Goal: Answer question/provide support: Share knowledge or assist other users

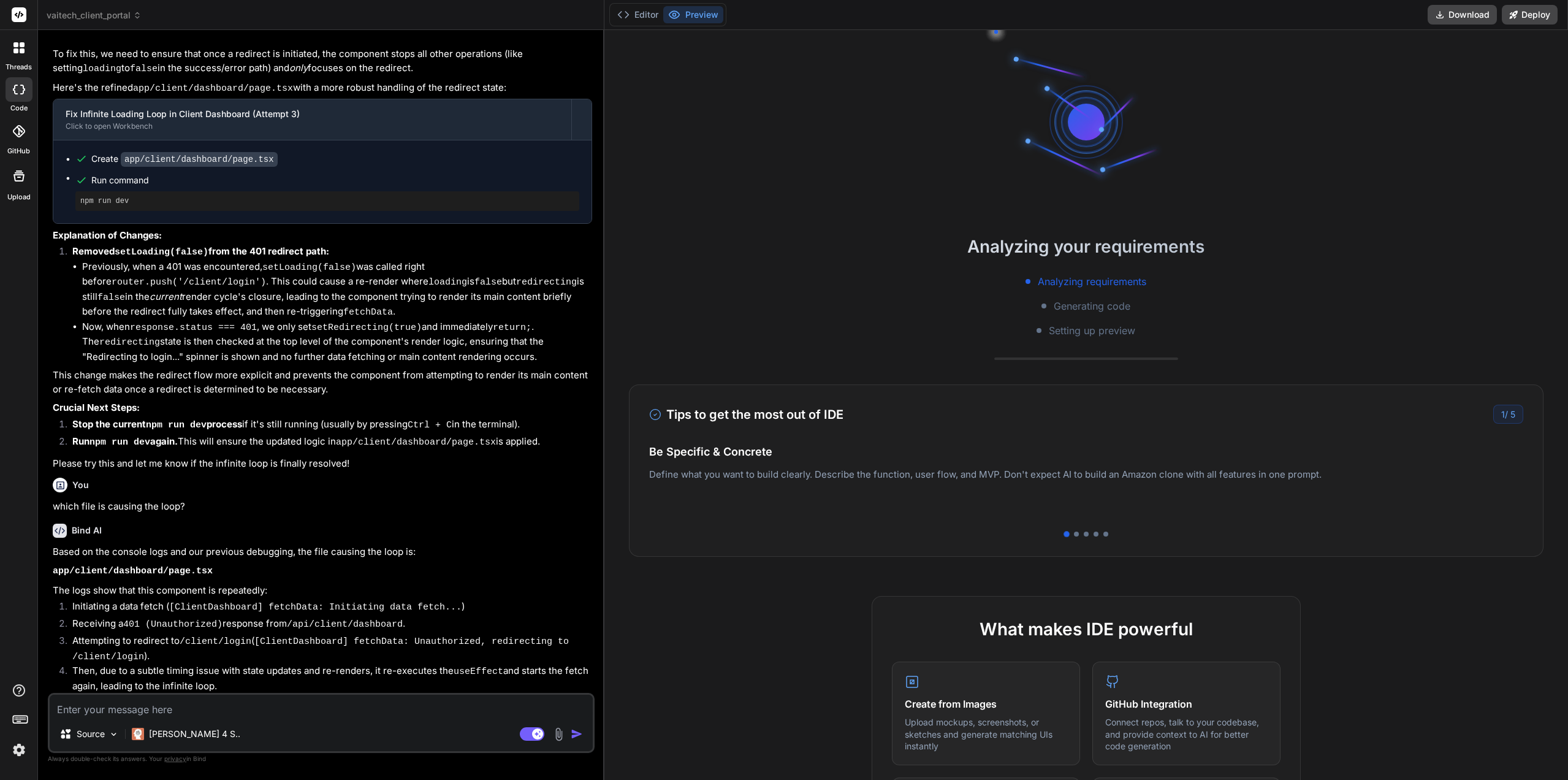
scroll to position [31479, 0]
click at [231, 700] on textarea at bounding box center [321, 706] width 544 height 22
click at [520, 733] on icon at bounding box center [532, 733] width 25 height 14
type textarea "x"
click at [361, 702] on textarea at bounding box center [321, 706] width 544 height 22
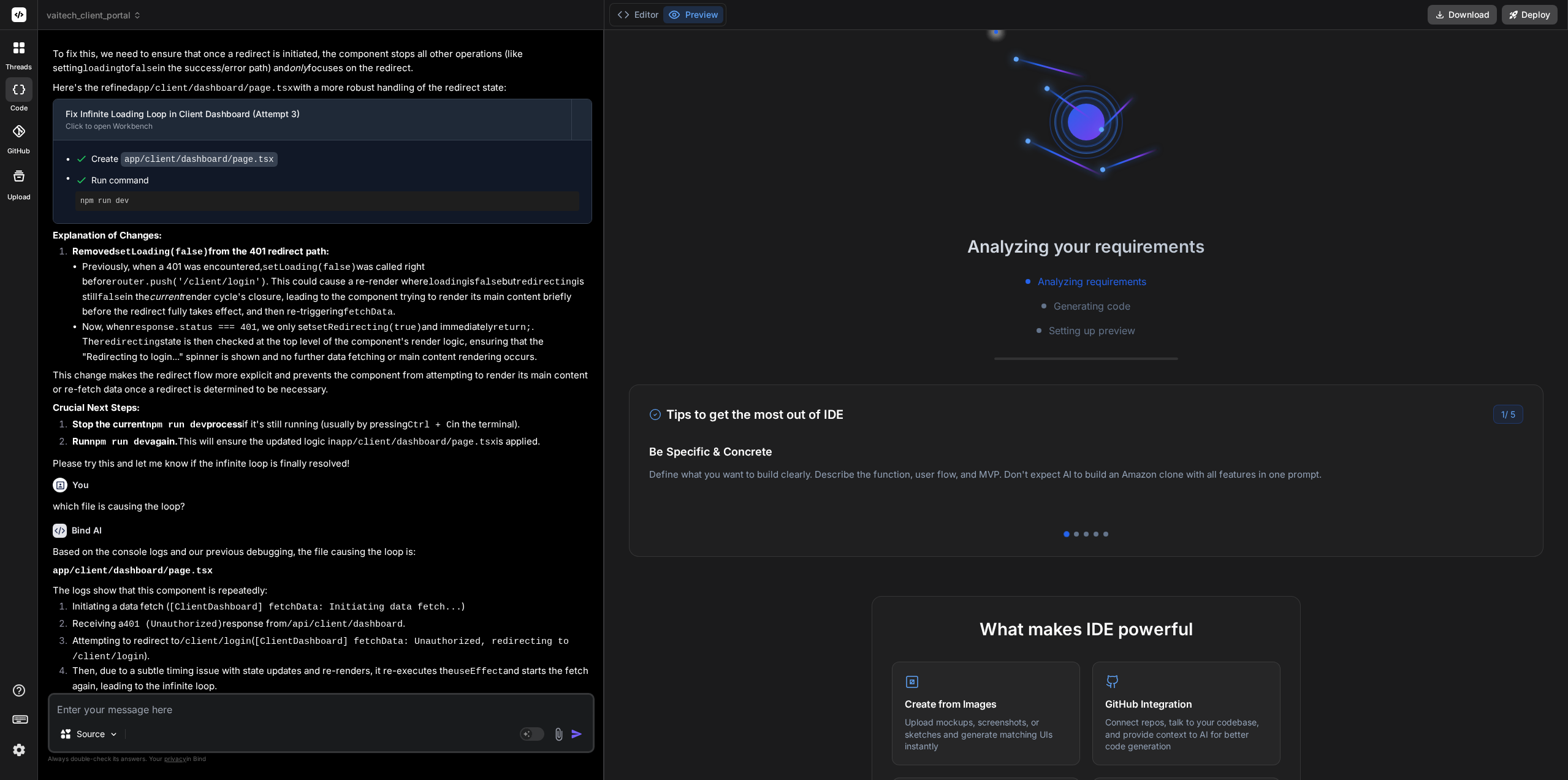
type textarea "W"
type textarea "x"
type textarea "Wh"
type textarea "x"
type textarea "Wha"
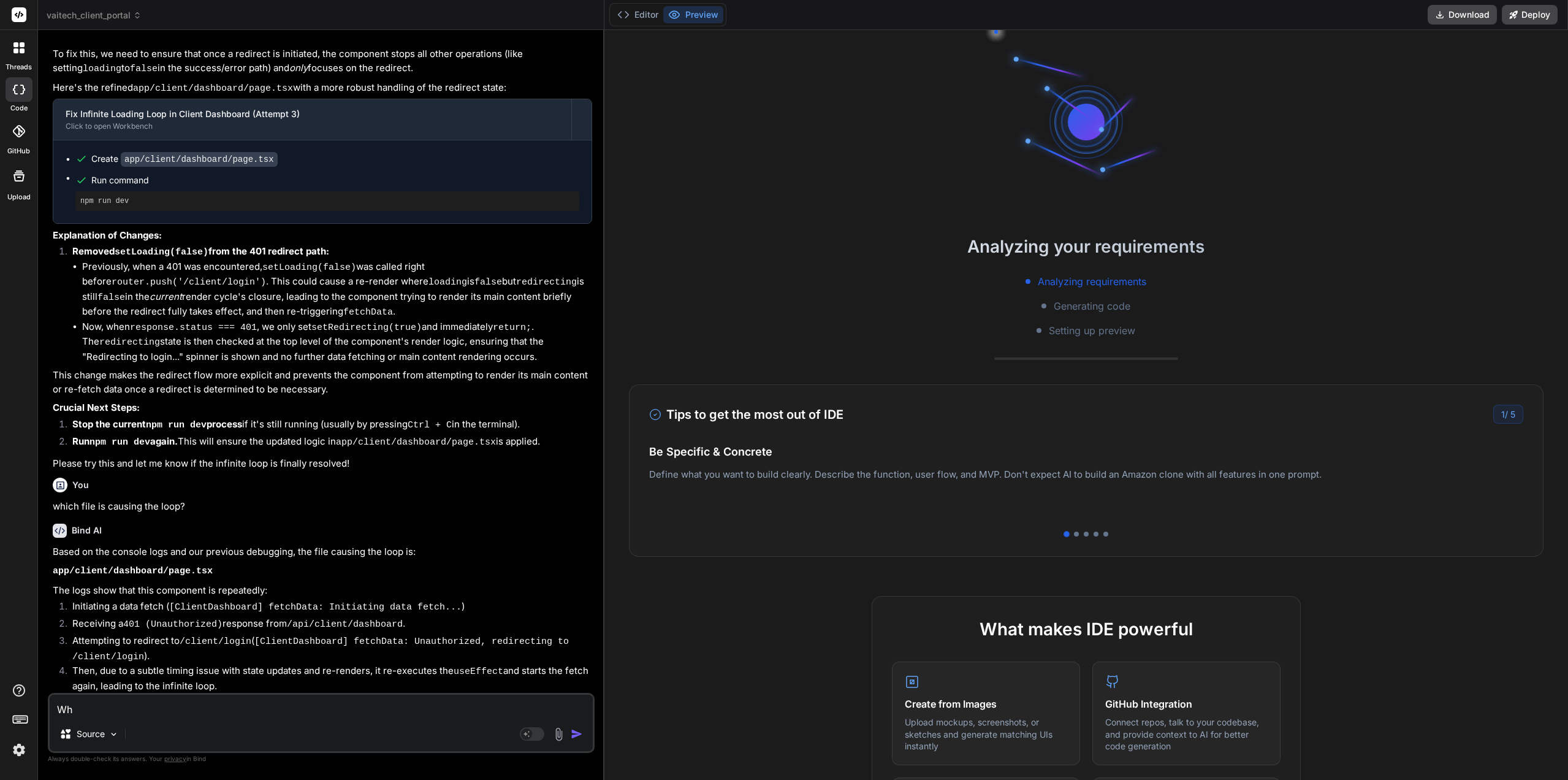
type textarea "x"
type textarea "What"
type textarea "x"
type textarea "What"
type textarea "x"
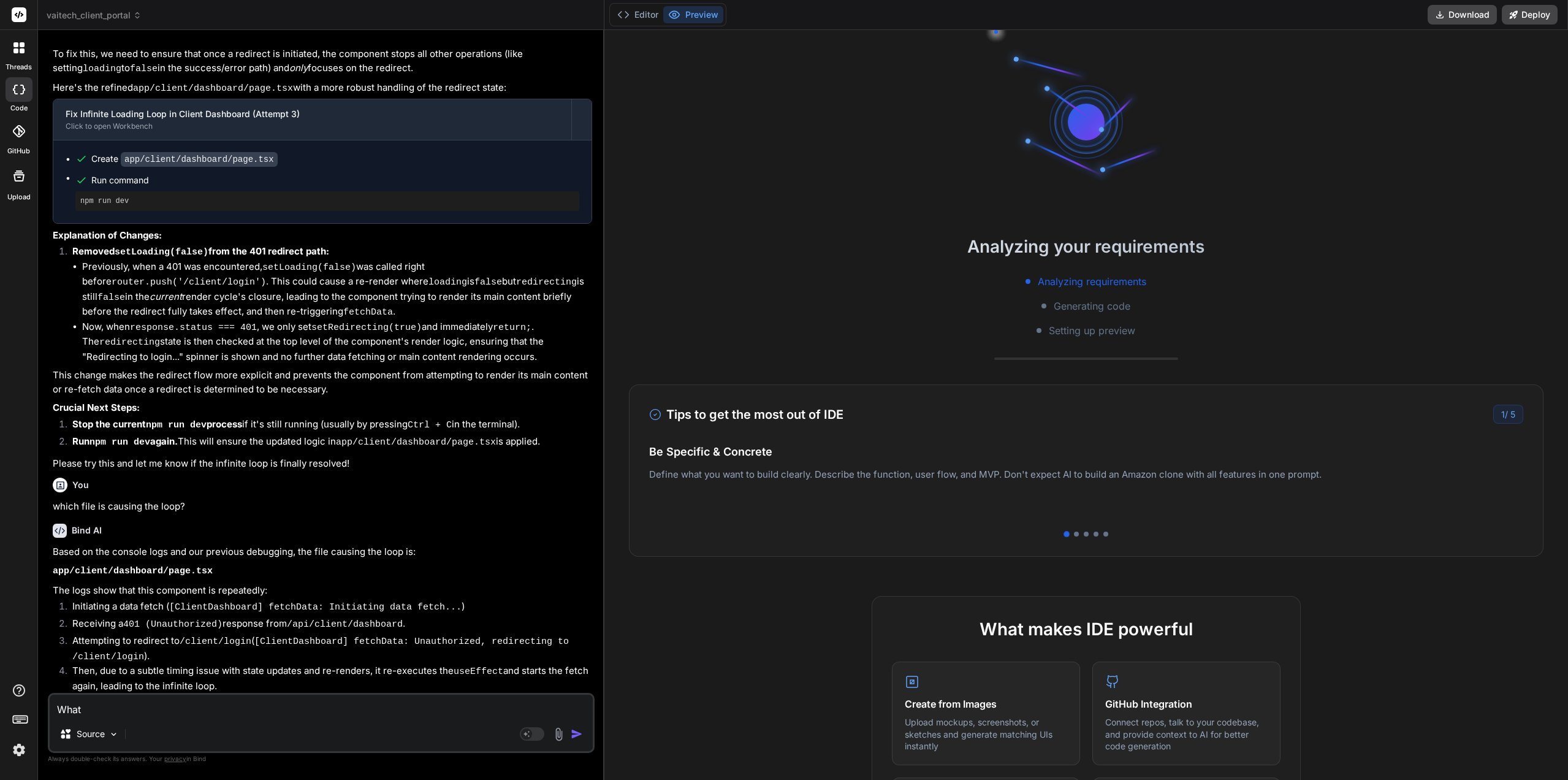
type textarea "What c"
type textarea "x"
type textarea "What ca"
type textarea "x"
type textarea "What can"
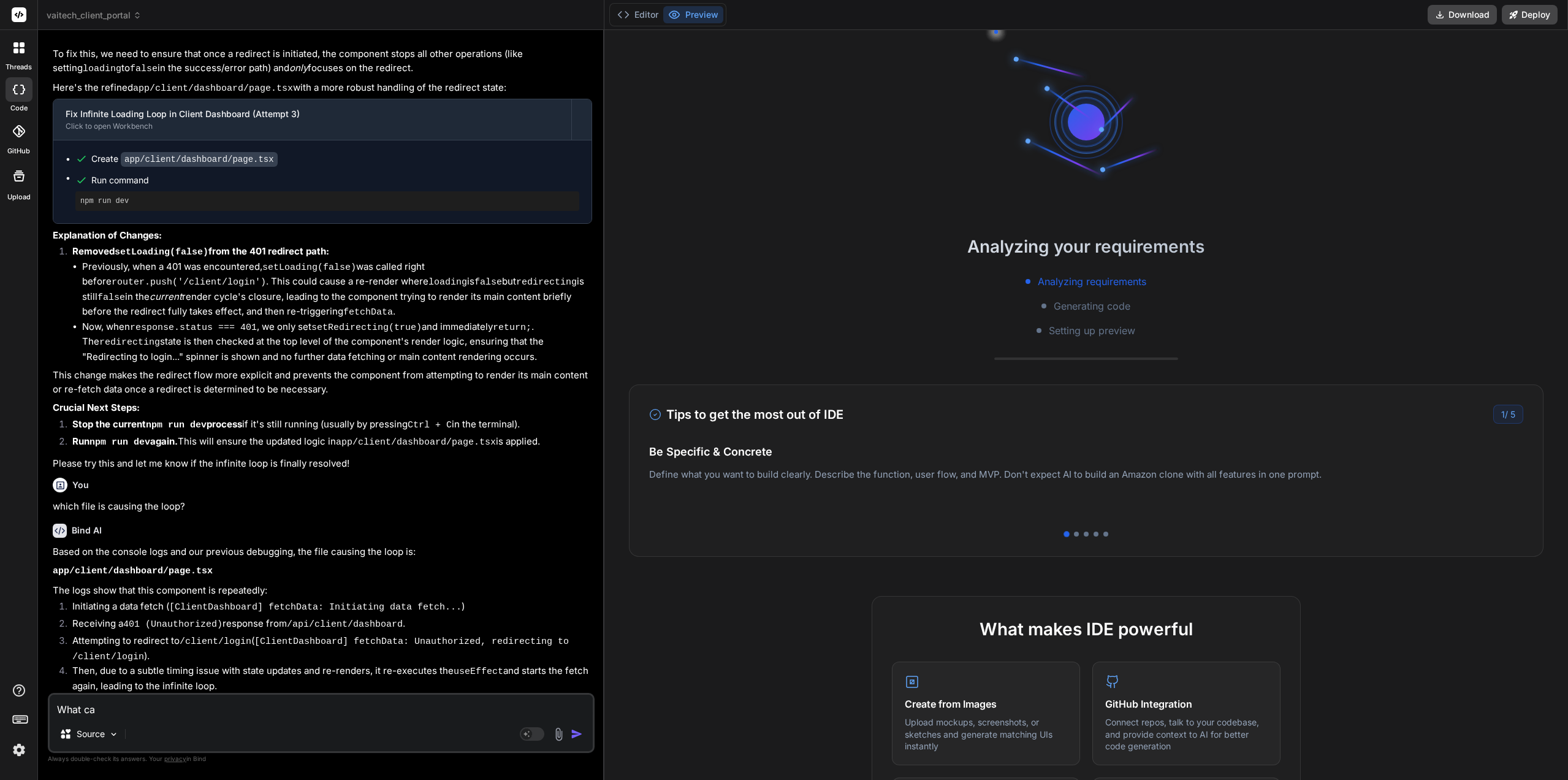
type textarea "x"
type textarea "What can"
type textarea "x"
type textarea "What can y"
type textarea "x"
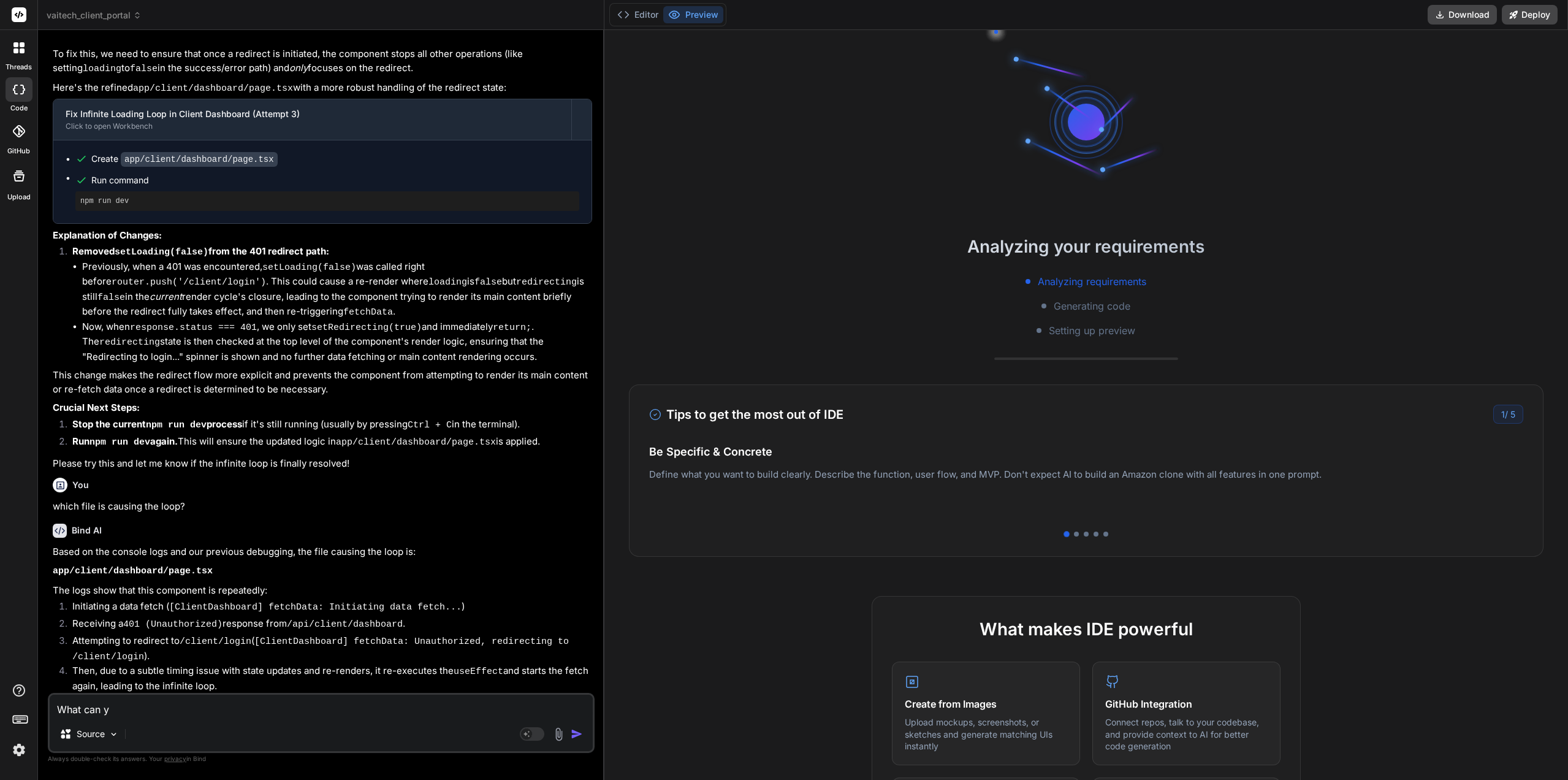
type textarea "What can yo"
type textarea "x"
type textarea "What can you"
type textarea "x"
type textarea "What can you"
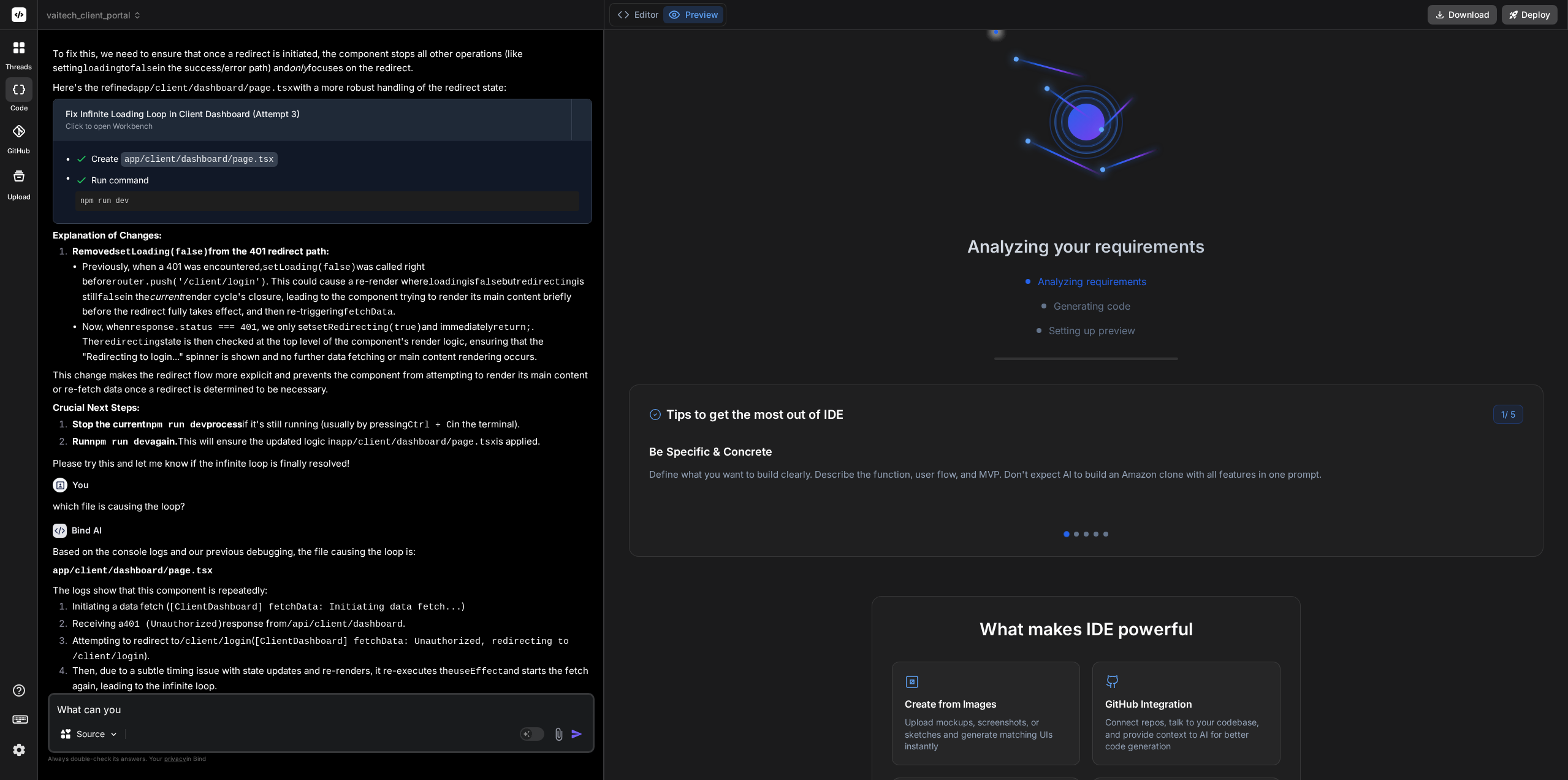
type textarea "x"
type textarea "What can you t"
type textarea "x"
type textarea "What can you te"
type textarea "x"
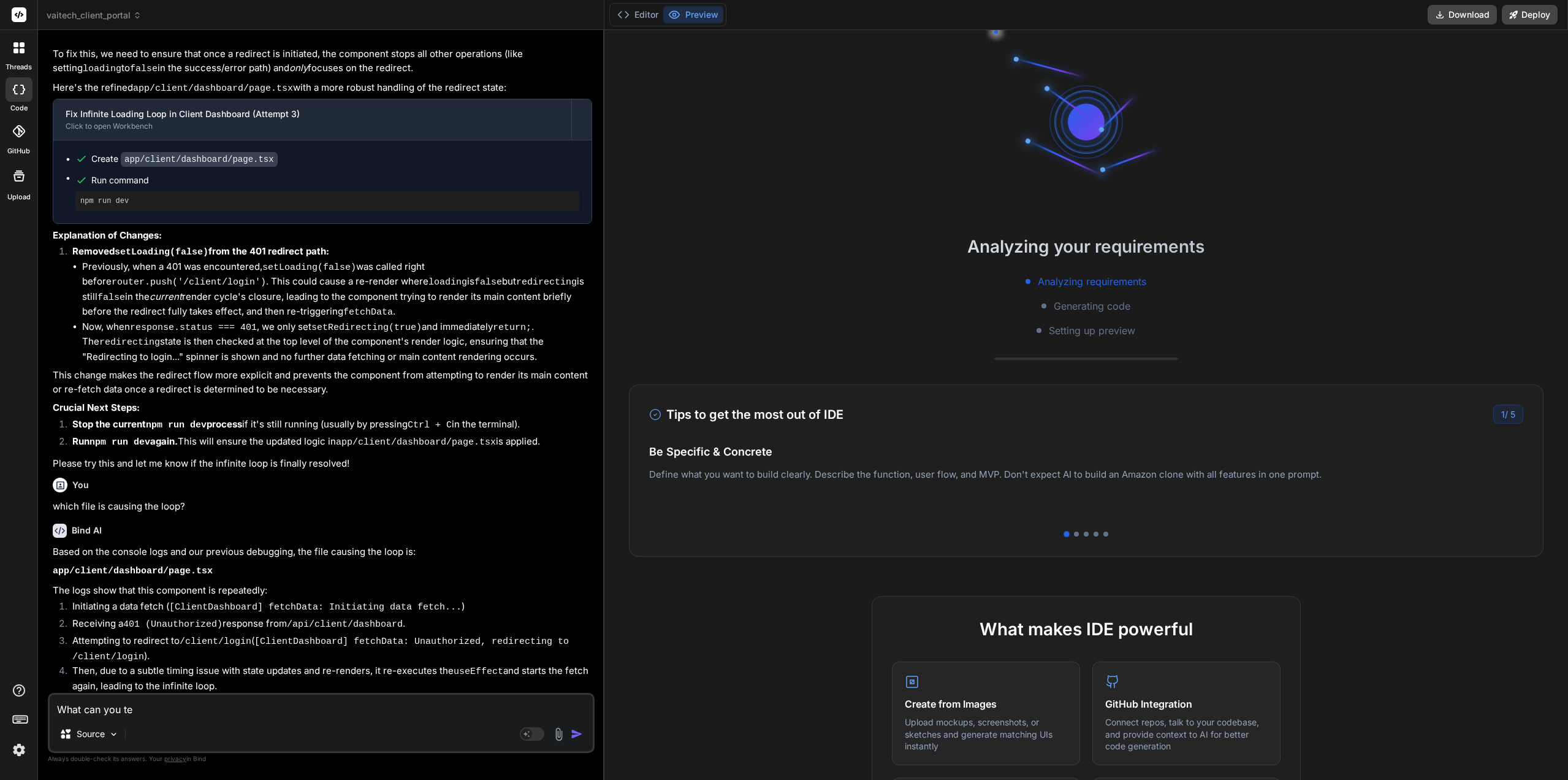
type textarea "What can you tel"
type textarea "x"
type textarea "What can you tell"
type textarea "x"
type textarea "What can you tell"
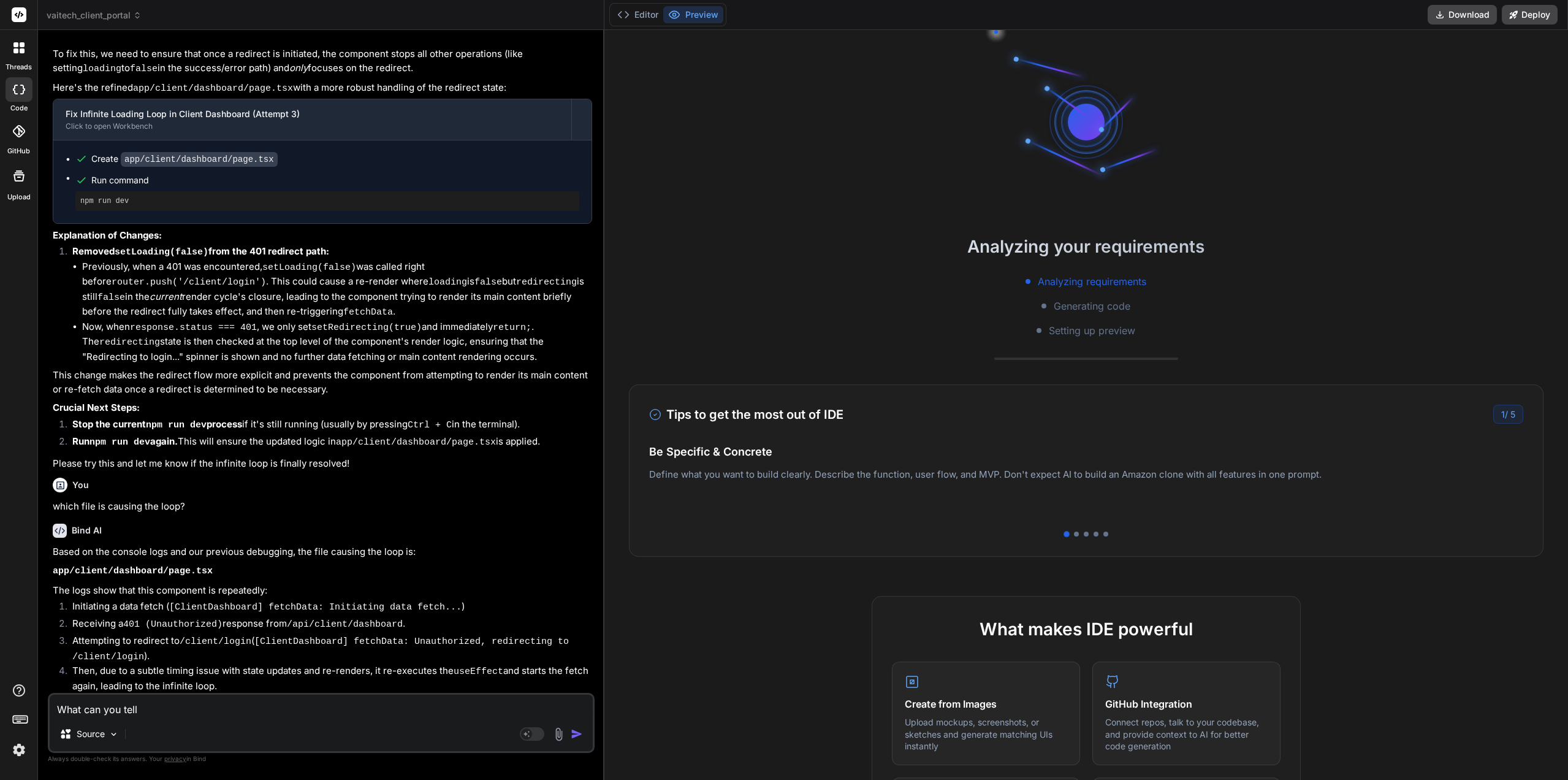
type textarea "x"
type textarea "What can you tell m"
type textarea "x"
type textarea "What can you tell me"
type textarea "x"
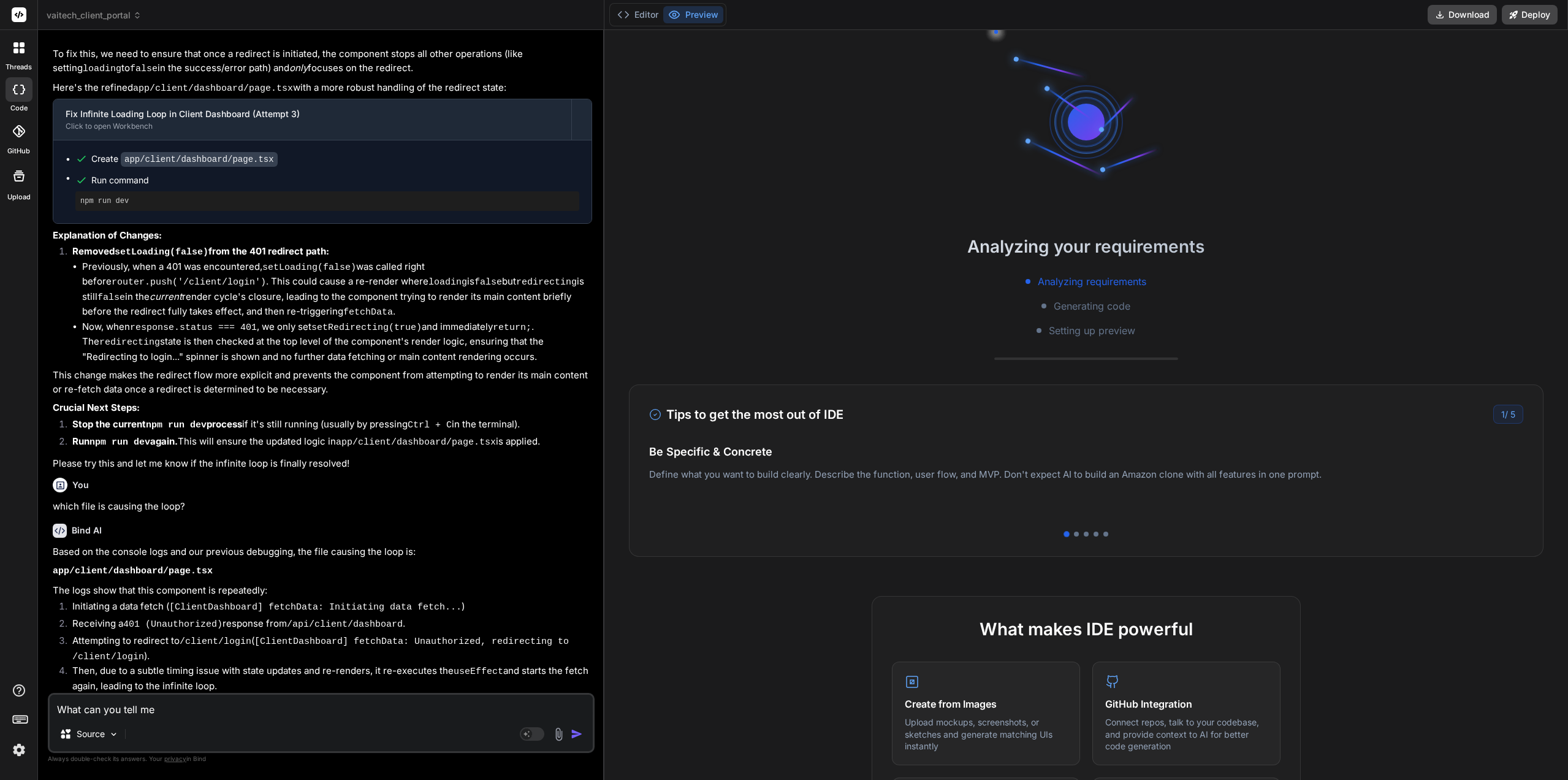
type textarea "What can you tell me"
type textarea "x"
type textarea "What can you tell me a"
type textarea "x"
type textarea "What can you tell me ab"
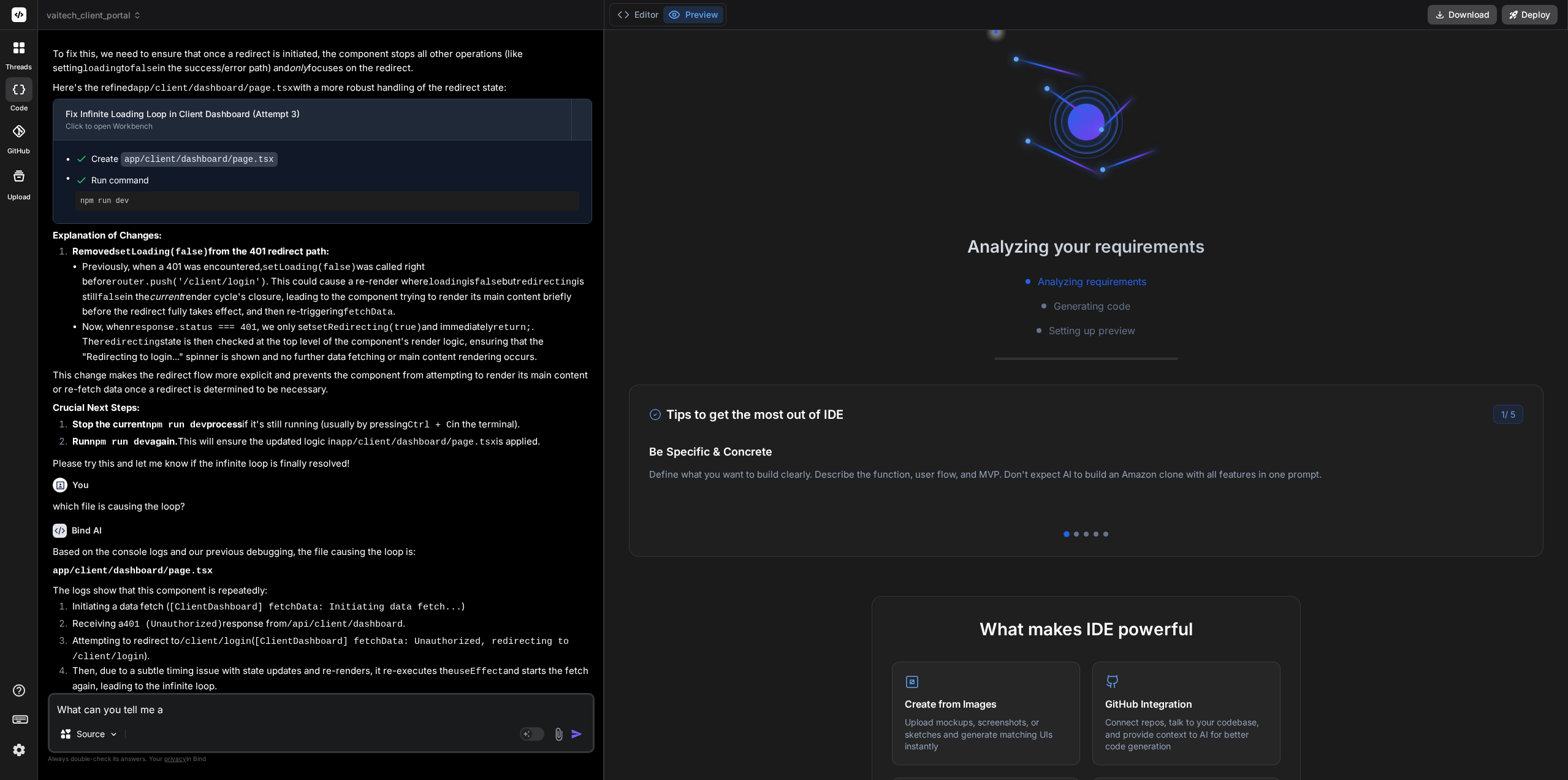
type textarea "x"
type textarea "What can you tell me abo"
type textarea "x"
type textarea "What can you tell me abou"
type textarea "x"
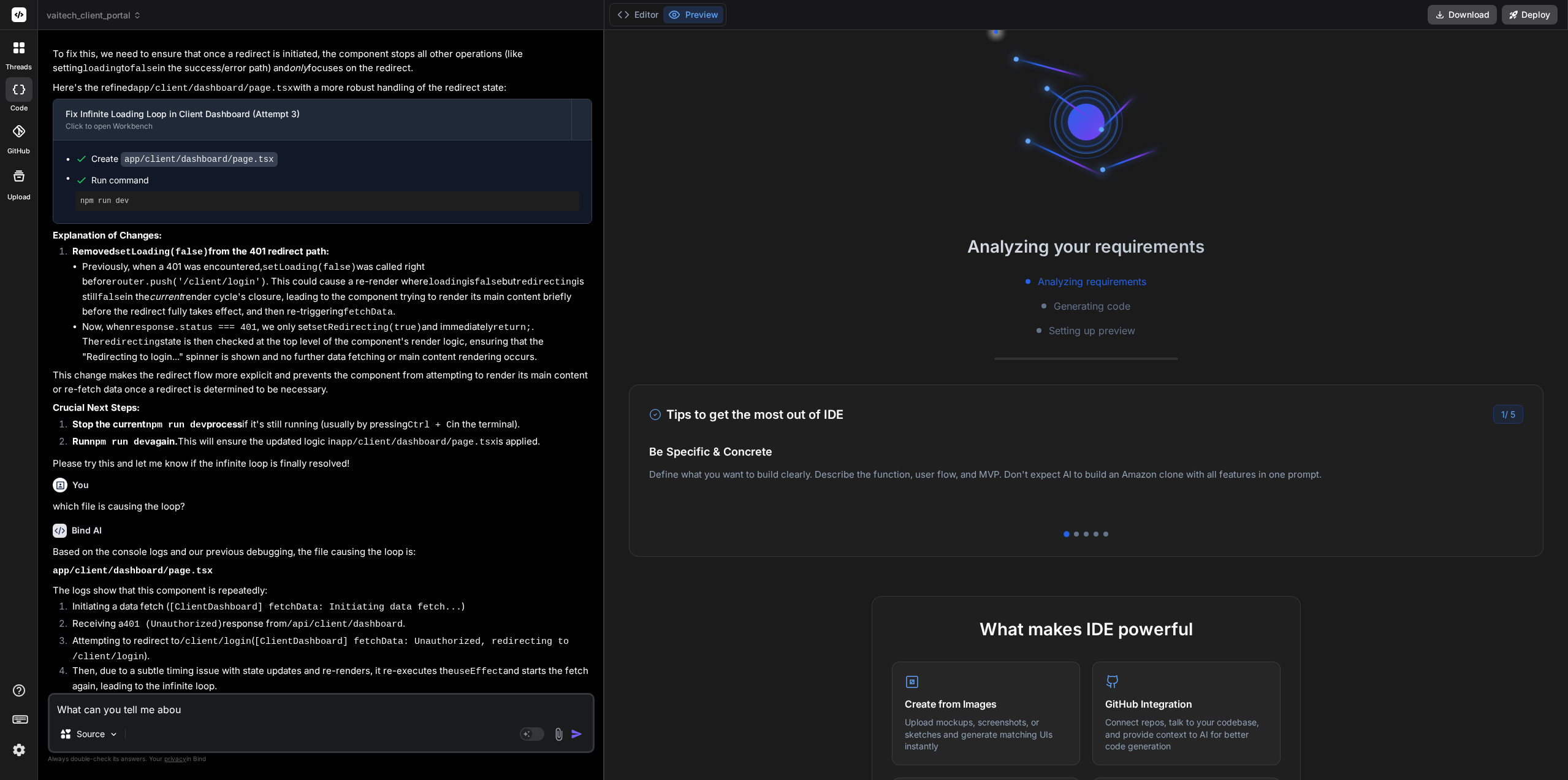
type textarea "What can you tell me about"
type textarea "x"
type textarea "What can you tell me aboutt"
type textarea "x"
type textarea "What can you tell me aboutth"
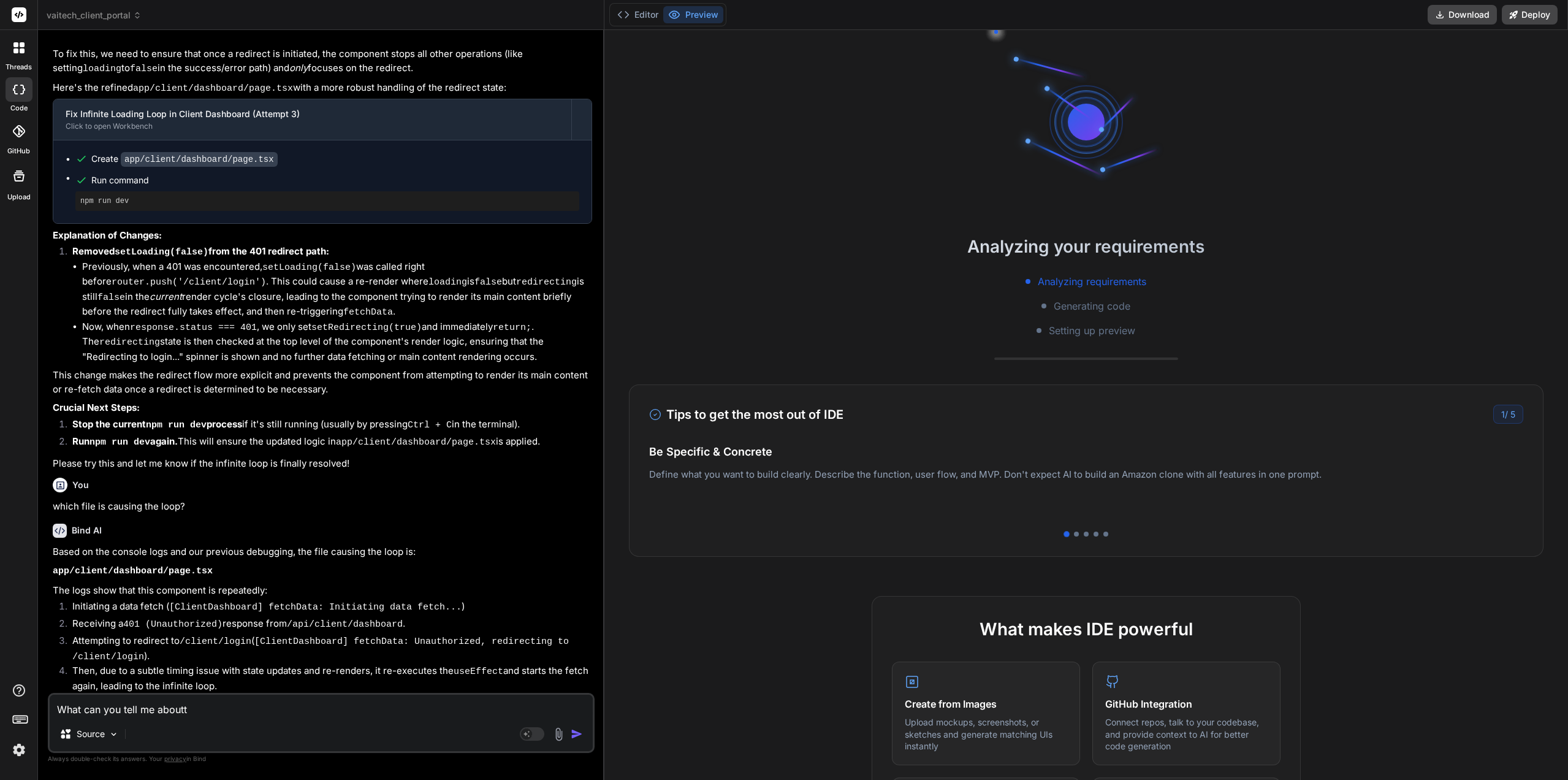
type textarea "x"
type textarea "What can you tell me aboutthe"
type textarea "x"
type textarea "What can you tell me aboutthe"
type textarea "x"
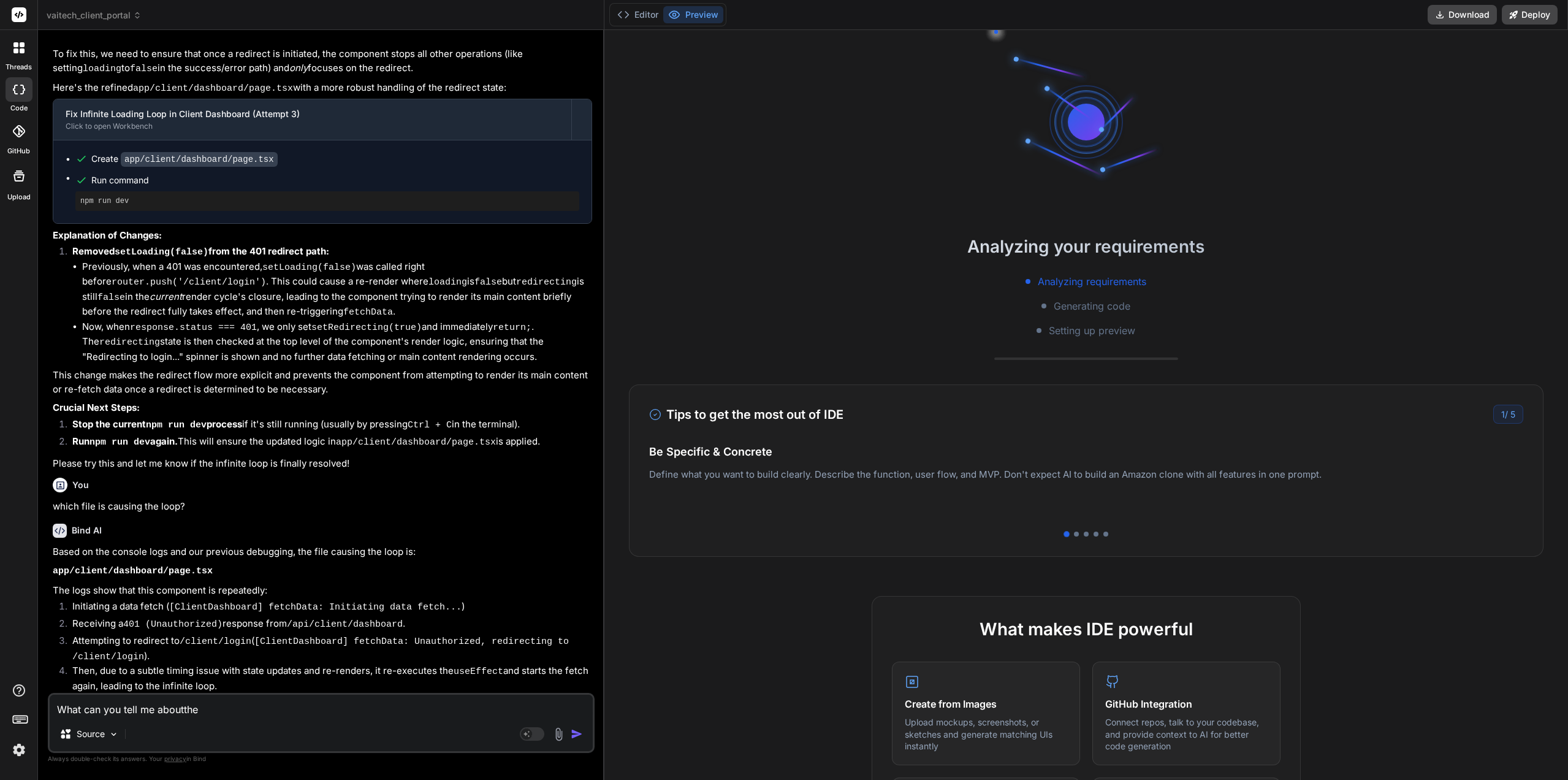
type textarea "What can you tell me aboutthe I"
type textarea "x"
type textarea "What can you tell me aboutthe In"
type textarea "x"
type textarea "What can you tell me aboutthe Inc"
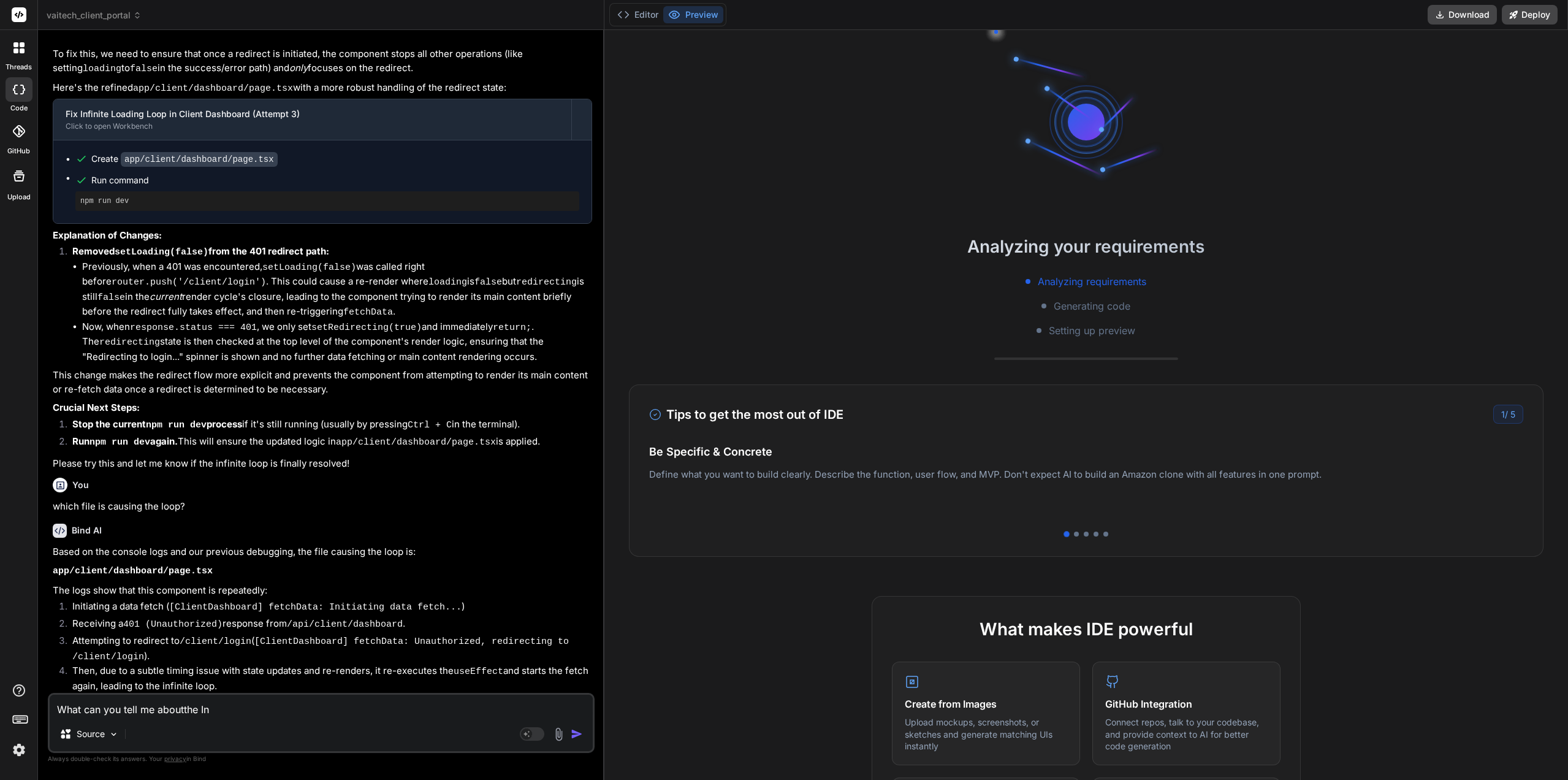
type textarea "x"
type textarea "What can you tell me aboutthe Inco"
type textarea "x"
type textarea "What can you tell me aboutthe Incom"
type textarea "x"
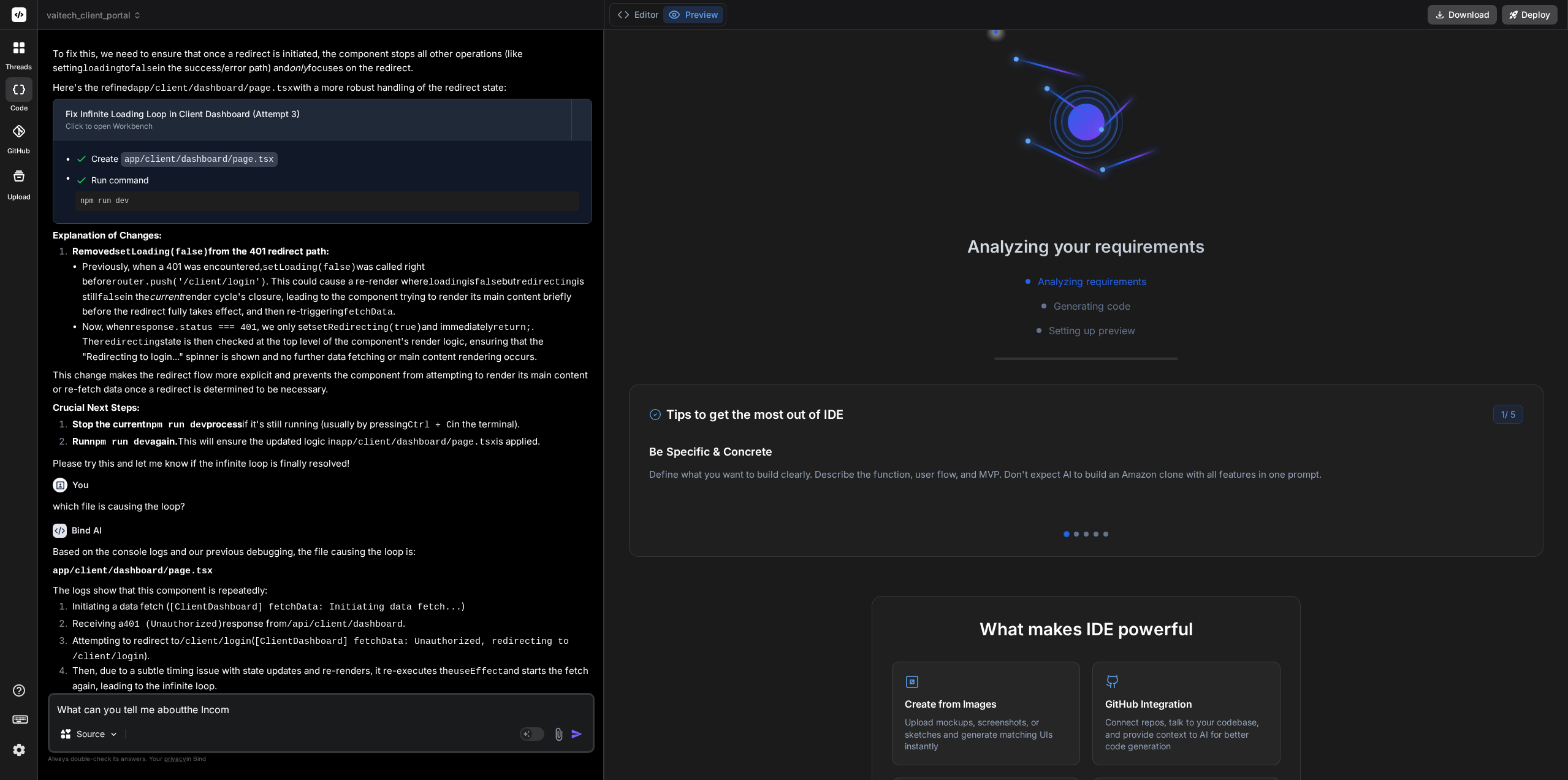
type textarea "What can you tell me aboutthe Income"
type textarea "x"
type textarea "What can you tell me aboutthe Income"
type textarea "x"
type textarea "What can you tell me aboutthe Income a"
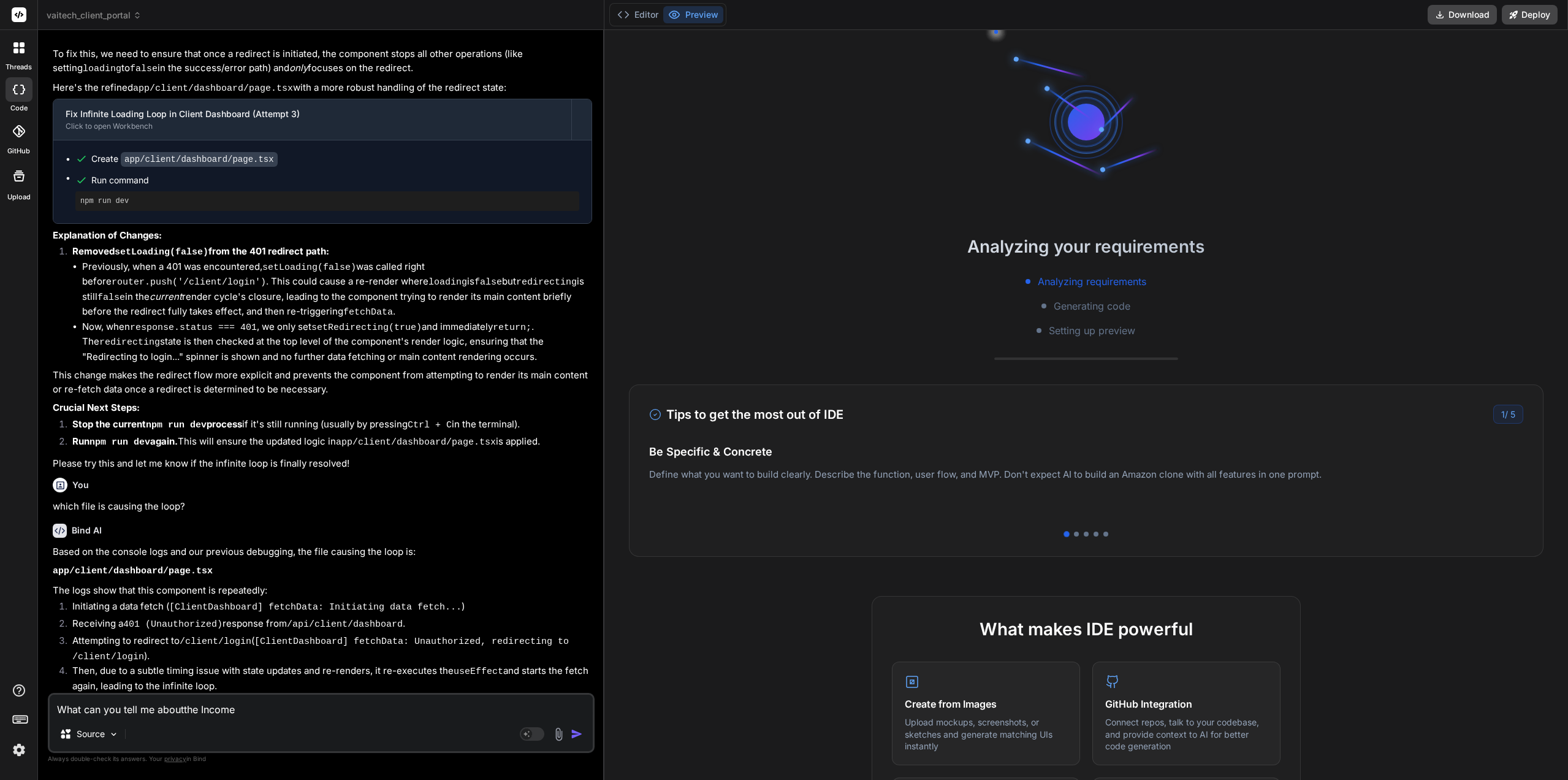
type textarea "x"
type textarea "What can you tell me aboutthe Income an"
type textarea "x"
type textarea "What can you tell me aboutthe Income and"
type textarea "x"
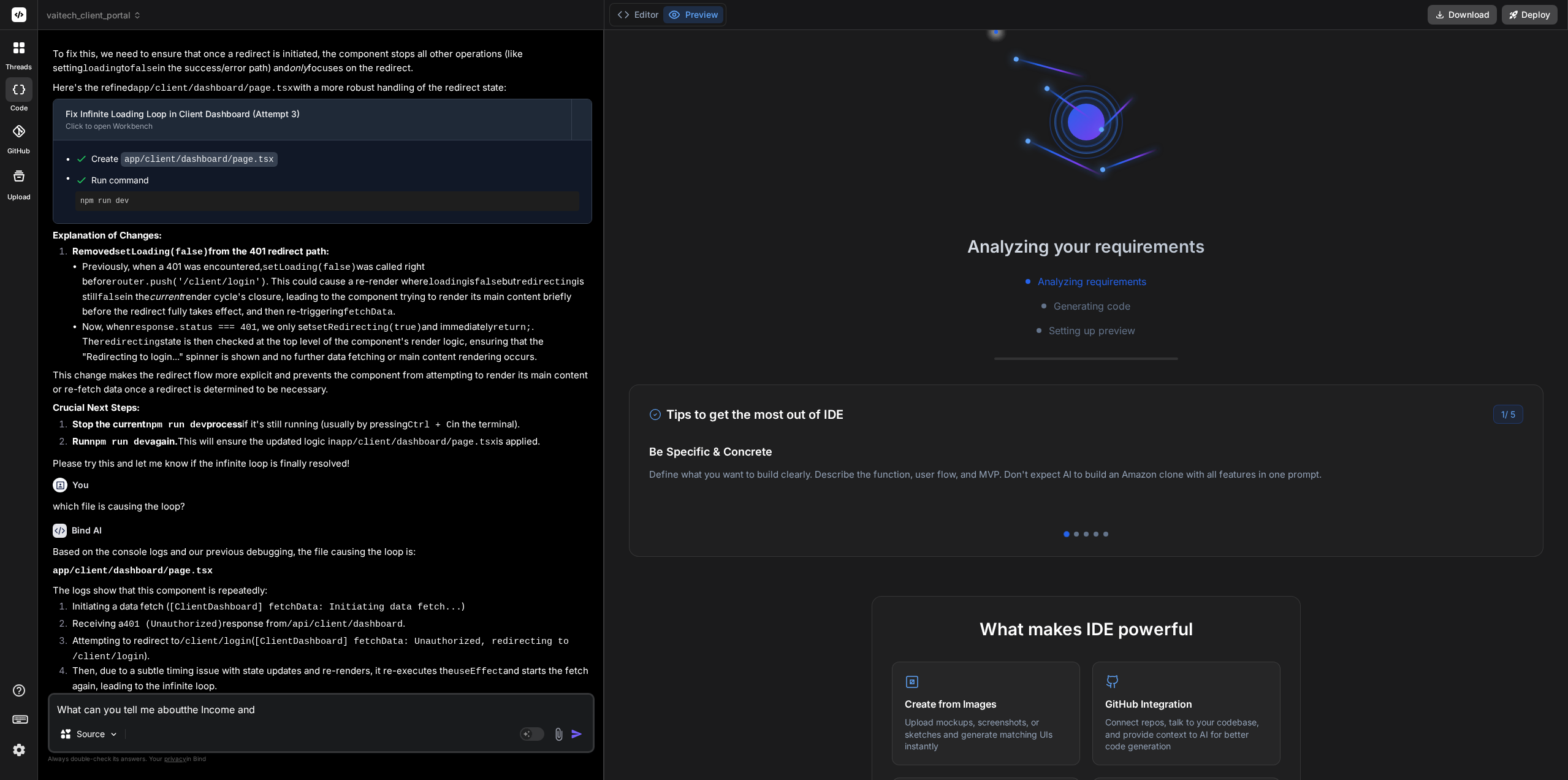
type textarea "What can you tell me aboutthe Income and"
type textarea "x"
type textarea "What can you tell me aboutthe Income and E"
type textarea "x"
type textarea "What can you tell me aboutthe Income and Ex"
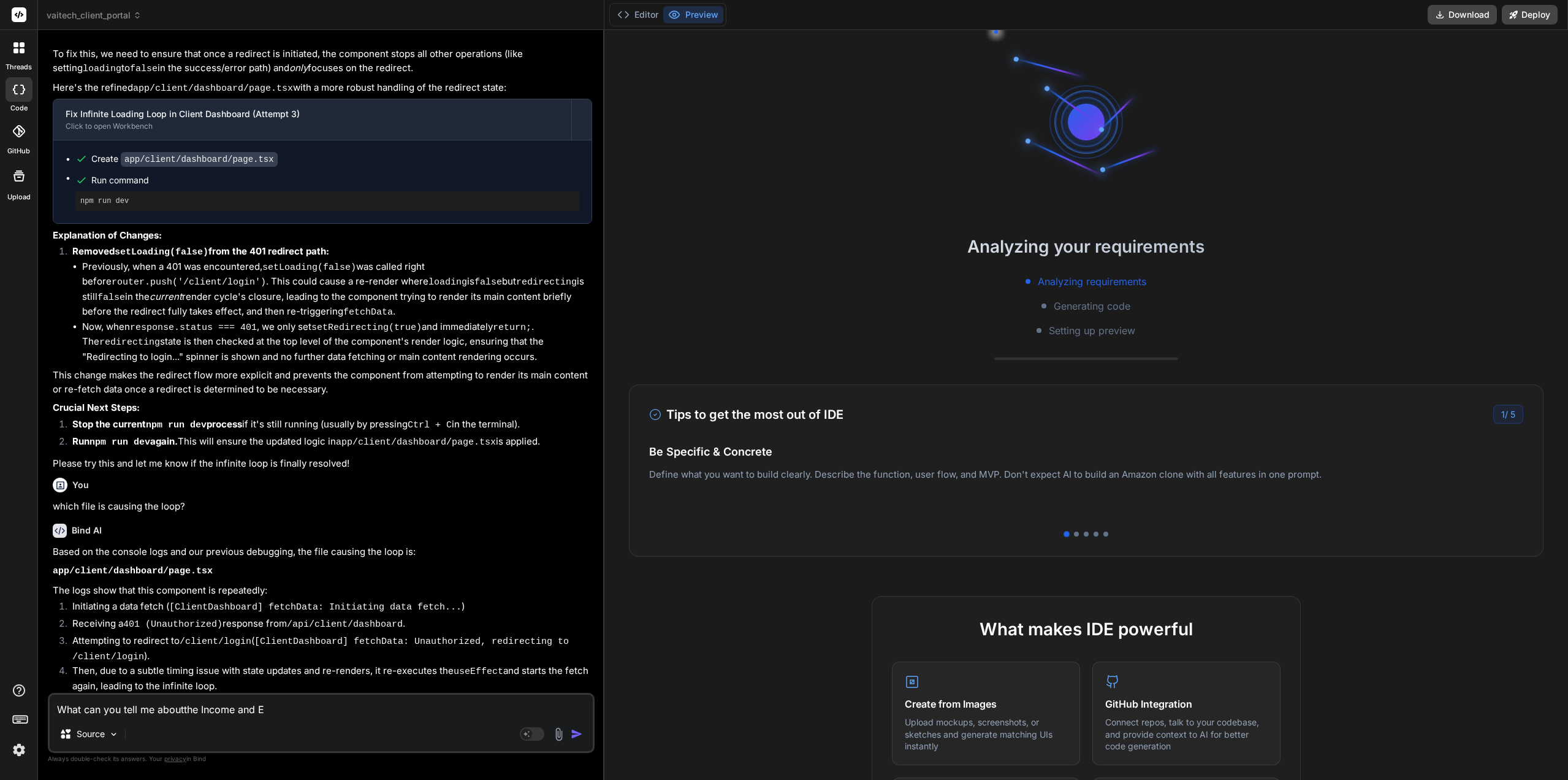
type textarea "x"
type textarea "What can you tell me aboutthe Income and Exp"
type textarea "x"
type textarea "What can you tell me aboutthe Income and Expe"
type textarea "x"
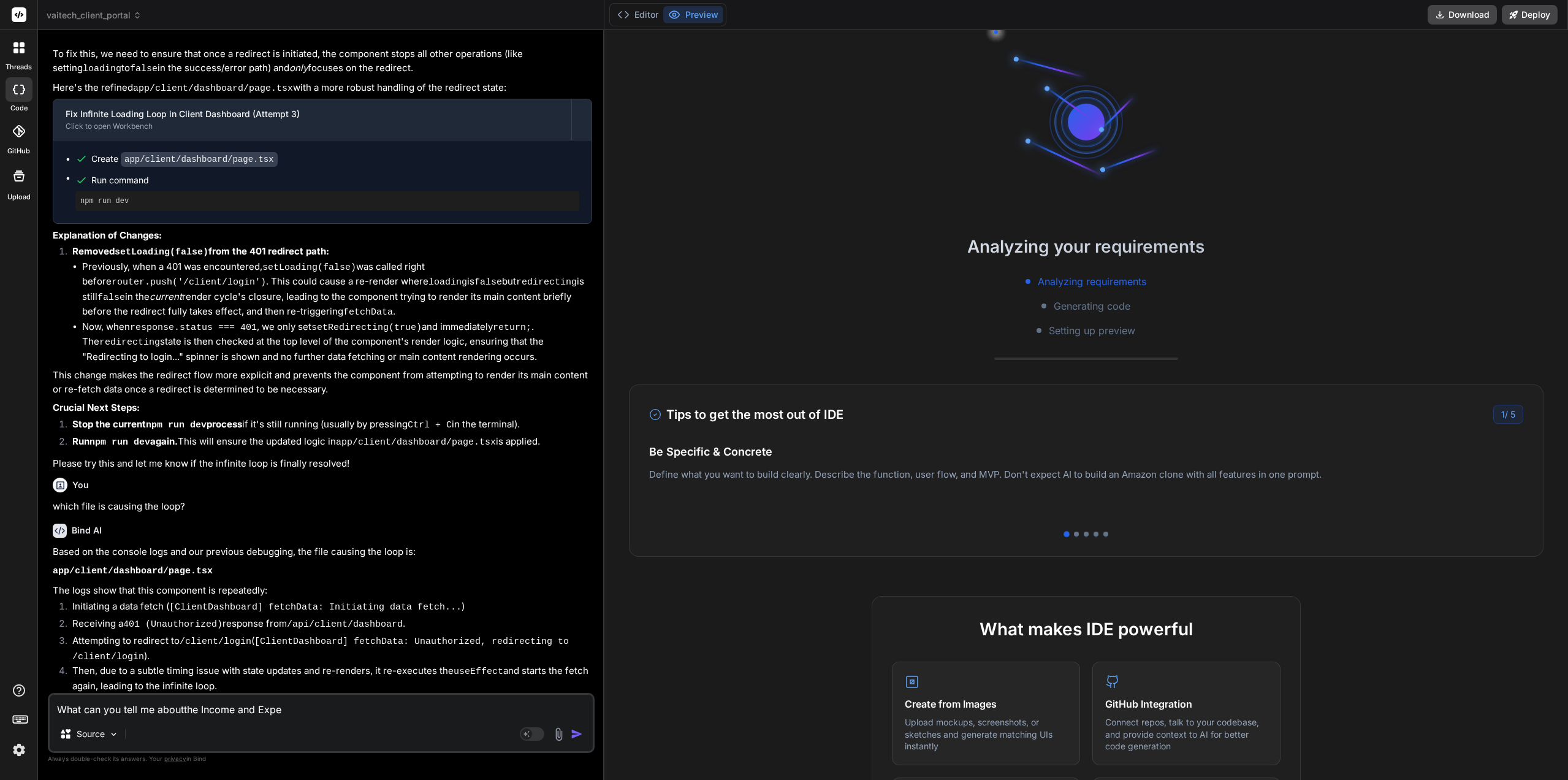
type textarea "What can you tell me aboutthe Income and Expen"
type textarea "x"
type textarea "What can you tell me aboutthe Income and Expend"
type textarea "x"
type textarea "What can you tell me aboutthe Income and Expendi"
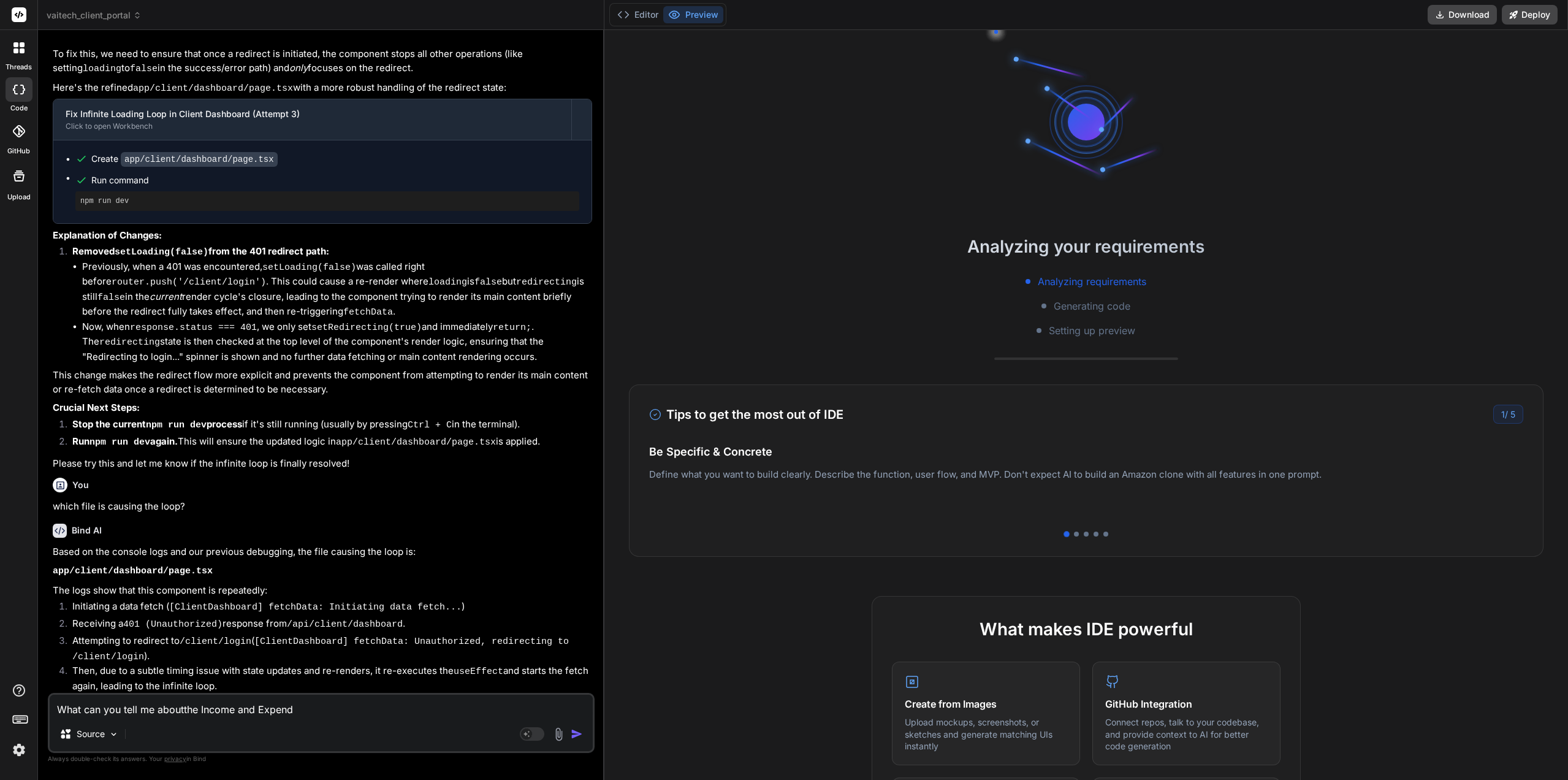
type textarea "x"
type textarea "What can you tell me aboutthe Income and Expendit"
type textarea "x"
type textarea "What can you tell me aboutthe Income and Expenditu"
type textarea "x"
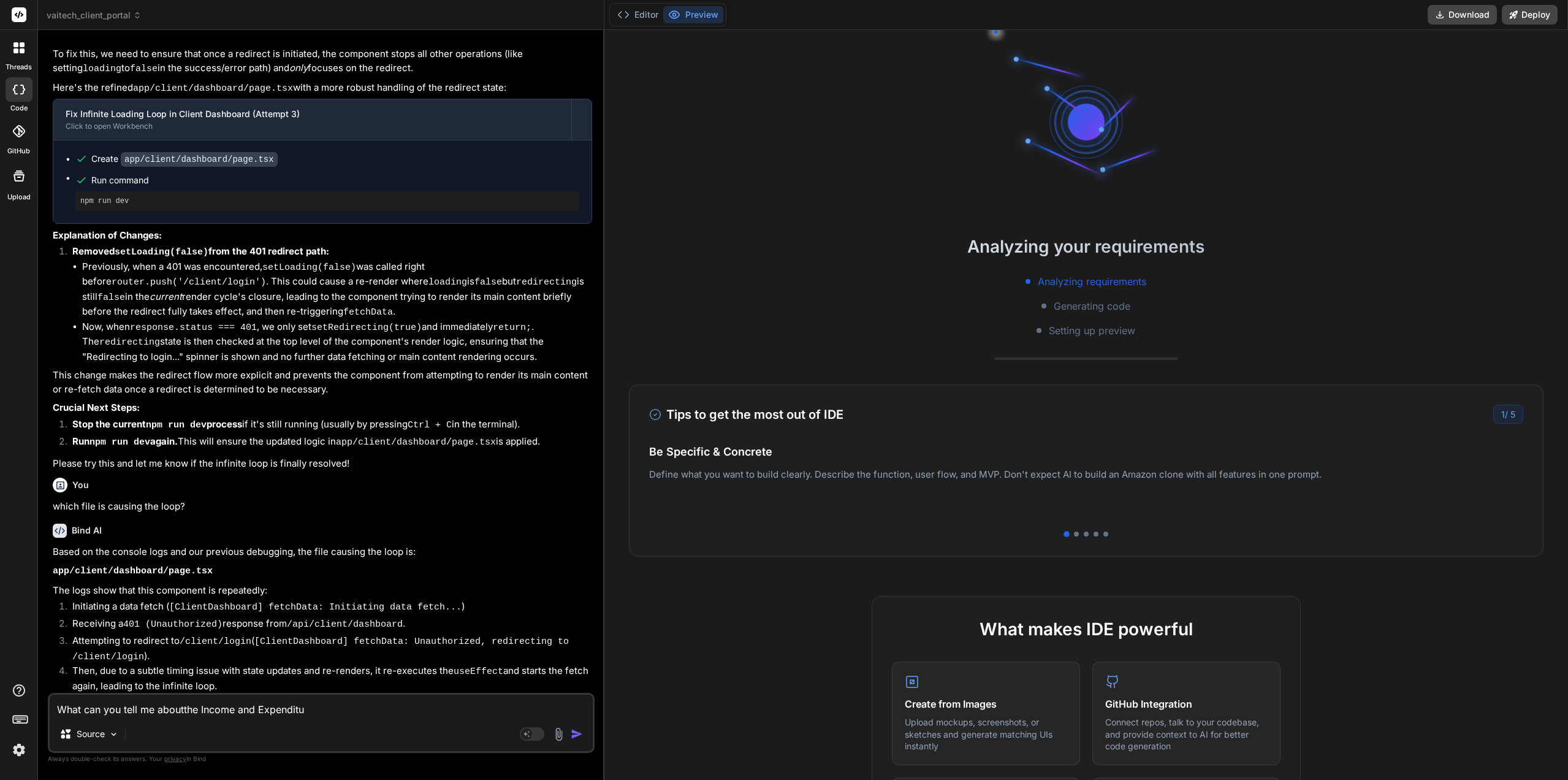
type textarea "What can you tell me aboutthe Income and Expenditur"
type textarea "x"
type textarea "What can you tell me aboutthe Income and Expenditure"
type textarea "x"
type textarea "What can you tell me aboutthe Income and Expenditure"
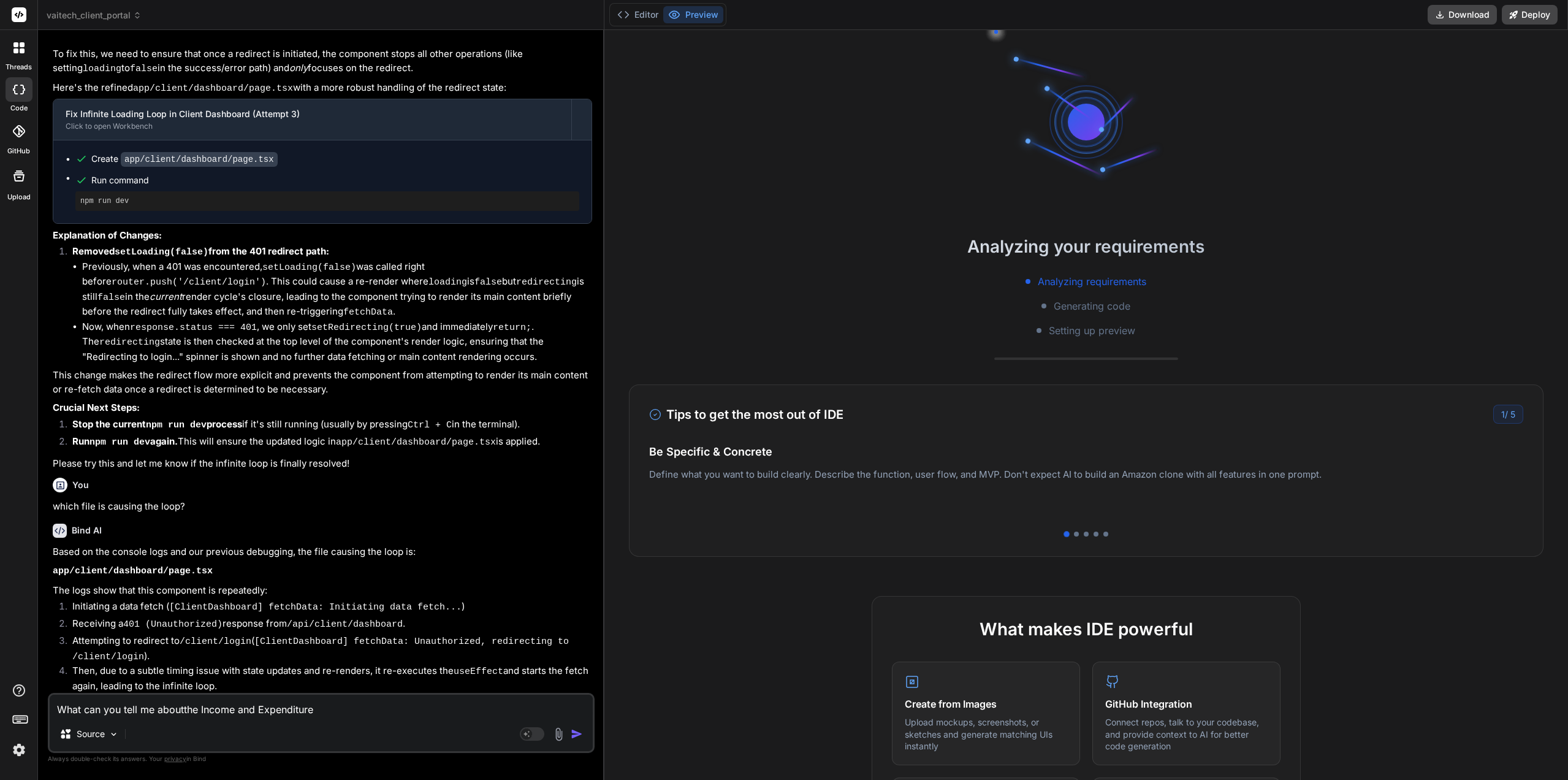
type textarea "x"
type textarea "What can you tell me aboutthe Income and Expenditure R"
type textarea "x"
type textarea "What can you tell me aboutthe Income and Expenditure Re"
type textarea "x"
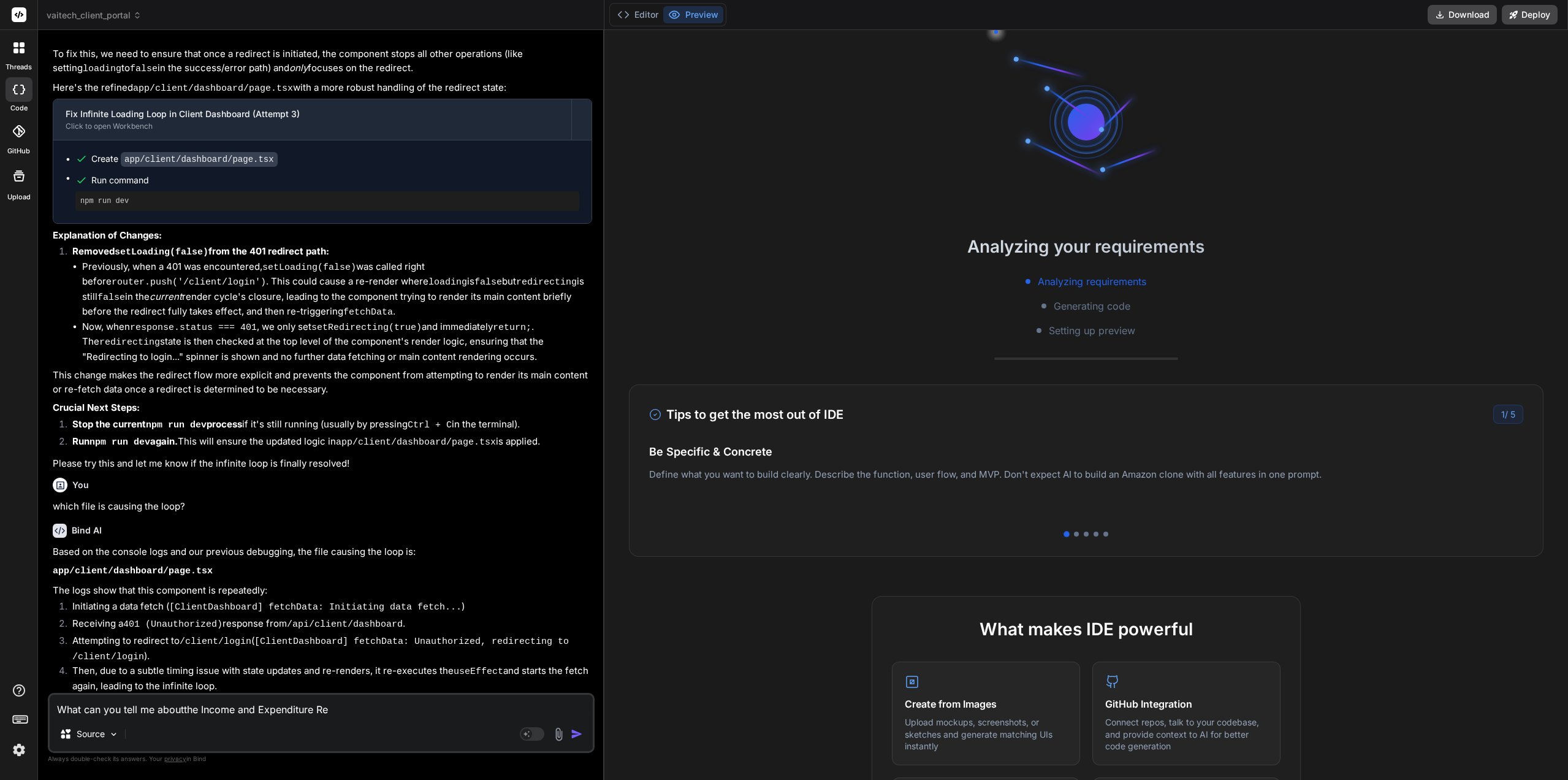
type textarea "What can you tell me aboutthe Income and Expenditure Rep"
type textarea "x"
type textarea "What can you tell me aboutthe Income and Expenditure Repo"
type textarea "x"
type textarea "What can you tell me aboutthe Income and Expenditure Repor"
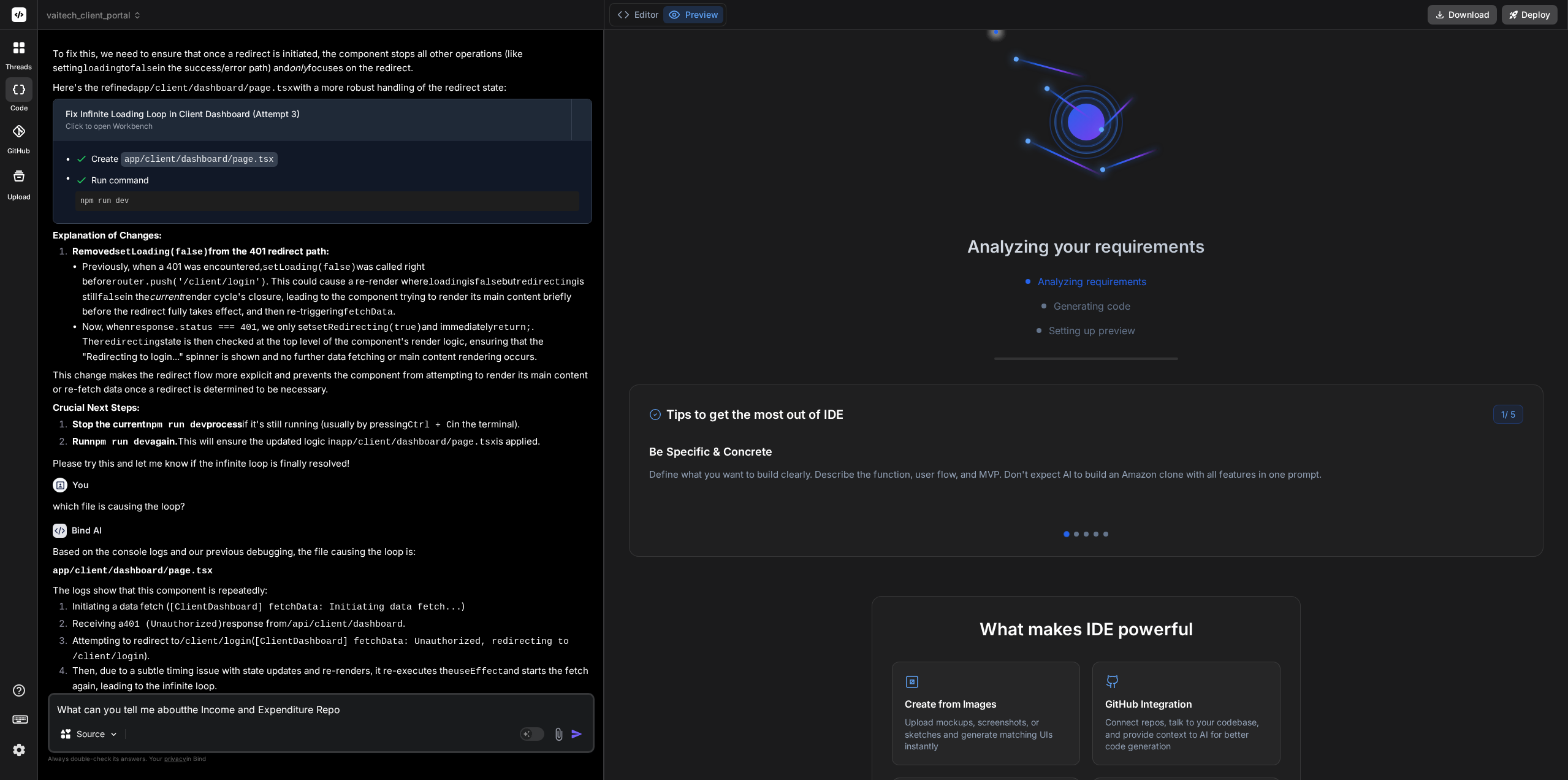
type textarea "x"
type textarea "What can you tell me aboutthe Income and Expenditure Report"
type textarea "x"
type textarea "What can you tell me aboutthe Income and Expenditure Report"
type textarea "x"
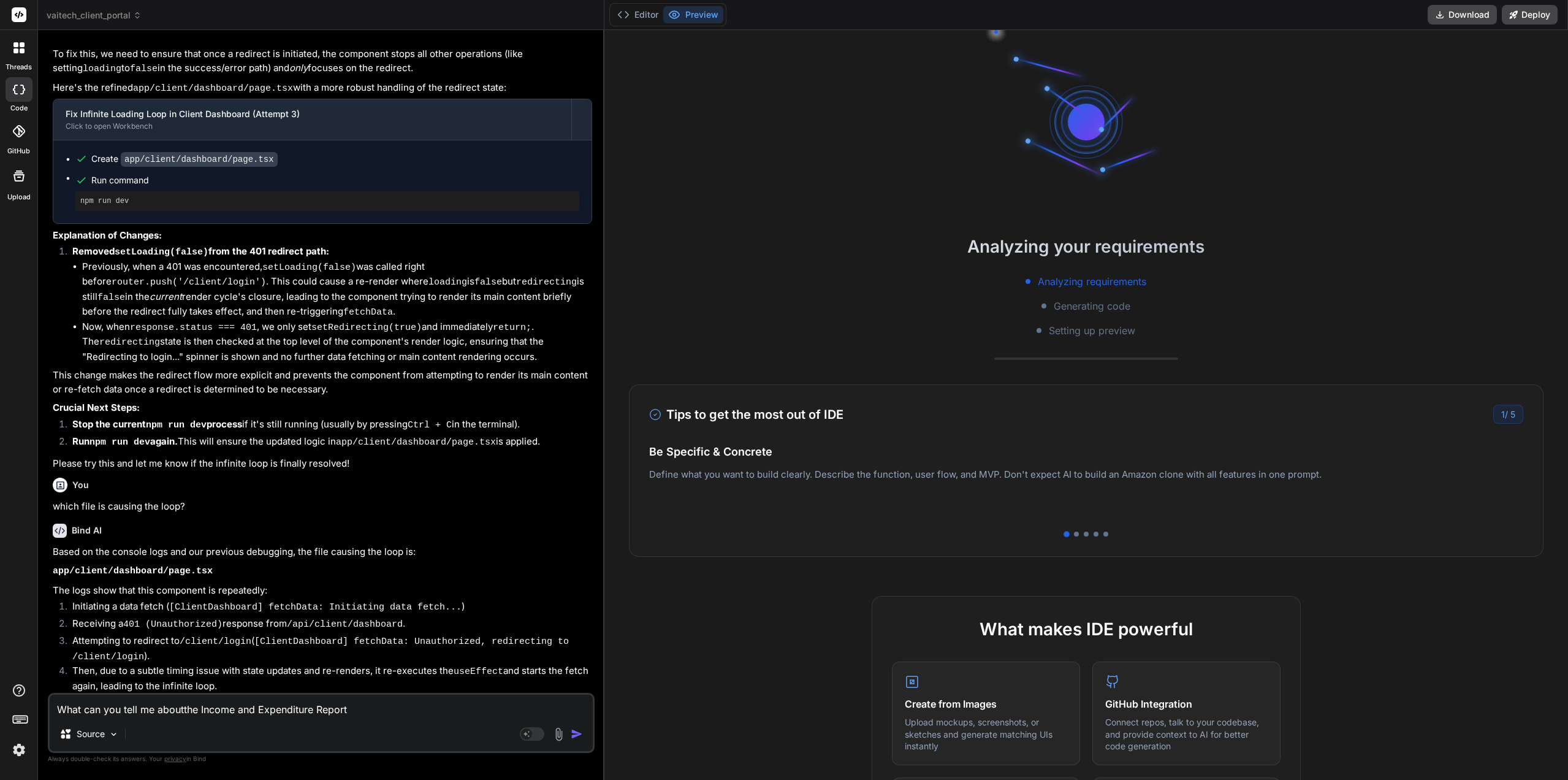
type textarea "What can you tell me aboutthe Income and Expenditure Report w"
type textarea "x"
type textarea "What can you tell me aboutthe Income and Expenditure Report wh"
type textarea "x"
type textarea "What can you tell me aboutthe Income and Expenditure Report whe"
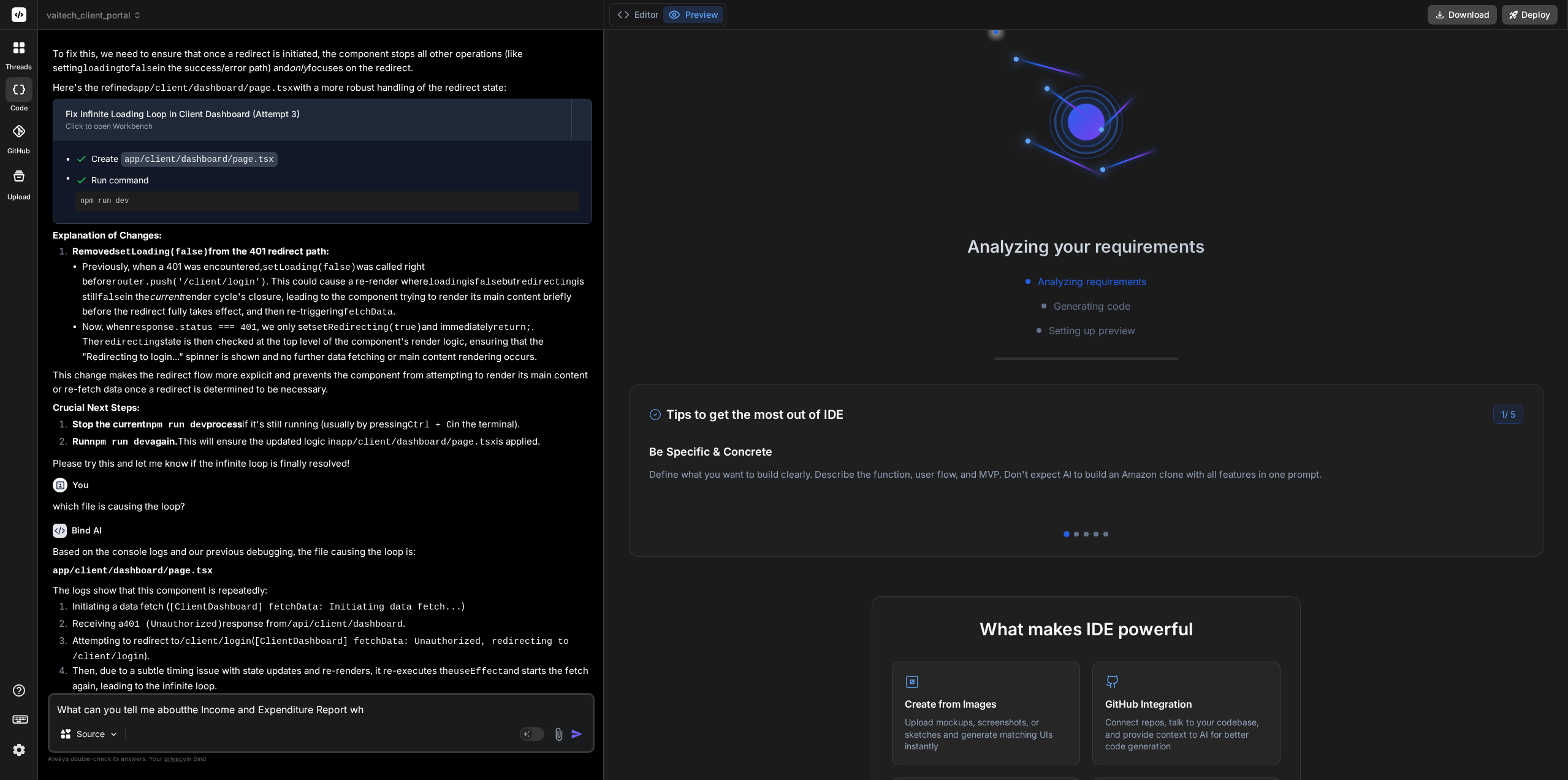
type textarea "x"
type textarea "What can you tell me aboutthe Income and Expenditure Report when"
type textarea "x"
type textarea "What can you tell me aboutthe Income and Expenditure Report when"
type textarea "x"
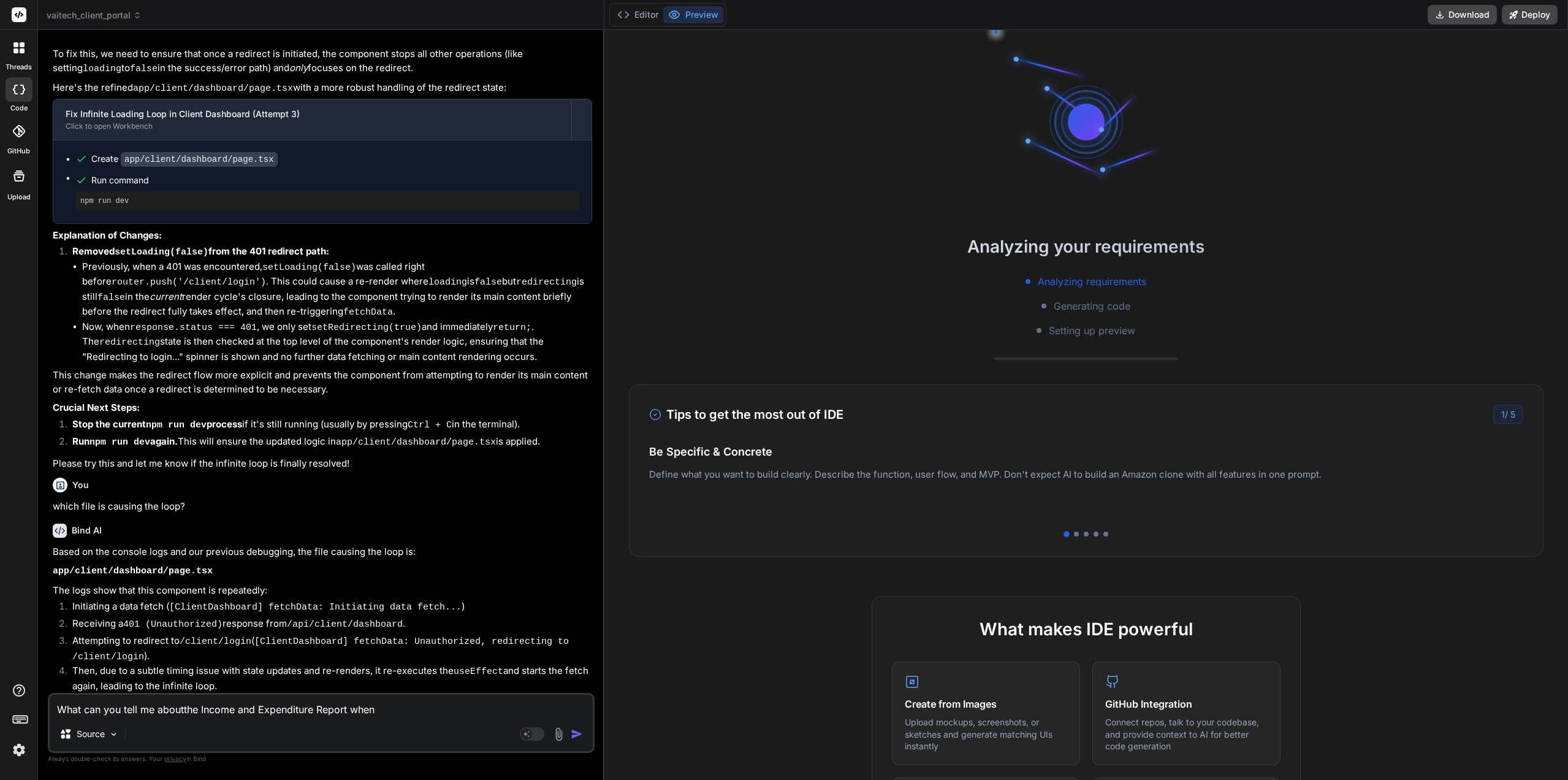
type textarea "What can you tell me aboutthe Income and Expenditure Report when e"
type textarea "x"
type textarea "What can you tell me aboutthe Income and Expenditure Report when ex"
type textarea "x"
type textarea "What can you tell me aboutthe Income and Expenditure Report when exp"
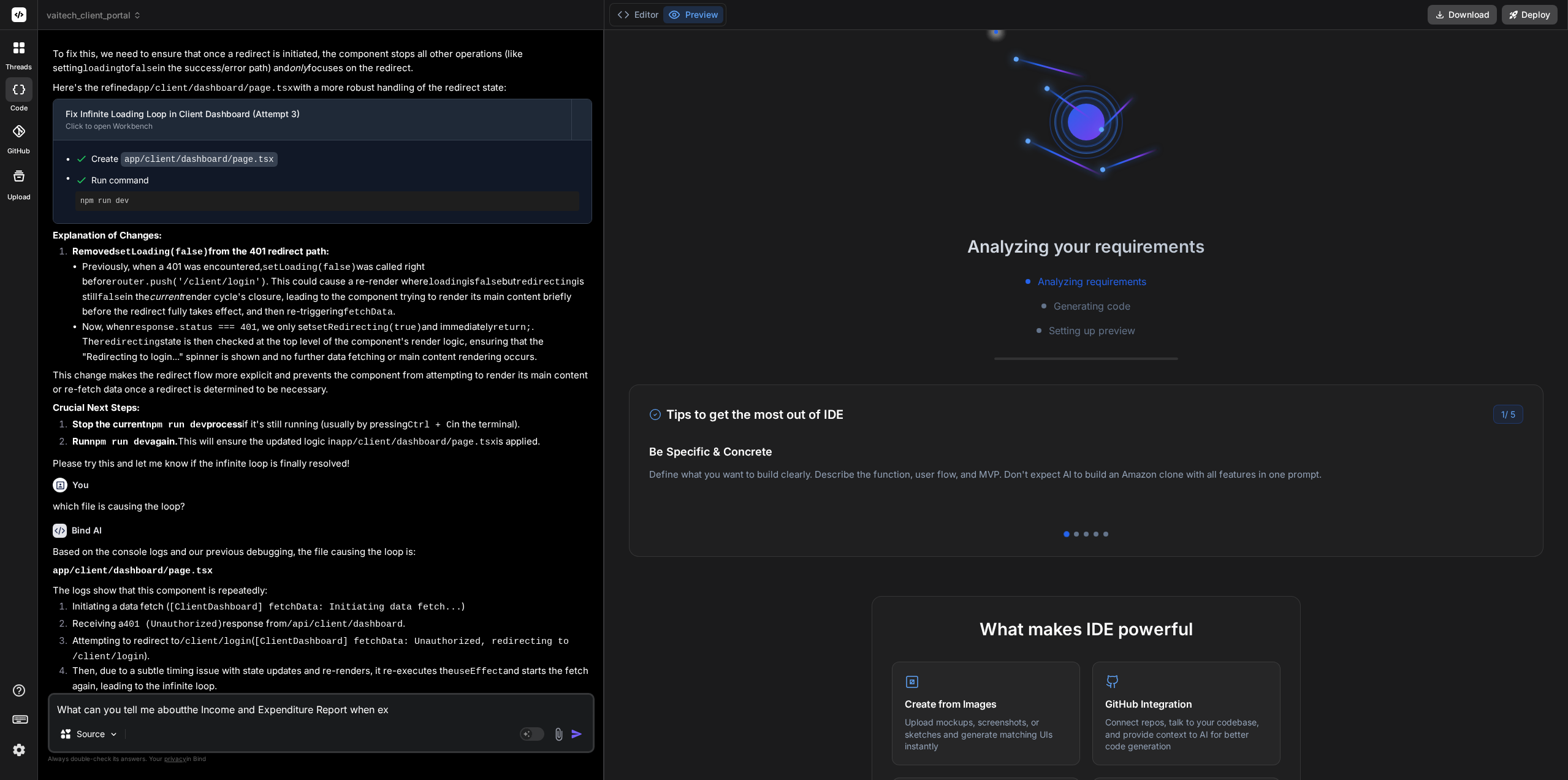
type textarea "x"
type textarea "What can you tell me aboutthe Income and Expenditure Report when expo"
type textarea "x"
type textarea "What can you tell me aboutthe Income and Expenditure Report when expor"
type textarea "x"
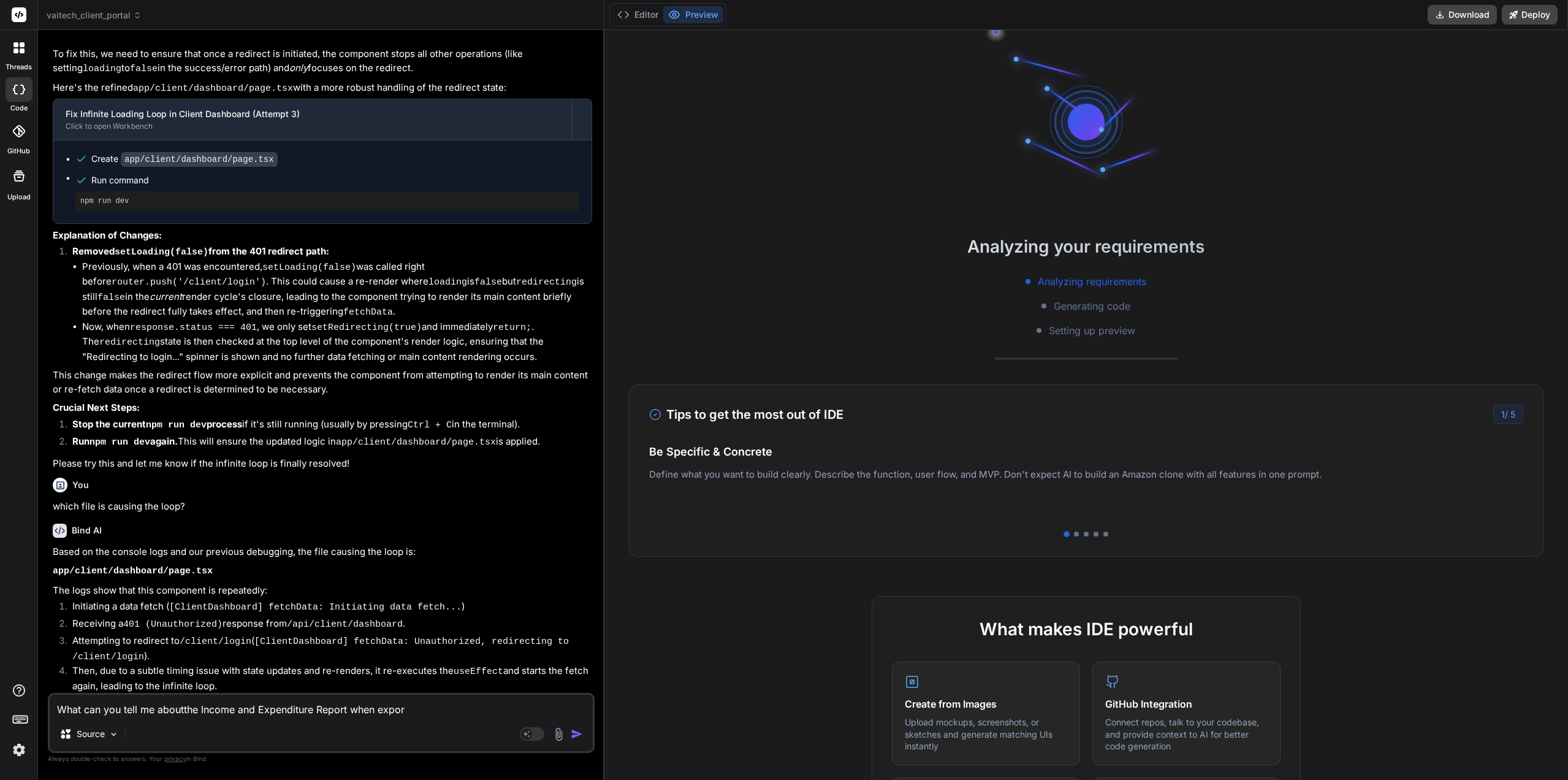
type textarea "What can you tell me aboutthe Income and Expenditure Report when export"
type textarea "x"
type textarea "What can you tell me aboutthe Income and Expenditure Report when exporte"
type textarea "x"
type textarea "What can you tell me aboutthe Income and Expenditure Report when exported"
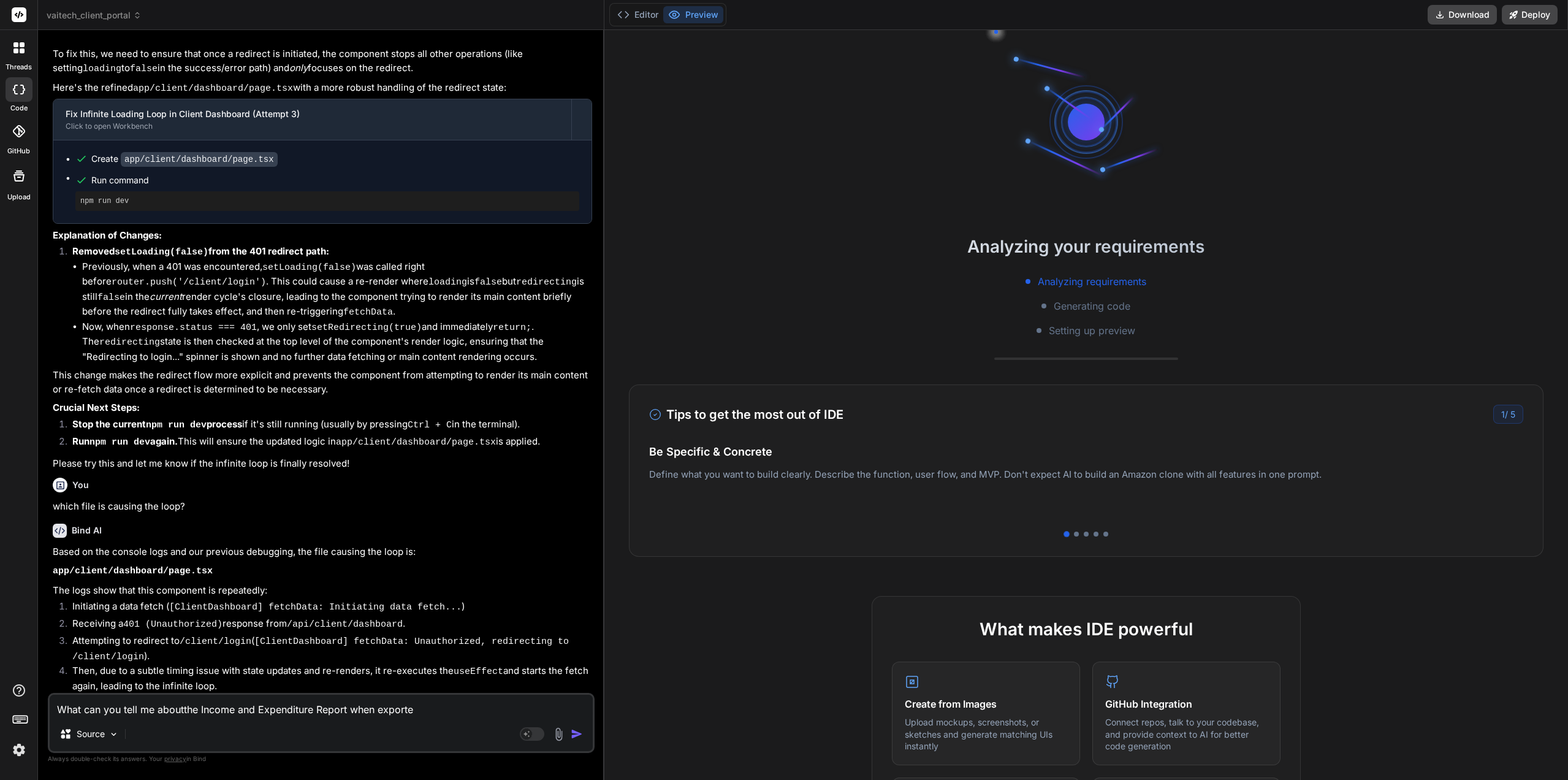
type textarea "x"
type textarea "What can you tell me aboutthe Income and Expenditure Report when exported"
type textarea "x"
type textarea "What can you tell me aboutthe Income and Expenditure Report when exported a"
type textarea "x"
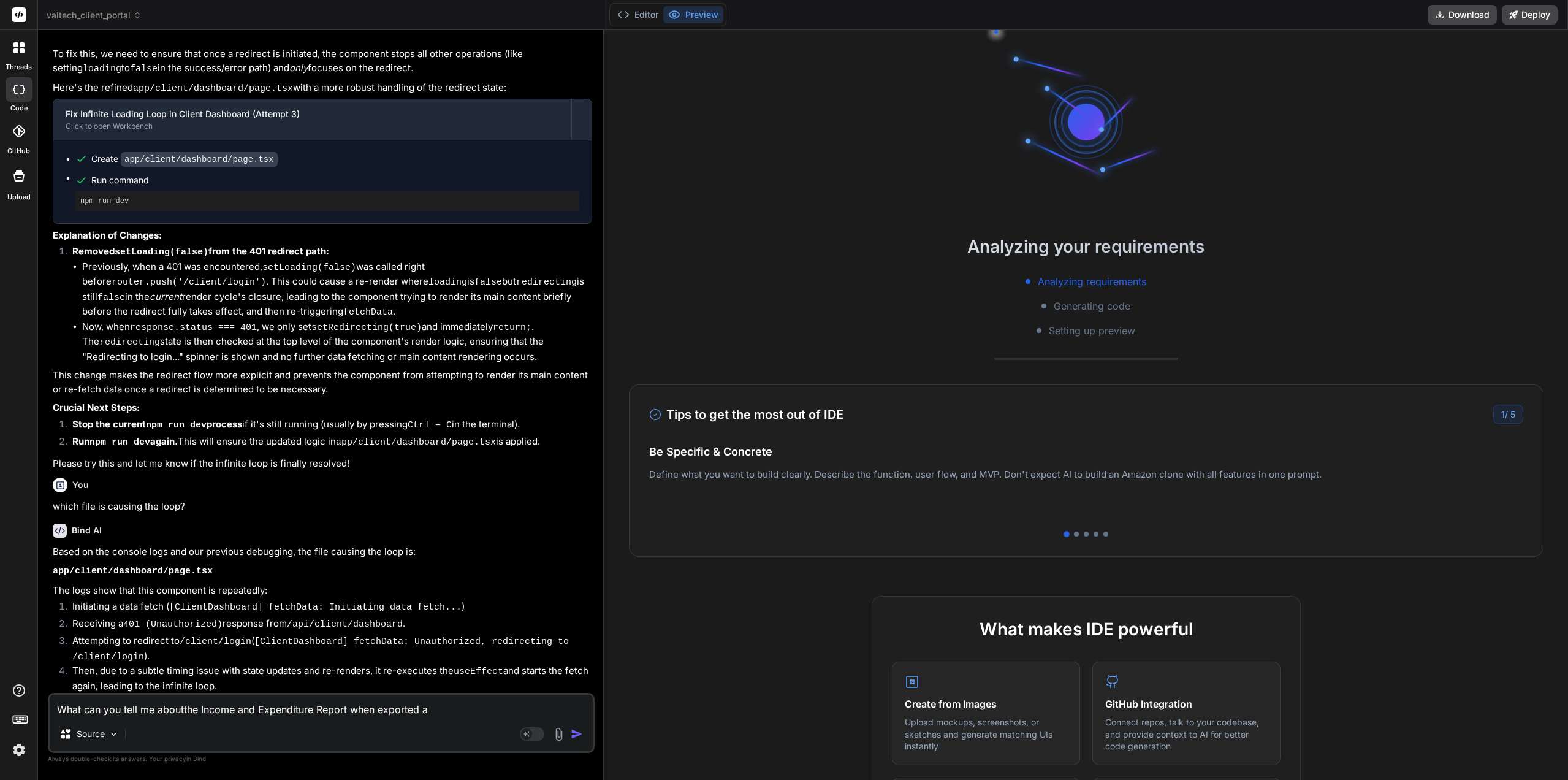
type textarea "What can you tell me aboutthe Income and Expenditure Report when exported as"
type textarea "x"
type textarea "What can you tell me aboutthe Income and Expenditure Report when exported as"
type textarea "x"
type textarea "What can you tell me aboutthe Income and Expenditure Report when exported as a"
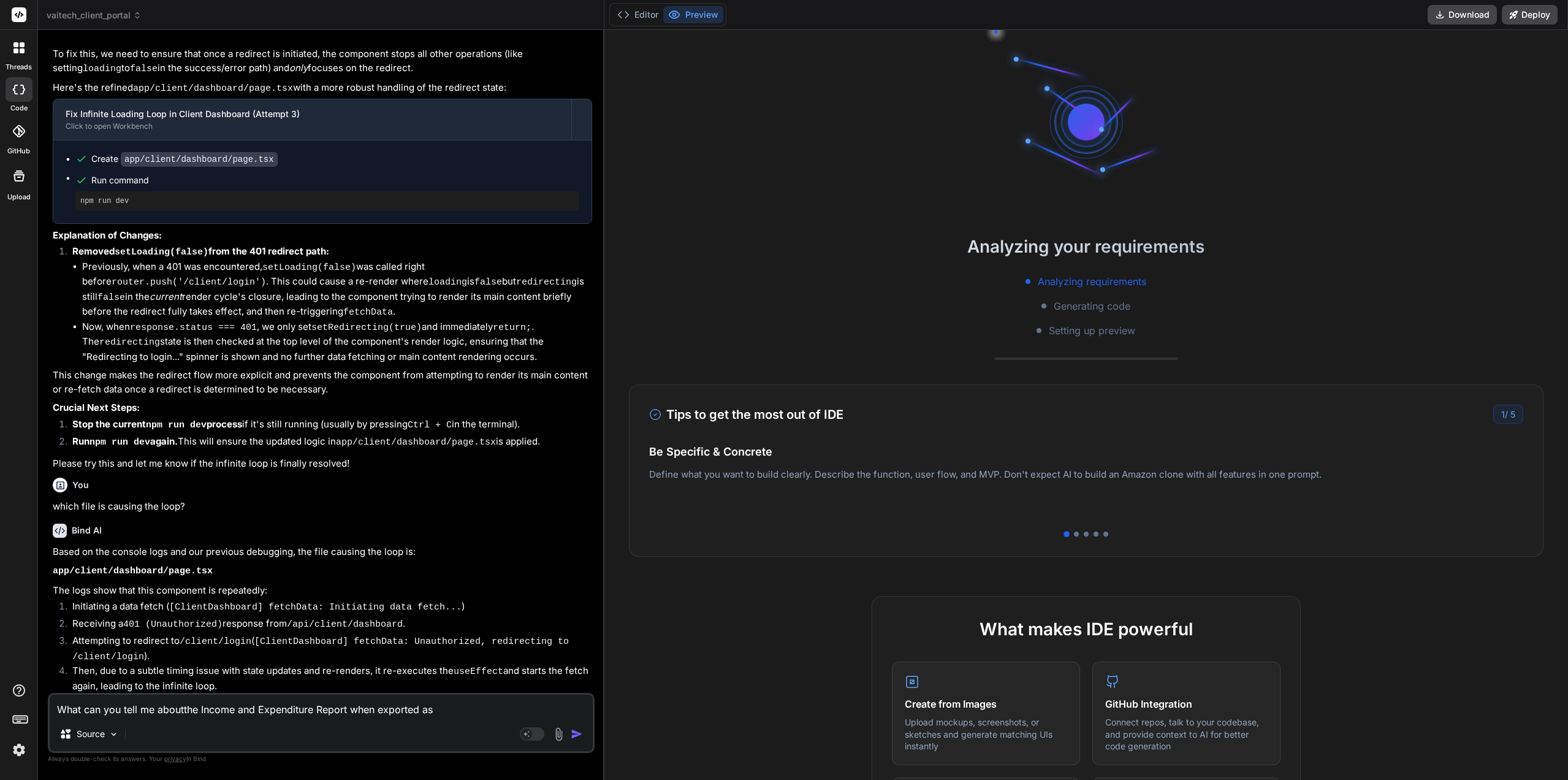
type textarea "x"
type textarea "What can you tell me aboutthe Income and Expenditure Report when exported as a"
type textarea "x"
type textarea "What can you tell me aboutthe Income and Expenditure Report when exported as a P"
type textarea "x"
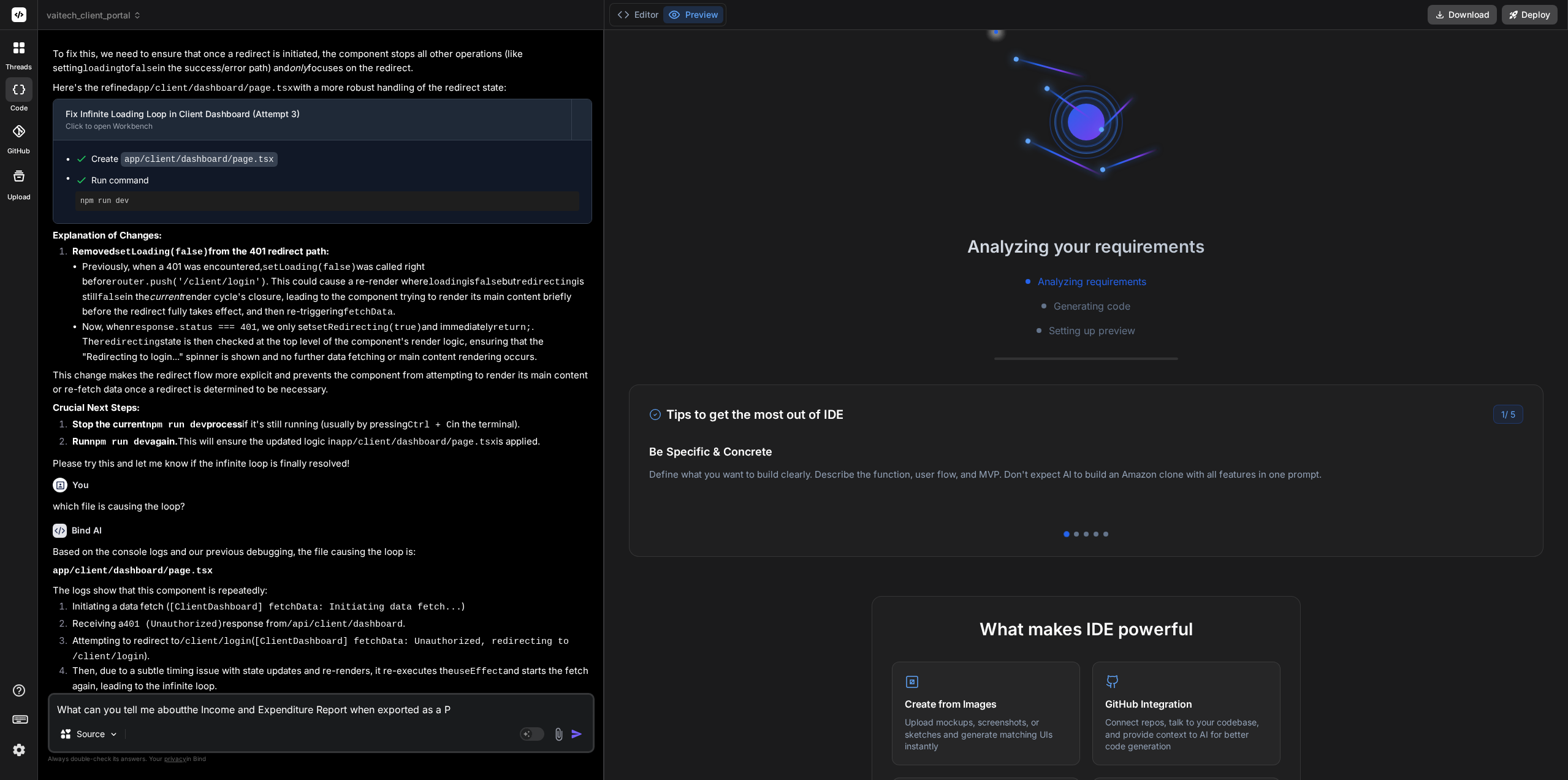
type textarea "What can you tell me aboutthe Income and Expenditure Report when exported as a …"
type textarea "x"
type textarea "What can you tell me aboutthe Income and Expenditure Report when exported as a …"
type textarea "x"
type textarea "What can you tell me aboutthe Income and Expenditure Report when exported as a …"
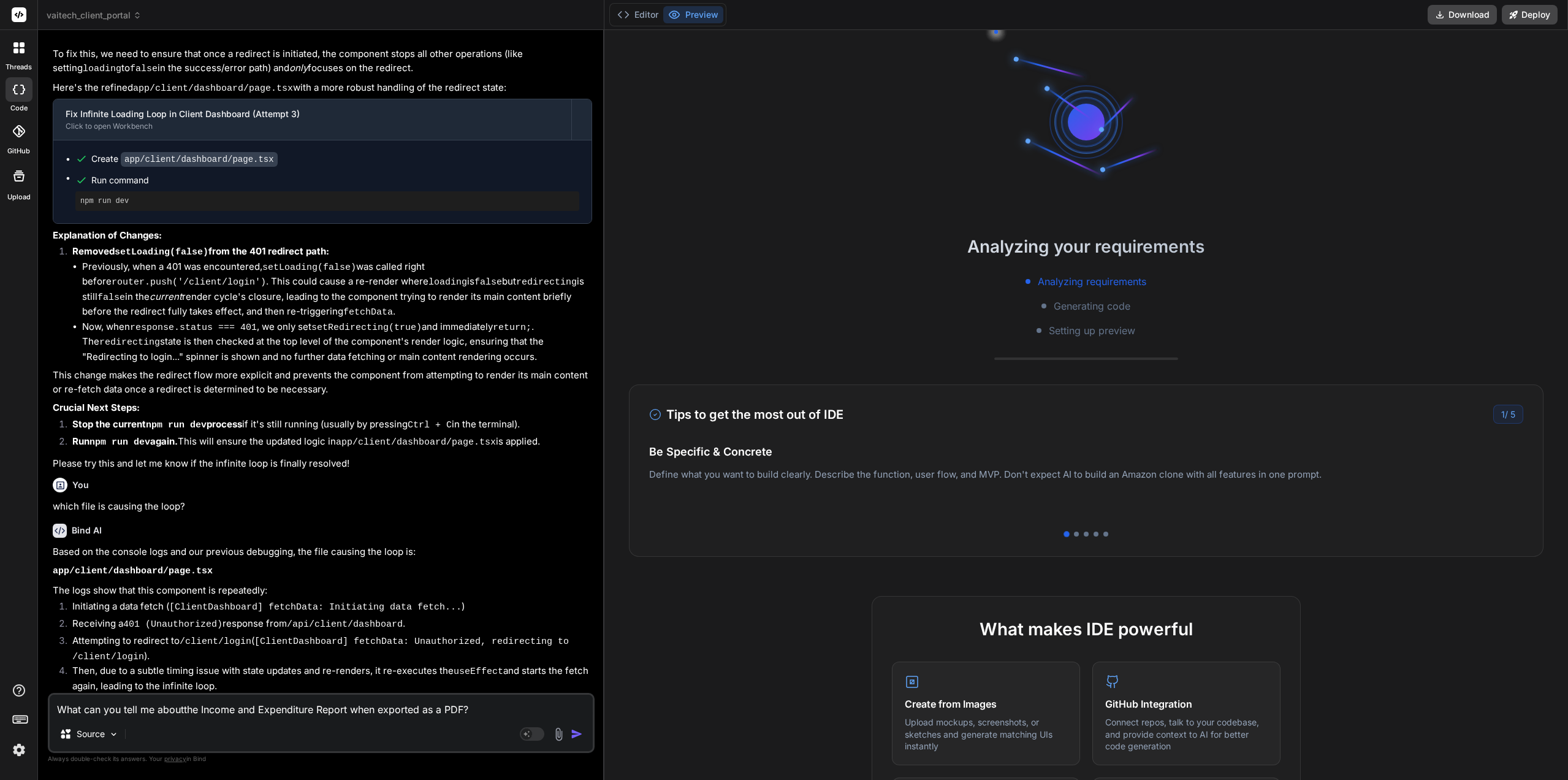
type textarea "x"
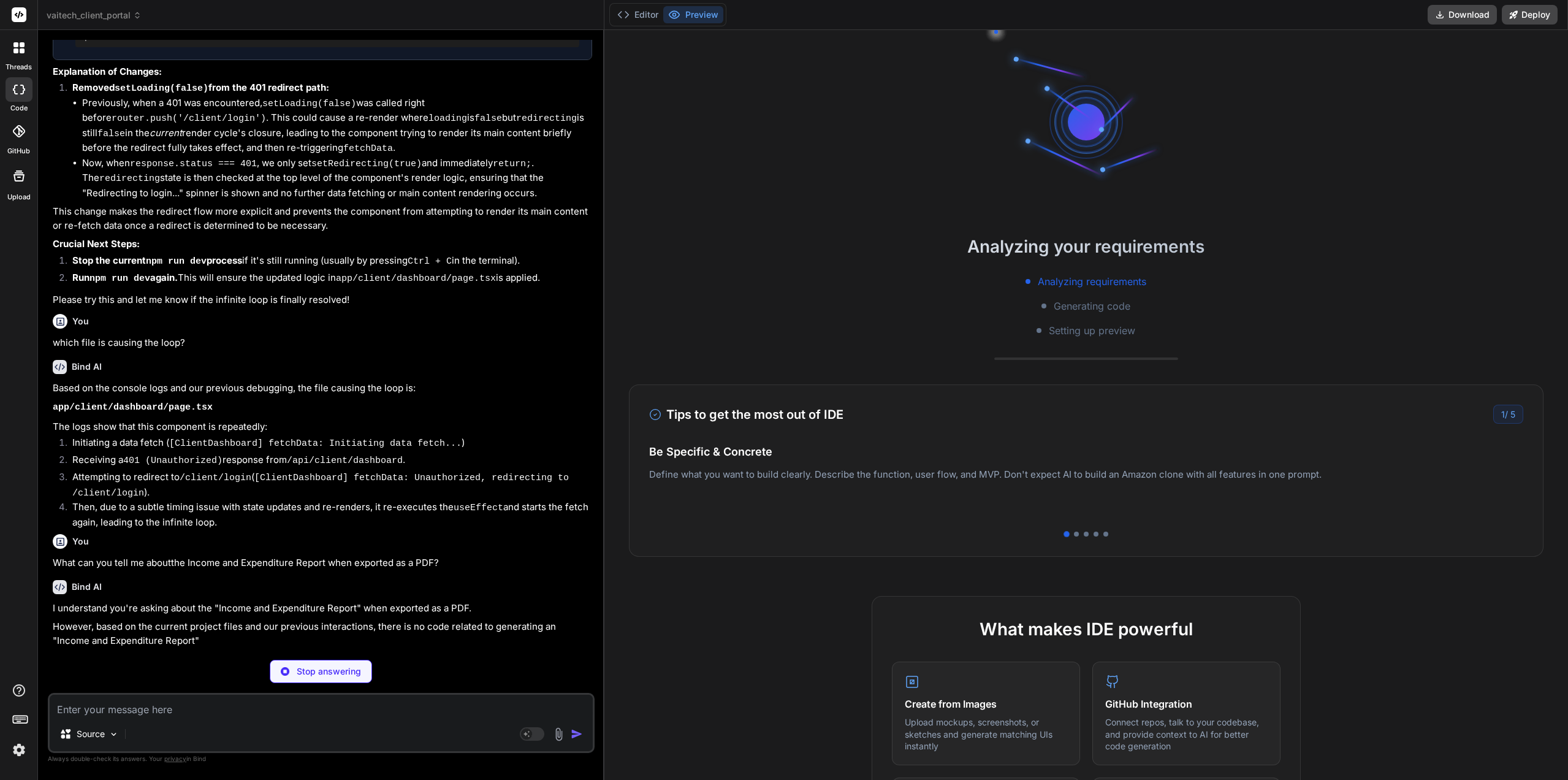
scroll to position [31606, 0]
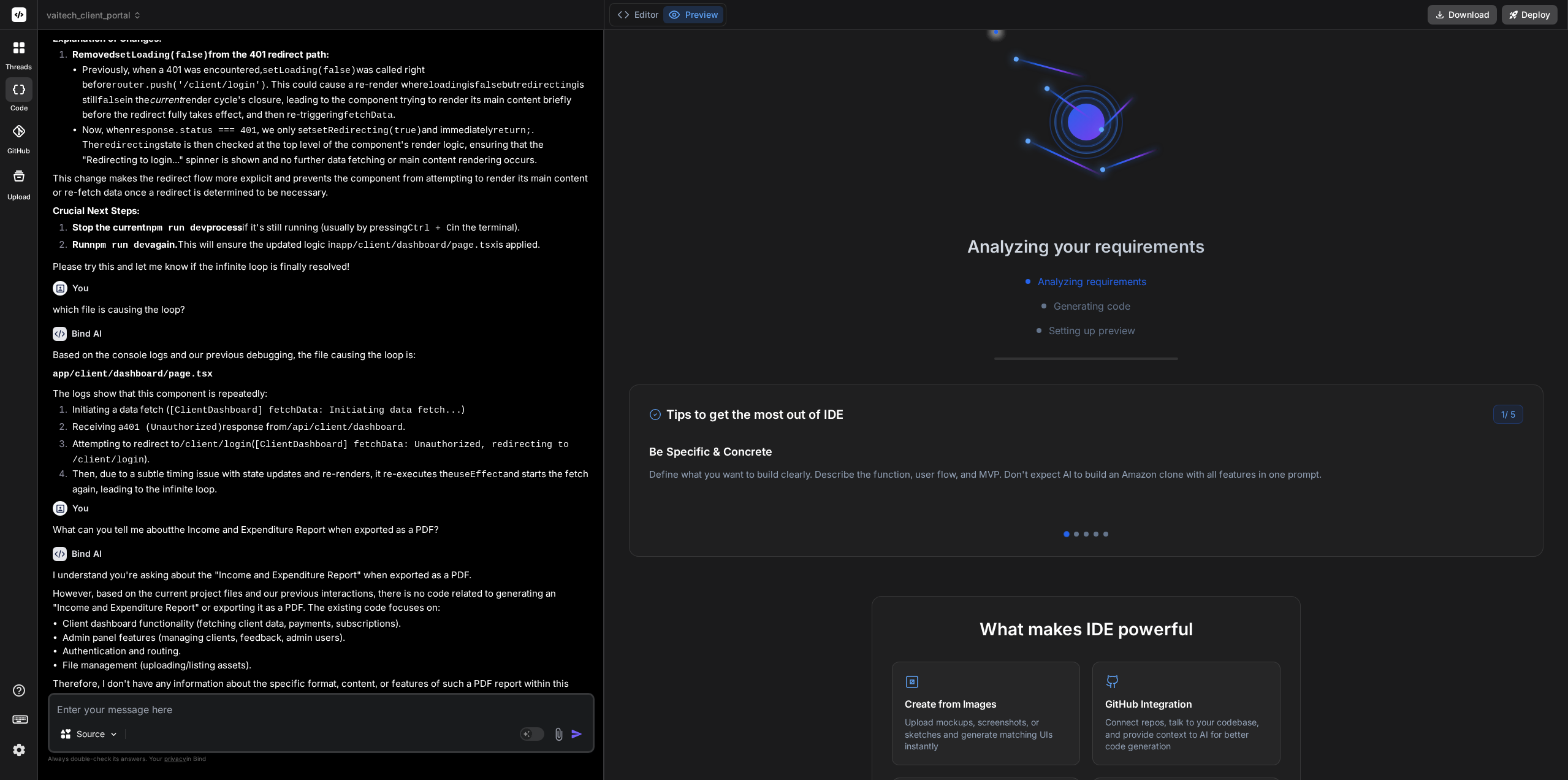
click at [319, 614] on p "However, based on the current project files and our previous interactions, ther…" at bounding box center [322, 600] width 539 height 27
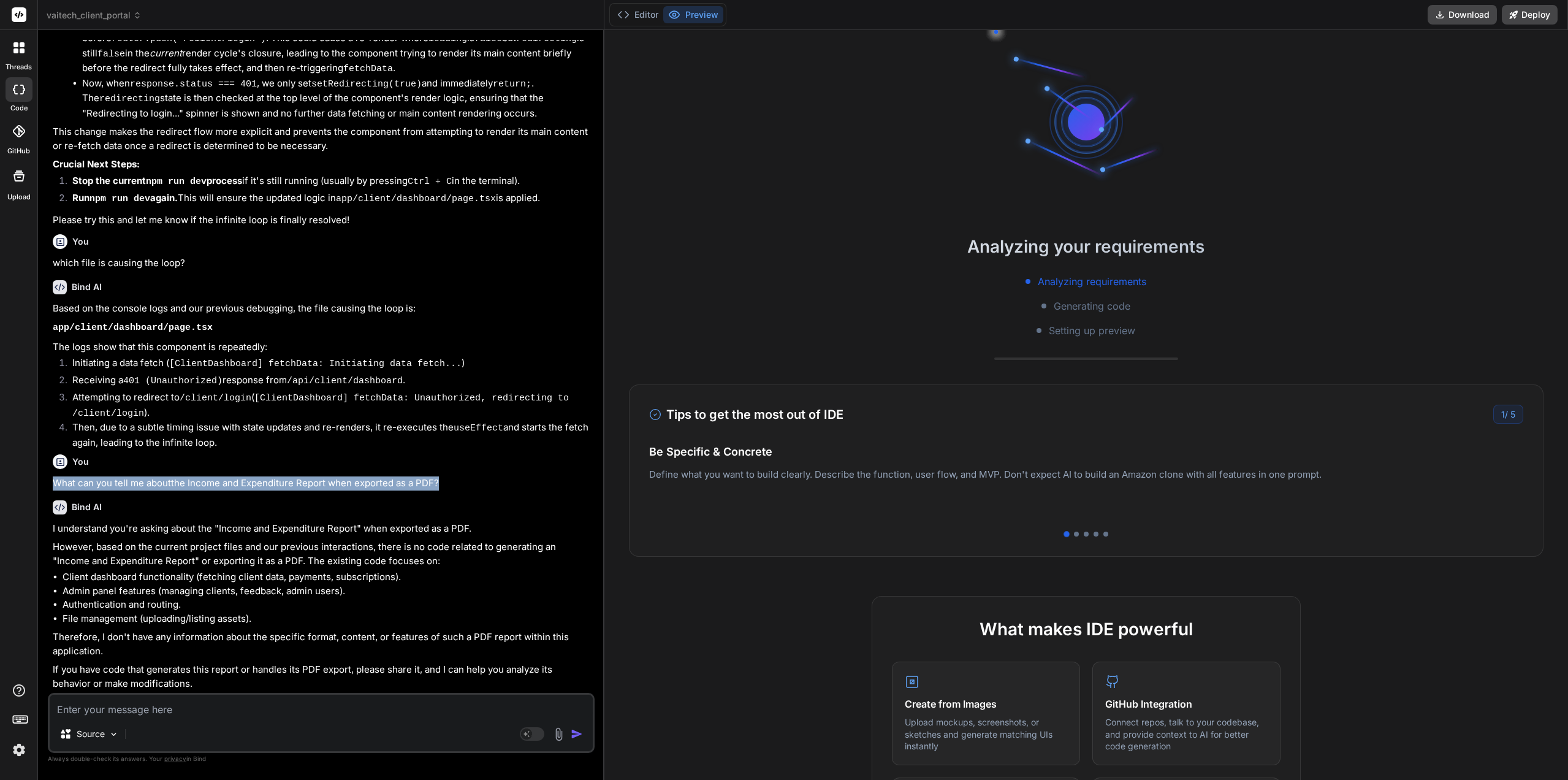
drag, startPoint x: 444, startPoint y: 538, endPoint x: 51, endPoint y: 533, distance: 393.0
click at [51, 533] on div "You Bind AI You're absolutely right! I can see from the console logs that there…" at bounding box center [322, 367] width 545 height 653
copy p "What can you tell me aboutthe Income and Expenditure Report when exported as a …"
click at [126, 23] on header "vaitech_client_portal Created with Pixso." at bounding box center [321, 15] width 566 height 30
click at [126, 14] on span "vaitech_client_portal" at bounding box center [94, 15] width 95 height 12
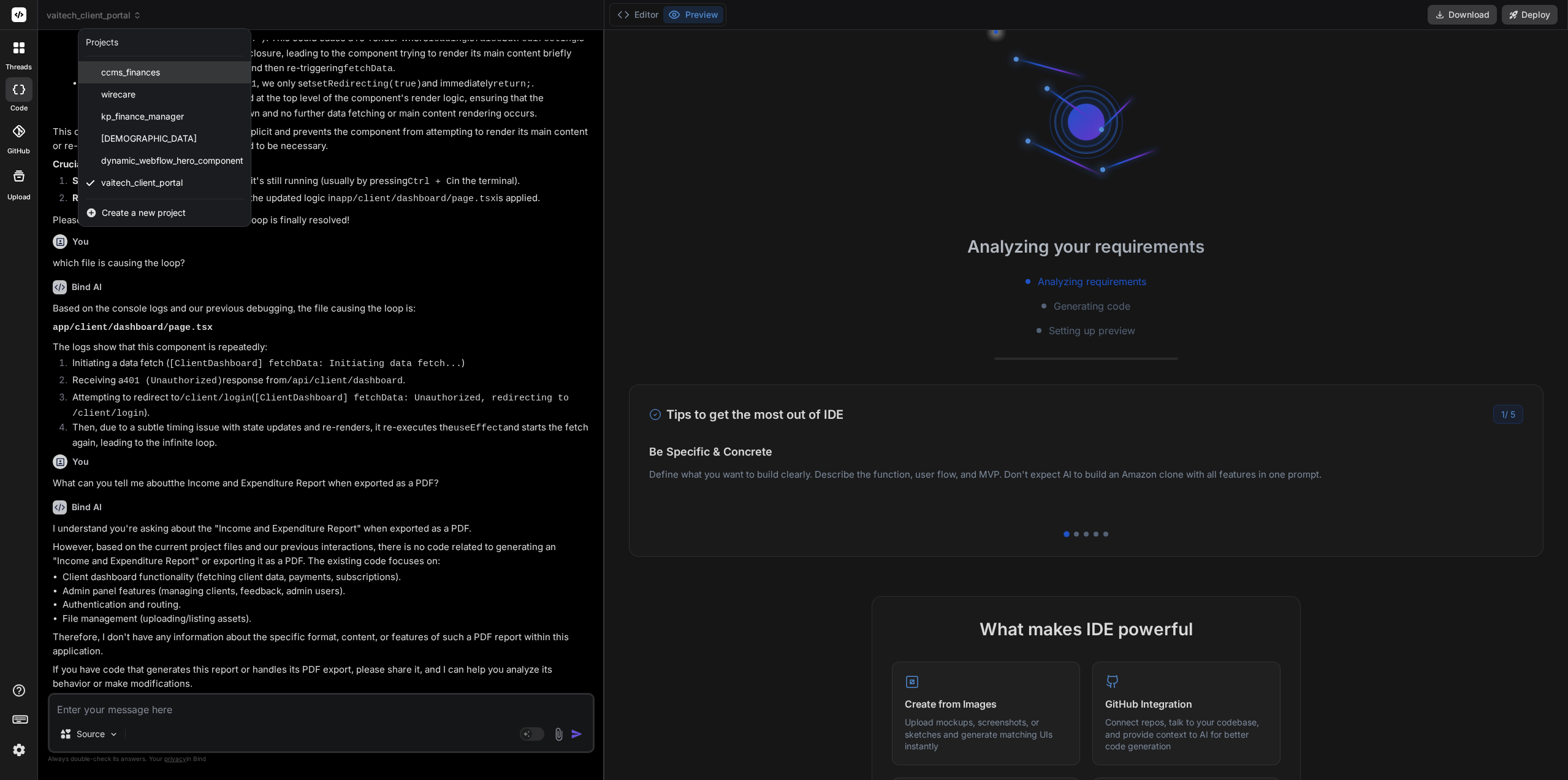
click at [120, 76] on span "ccms_finances" at bounding box center [130, 72] width 59 height 12
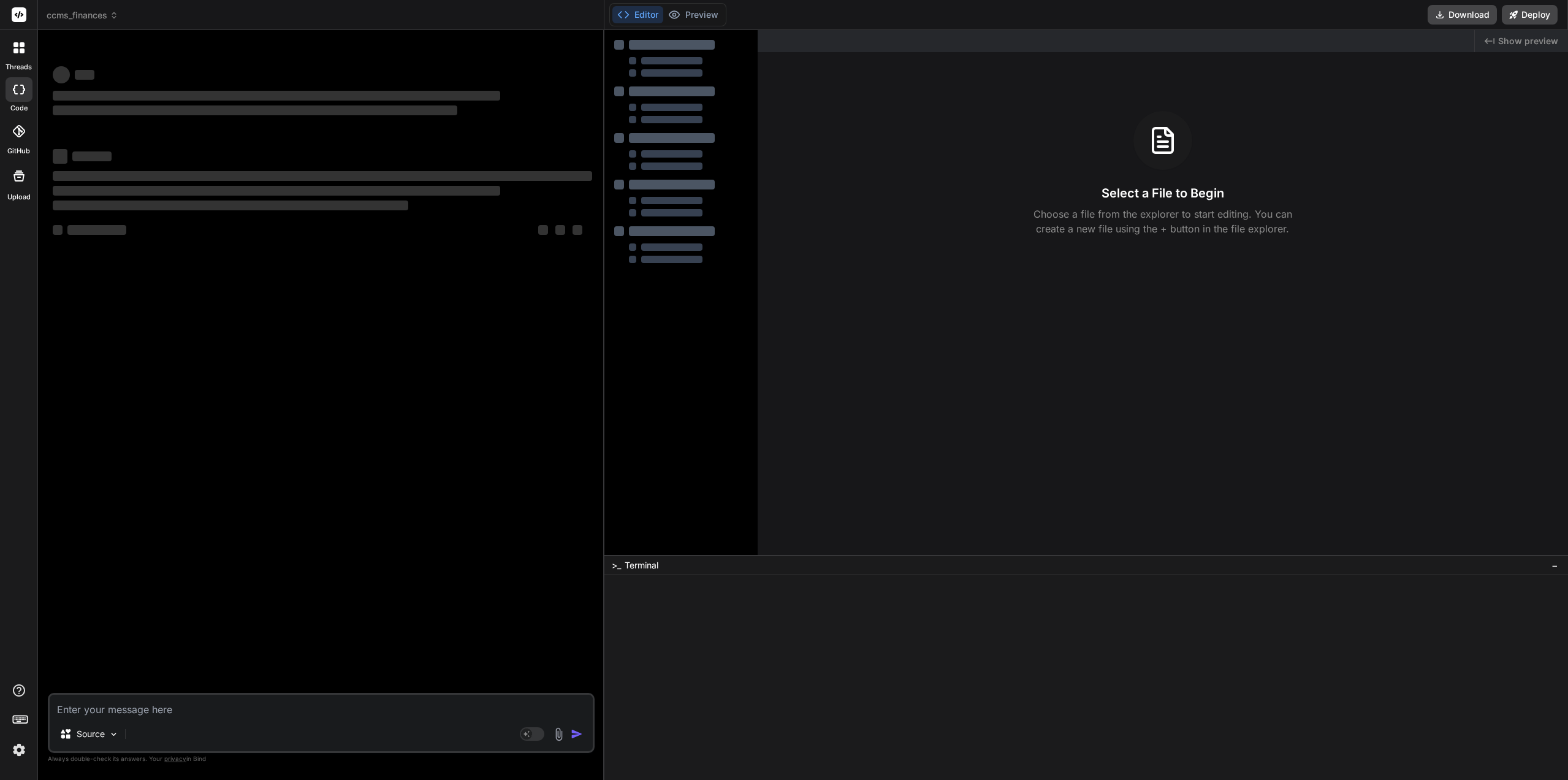
scroll to position [12, 0]
type textarea "x"
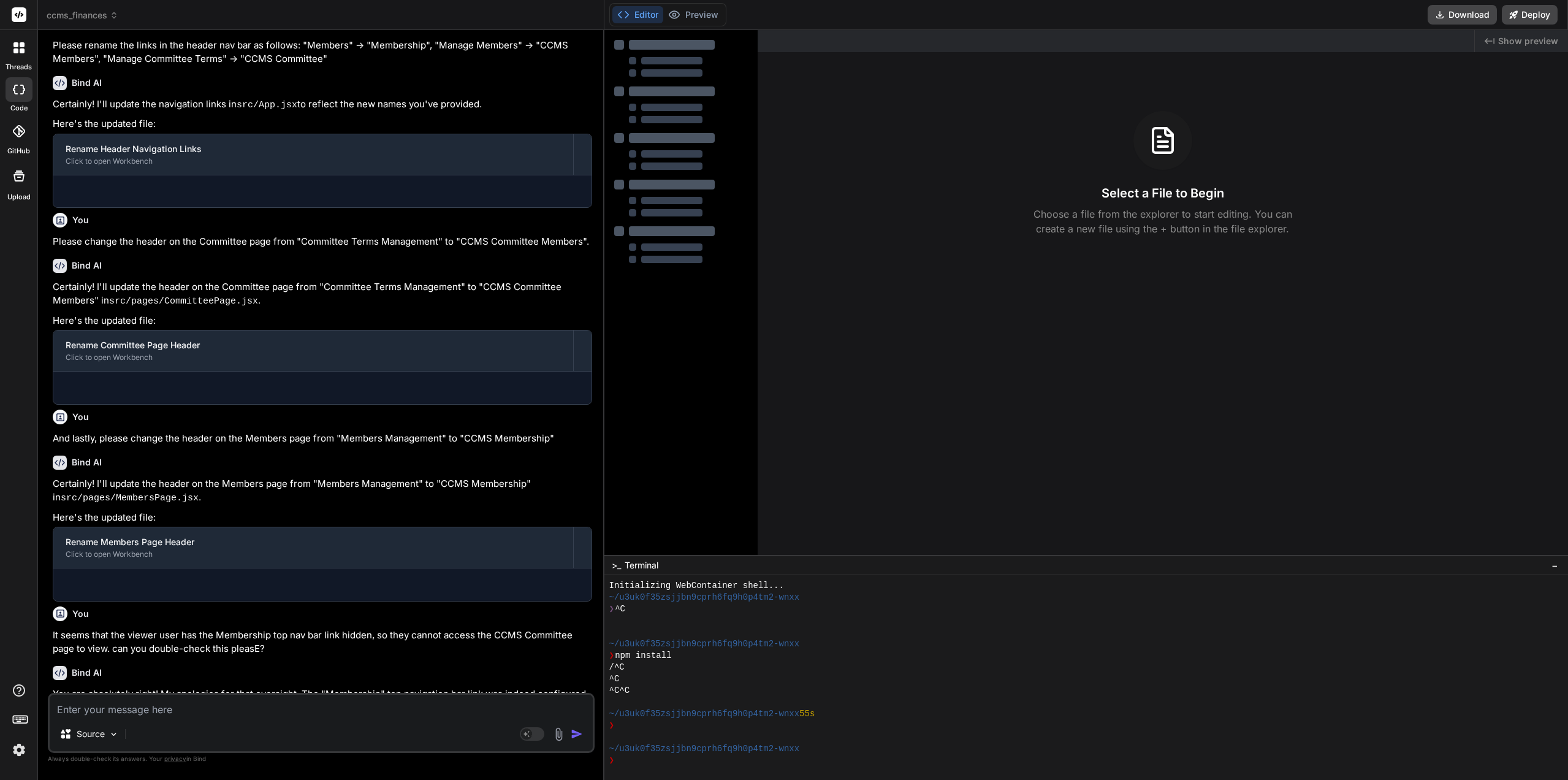
scroll to position [407, 0]
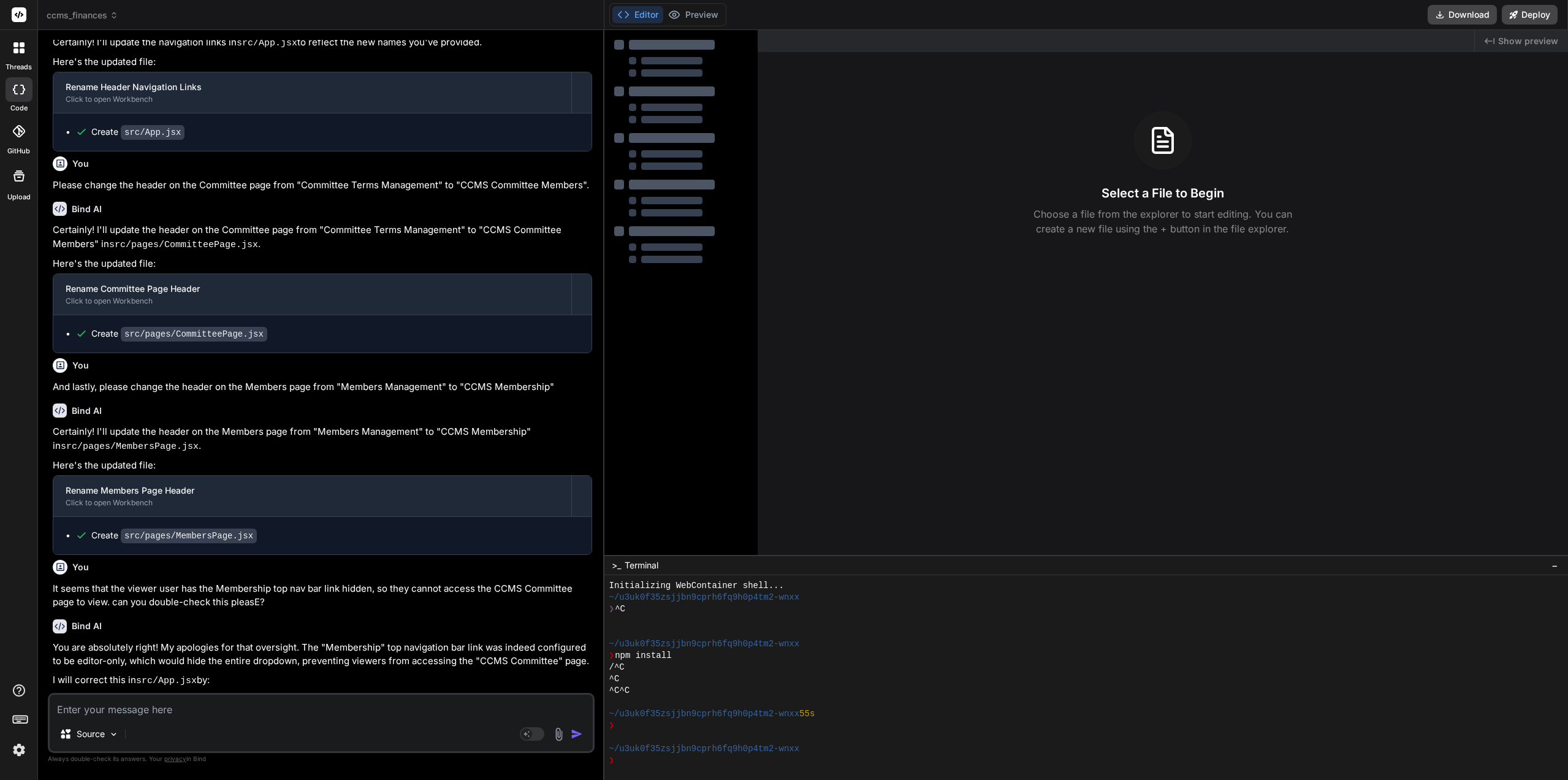
click at [161, 704] on textarea at bounding box center [321, 706] width 544 height 22
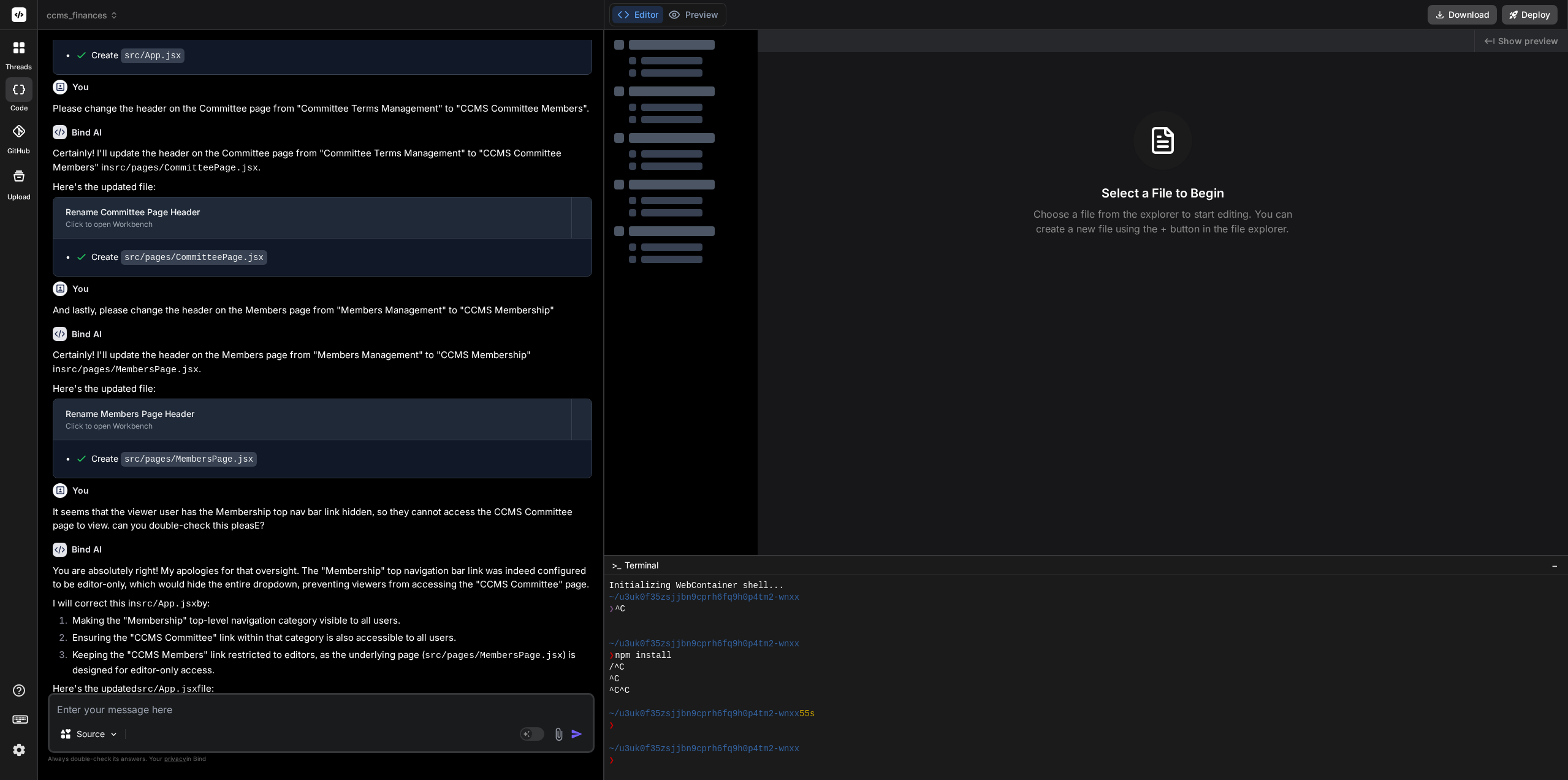
scroll to position [558, 0]
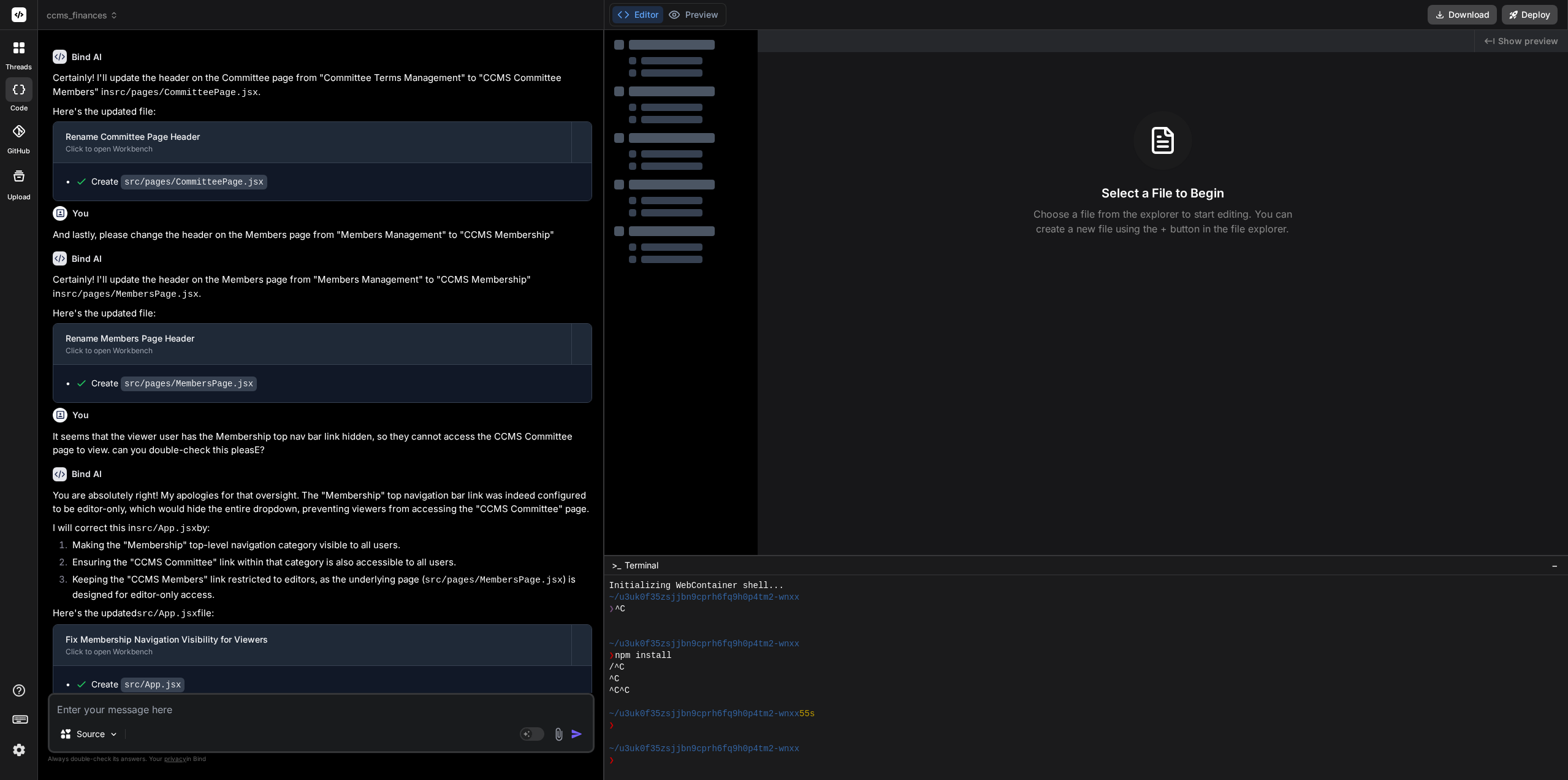
drag, startPoint x: 289, startPoint y: 519, endPoint x: 294, endPoint y: 564, distance: 45.3
click at [143, 708] on textarea at bounding box center [321, 706] width 544 height 22
paste textarea "What can you tell me aboutthe Income and Expenditure Report when exported as a …"
type textarea "What can you tell me aboutthe Income and Expenditure Report when exported as a …"
type textarea "x"
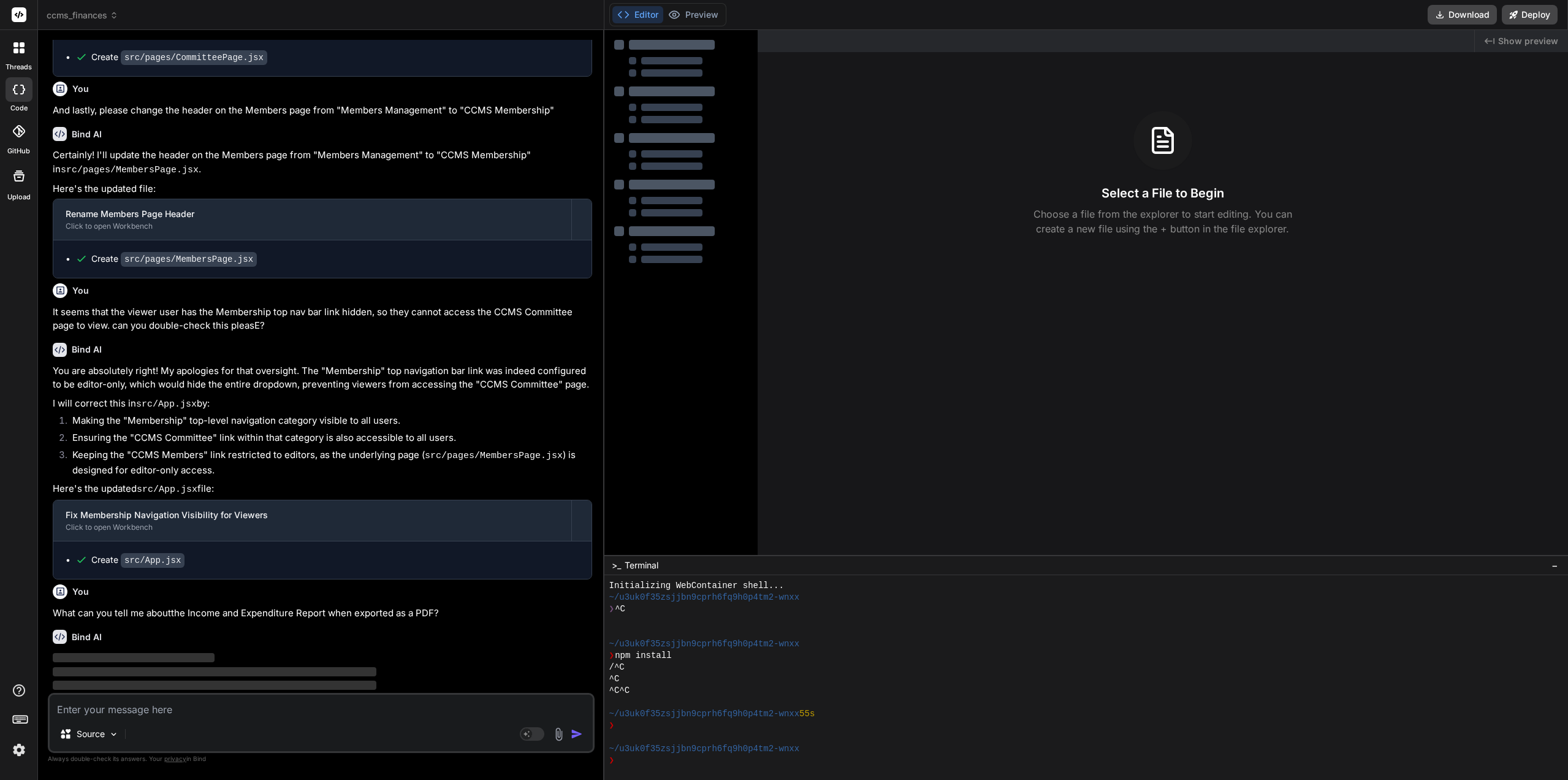
scroll to position [685, 0]
click at [657, 740] on div at bounding box center [1080, 737] width 942 height 12
click at [646, 761] on div "❯" at bounding box center [1080, 760] width 942 height 12
click at [640, 759] on div "❯" at bounding box center [1080, 760] width 942 height 12
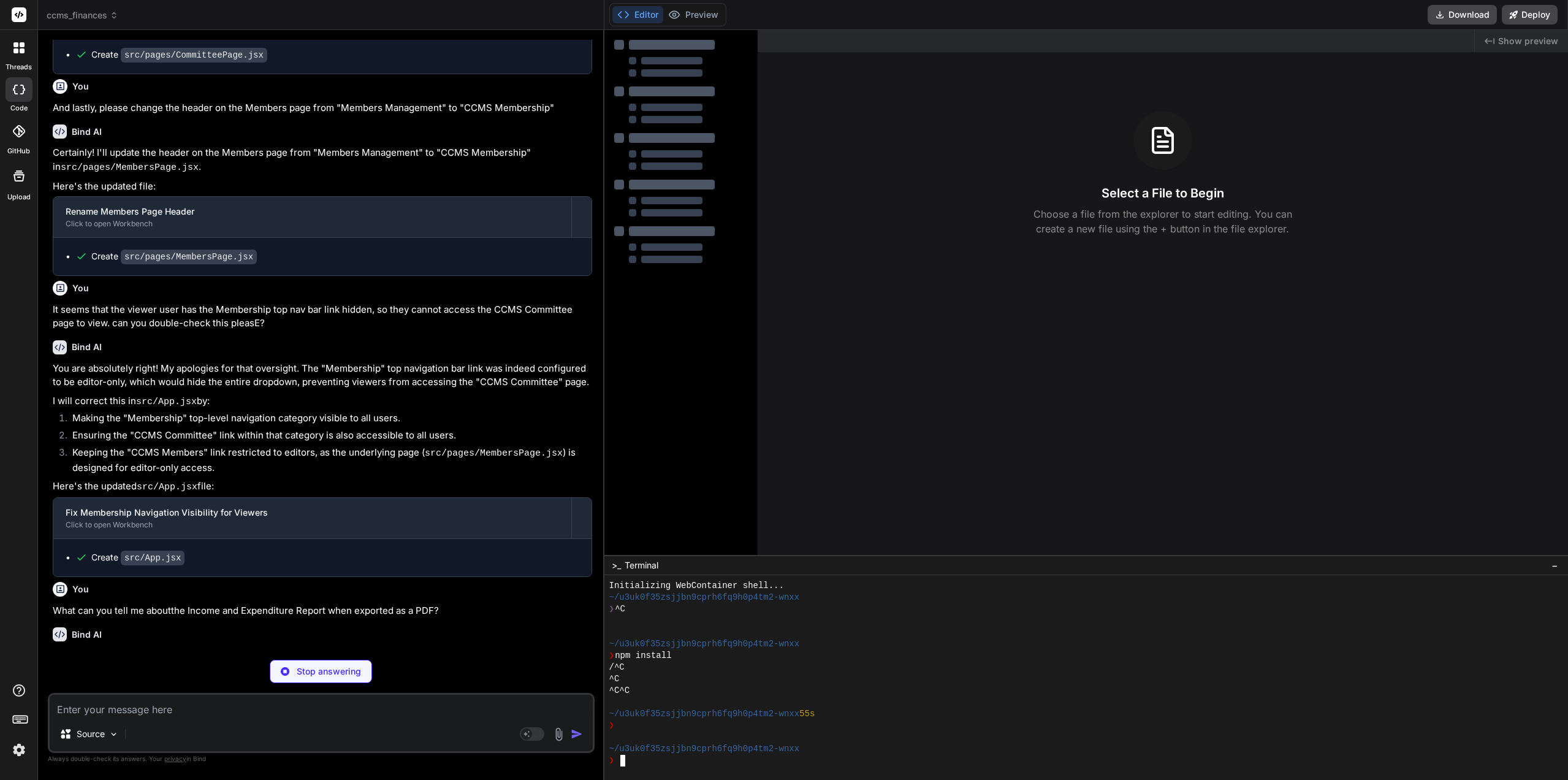
type textarea "x"
click at [639, 15] on button "Editor" at bounding box center [638, 15] width 51 height 17
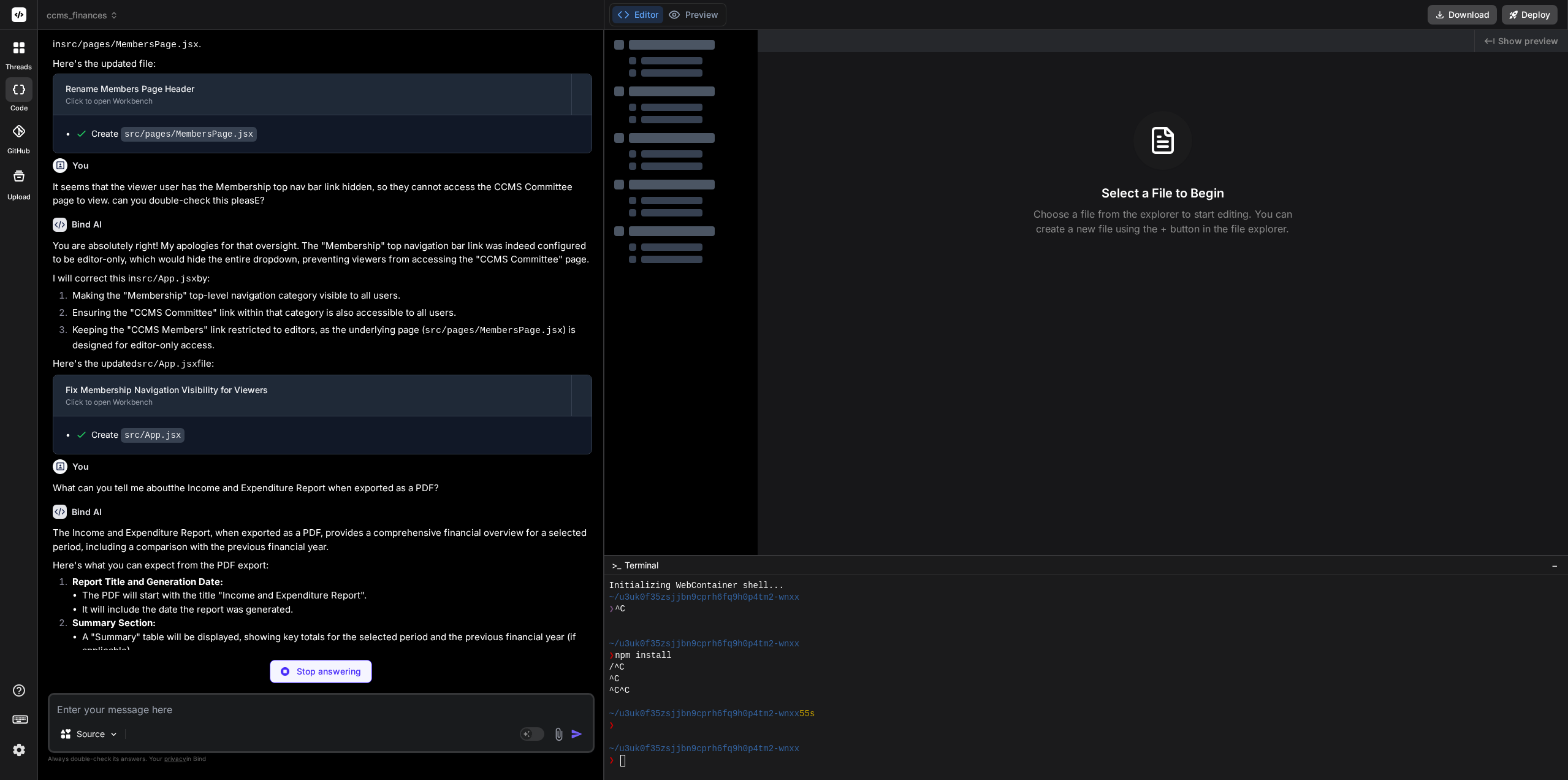
type textarea "x"
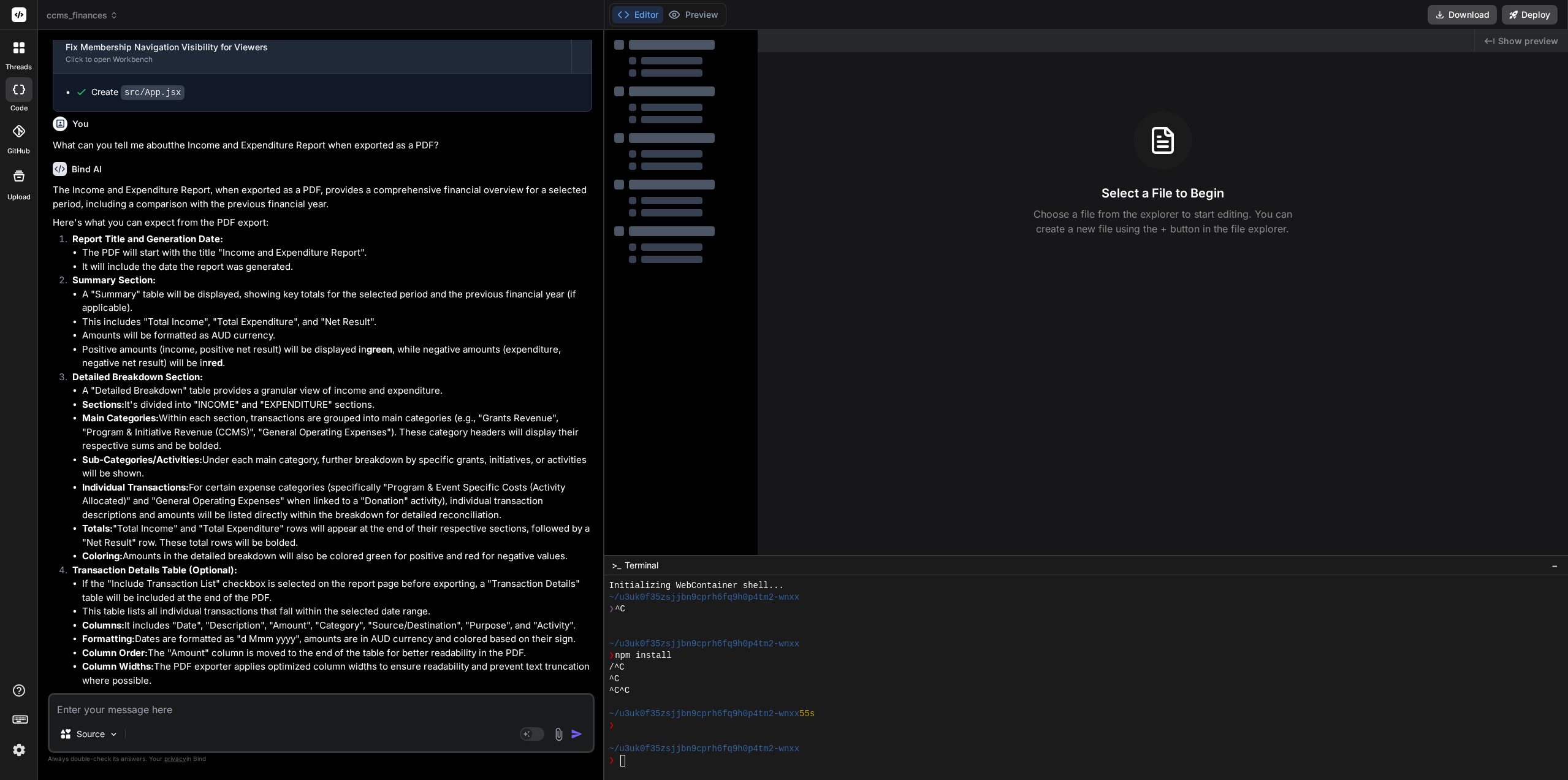
scroll to position [1170, 0]
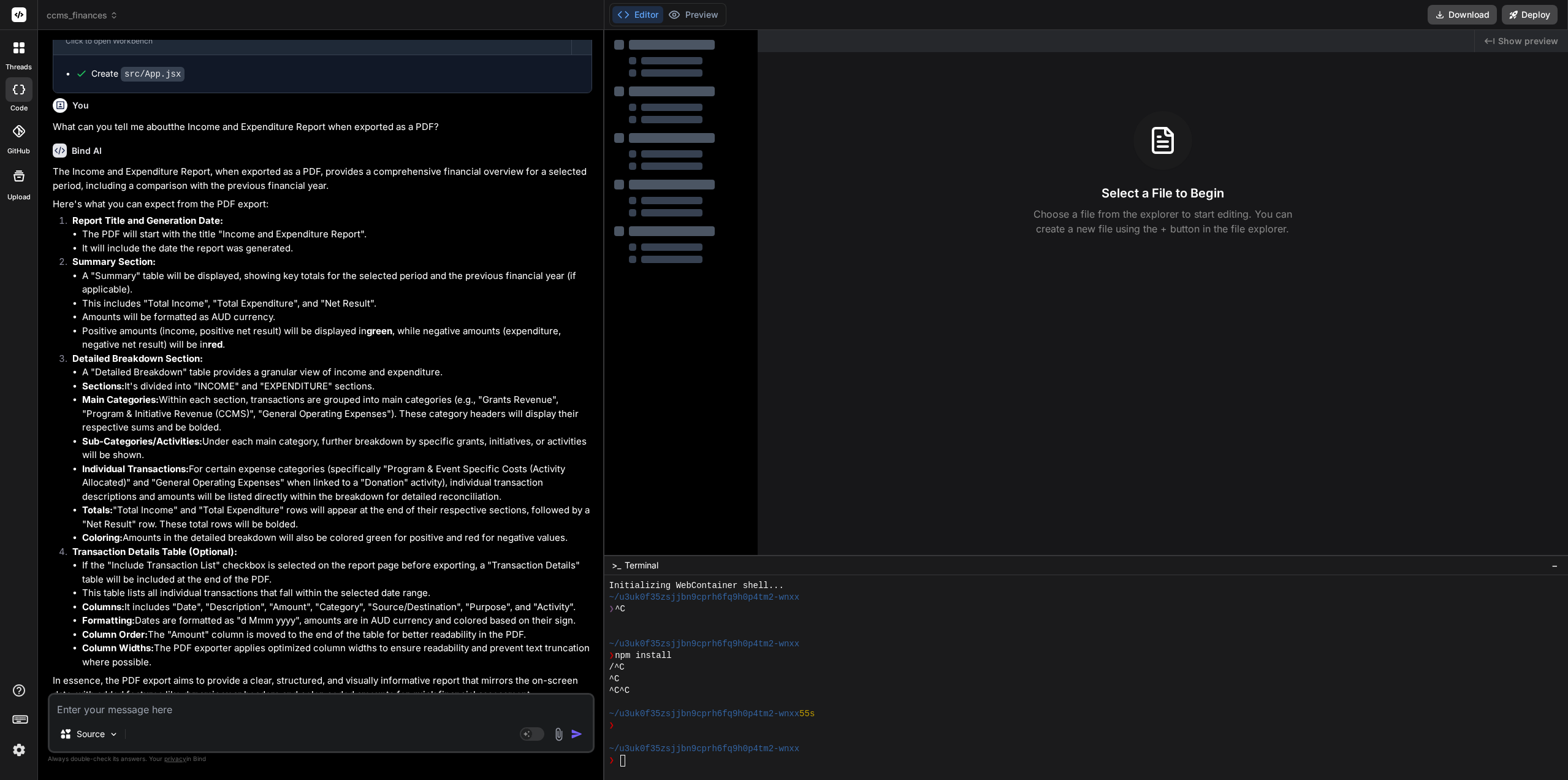
drag, startPoint x: 270, startPoint y: 466, endPoint x: 270, endPoint y: 492, distance: 26.0
drag, startPoint x: 307, startPoint y: 683, endPoint x: 279, endPoint y: 695, distance: 30.5
click at [304, 685] on p "In essence, the PDF export aims to provide a clear, structured, and visually in…" at bounding box center [322, 688] width 539 height 27
click at [211, 712] on textarea at bounding box center [321, 706] width 544 height 22
type textarea "D"
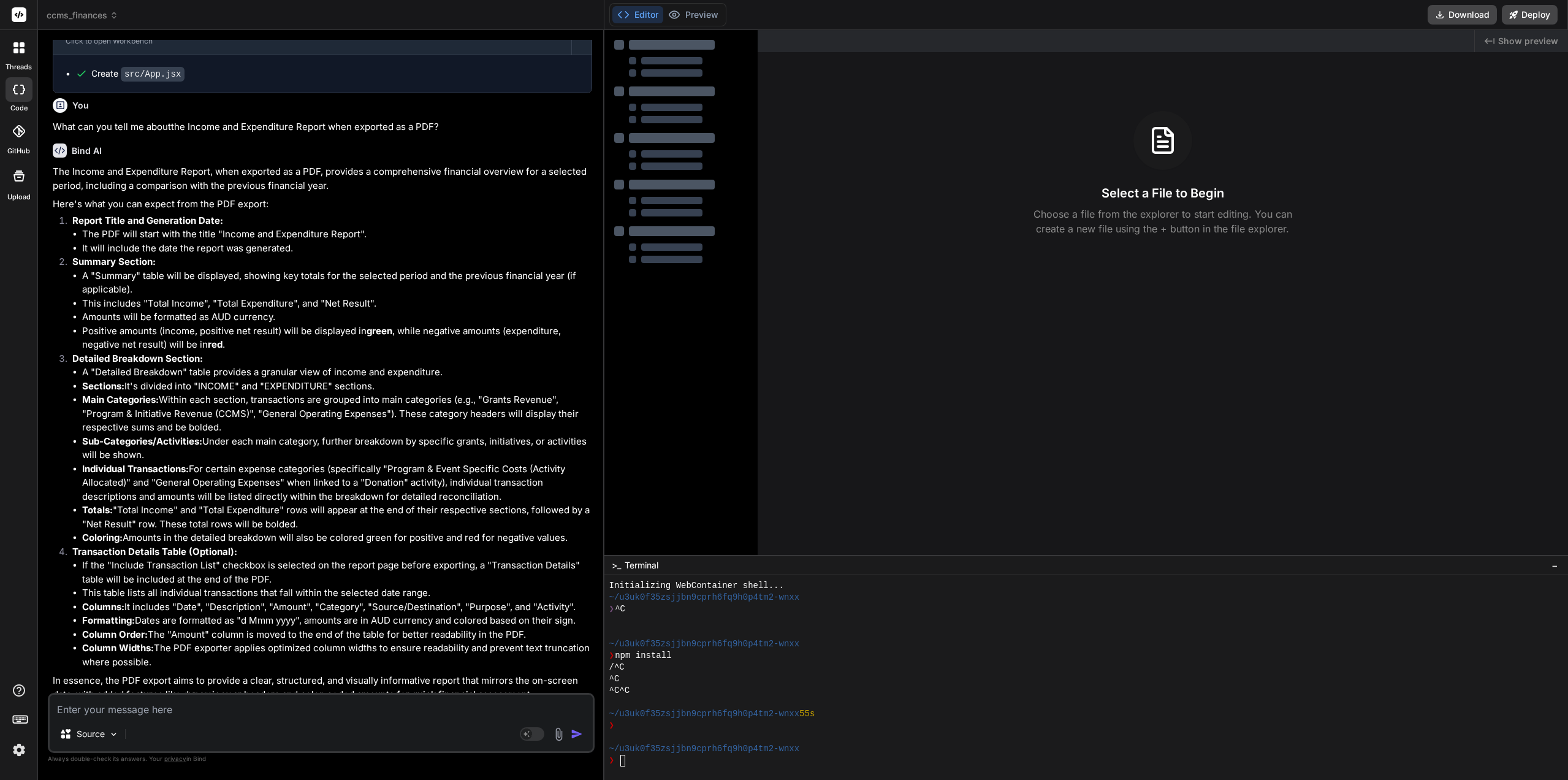
type textarea "x"
type textarea "Do"
type textarea "x"
type textarea "Do"
type textarea "x"
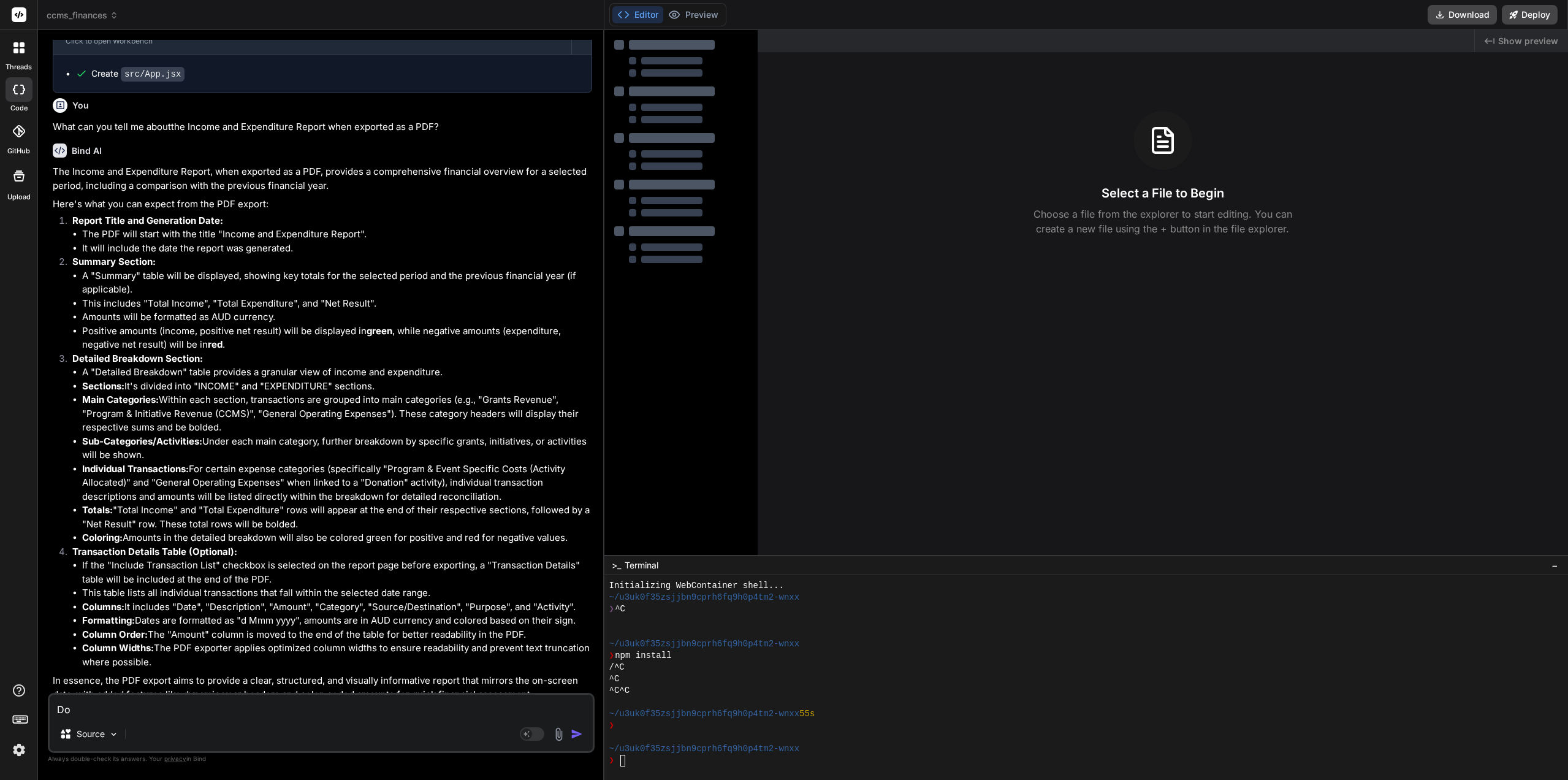
type textarea "Do e"
type textarea "x"
type textarea "Do ex"
type textarea "x"
type textarea "Do exp"
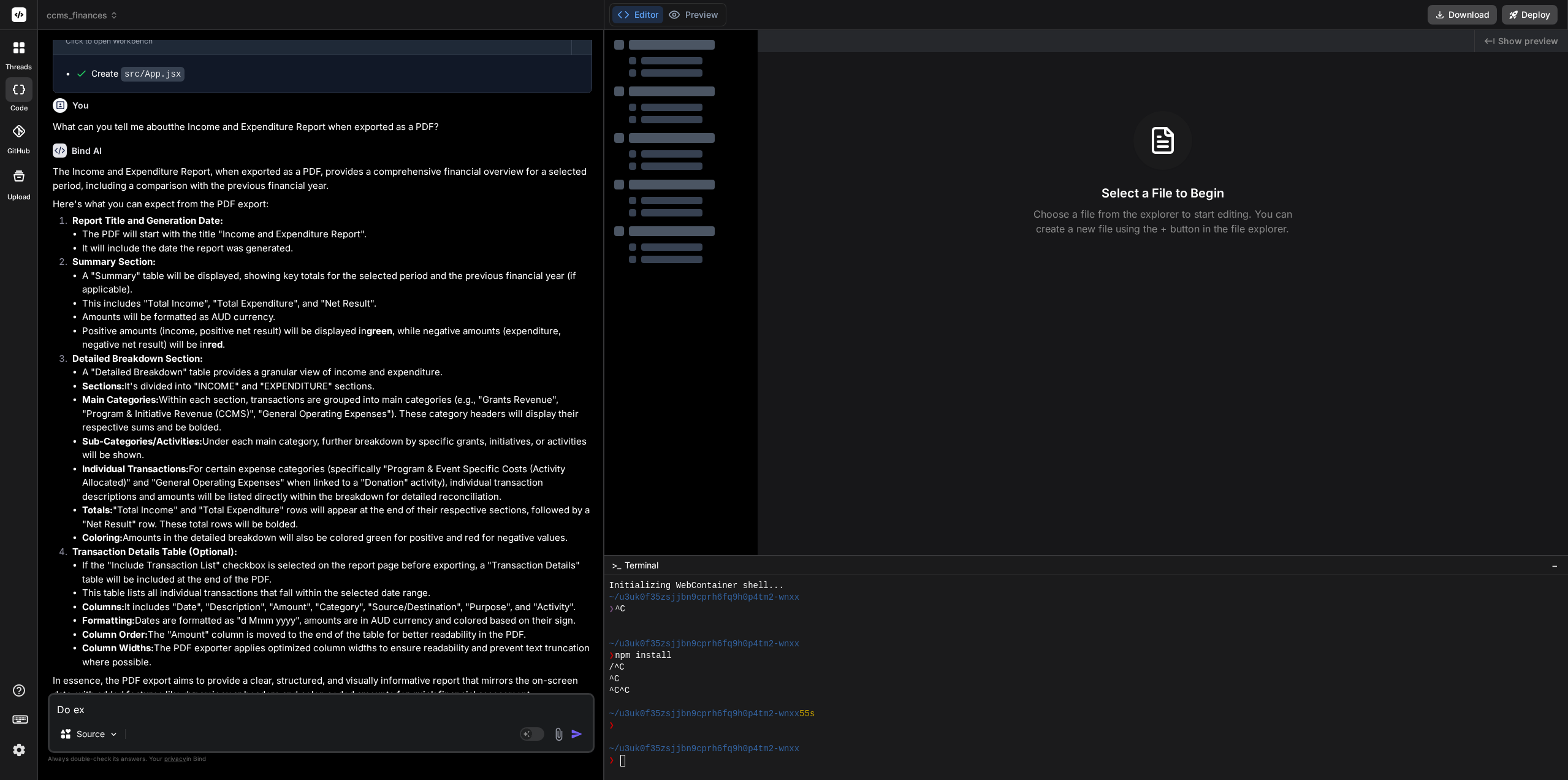
type textarea "x"
type textarea "Do expe"
type textarea "x"
type textarea "Do expen"
type textarea "x"
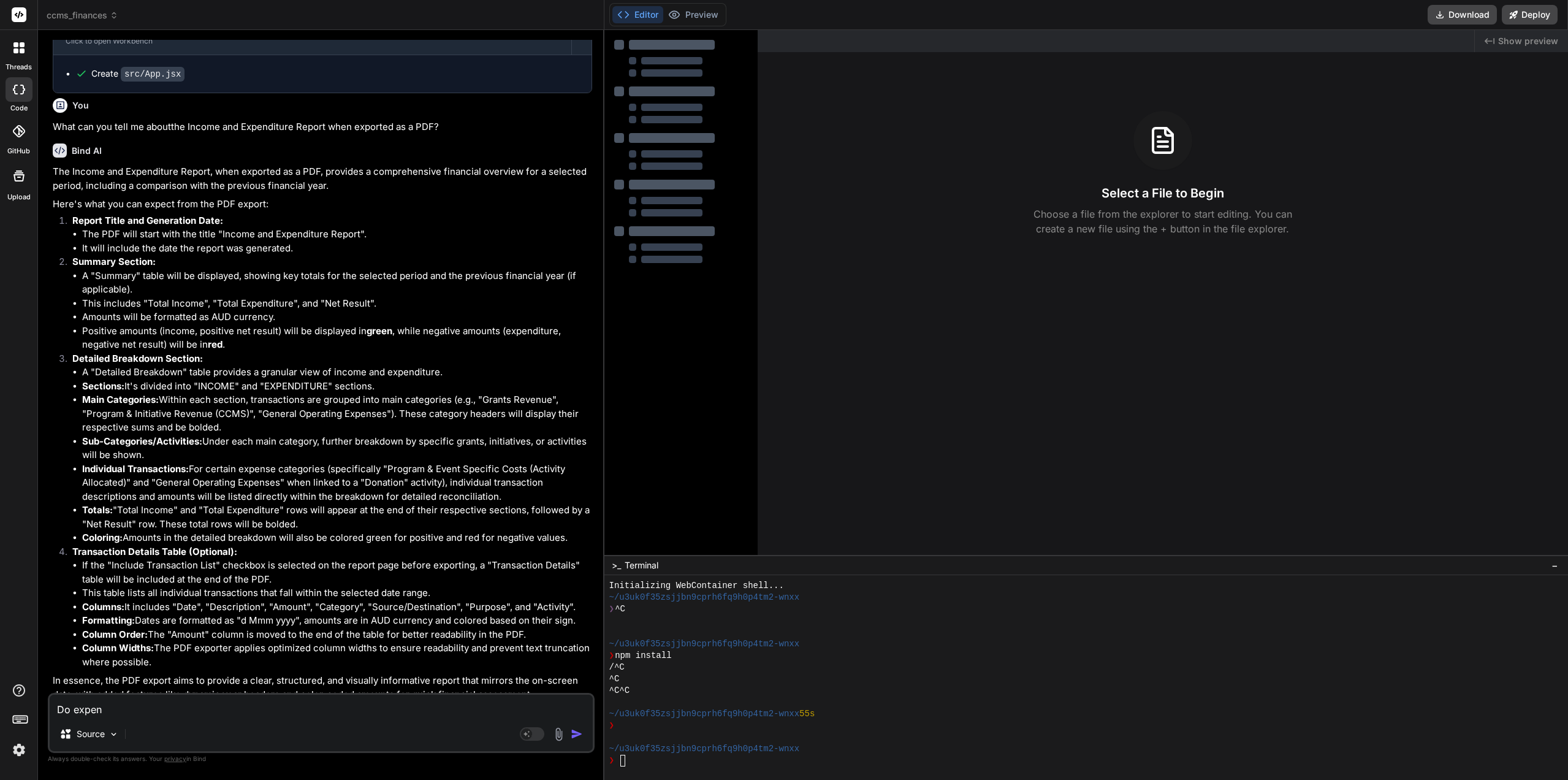
type textarea "Do expens"
type textarea "x"
type textarea "Do expense"
type textarea "x"
type textarea "Do expenses"
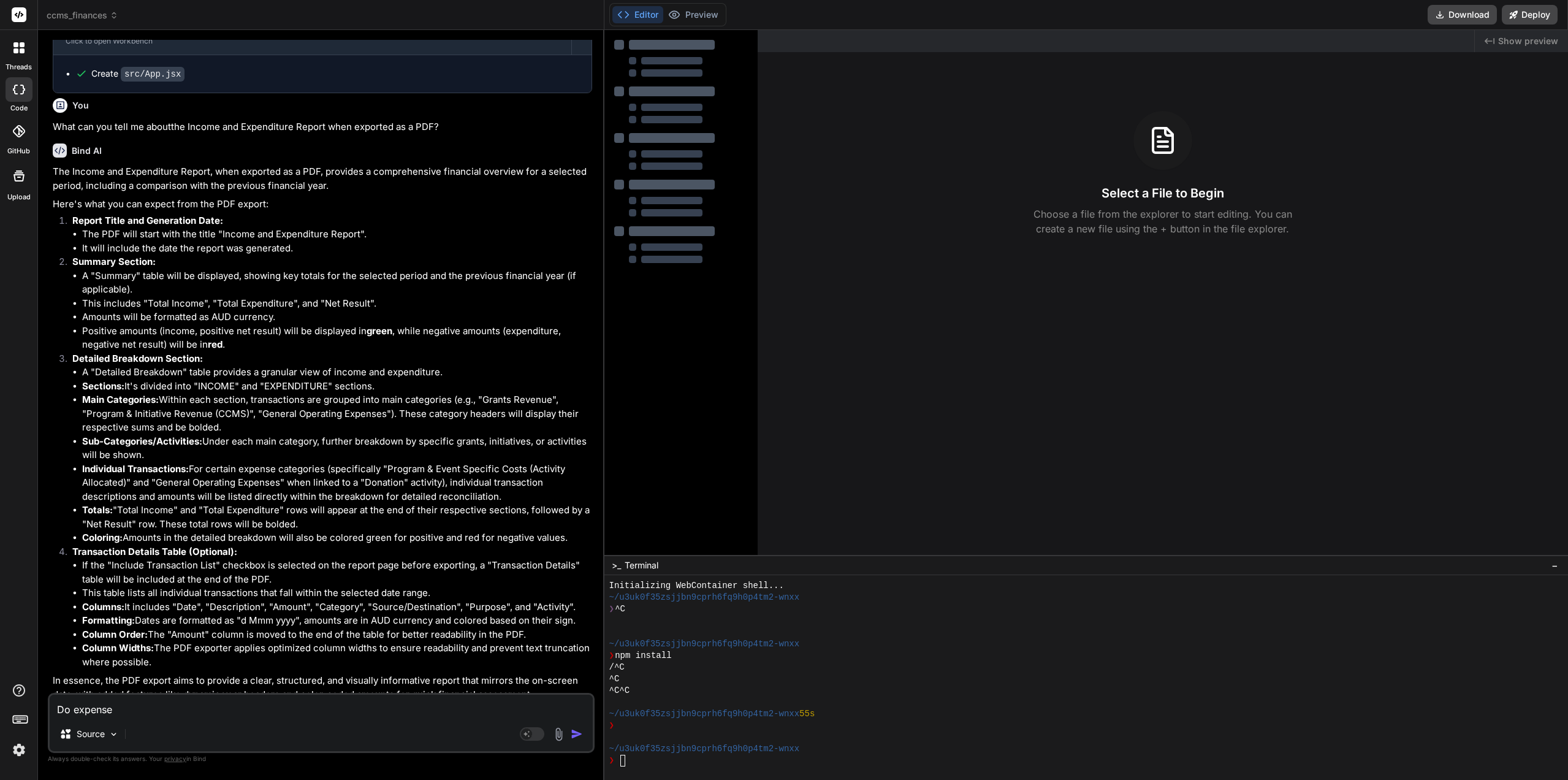
type textarea "x"
type textarea "Do expenses"
type textarea "x"
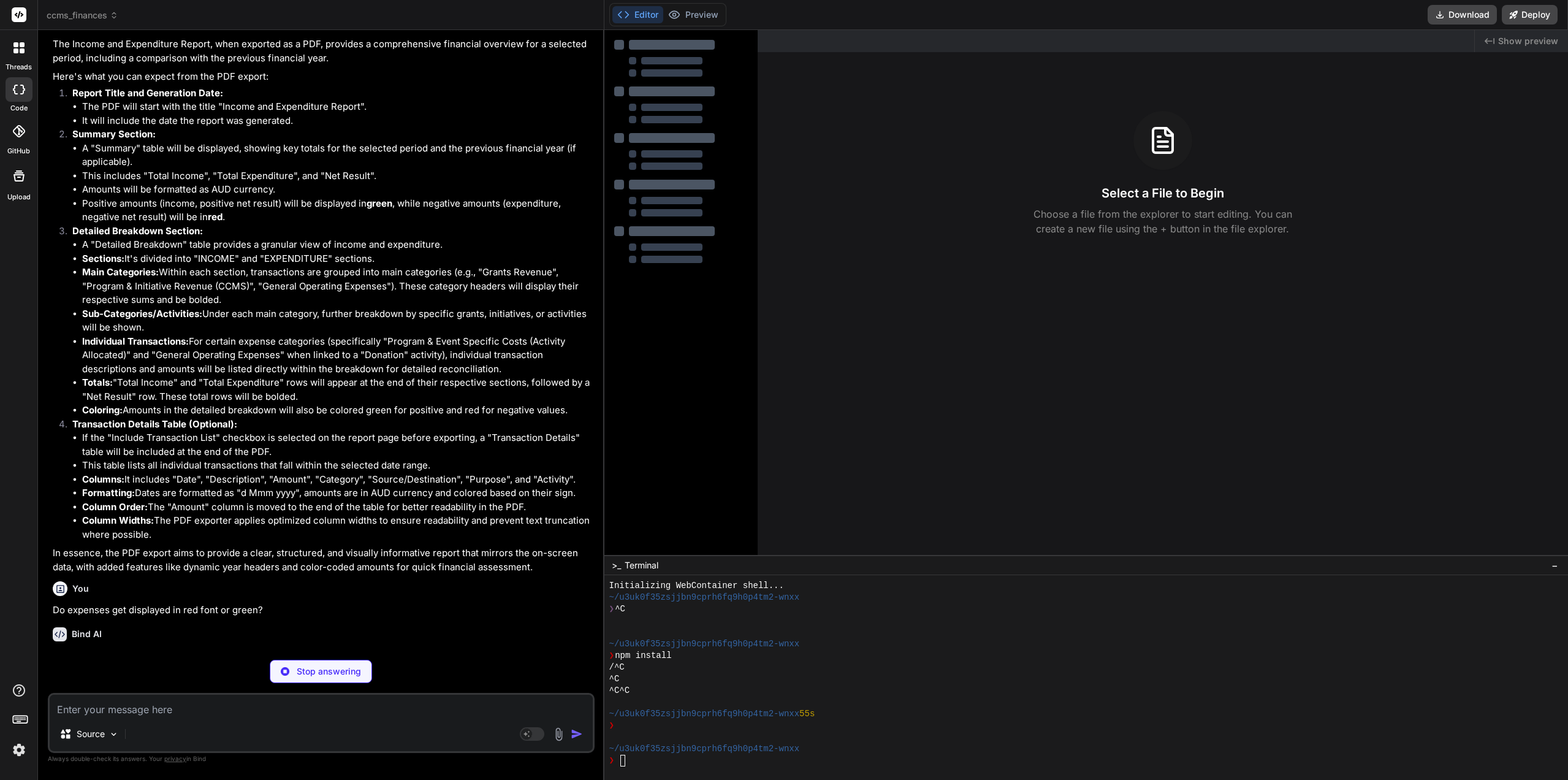
scroll to position [1339, 0]
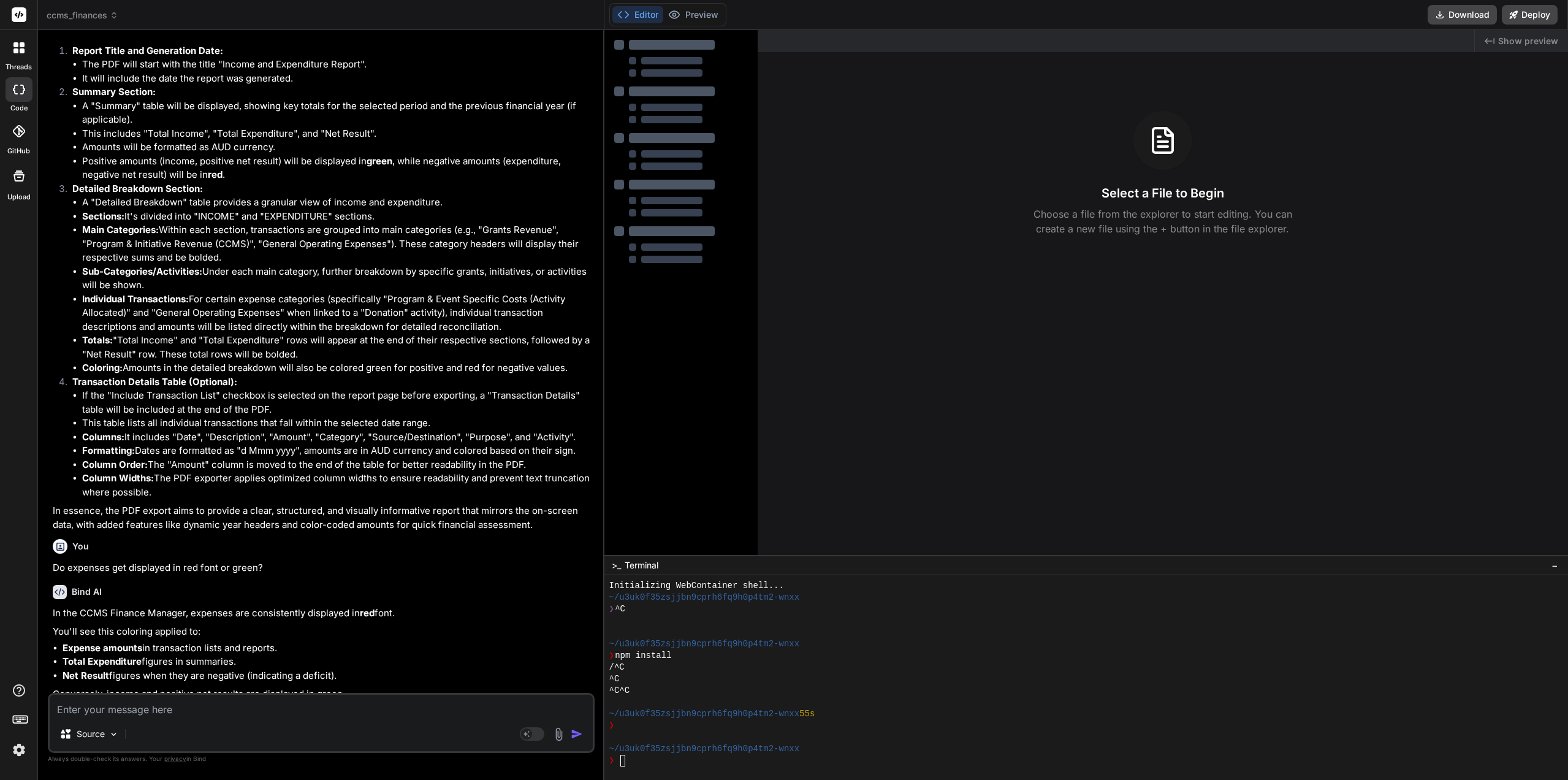
click at [166, 702] on textarea at bounding box center [321, 706] width 544 height 22
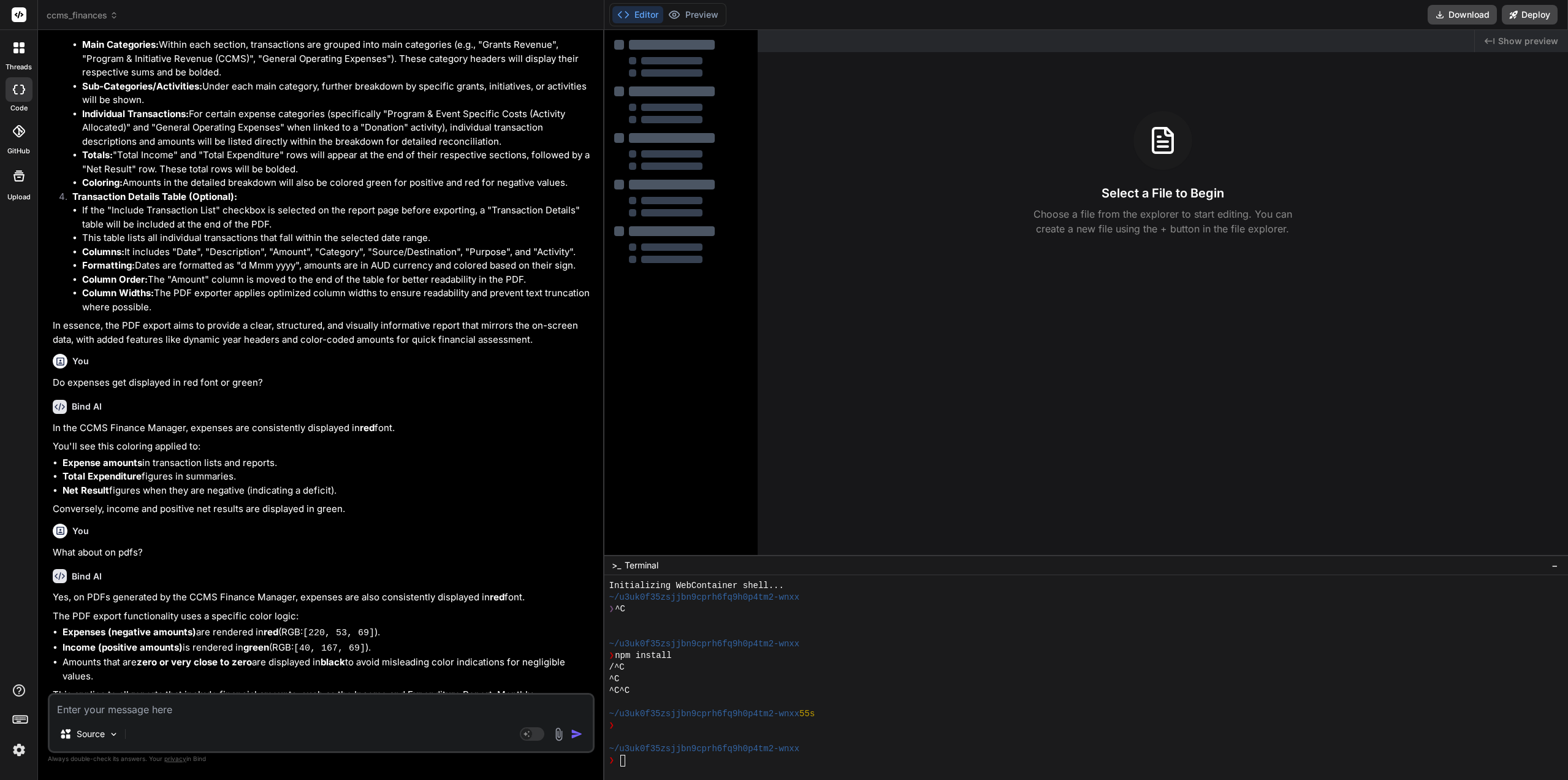
scroll to position [1536, 0]
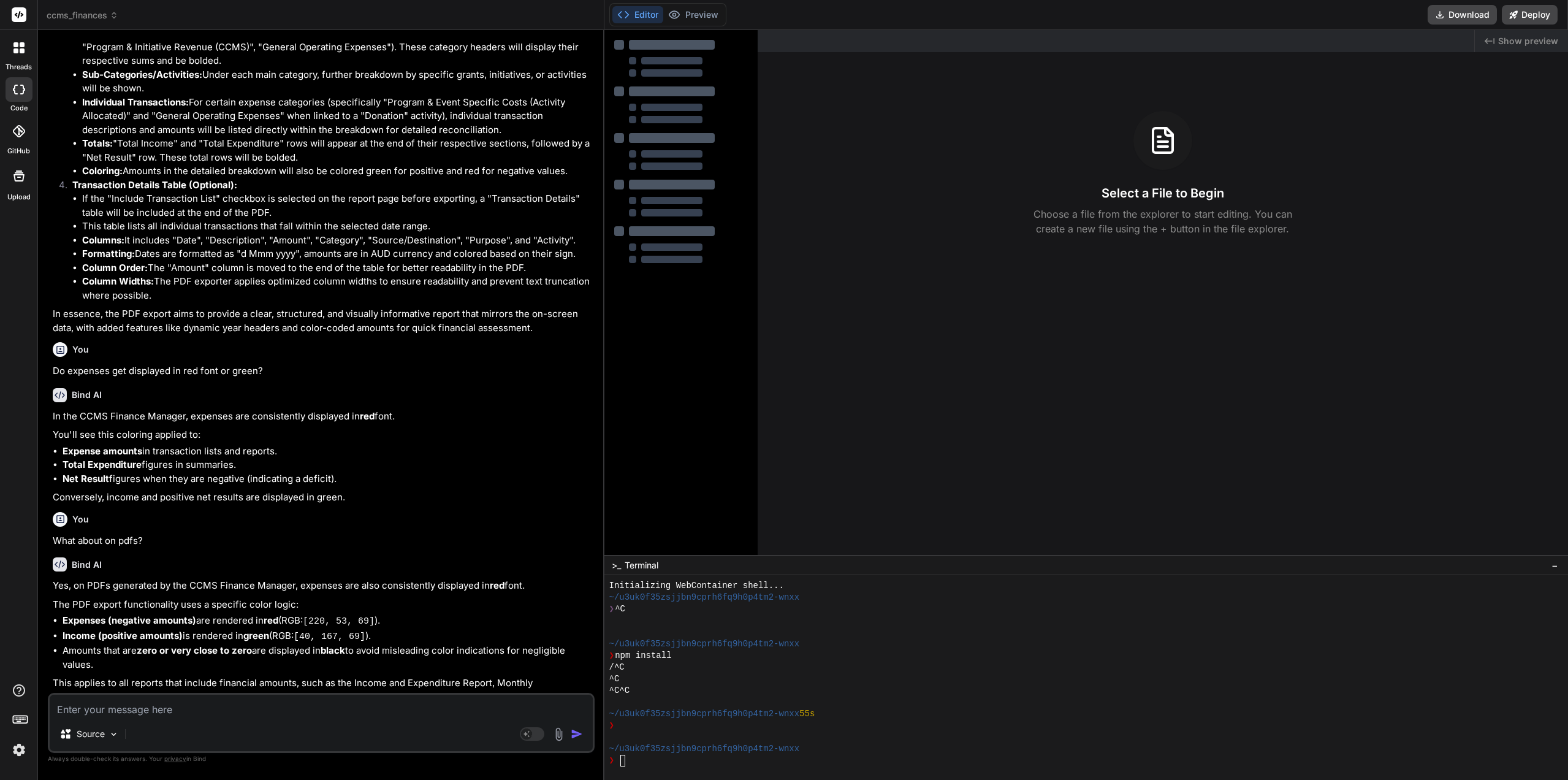
click at [171, 708] on textarea at bounding box center [321, 706] width 544 height 22
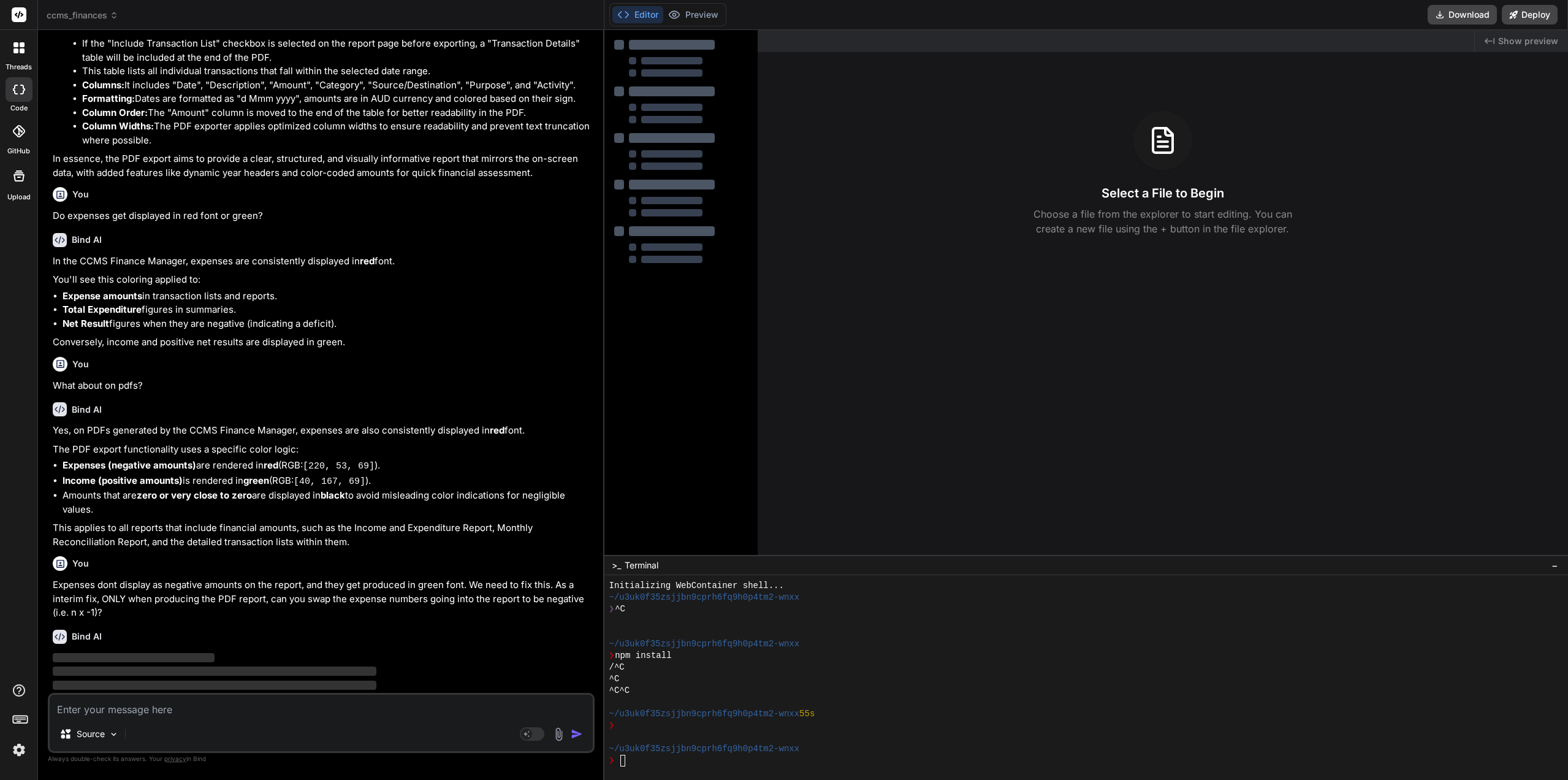
drag, startPoint x: 233, startPoint y: 501, endPoint x: 88, endPoint y: 602, distance: 176.7
click at [233, 501] on li "Amounts that are zero or very close to zero are displayed in black to avoid mis…" at bounding box center [327, 503] width 530 height 27
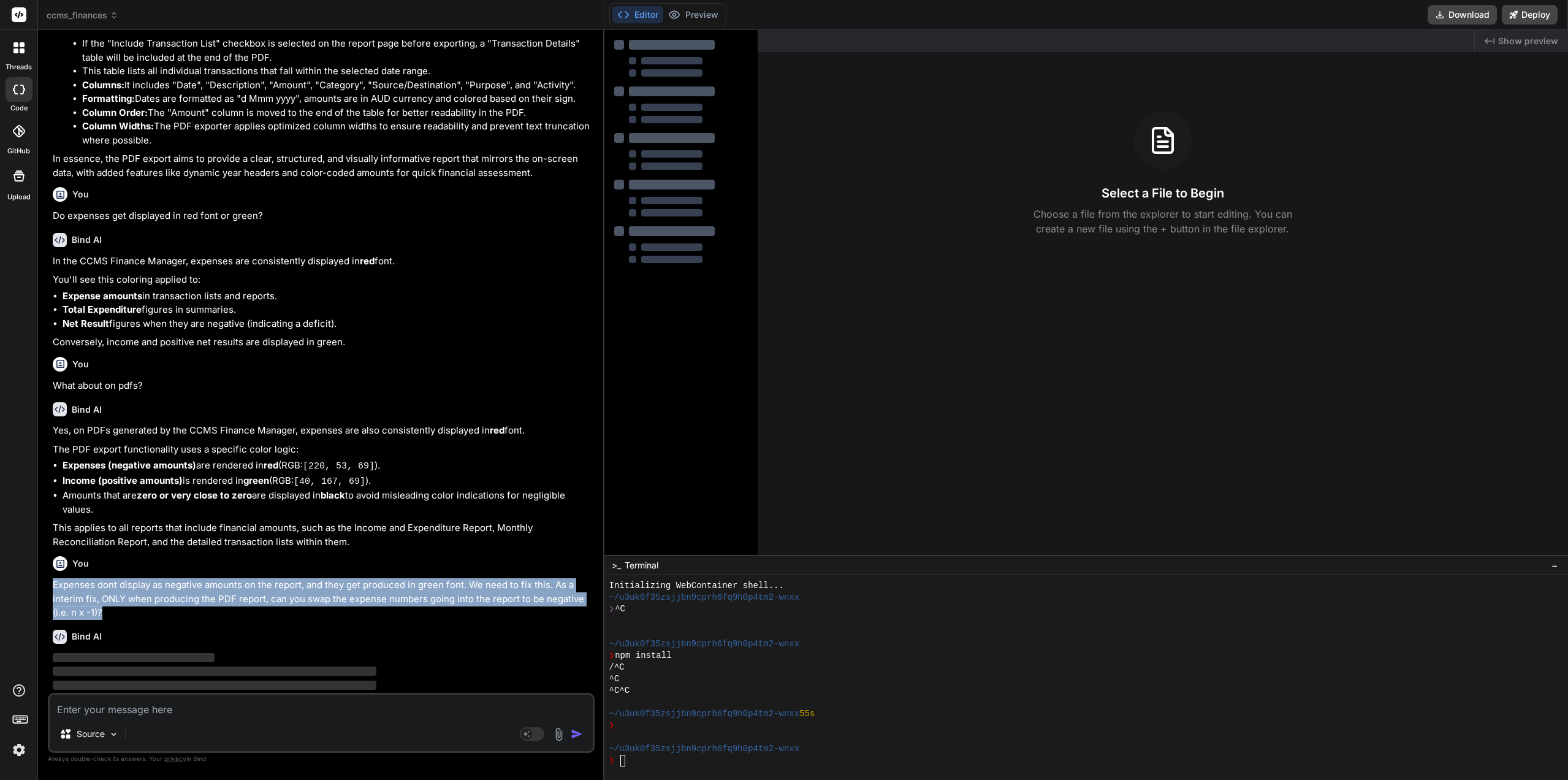
drag, startPoint x: 104, startPoint y: 598, endPoint x: 51, endPoint y: 574, distance: 58.2
click at [51, 574] on div "You Transform failed with 1 error: /home/u3uk0f35zsjjbn9cprh6fq9h0p4tm2-wnxx/sr…" at bounding box center [322, 367] width 545 height 653
copy p "Expenses dont display as negative amounts on the report, and they get produced …"
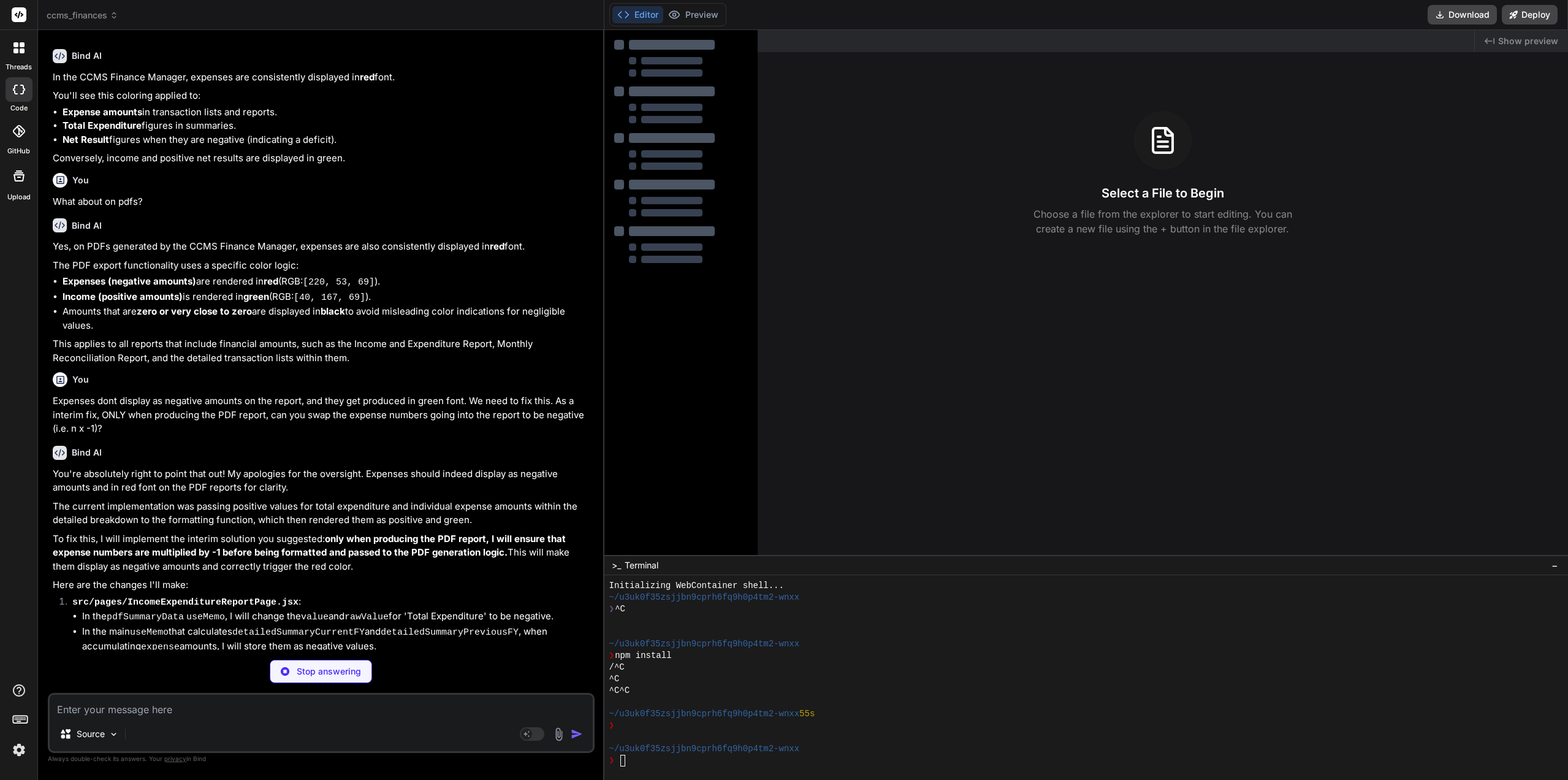
click at [223, 476] on p "You're absolutely right to point that out! My apologies for the oversight. Expe…" at bounding box center [322, 481] width 539 height 27
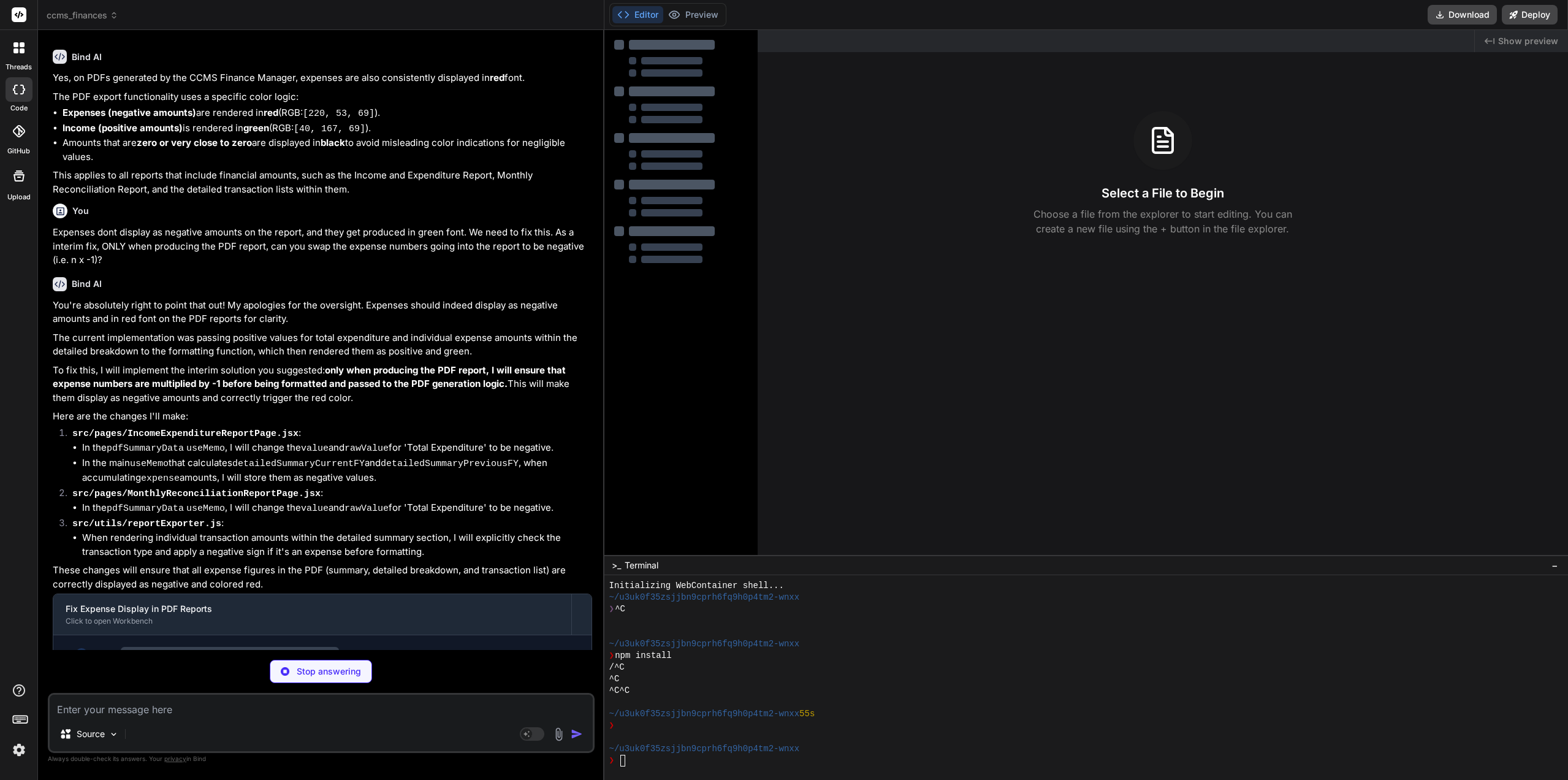
scroll to position [2045, 0]
drag, startPoint x: 244, startPoint y: 388, endPoint x: 242, endPoint y: 403, distance: 15.1
click at [244, 409] on p "Here are the changes I'll make:" at bounding box center [322, 415] width 539 height 14
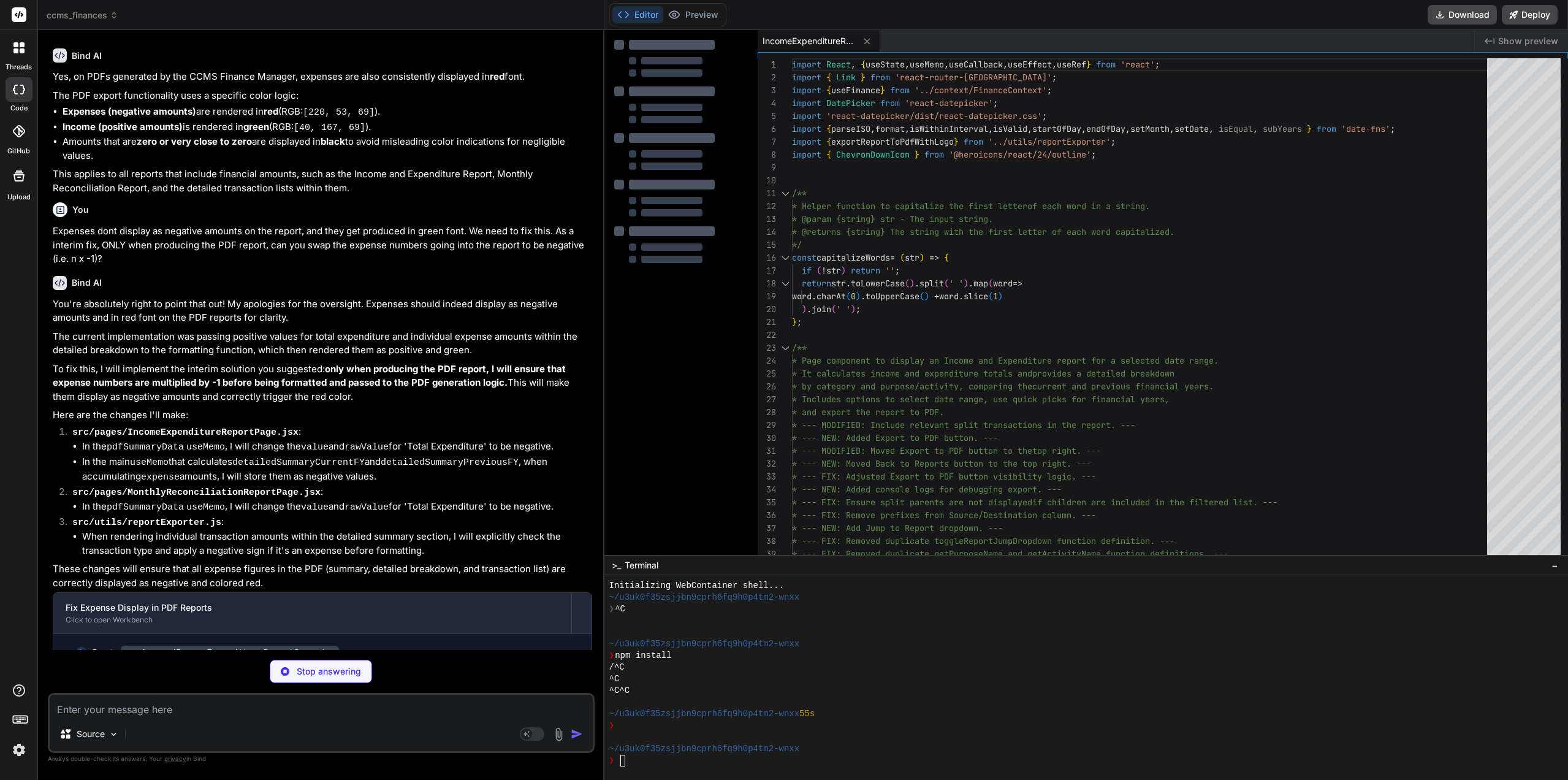
scroll to position [2064, 0]
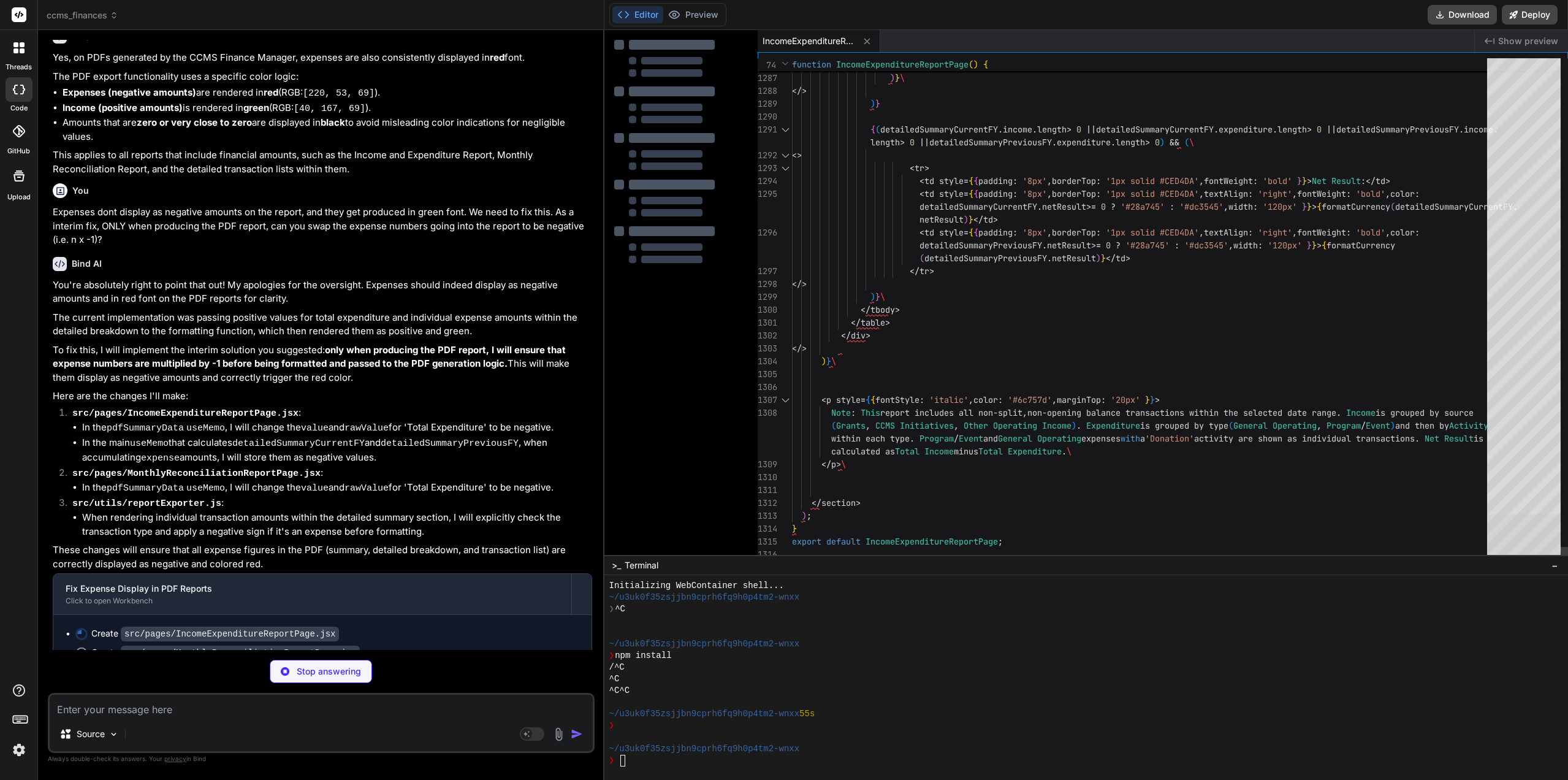
click at [1561, 555] on div at bounding box center [1524, 538] width 74 height 47
click at [1231, 68] on div "Toggle Replace" at bounding box center [1231, 68] width 11 height 20
click at [1397, 84] on div "Replace All (Ctrl+Alt+Enter)" at bounding box center [1398, 85] width 10 height 10
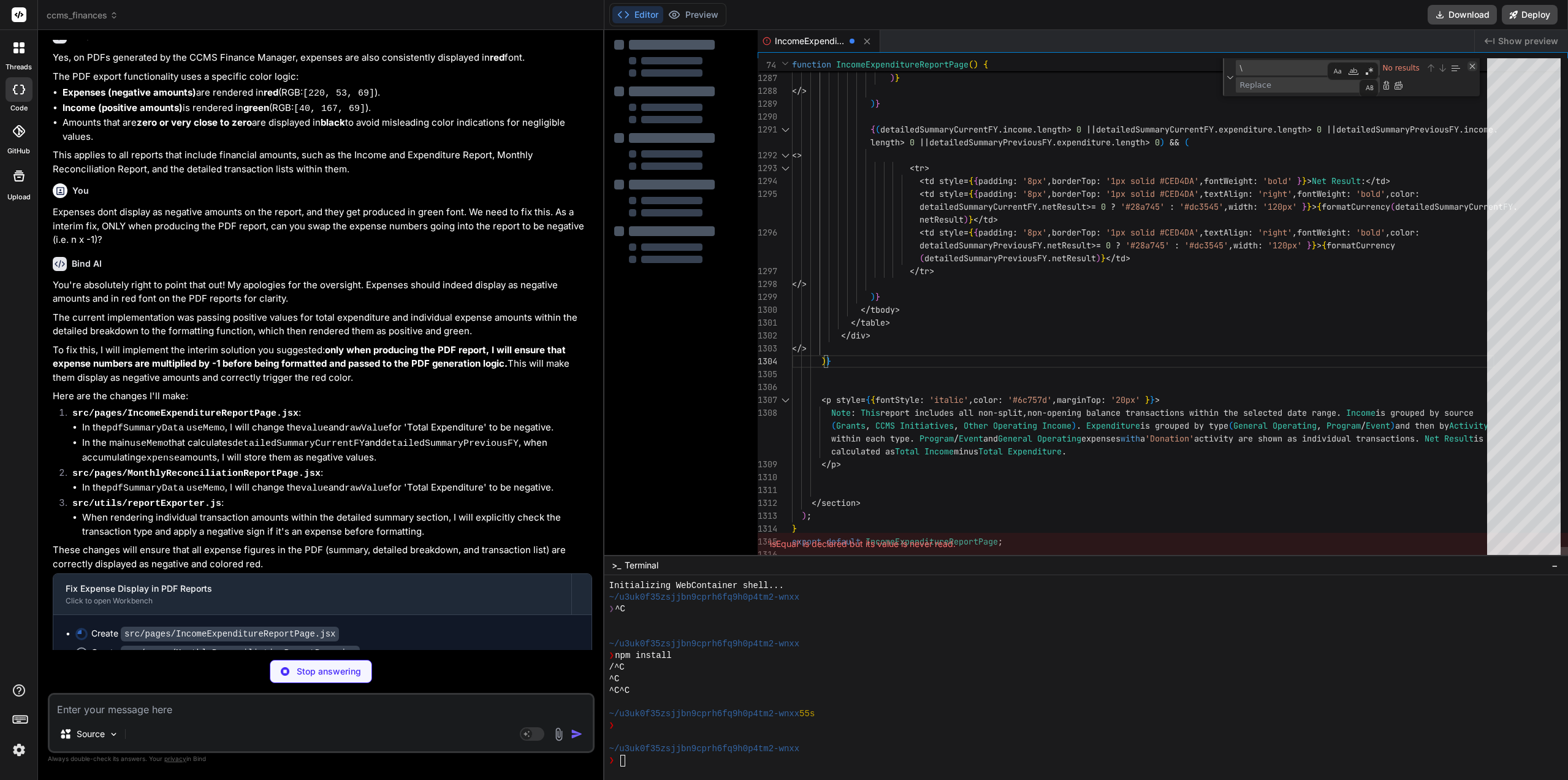
click at [1474, 67] on div "Close (Escape)" at bounding box center [1472, 66] width 10 height 10
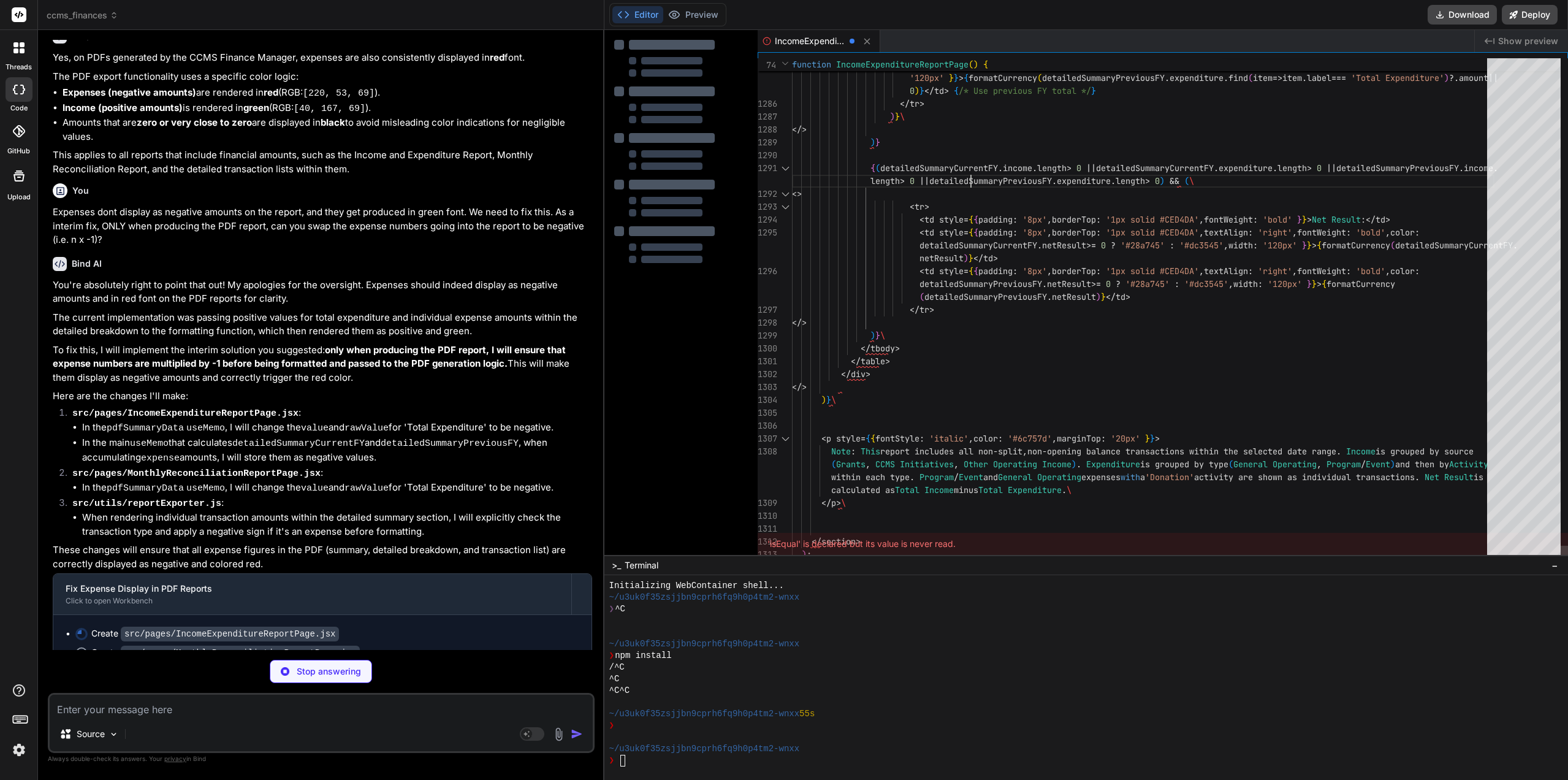
click at [1227, 69] on div "Toggle Replace" at bounding box center [1231, 68] width 11 height 20
click at [1252, 70] on textarea "\" at bounding box center [1288, 68] width 102 height 14
click at [1403, 87] on div "Replace All (Ctrl+Alt+Enter)" at bounding box center [1398, 85] width 10 height 10
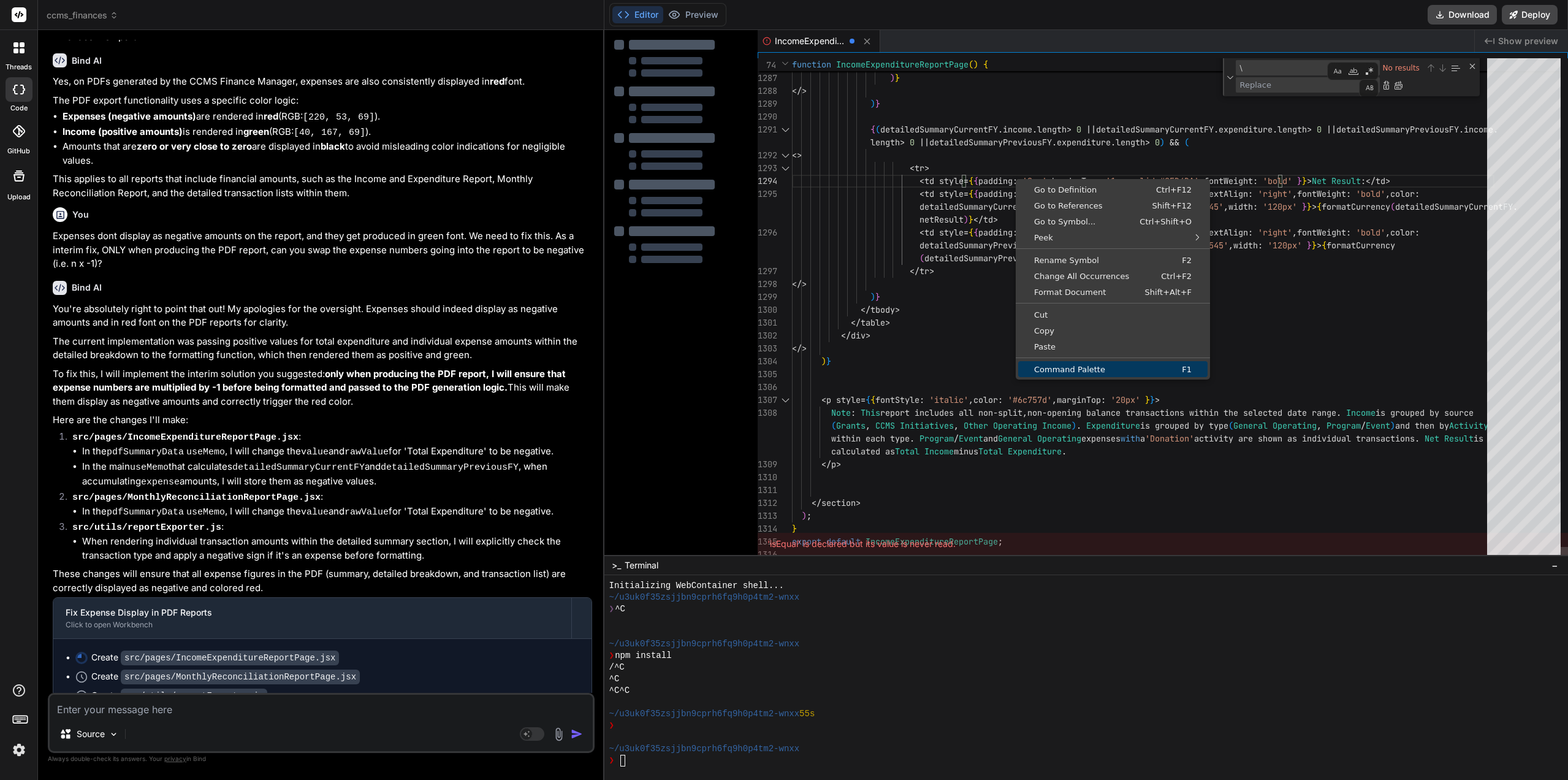
click at [1077, 369] on span "Command Palette" at bounding box center [1076, 369] width 118 height 8
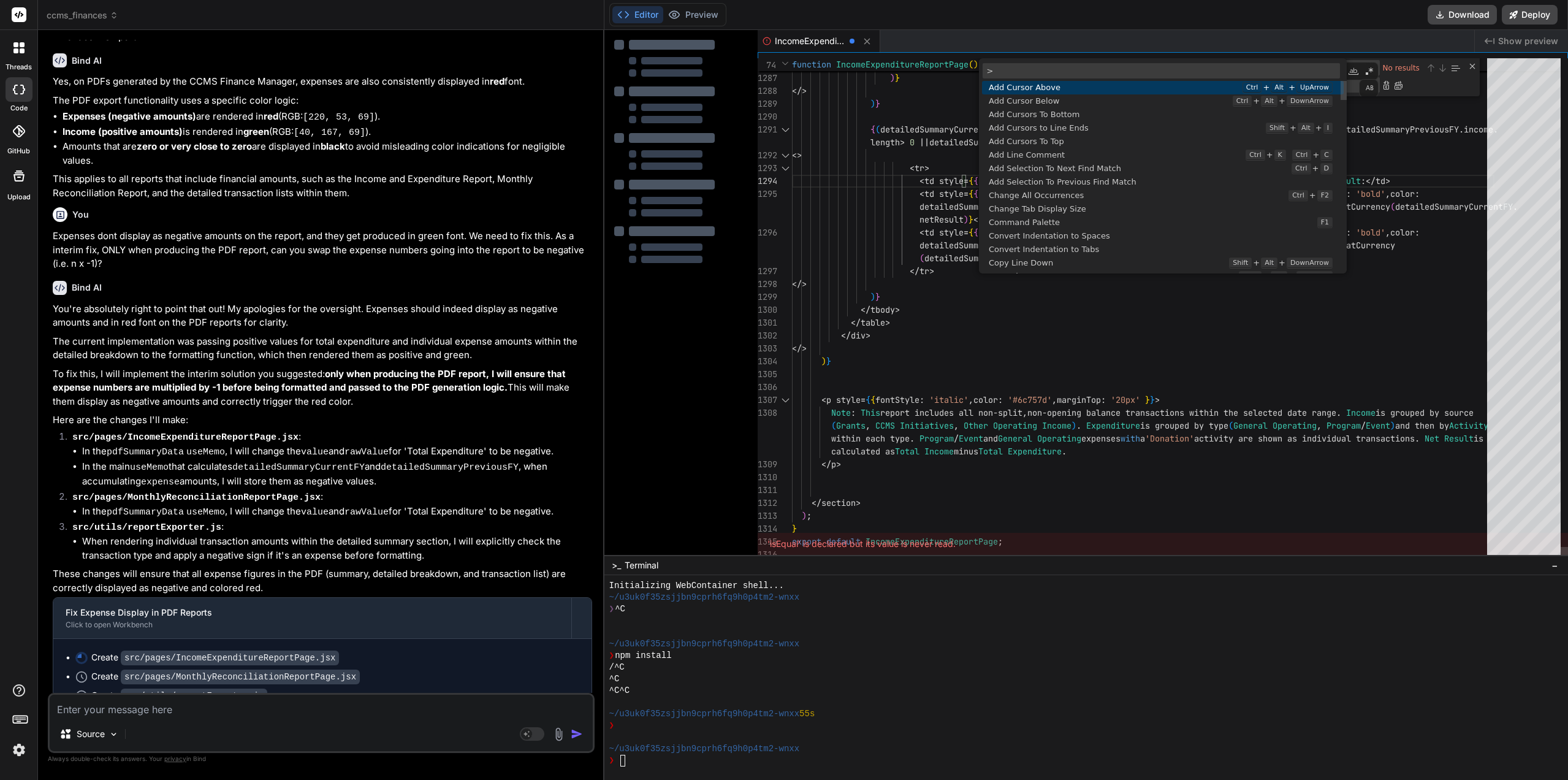
scroll to position [97, 0]
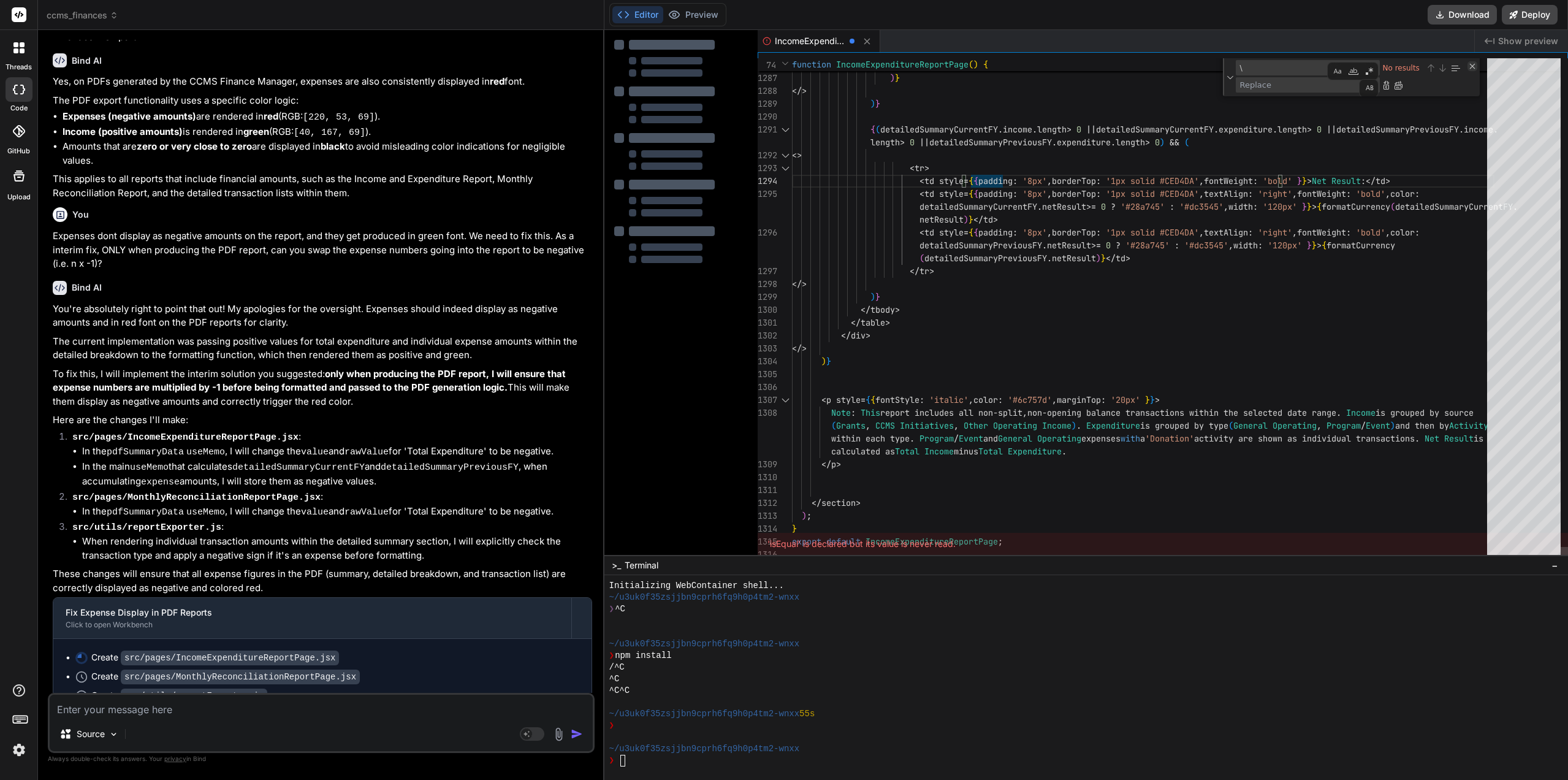
click at [1471, 65] on div "Close (Escape)" at bounding box center [1472, 66] width 10 height 10
drag, startPoint x: 809, startPoint y: 42, endPoint x: 1108, endPoint y: 213, distance: 344.4
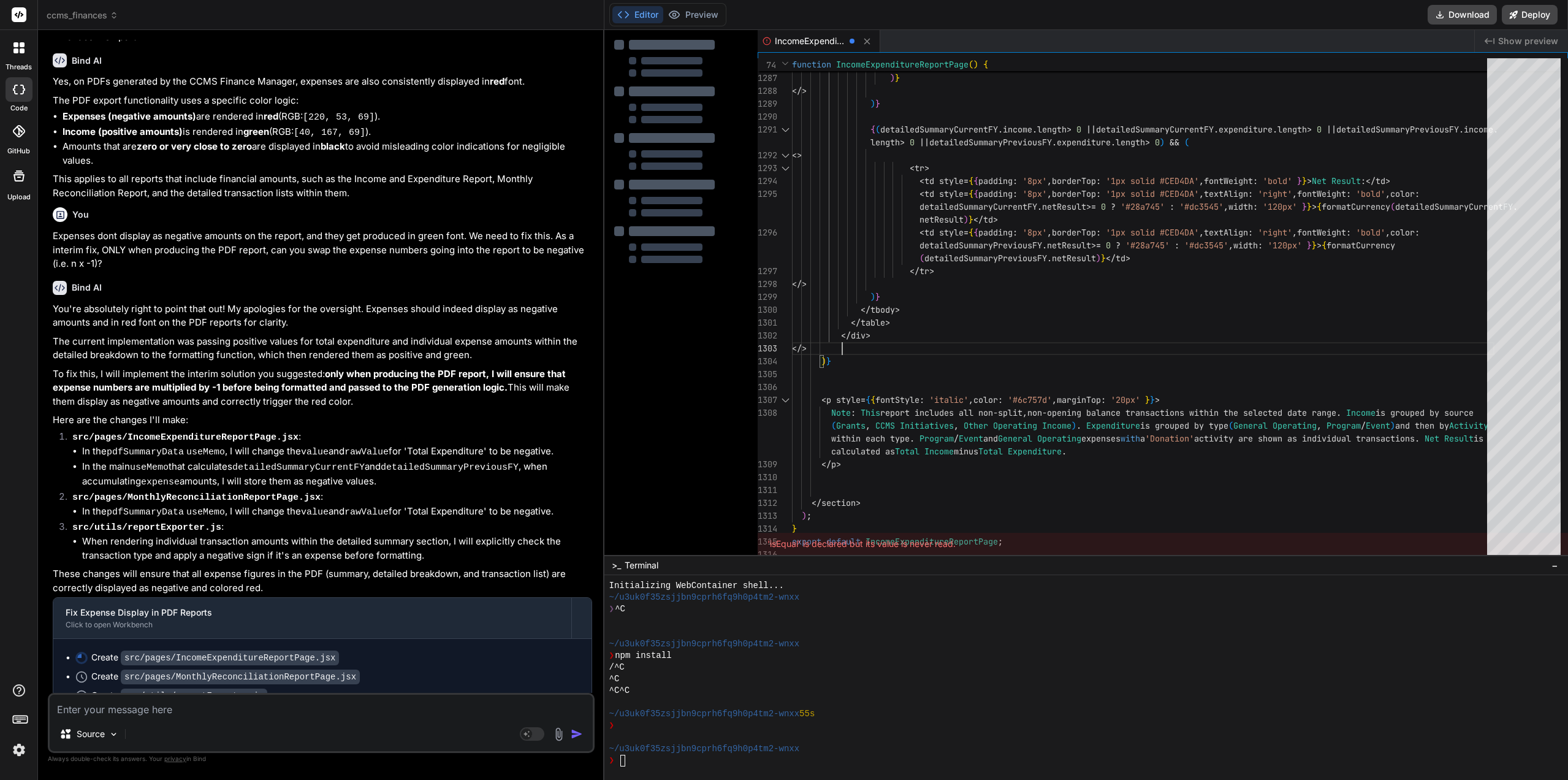
click at [394, 368] on strong "only when producing the PDF report, I will ensure that expense numbers are mult…" at bounding box center [310, 380] width 515 height 26
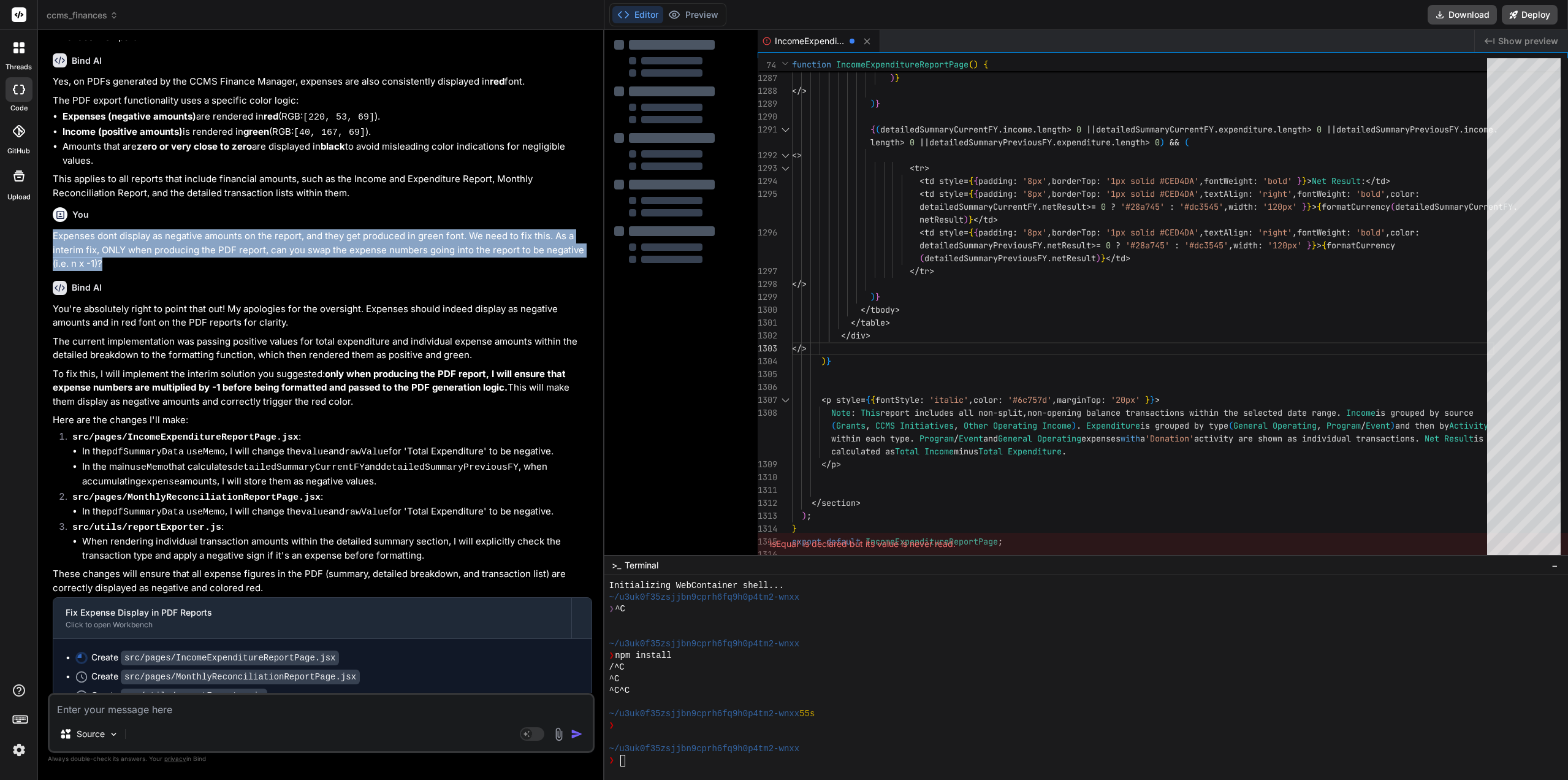
drag, startPoint x: 128, startPoint y: 248, endPoint x: 51, endPoint y: 224, distance: 80.7
click at [51, 224] on div "You Transform failed with 1 error: /home/u3uk0f35zsjjbn9cprh6fq9h0p4tm2-wnxx/sr…" at bounding box center [322, 367] width 545 height 653
copy p "Expenses dont display as negative amounts on the report, and they get produced …"
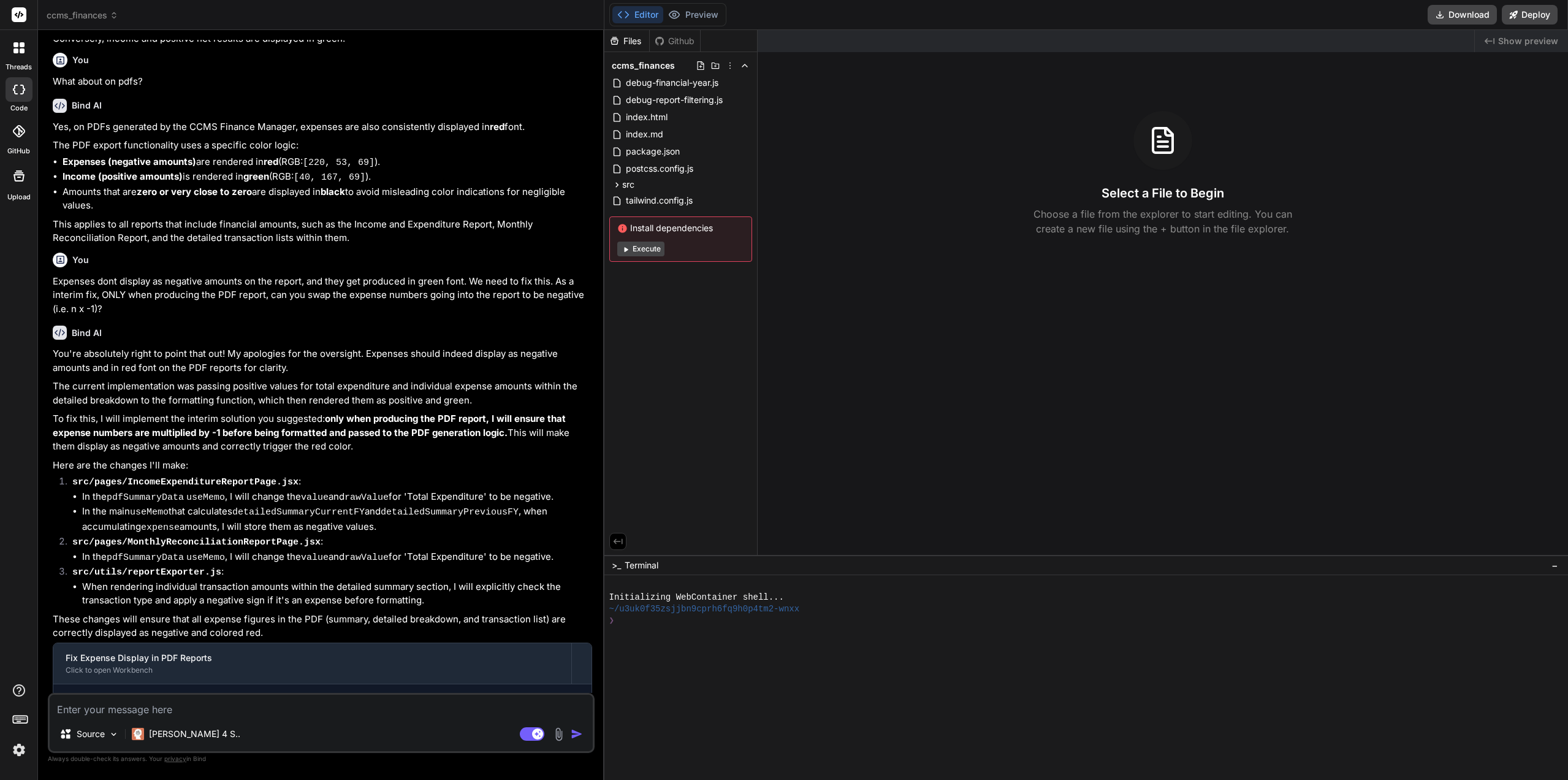
scroll to position [1127, 0]
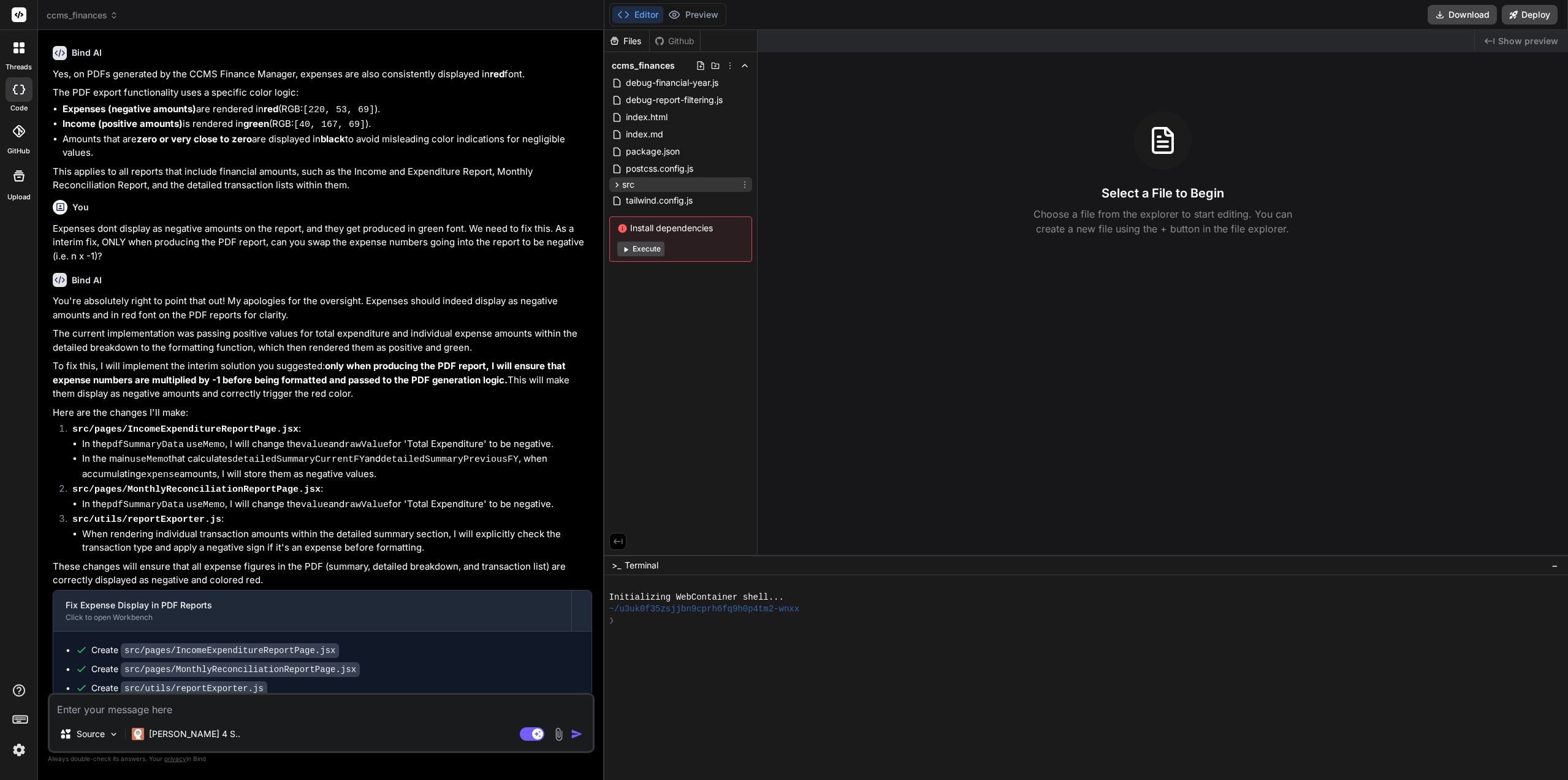
click at [616, 181] on icon at bounding box center [617, 184] width 10 height 10
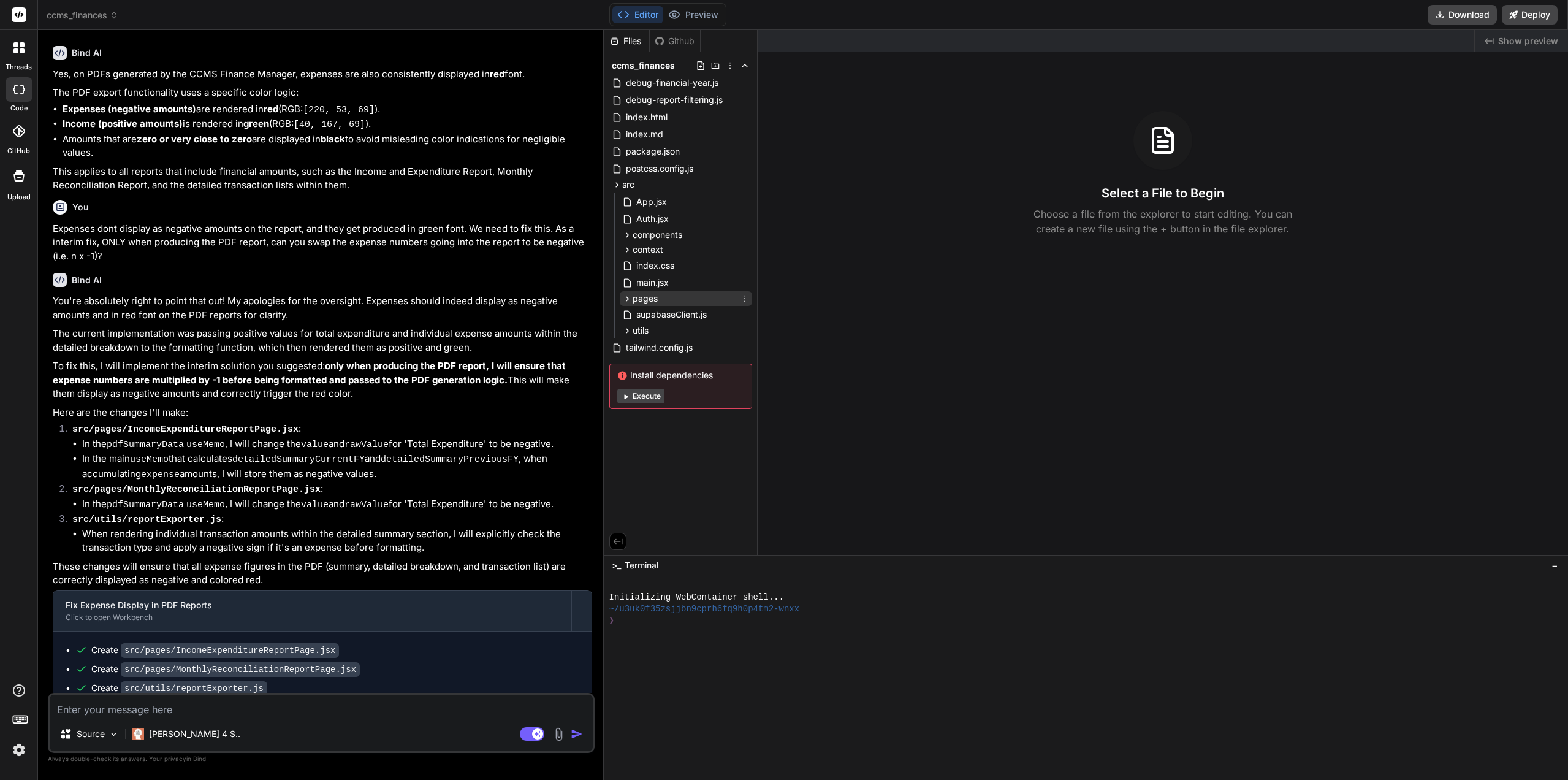
click at [628, 298] on icon at bounding box center [627, 298] width 10 height 10
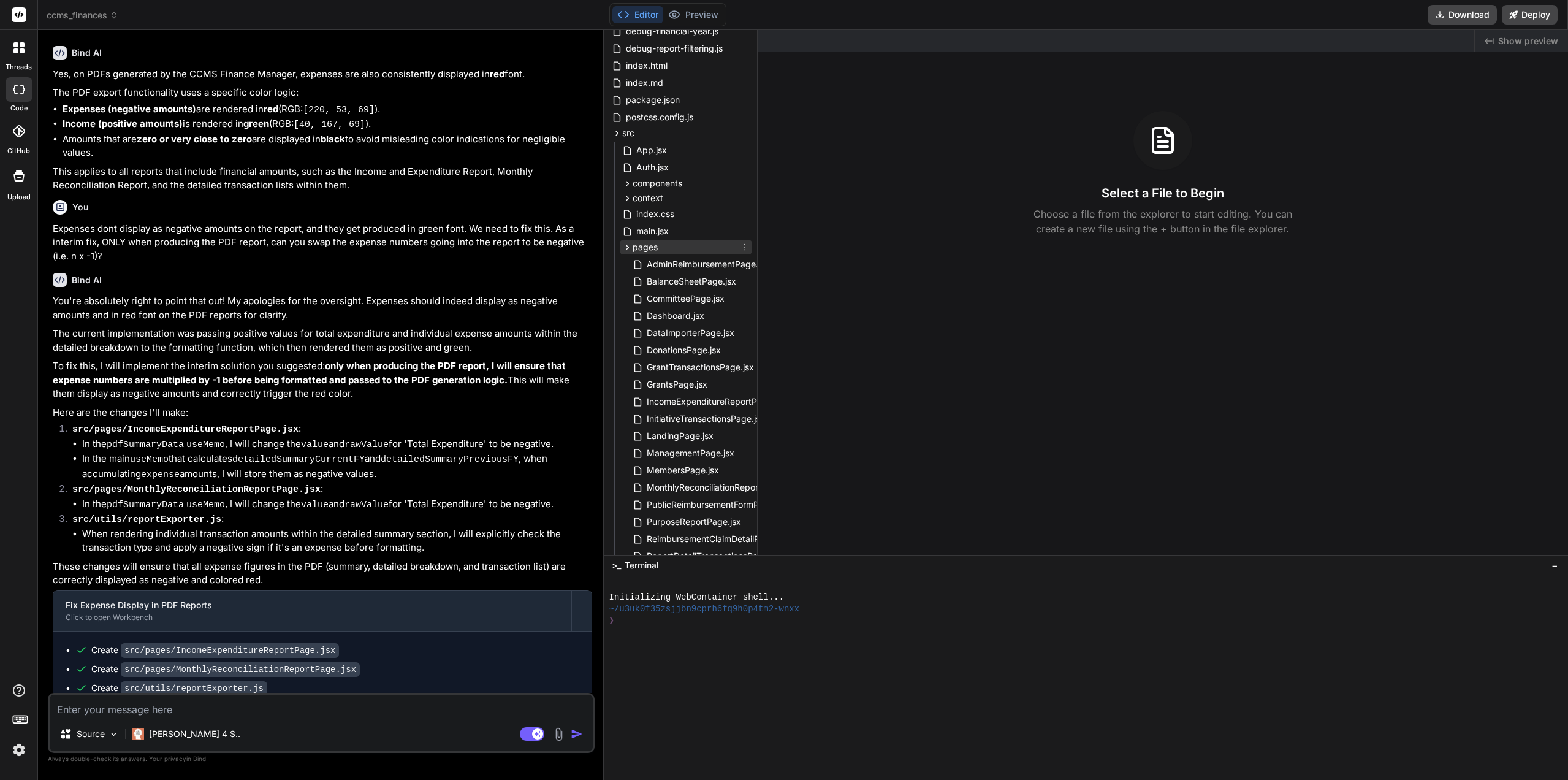
scroll to position [184, 0]
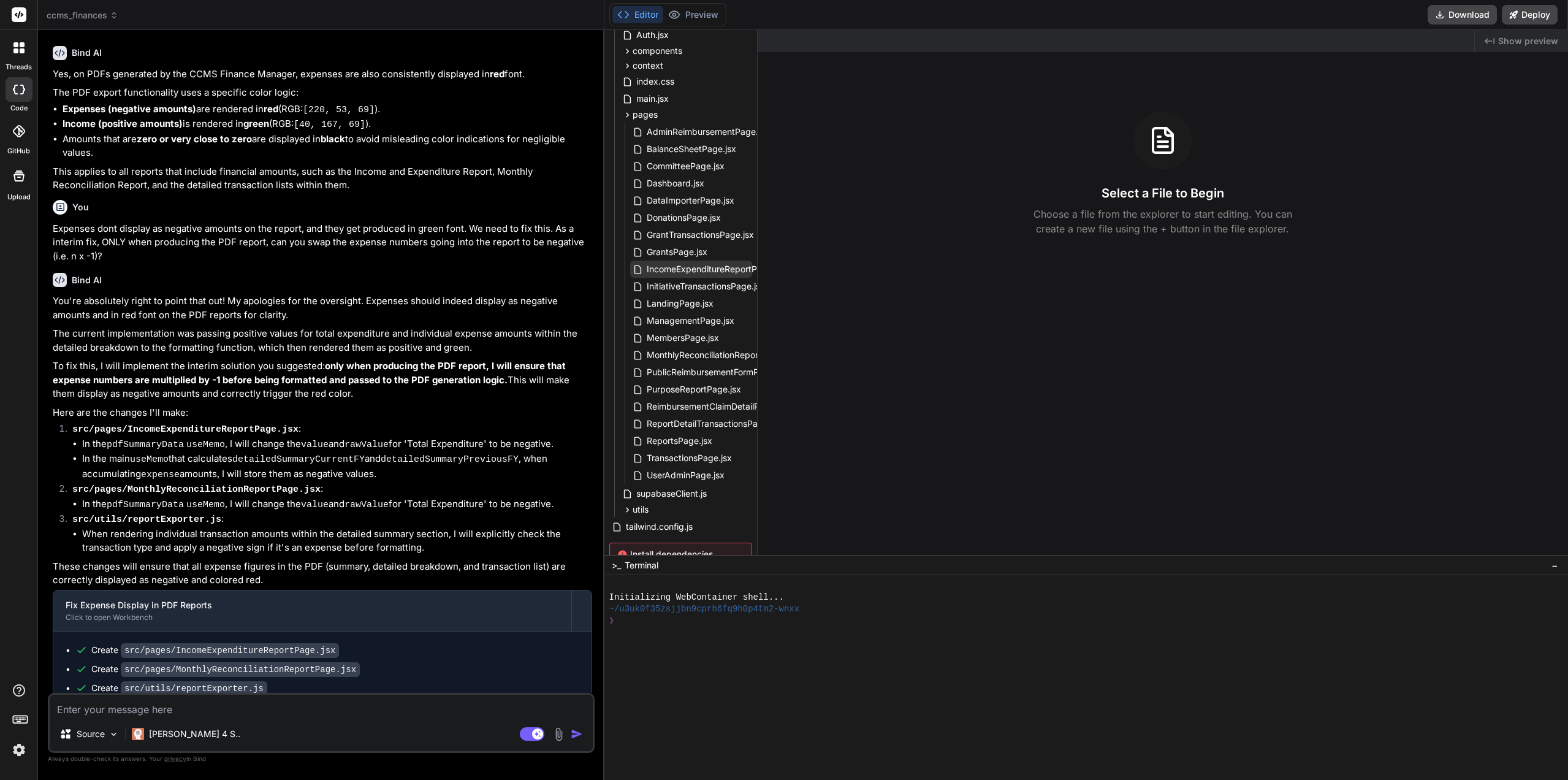
click at [672, 276] on span "IncomeExpenditureReportPage.jsx" at bounding box center [716, 269] width 141 height 15
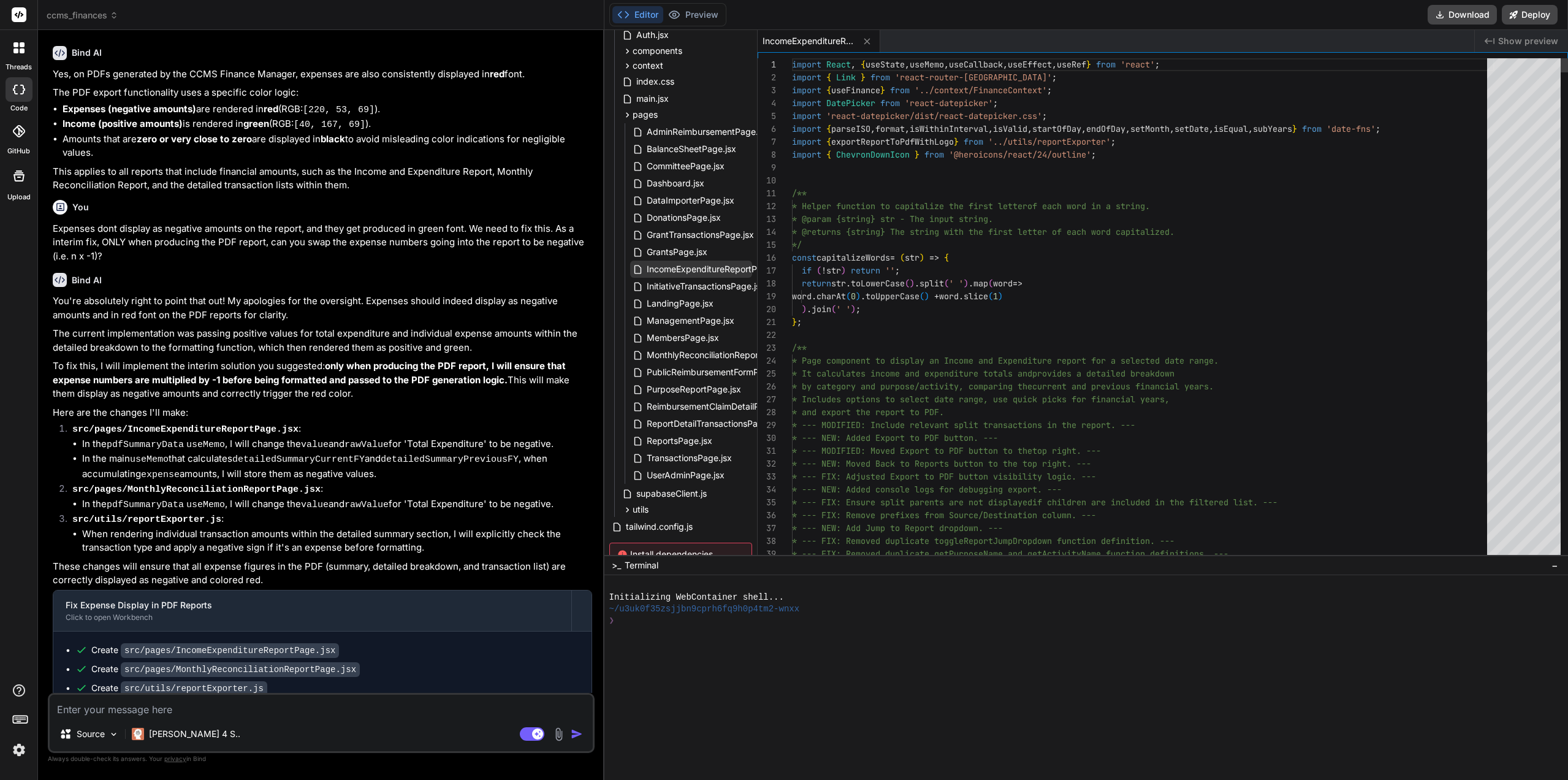
type textarea "x"
click at [670, 355] on span "MonthlyReconciliationReportPage.jsx" at bounding box center [722, 355] width 151 height 15
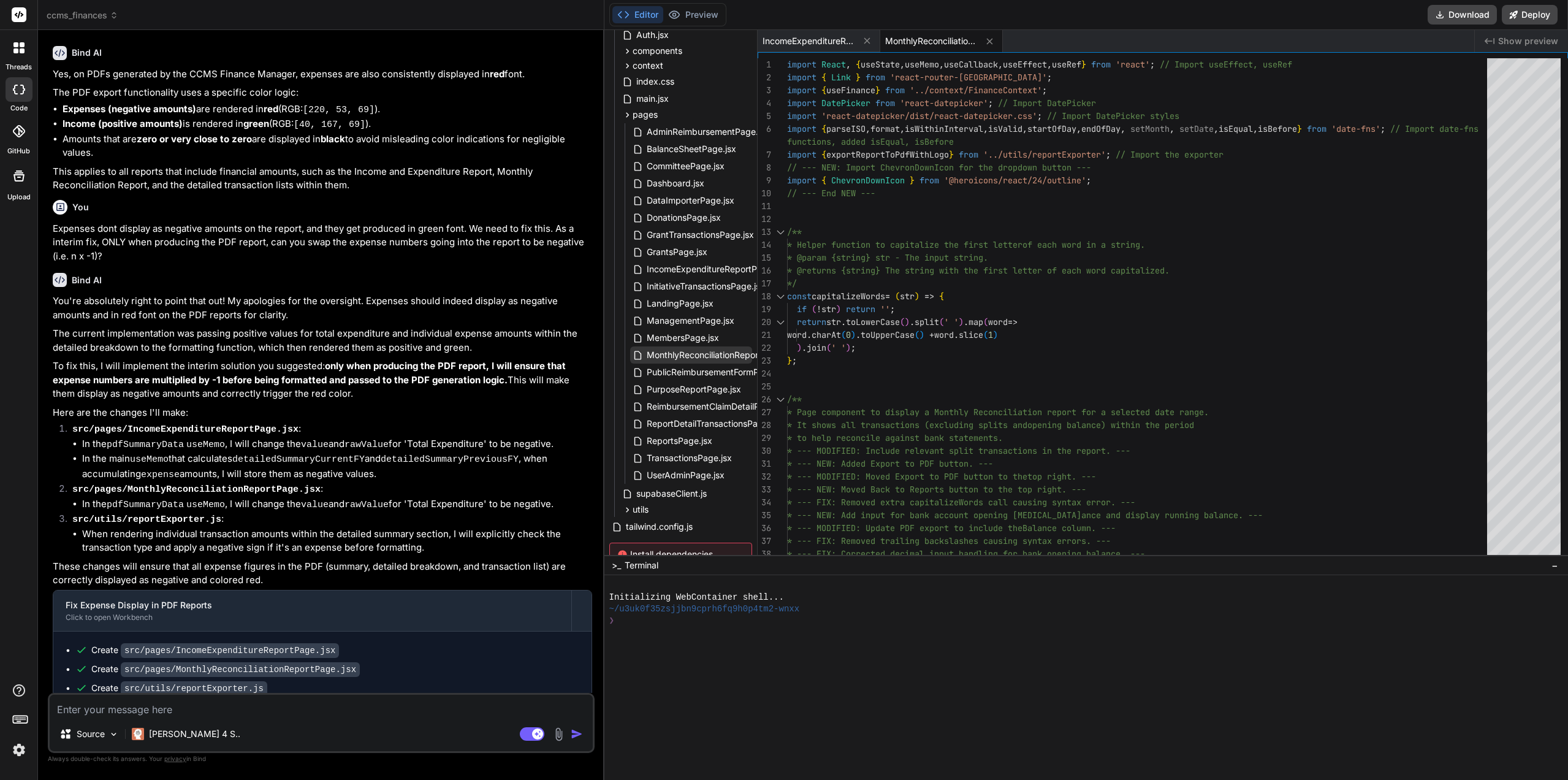
scroll to position [245, 0]
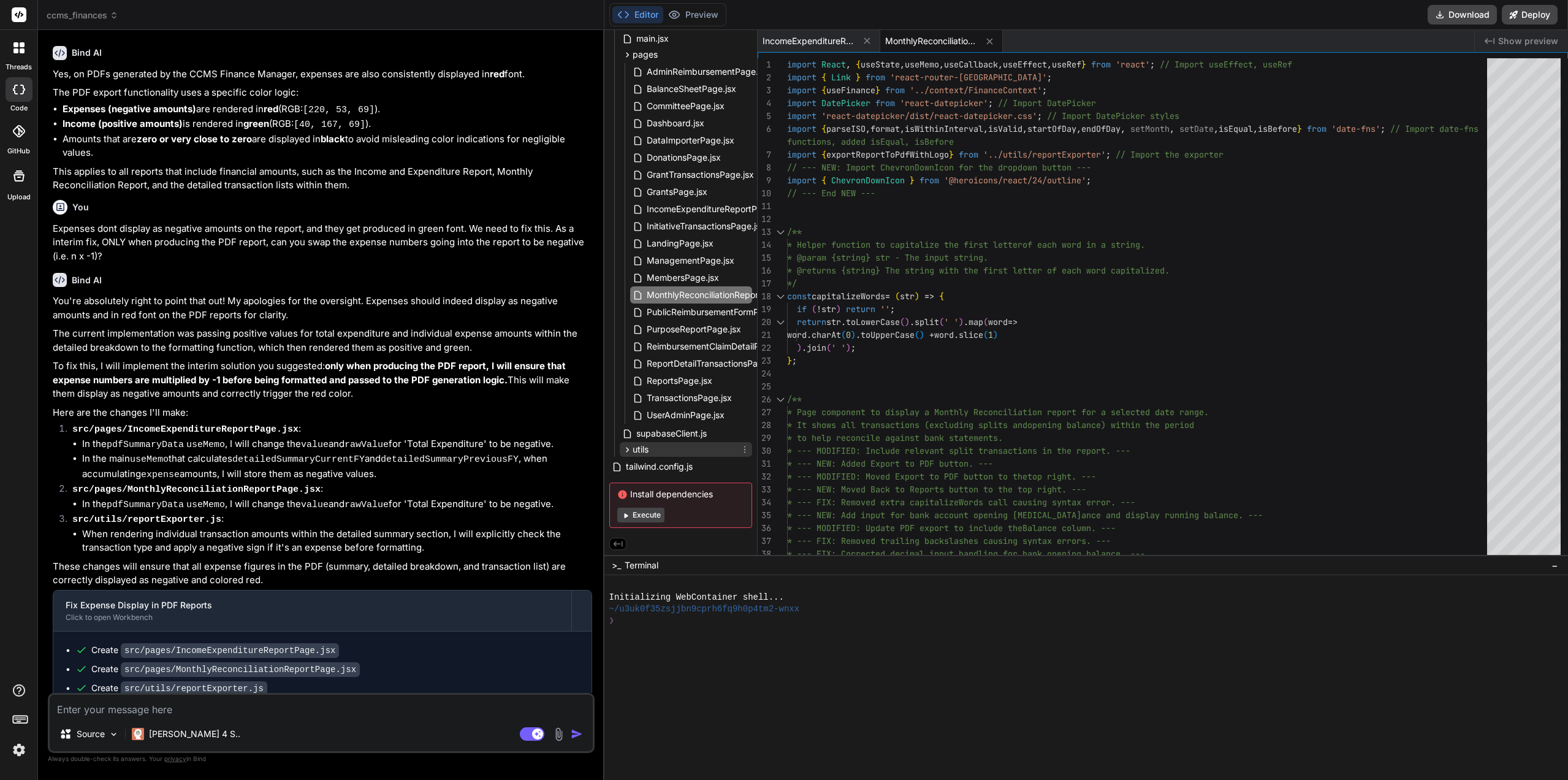
click at [626, 452] on icon at bounding box center [627, 449] width 10 height 10
click at [676, 464] on span "reportExporter.js" at bounding box center [680, 465] width 69 height 15
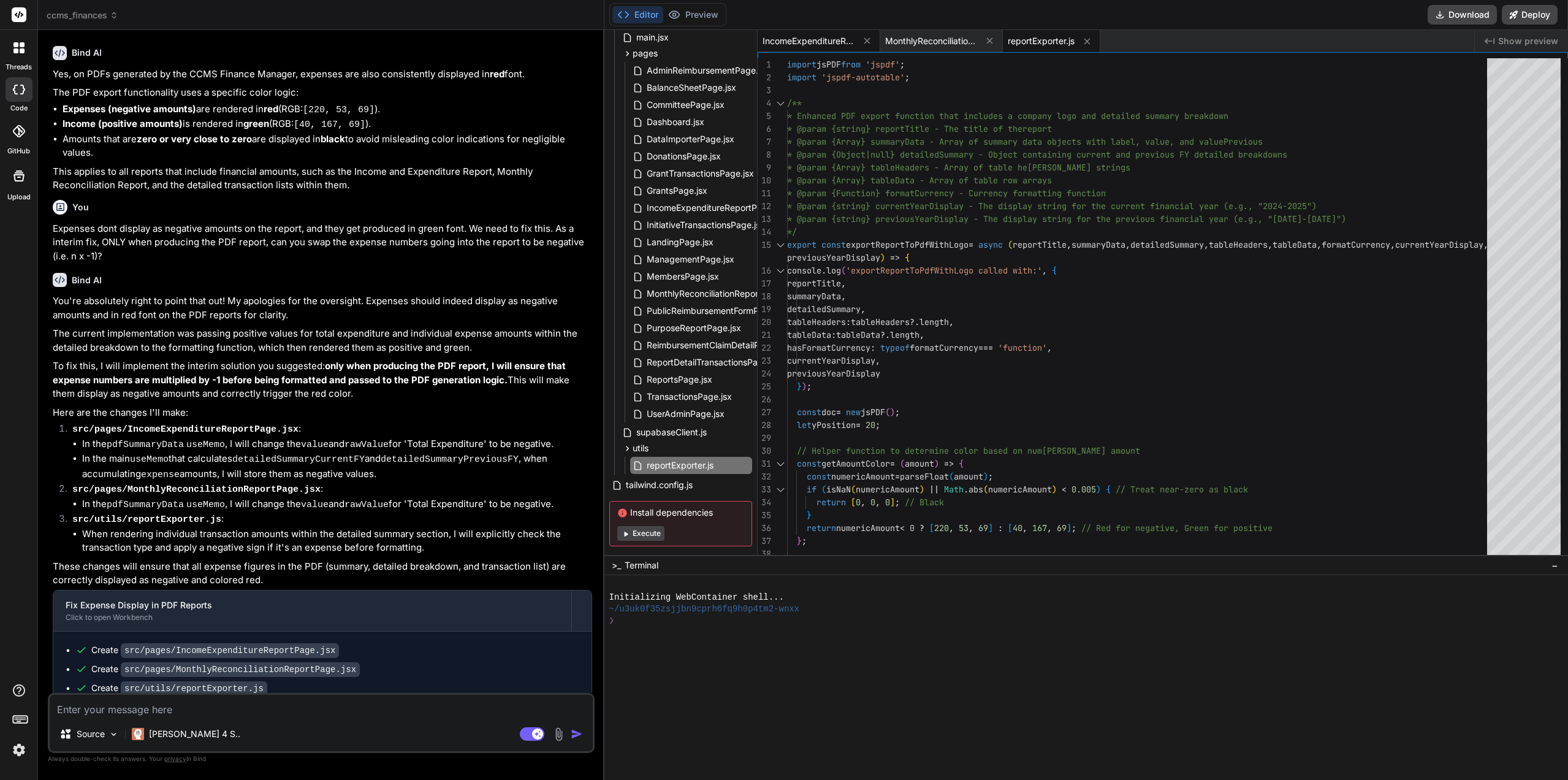
click at [811, 35] on span "IncomeExpenditureReportPage.jsx" at bounding box center [808, 40] width 92 height 12
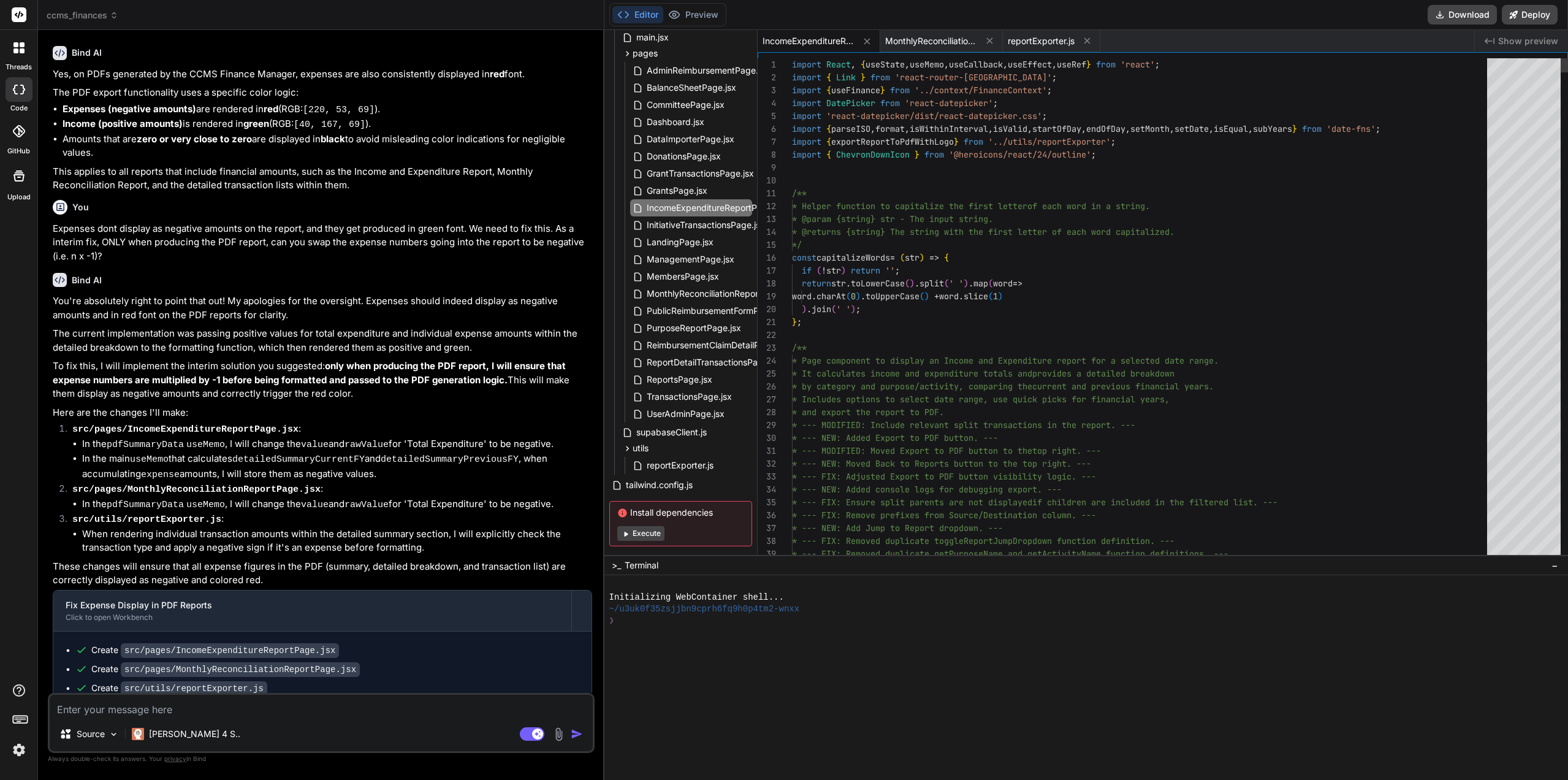
type textarea "* @returns {string} The grant name or 'Unknown Grant'. */ const getGrantName = …"
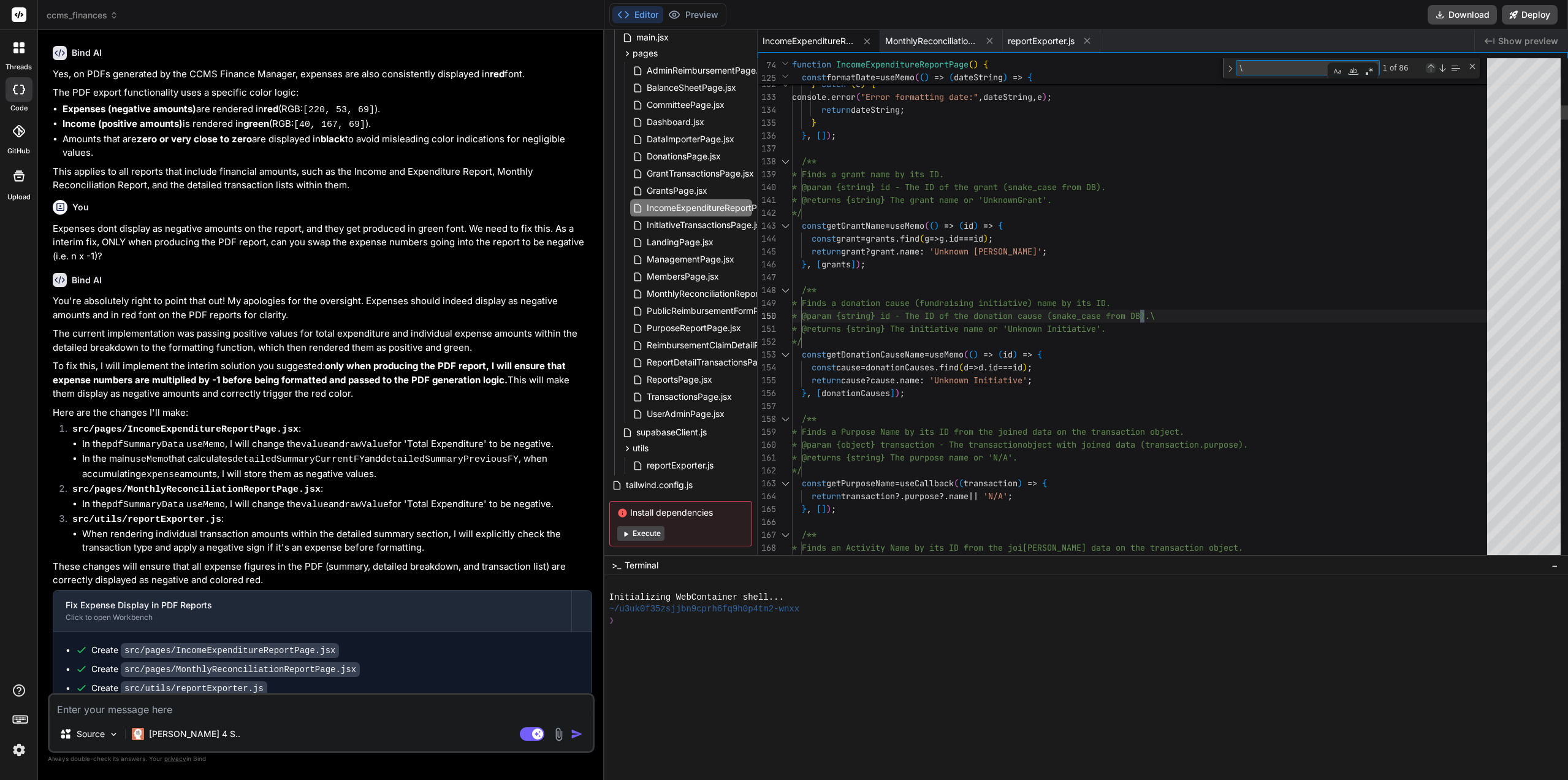
type textarea "\"
click at [1428, 68] on div "Previous Match (Shift+Enter)" at bounding box center [1430, 68] width 10 height 10
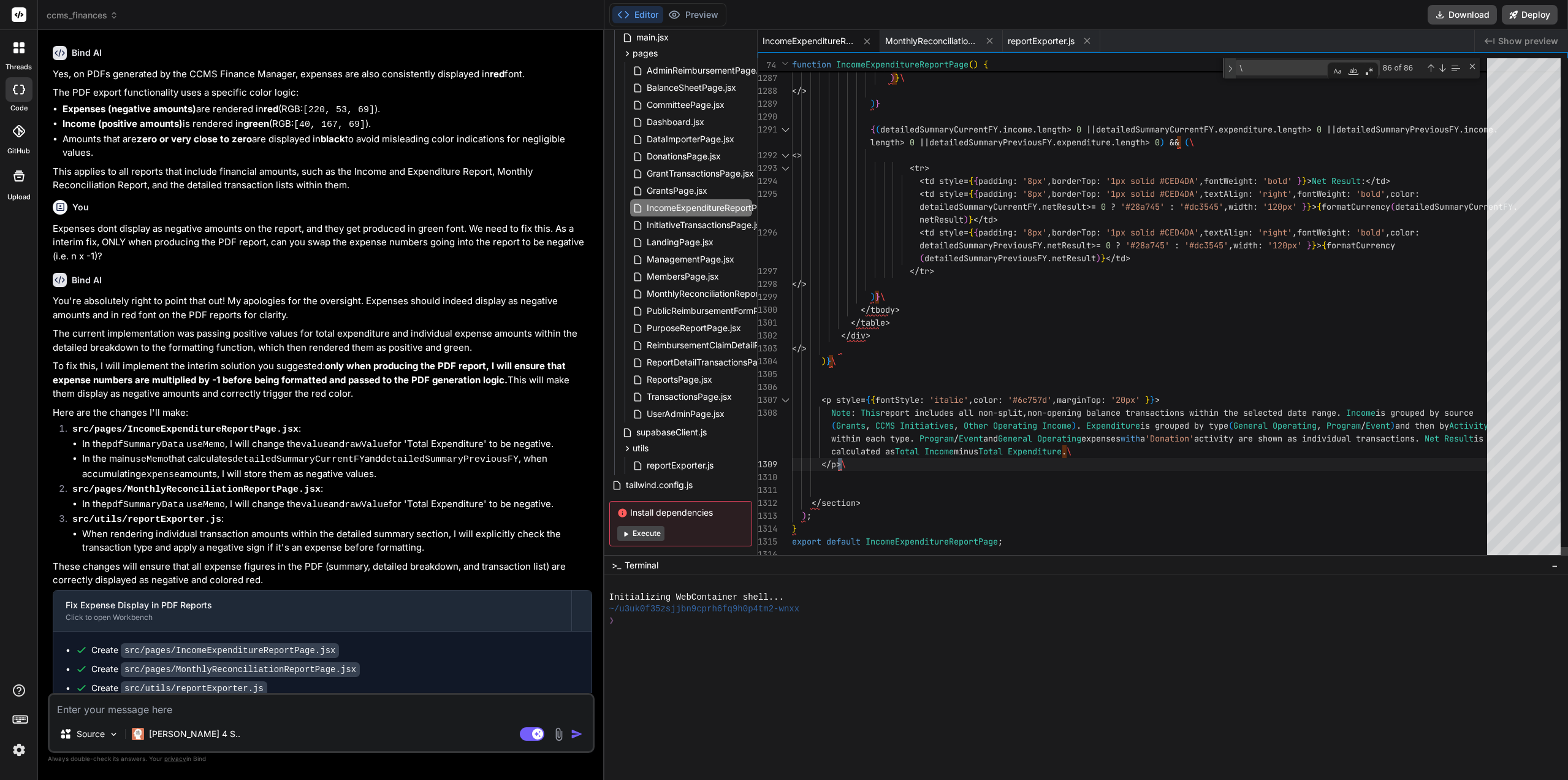
click at [1230, 72] on div "Toggle Replace" at bounding box center [1231, 68] width 11 height 20
click at [1399, 85] on div "Replace All (Ctrl+Alt+Enter)" at bounding box center [1398, 85] width 10 height 10
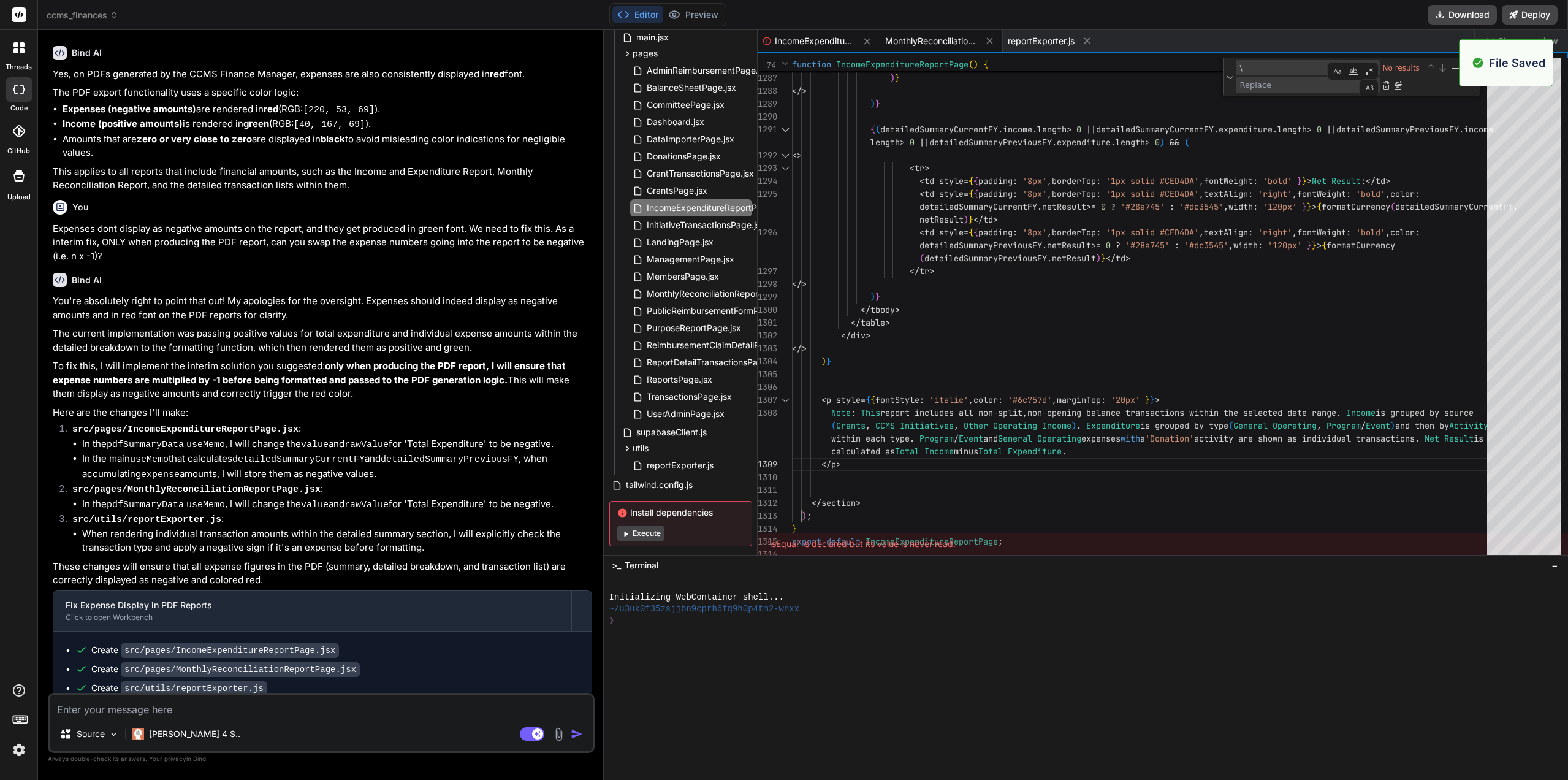
click at [909, 49] on div "MonthlyReconciliationReportPage.jsx" at bounding box center [941, 41] width 122 height 22
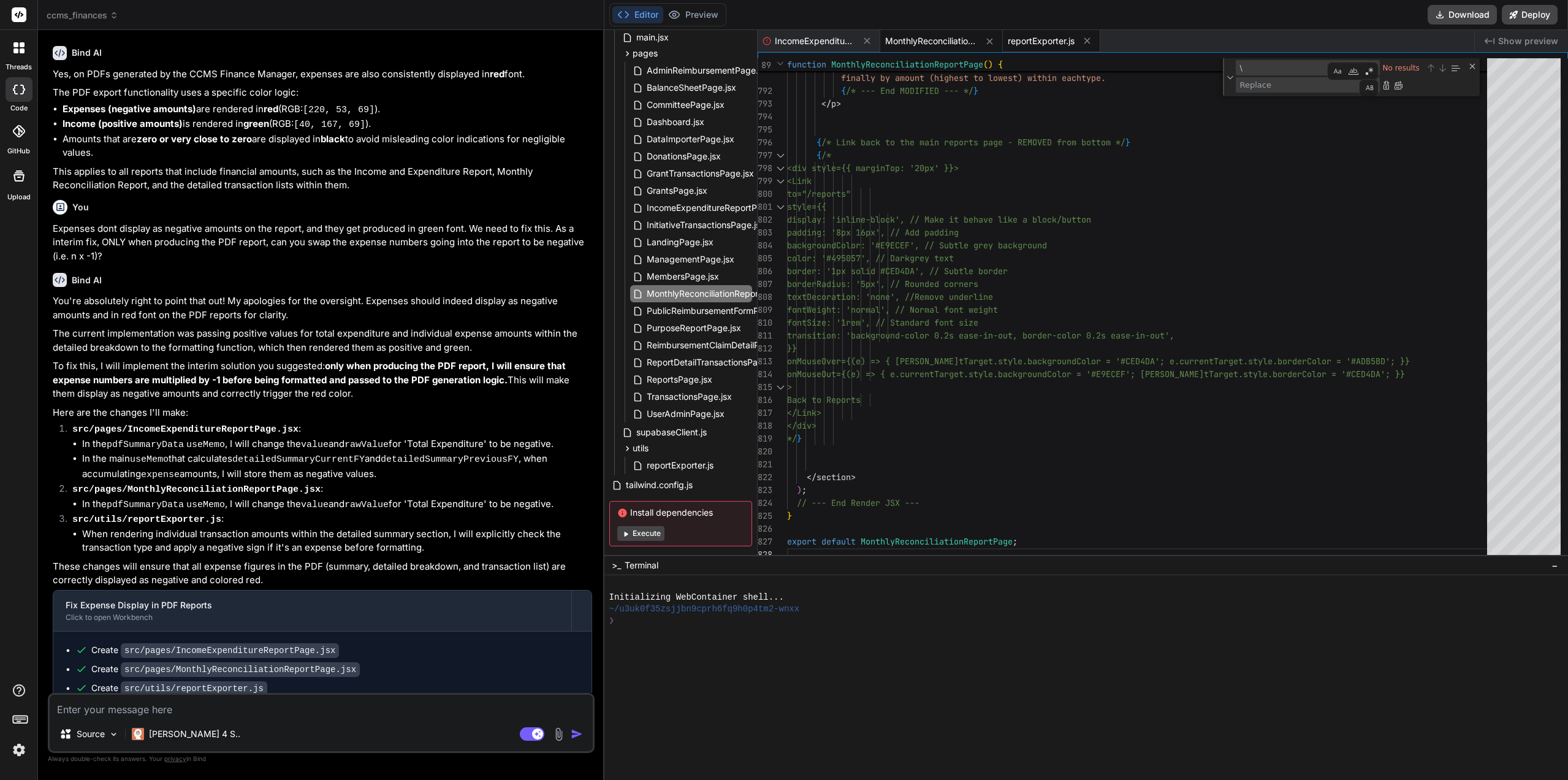
click at [1037, 39] on span "reportExporter.js" at bounding box center [1041, 40] width 67 height 12
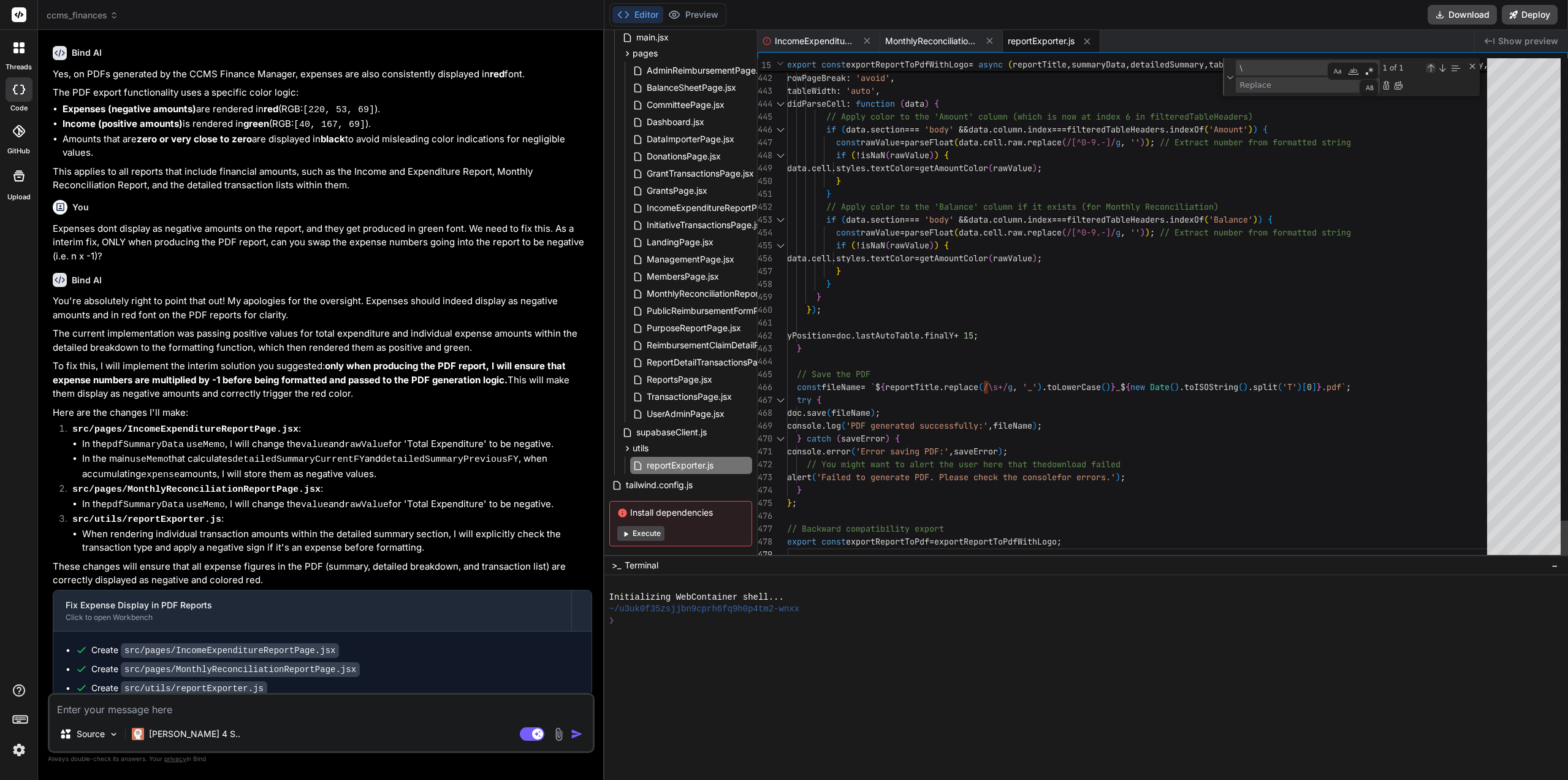
click at [1431, 65] on div "Previous Match (Shift+Enter)" at bounding box center [1430, 68] width 10 height 10
type textarea "} } // Apply color to the 'Balance' column if it exists (for Monthly Reconcilia…"
click at [729, 667] on div at bounding box center [1080, 667] width 942 height 12
click at [532, 733] on rect at bounding box center [532, 733] width 25 height 14
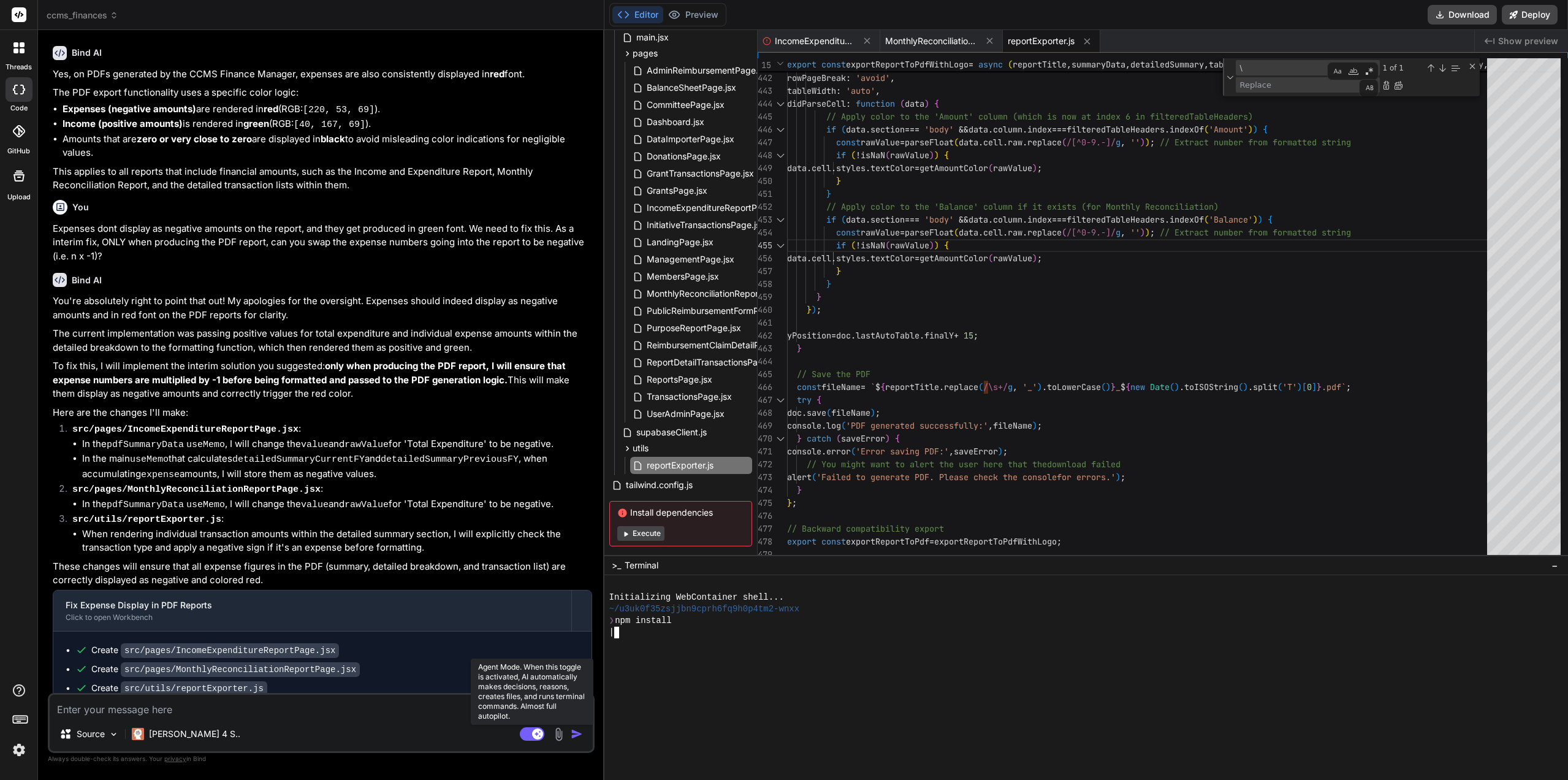
type textarea "x"
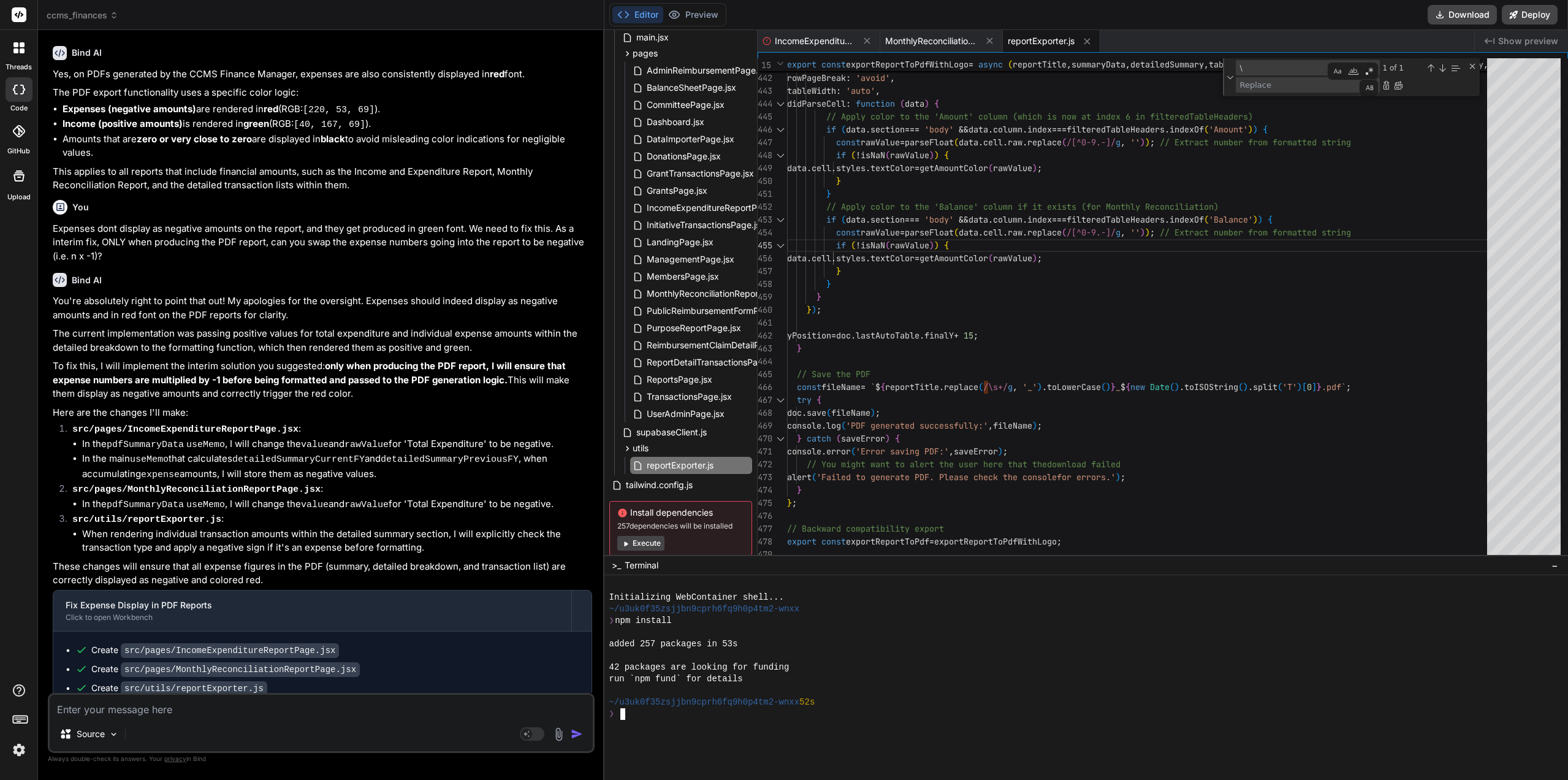
click at [659, 716] on div "❯" at bounding box center [1080, 713] width 942 height 12
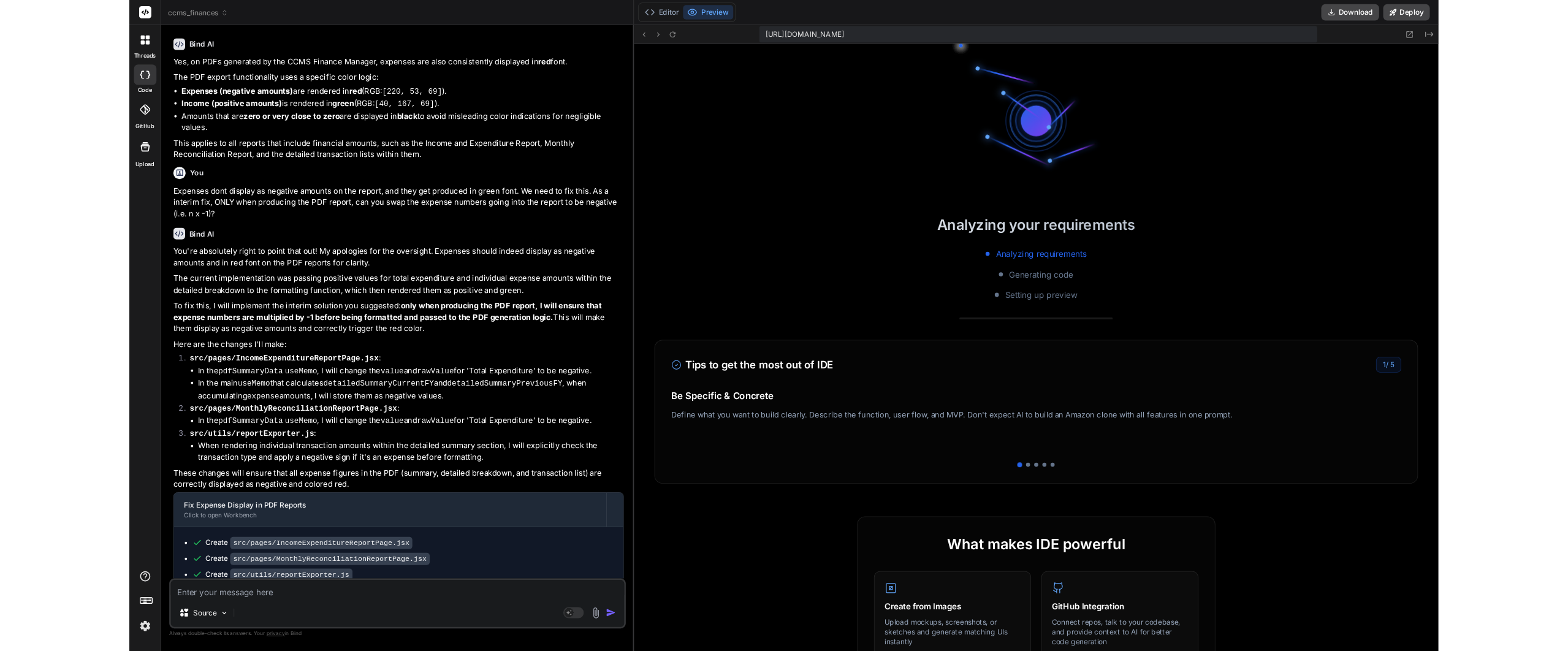
scroll to position [186, 0]
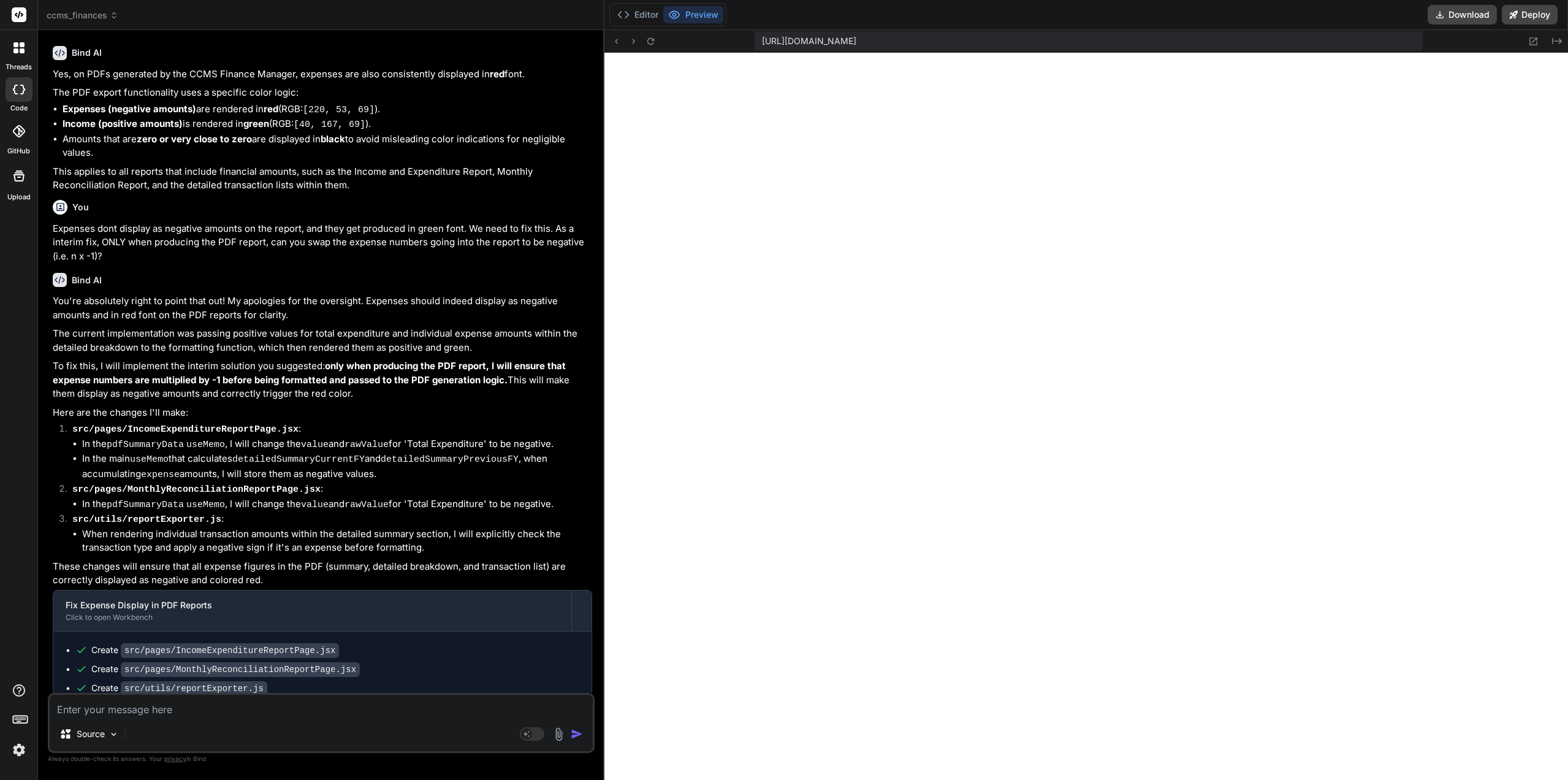
type textarea "x"
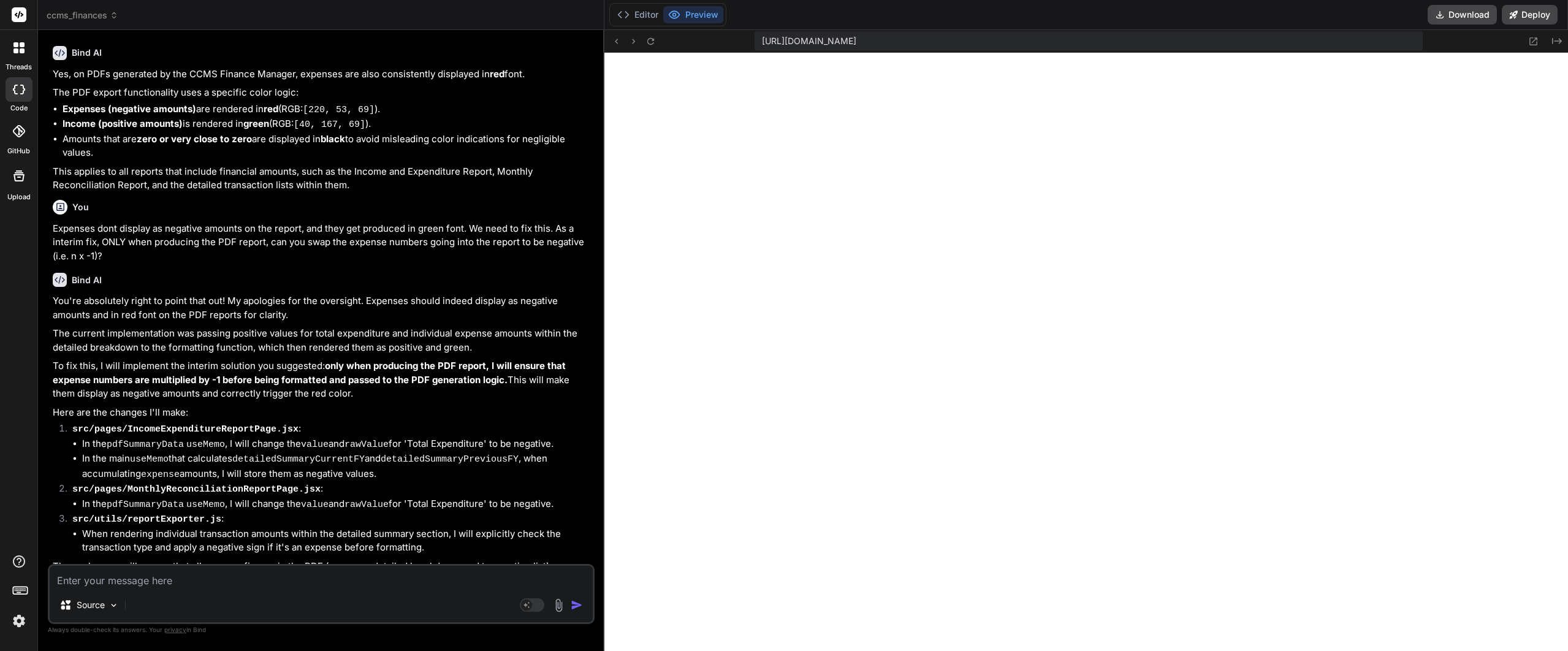
scroll to position [151, 0]
click at [648, 36] on icon at bounding box center [650, 41] width 10 height 10
click at [234, 581] on textarea at bounding box center [321, 576] width 544 height 22
paste textarea "IncomeExpenditureReportPage.jsx:461 v17: CCMS Purpose ID: d54545e4-63d9-4ec8-8d…"
type textarea "IncomeExpenditureReportPage.jsx:461 v17: CCMS Purpose ID: d54545e4-63d9-4ec8-8d…"
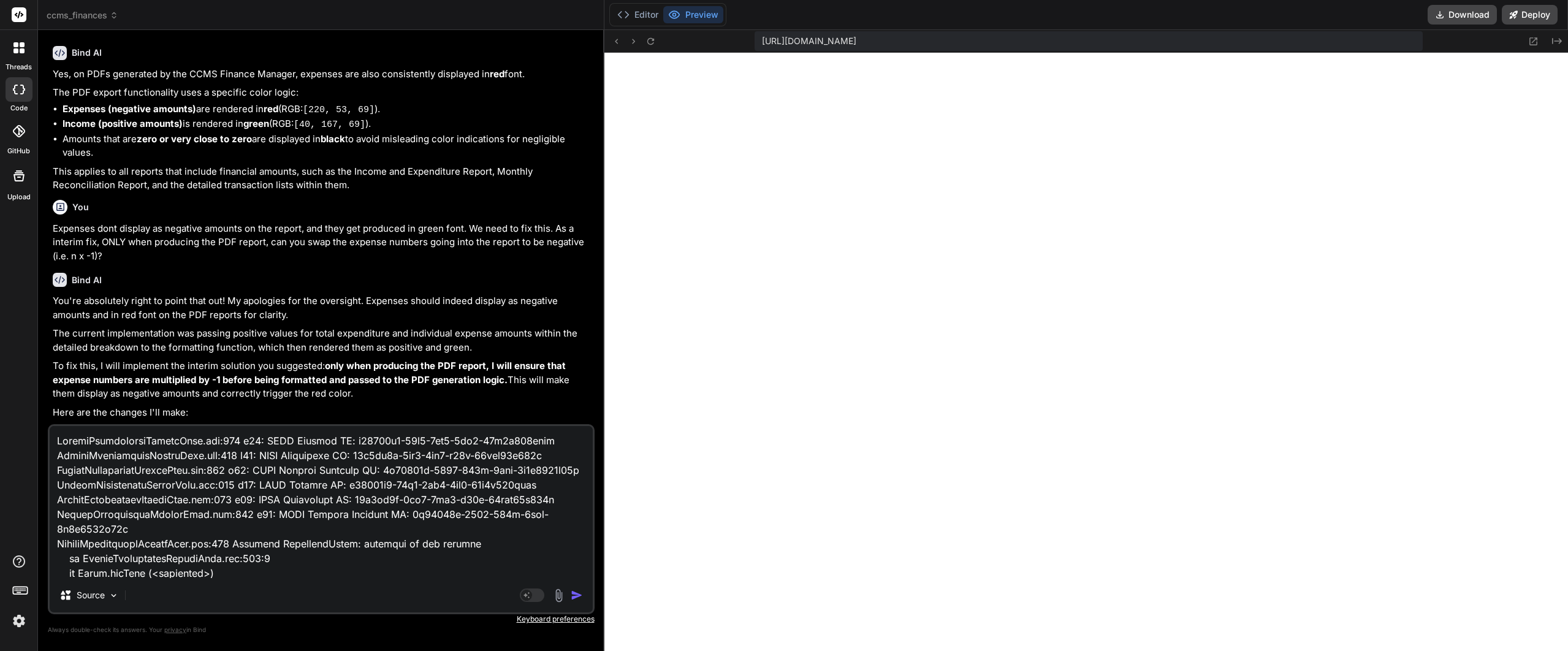
scroll to position [1928, 0]
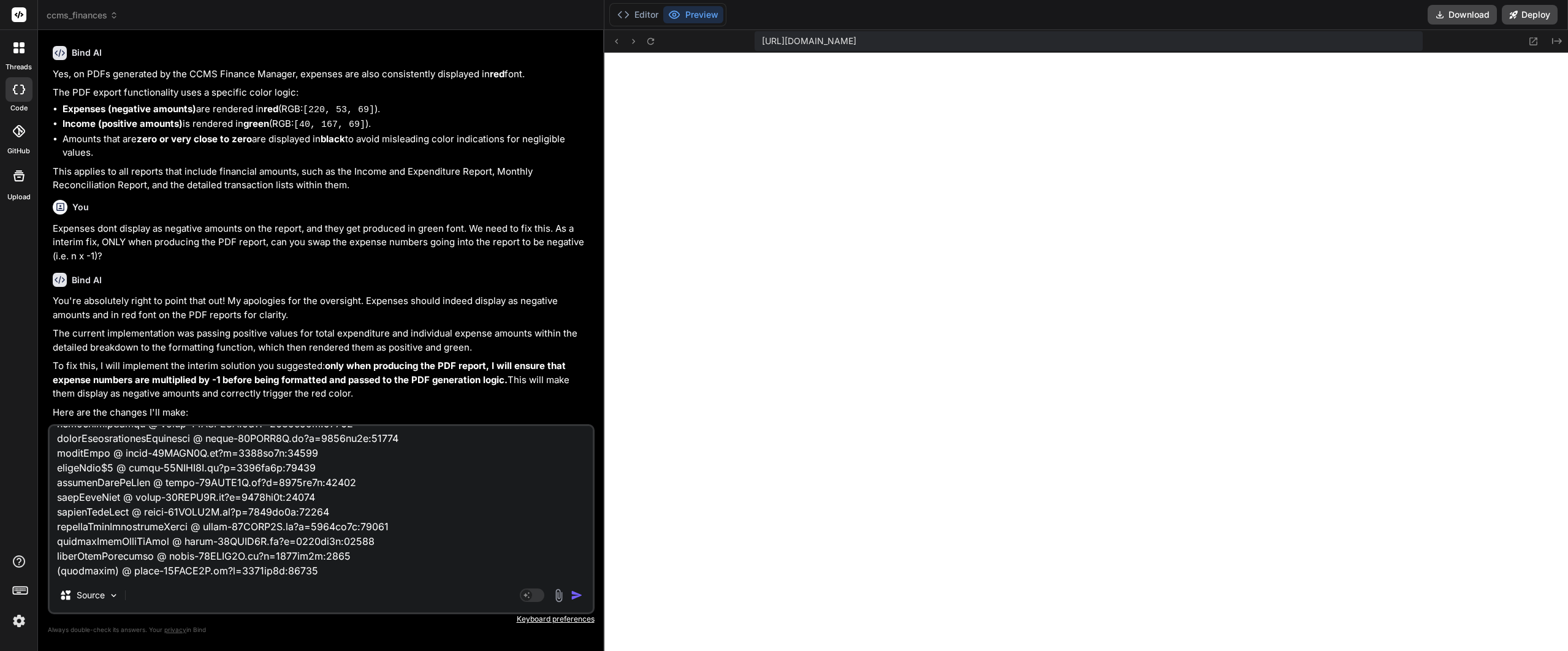
type textarea "x"
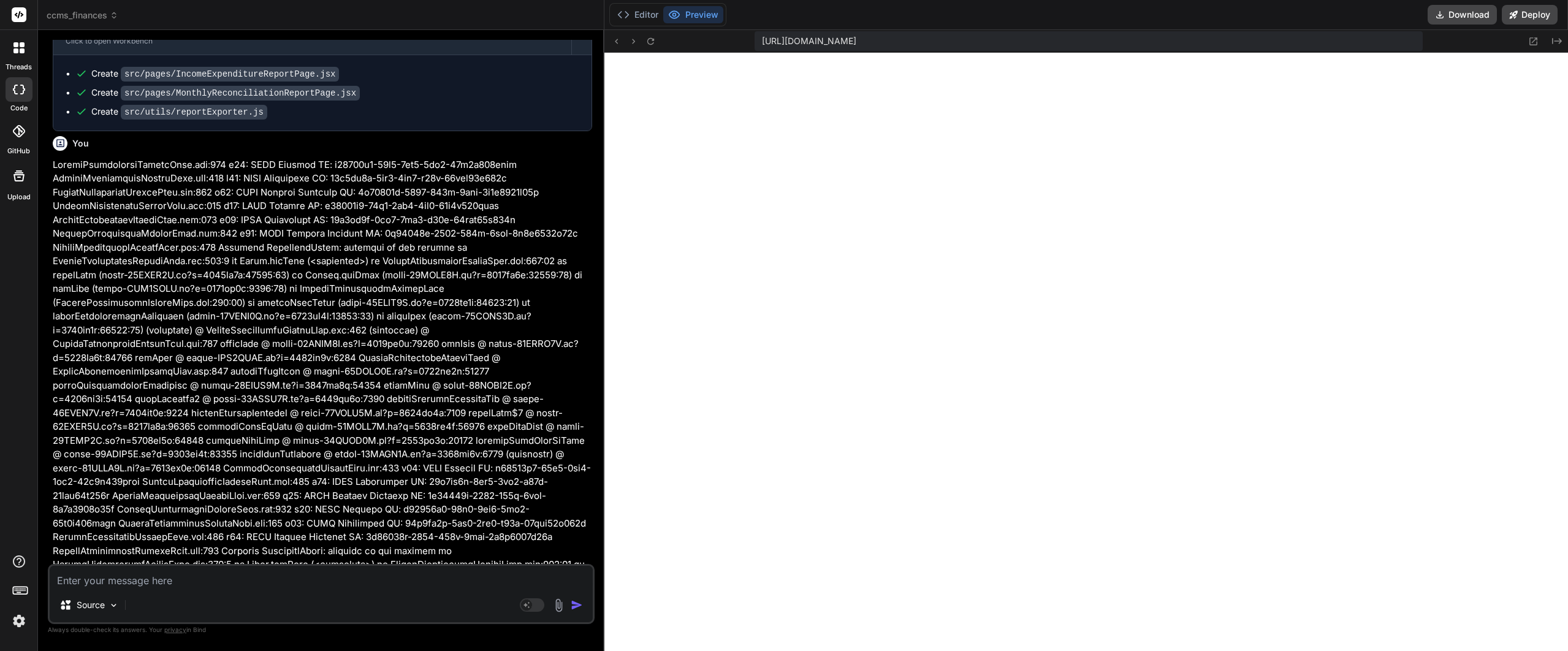
scroll to position [1763, 0]
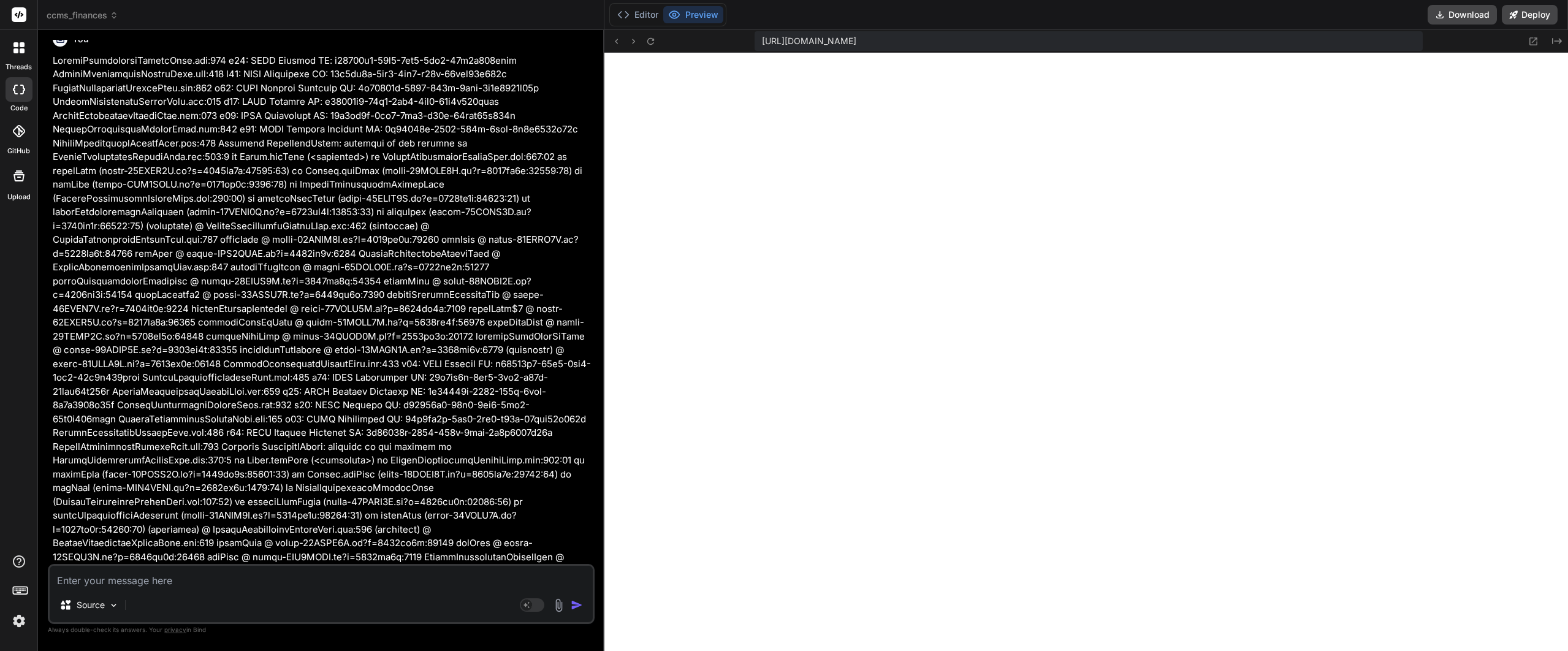
drag, startPoint x: 306, startPoint y: 282, endPoint x: 307, endPoint y: 297, distance: 15.0
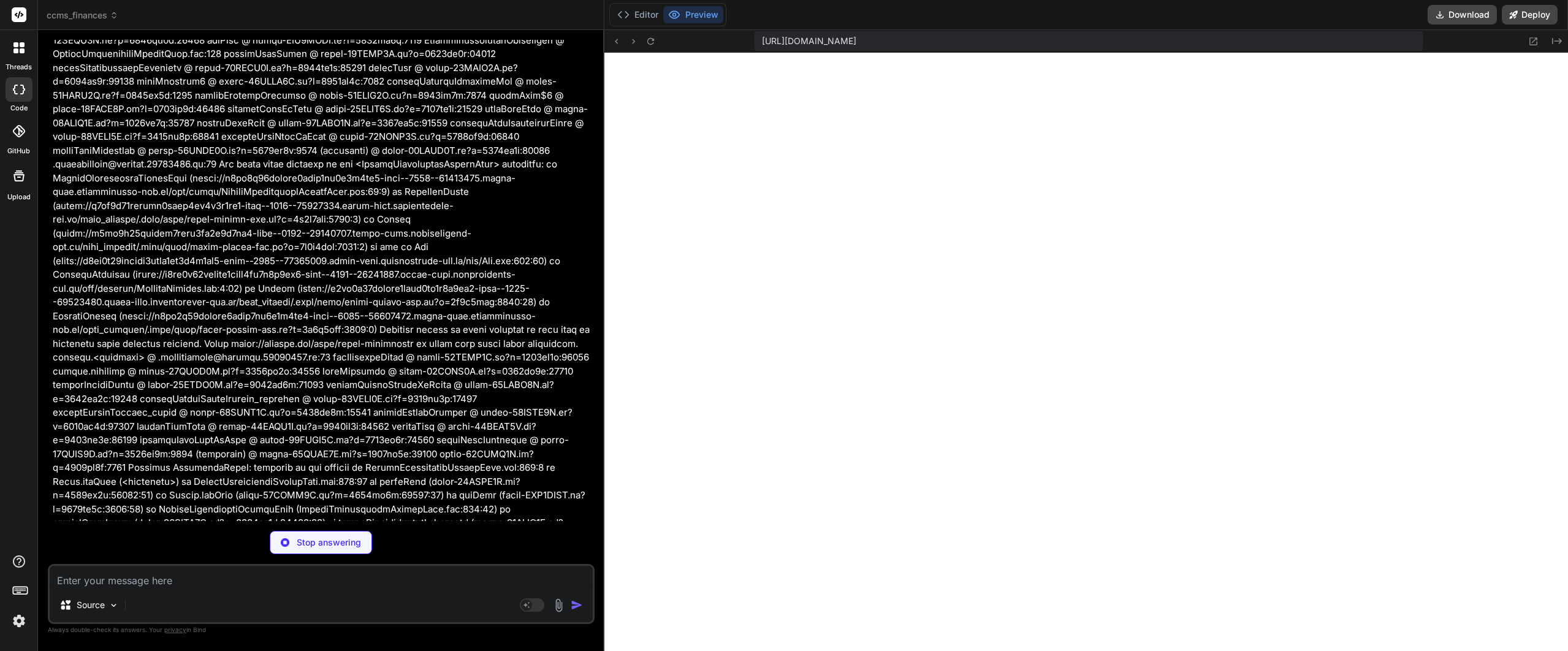
drag, startPoint x: 312, startPoint y: 271, endPoint x: 303, endPoint y: 366, distance: 95.4
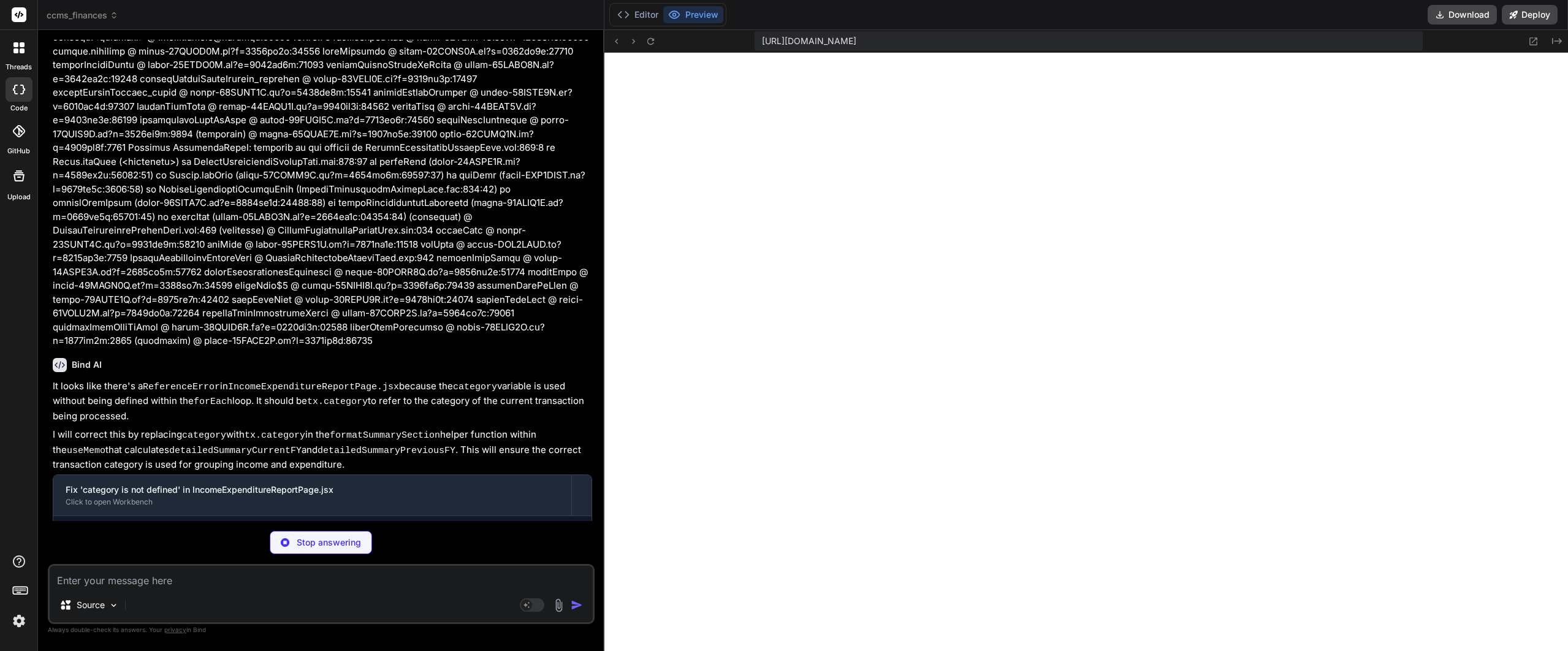
scroll to position [2656, 0]
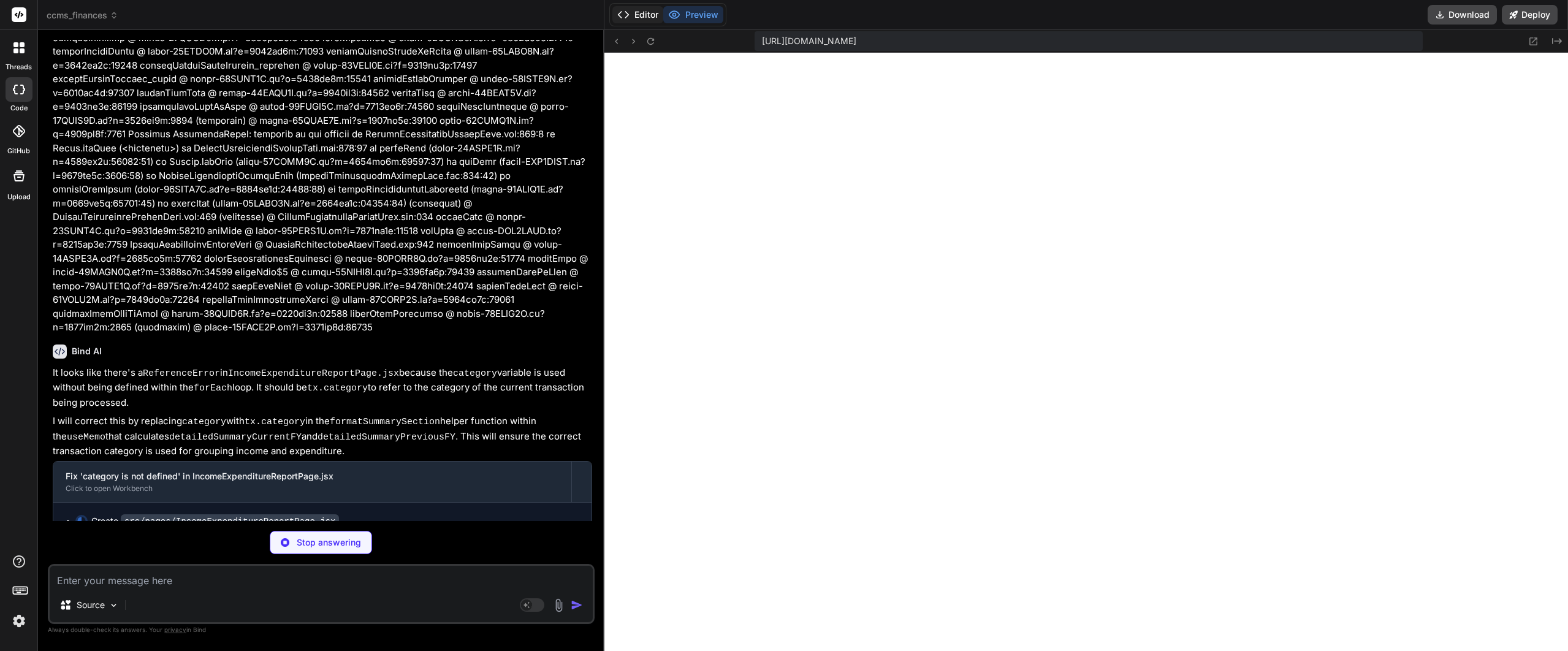
click at [659, 16] on button "Editor" at bounding box center [638, 15] width 51 height 17
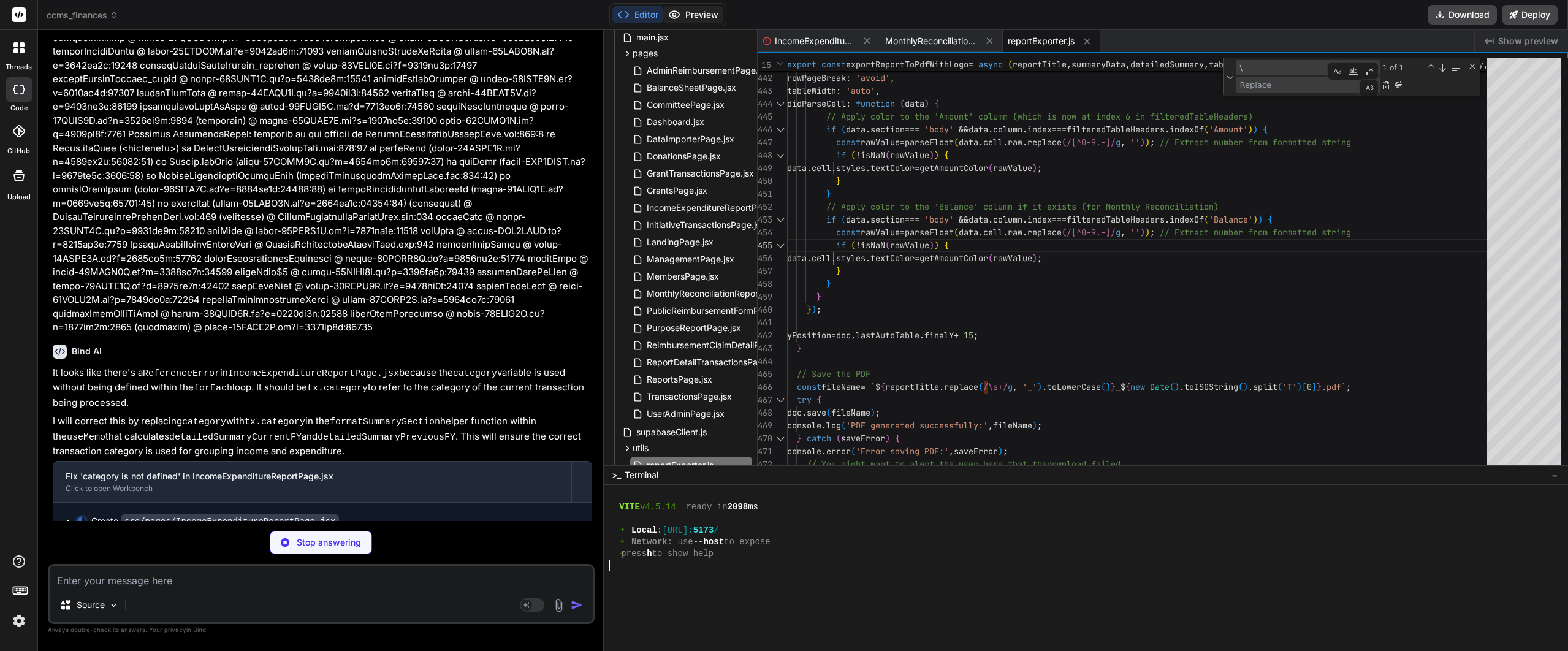
click at [687, 11] on button "Preview" at bounding box center [693, 15] width 60 height 17
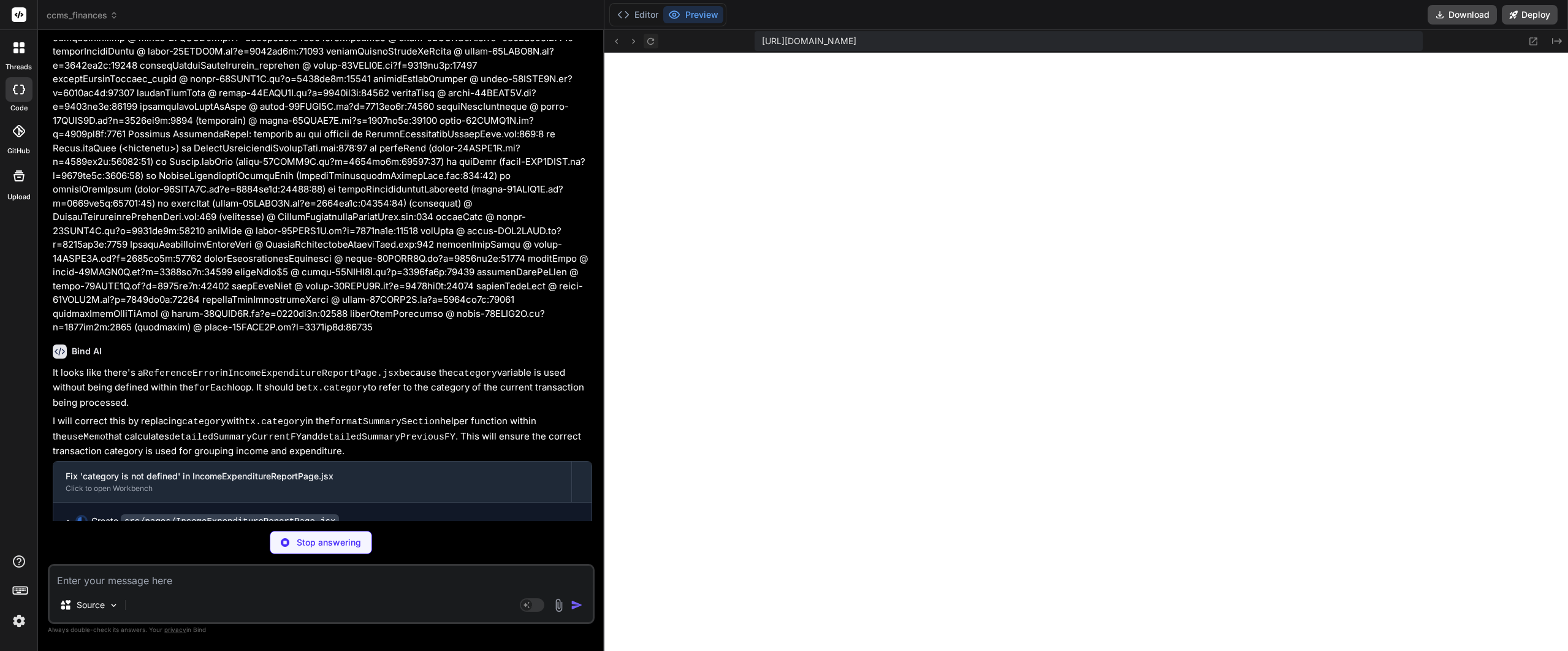
click at [651, 44] on icon at bounding box center [650, 41] width 10 height 10
type textarea "x"
type textarea "</section> ); } export default IncomeExpenditureReportPage;"
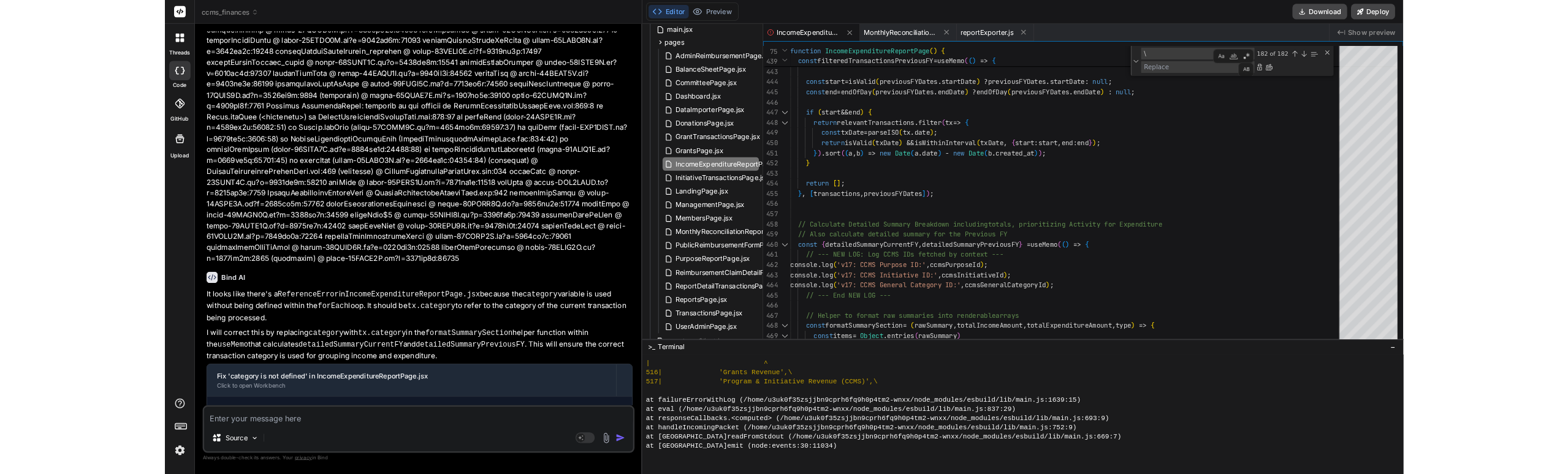
scroll to position [442, 0]
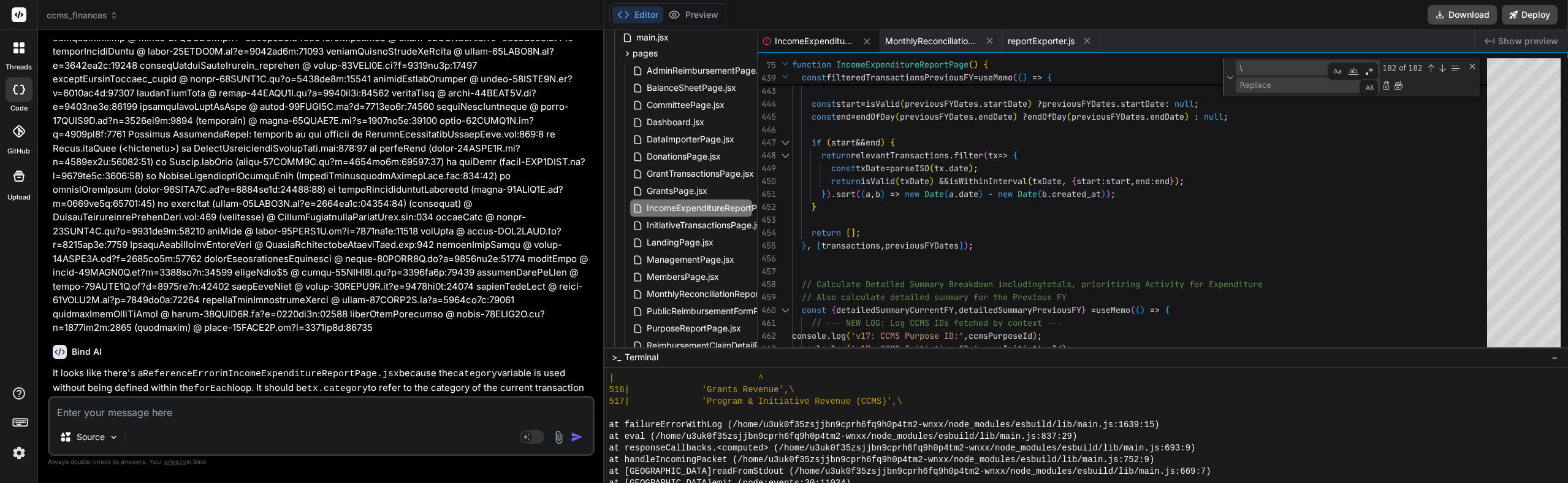
type textarea "x"
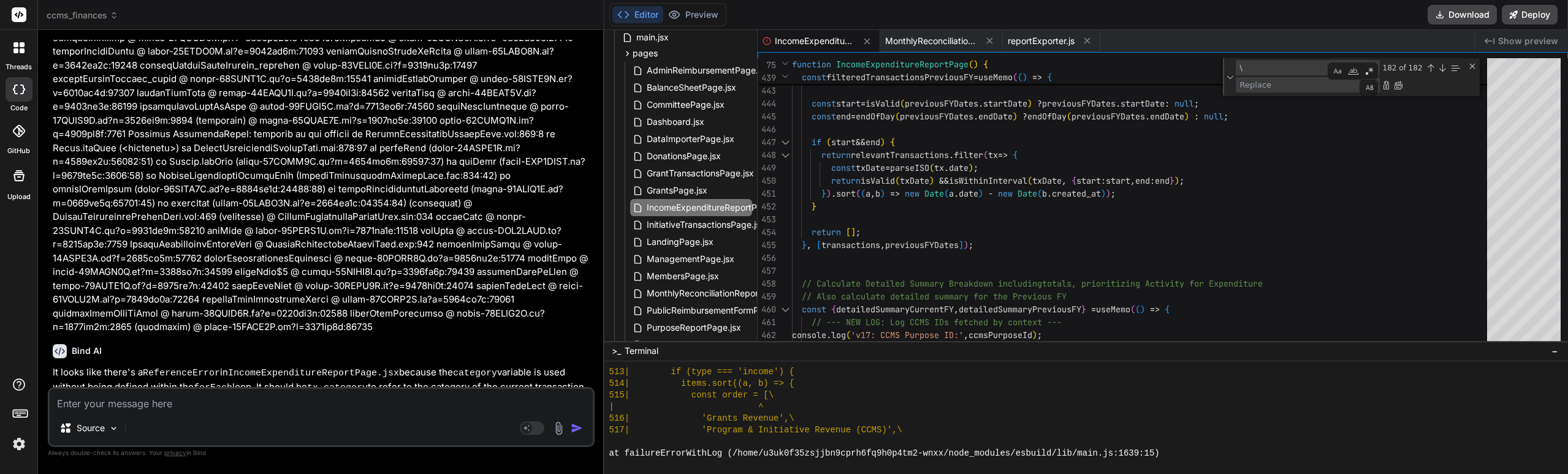
scroll to position [381, 0]
type textarea "return isValid(txDate) && isWithinInterval(txDate, { start: start, end: end });…"
click at [1400, 85] on div "Replace All (Ctrl+Alt+Enter)" at bounding box center [1398, 85] width 10 height 10
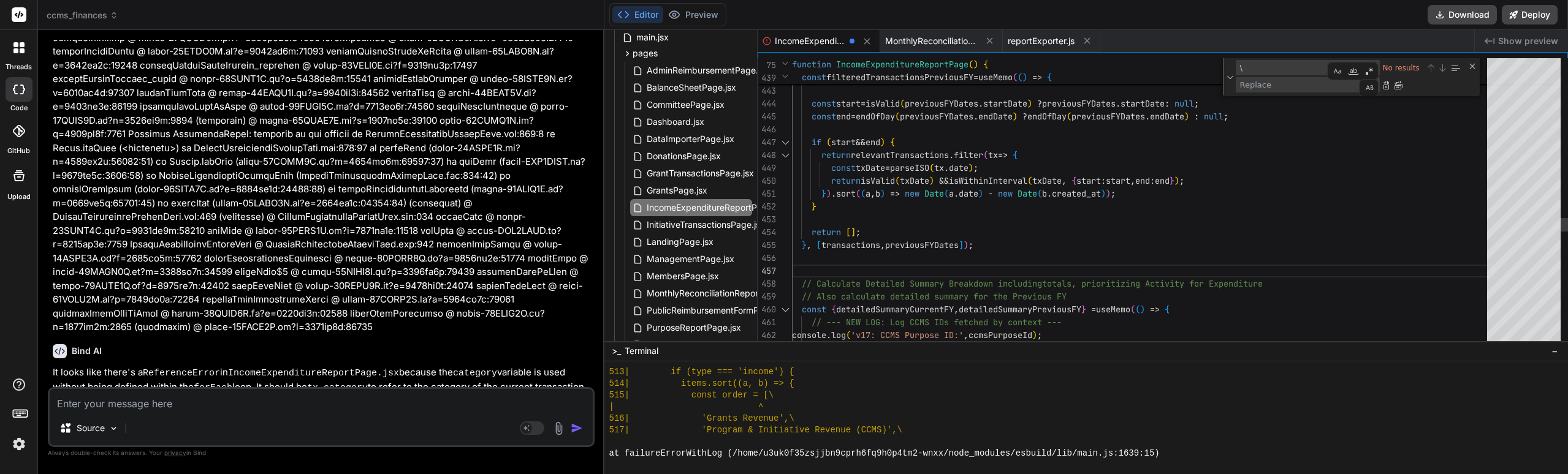
click at [693, 12] on button "Preview" at bounding box center [693, 15] width 60 height 17
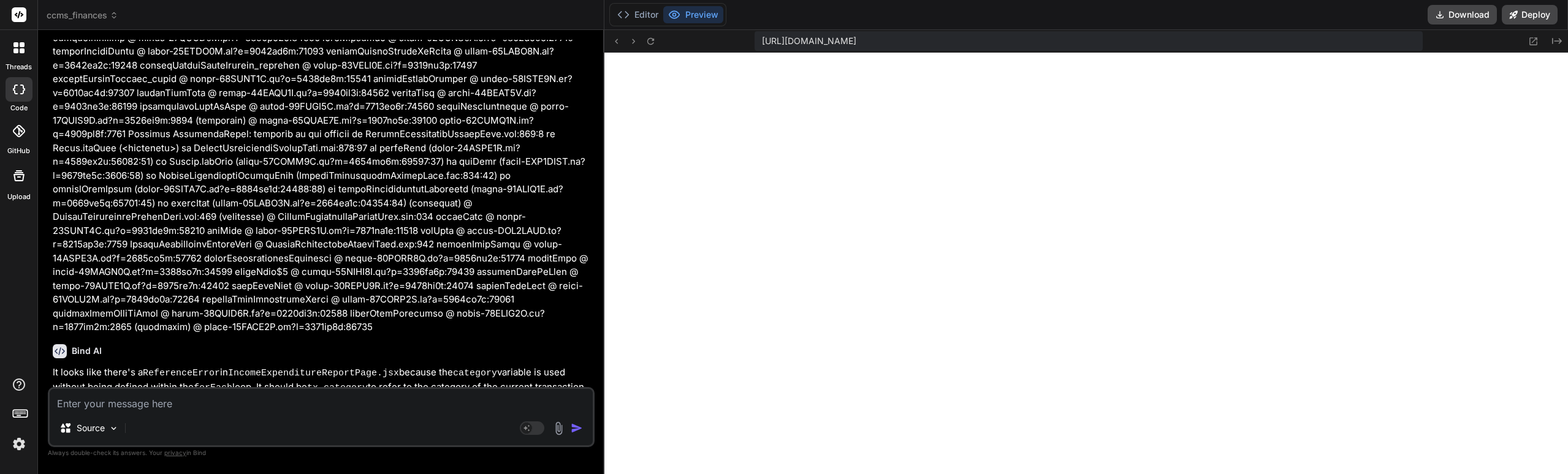
type textarea "x"
click at [248, 398] on textarea at bounding box center [321, 400] width 544 height 22
type textarea "T"
type textarea "x"
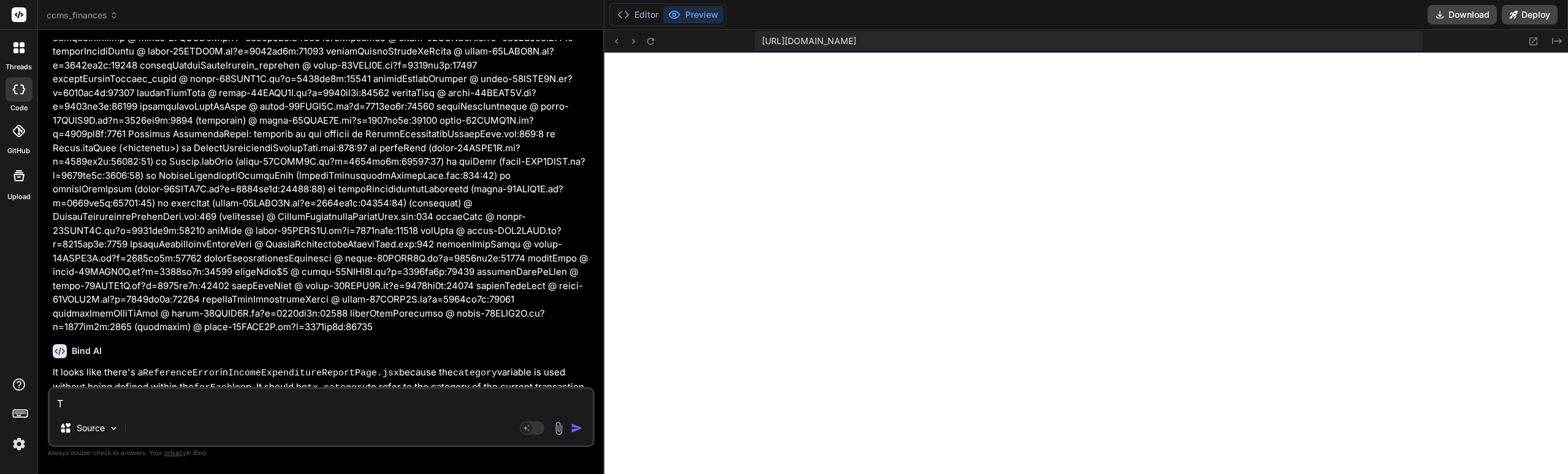
type textarea "Th"
type textarea "x"
type textarea "Tha"
type textarea "x"
type textarea "That"
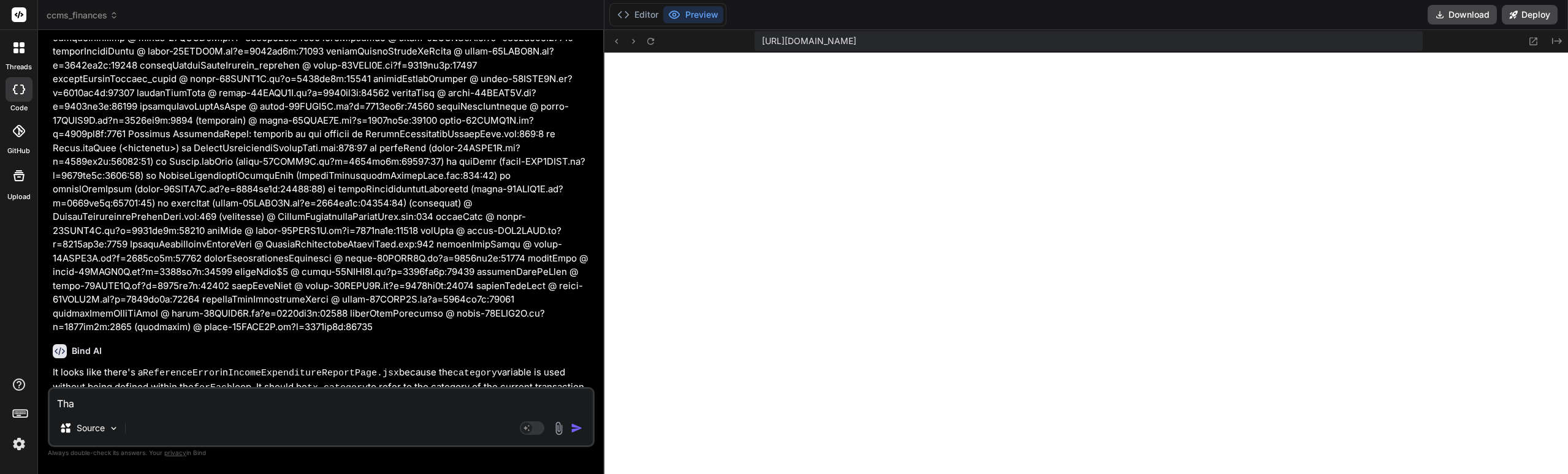
type textarea "x"
type textarea "That"
type textarea "x"
type textarea "That f"
type textarea "x"
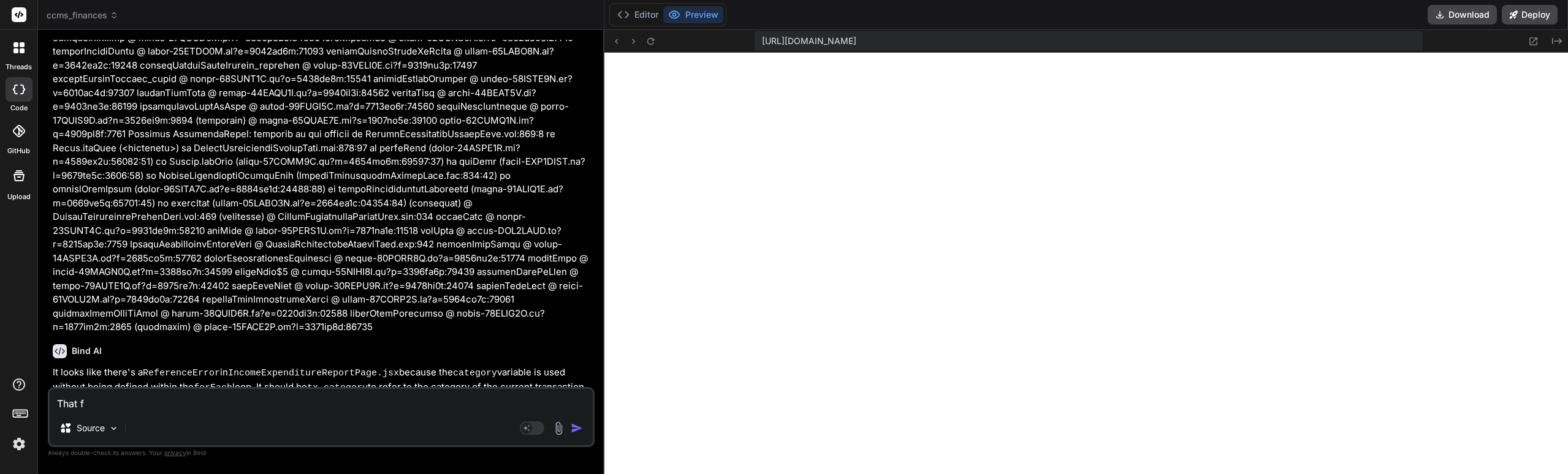
type textarea "That fi"
type textarea "x"
type textarea "That fix"
type textarea "x"
type textarea "That fix"
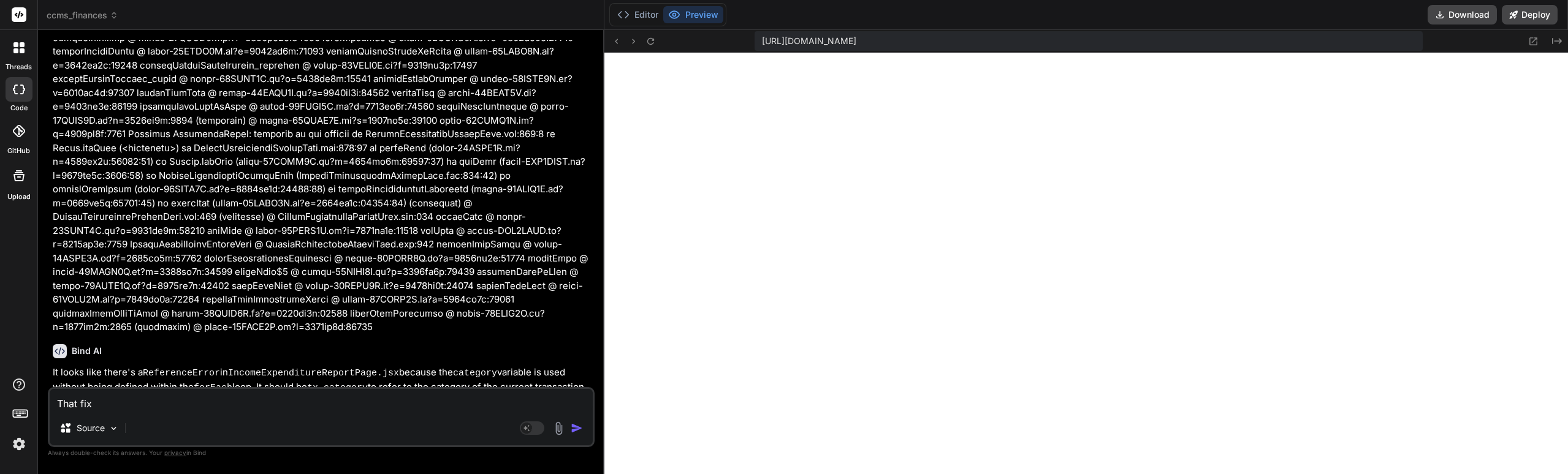
type textarea "x"
type textarea "That fix l"
type textarea "x"
type textarea "That fix lo"
type textarea "x"
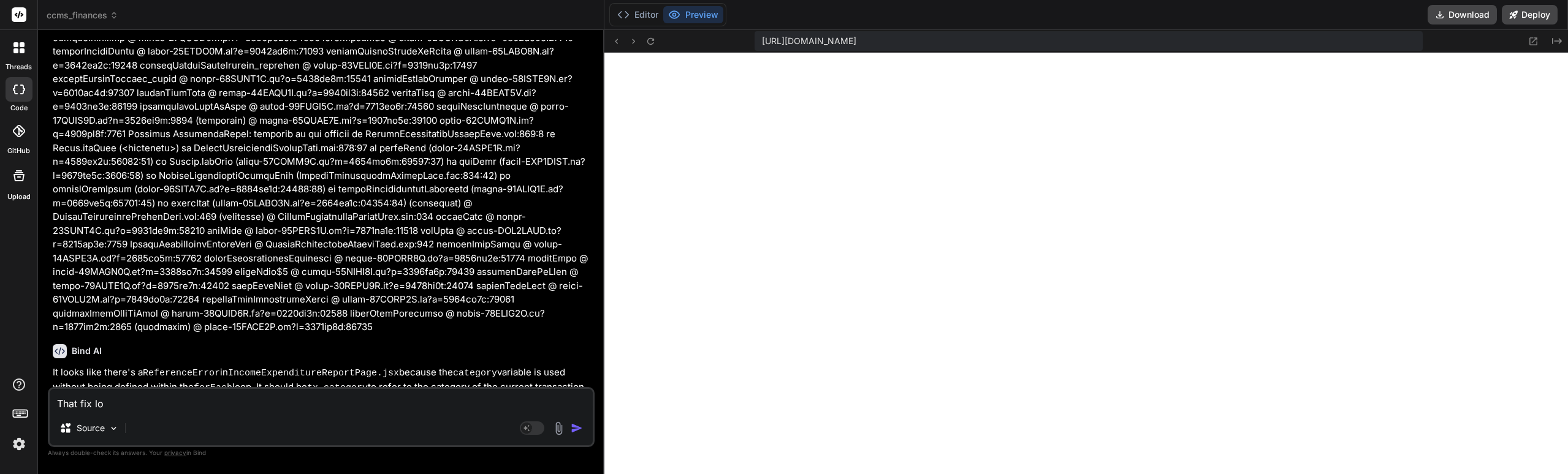
type textarea "That fix [PERSON_NAME]"
type textarea "x"
type textarea "That fix look"
type textarea "x"
type textarea "That fix looks"
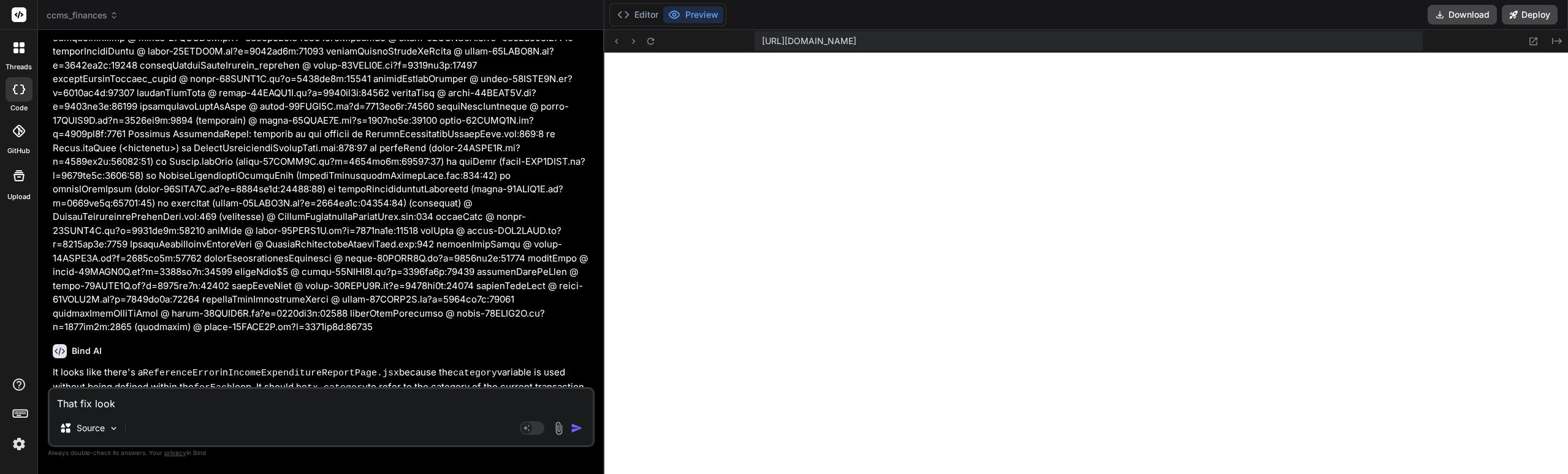
type textarea "x"
type textarea "That fix looks"
type textarea "x"
type textarea "That fix looks a"
type textarea "x"
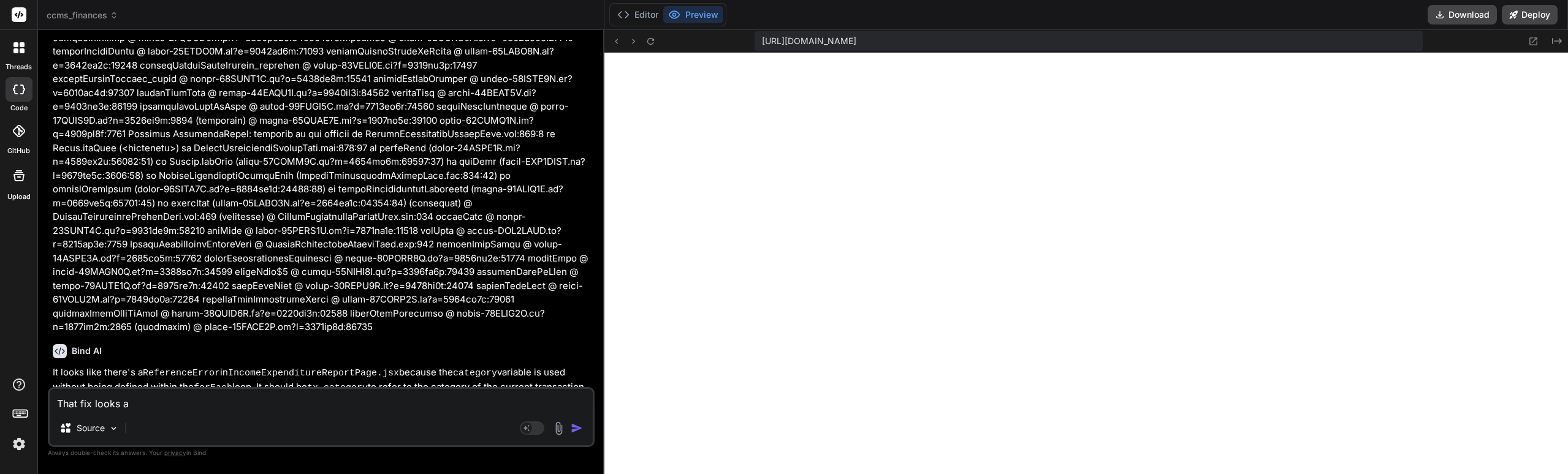
type textarea "That fix looks al"
type textarea "x"
type textarea "That fix looks alm"
type textarea "x"
type textarea "That fix looks alms"
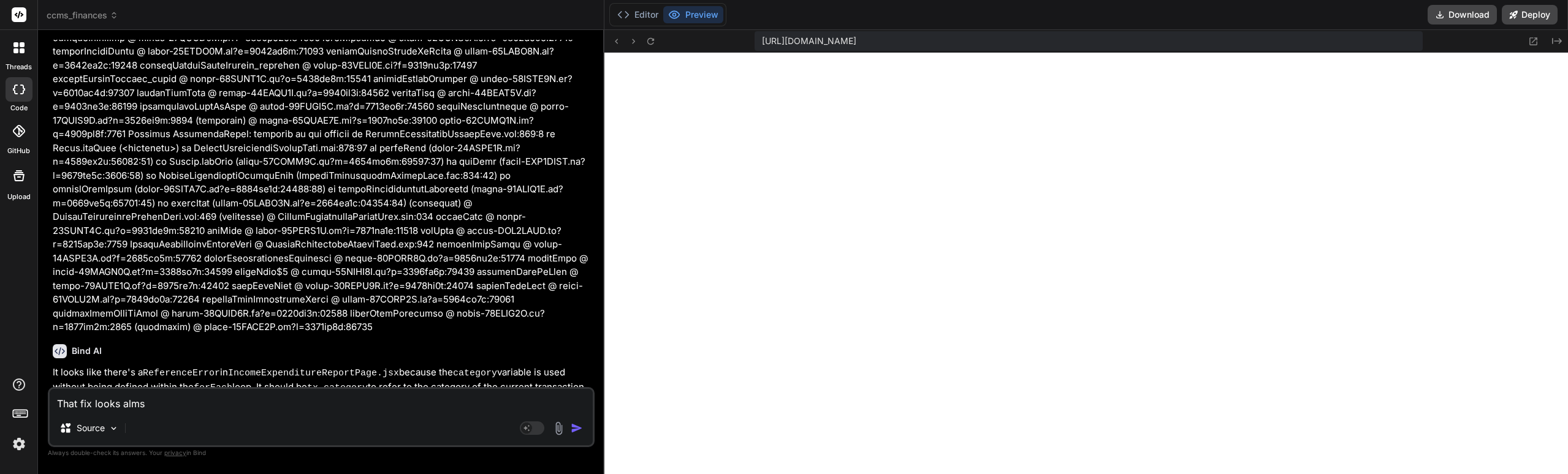
type textarea "x"
type textarea "That fix looks alm"
type textarea "x"
type textarea "That fix looks almo"
type textarea "x"
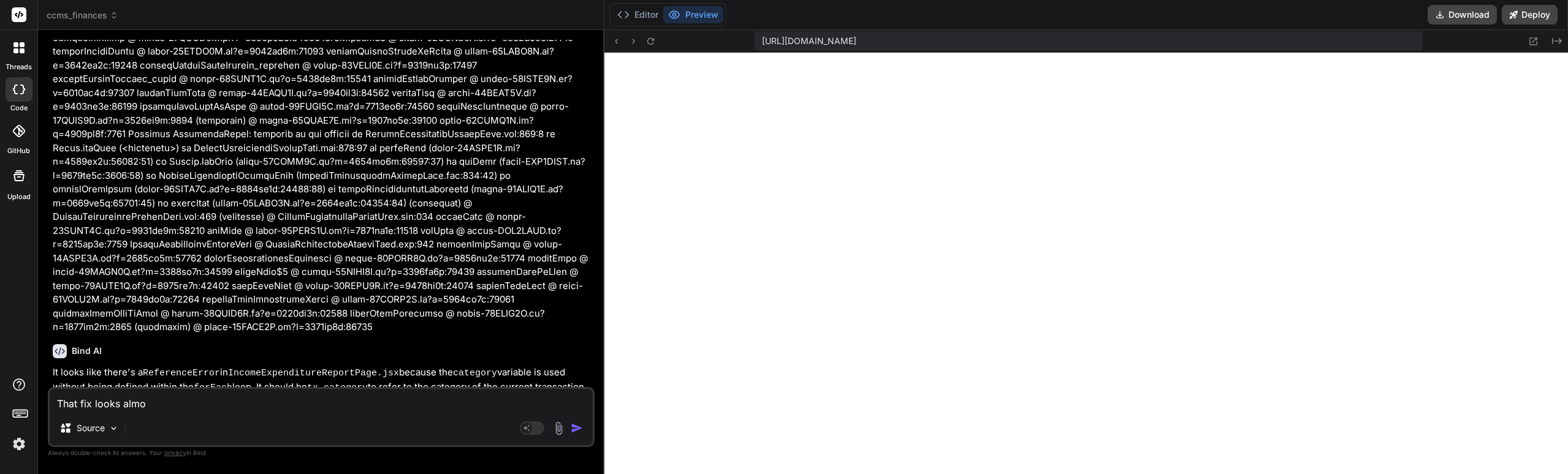
type textarea "That fix looks almos"
type textarea "x"
type textarea "That fix looks almost"
type textarea "x"
type textarea "That fix looks almost"
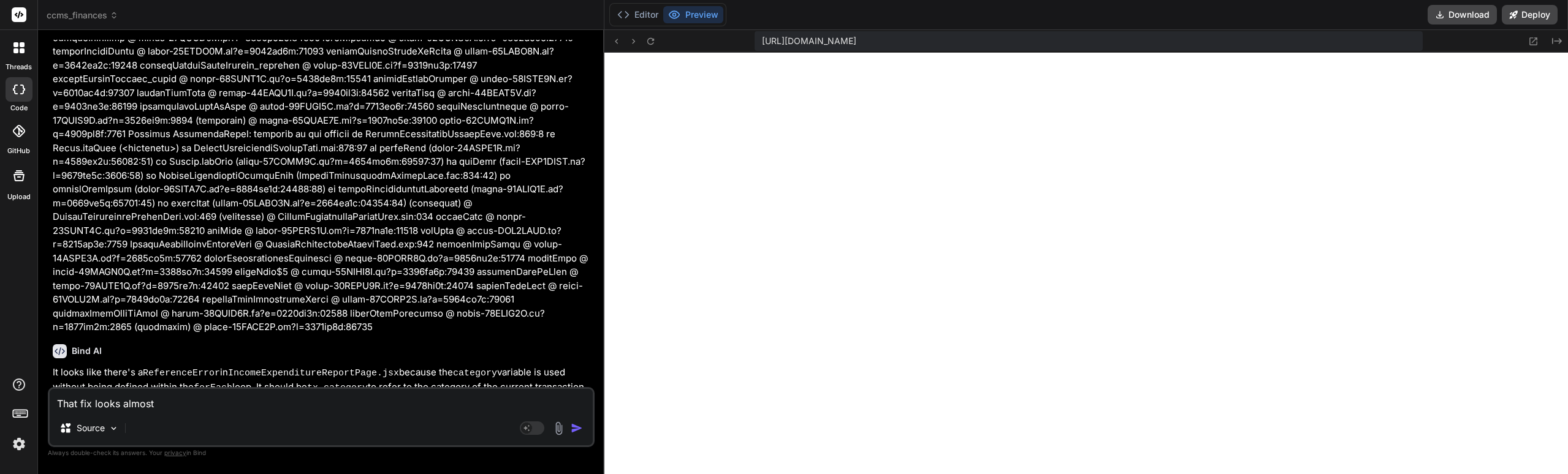
type textarea "x"
type textarea "That fix looks almost p"
type textarea "x"
type textarea "That fix looks almost pe"
type textarea "x"
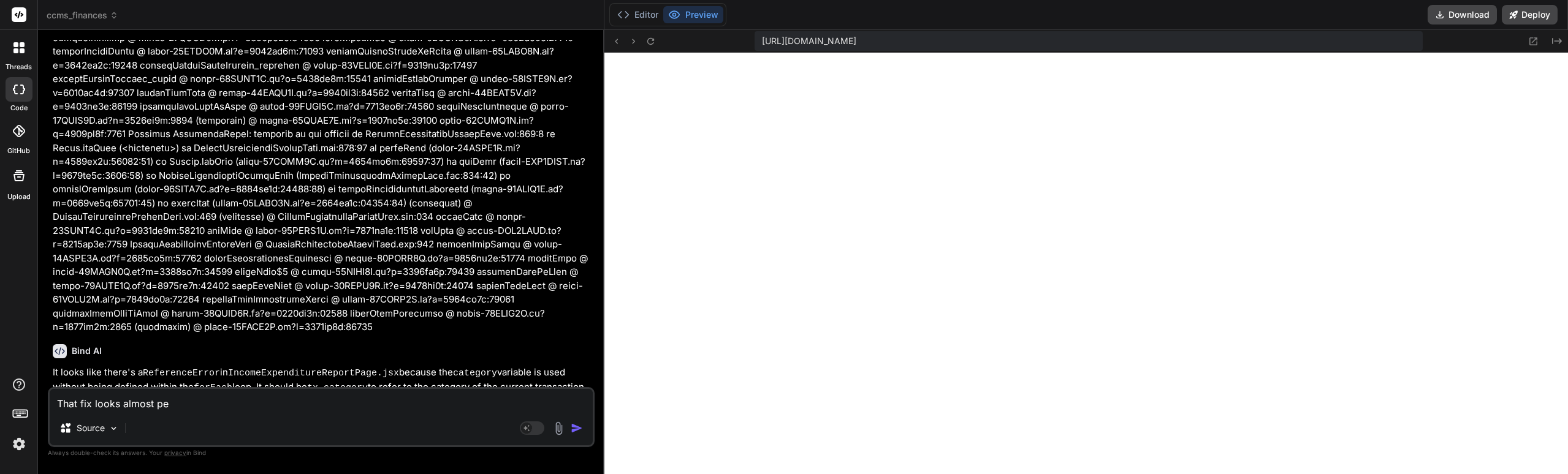
type textarea "That fix looks almost per"
type textarea "x"
type textarea "That fix looks almost perf"
type textarea "x"
type textarea "That fix looks almost perfe"
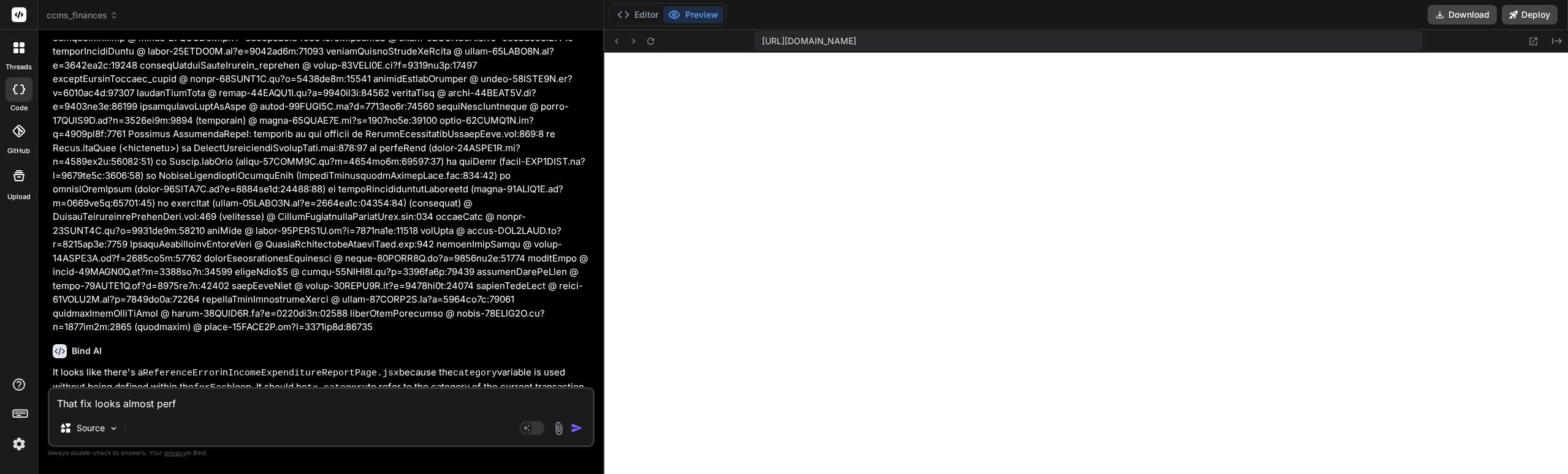
type textarea "x"
type textarea "That fix looks almost perfec"
type textarea "x"
type textarea "That fix looks almost perfect"
type textarea "x"
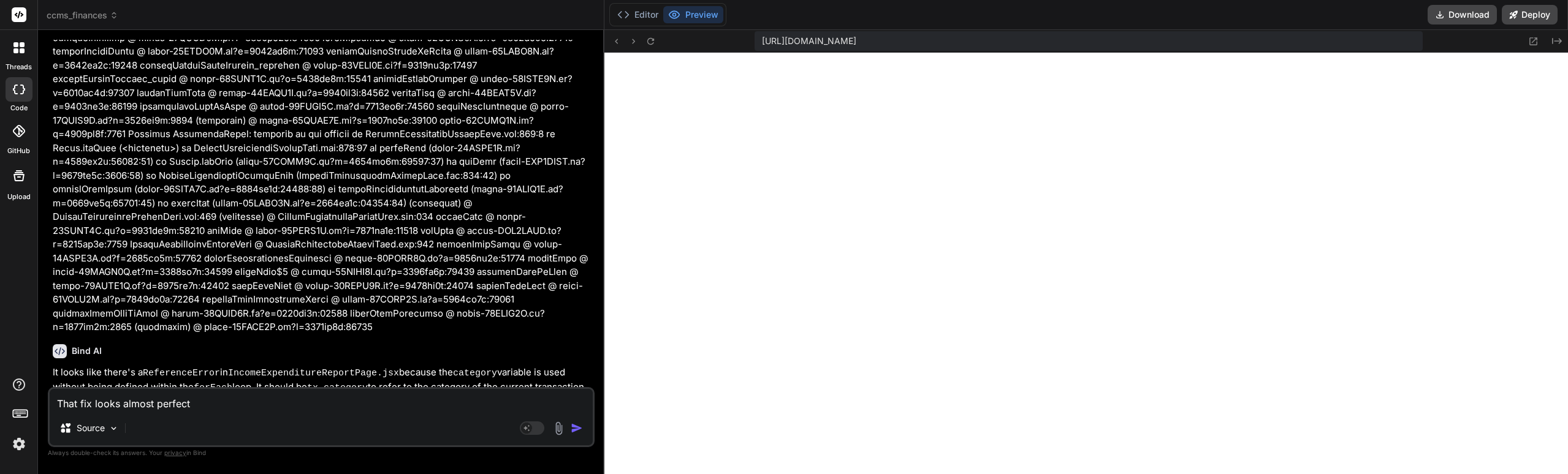
type textarea "That fix looks almost perfect"
type textarea "x"
type textarea "That fix looks almost perfect n"
type textarea "x"
type textarea "That fix looks almost perfect n"
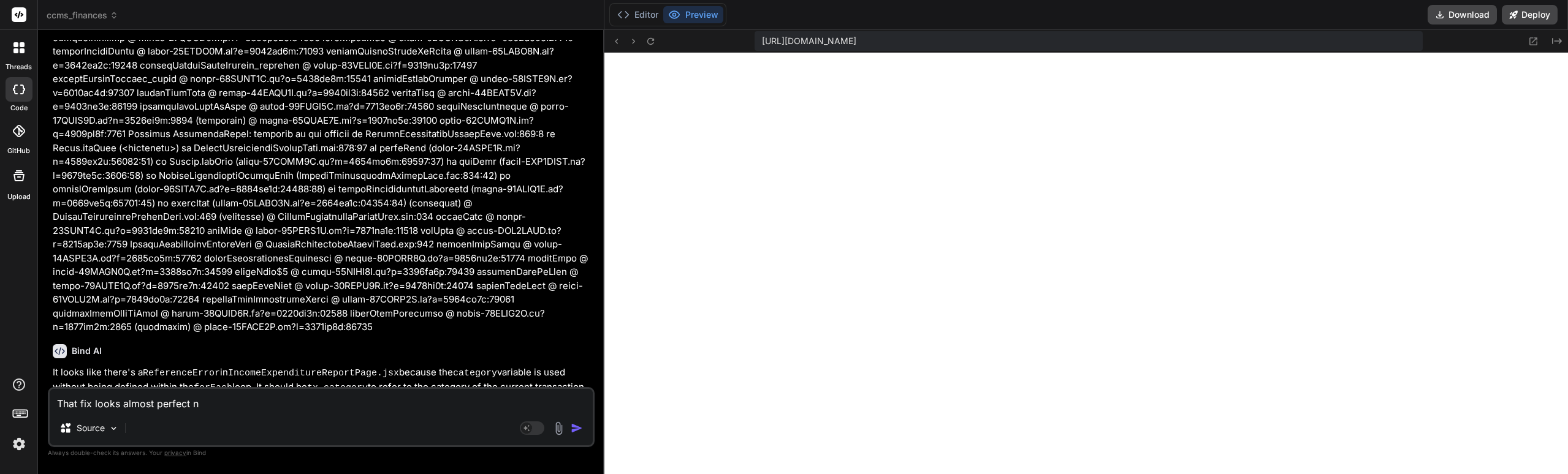
type textarea "x"
type textarea "That fix looks almost perfect n t"
type textarea "x"
type textarea "That fix looks almost perfect n th"
type textarea "x"
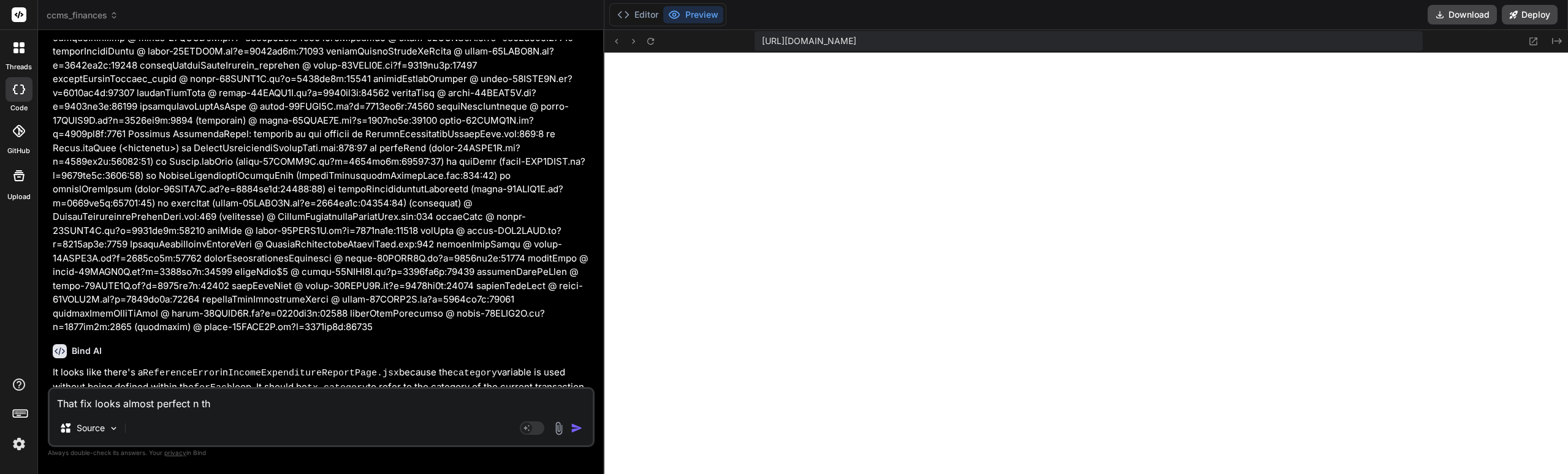
type textarea "That fix looks almost perfect n the"
type textarea "x"
type textarea "That fix looks almost perfect n the"
type textarea "x"
type textarea "That fix looks almost perfect n the o"
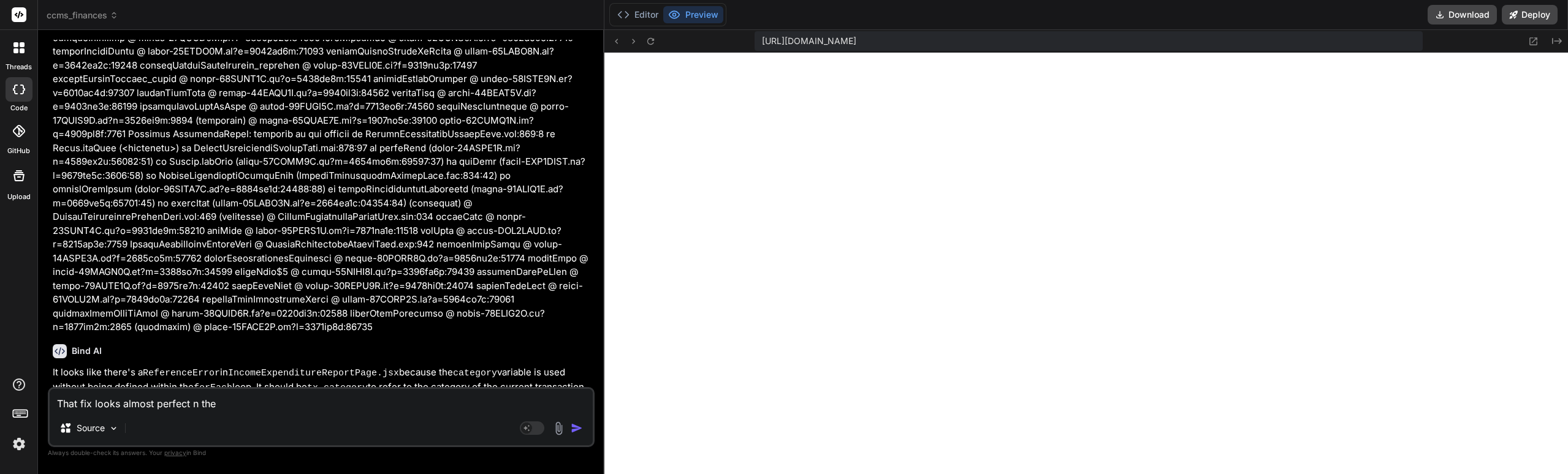
type textarea "x"
type textarea "That fix looks almost perfect n the od"
type textarea "x"
type textarea "That fix looks almost perfect n the o"
type textarea "x"
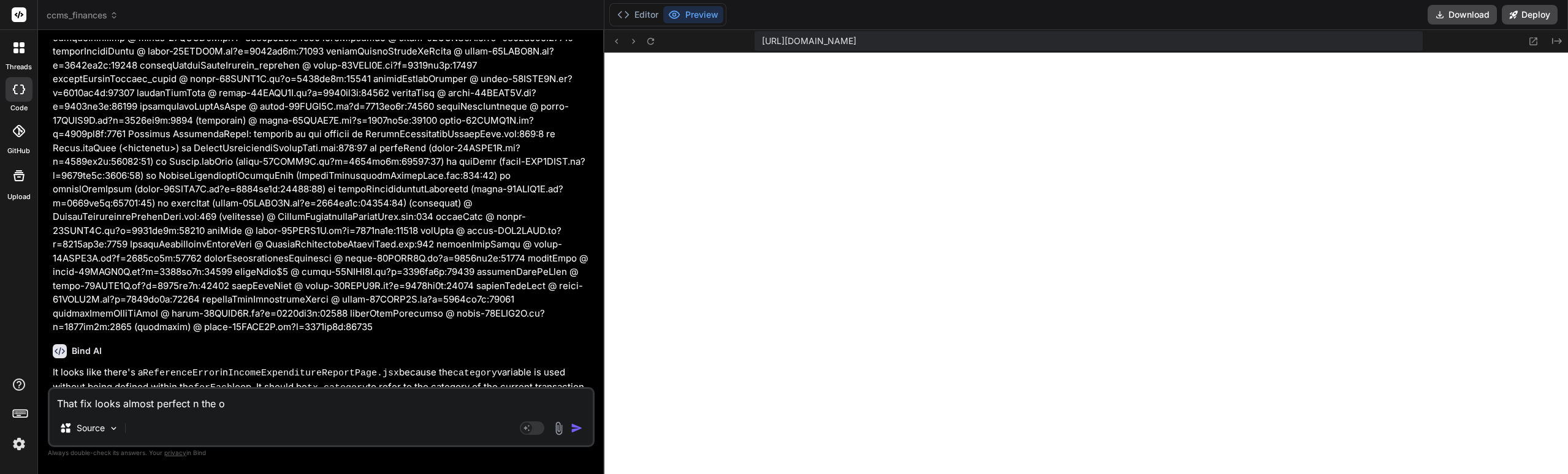
type textarea "That fix looks almost perfect n the"
type textarea "x"
type textarea "That fix looks almost perfect n the p"
type textarea "x"
type textarea "That fix looks almost perfect n the pd"
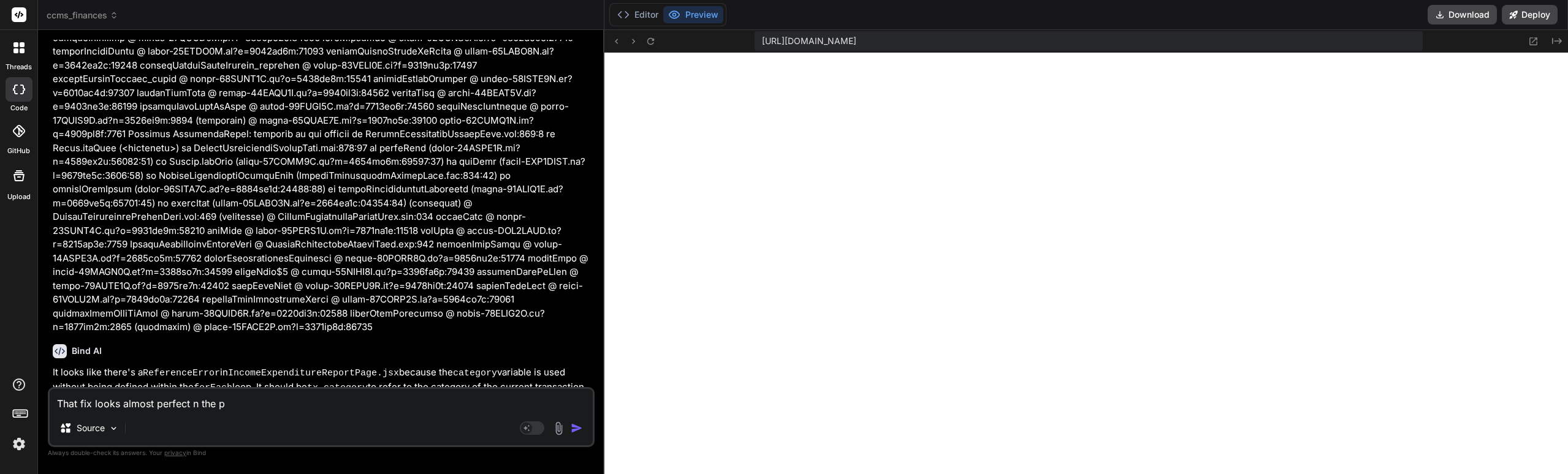
type textarea "x"
type textarea "That fix looks almost perfect n the pdf"
type textarea "x"
type textarea "That fix looks almost perfect n the pdf!"
type textarea "x"
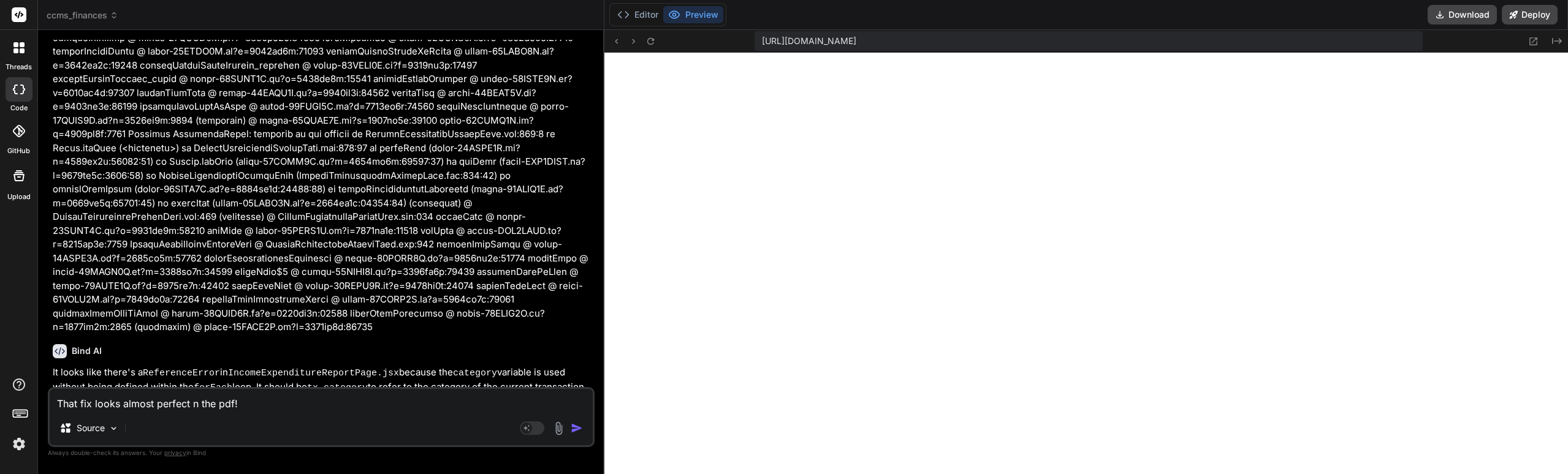
type textarea "That fix looks almost perfect on the pdf!"
type textarea "x"
type textarea "That fix looks almost perfect on the pdf!"
type textarea "x"
type textarea "That fix looks almost perfect on the pdf! T"
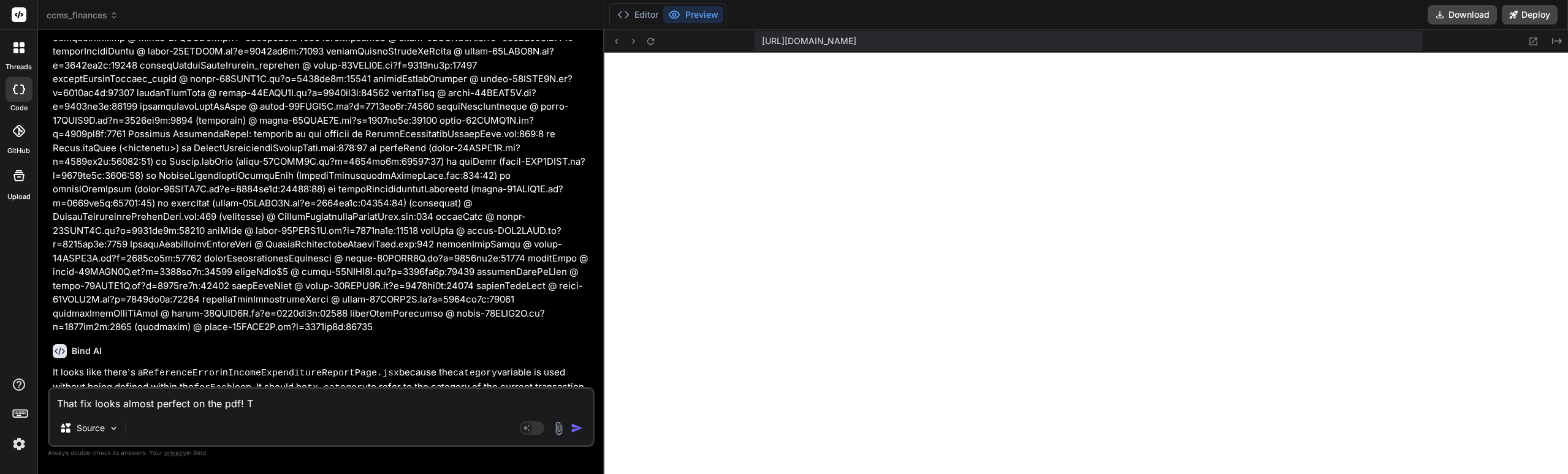
type textarea "x"
type textarea "That fix looks almost perfect on the pdf! Th"
type textarea "x"
type textarea "That fix looks almost perfect on the pdf! The"
type textarea "x"
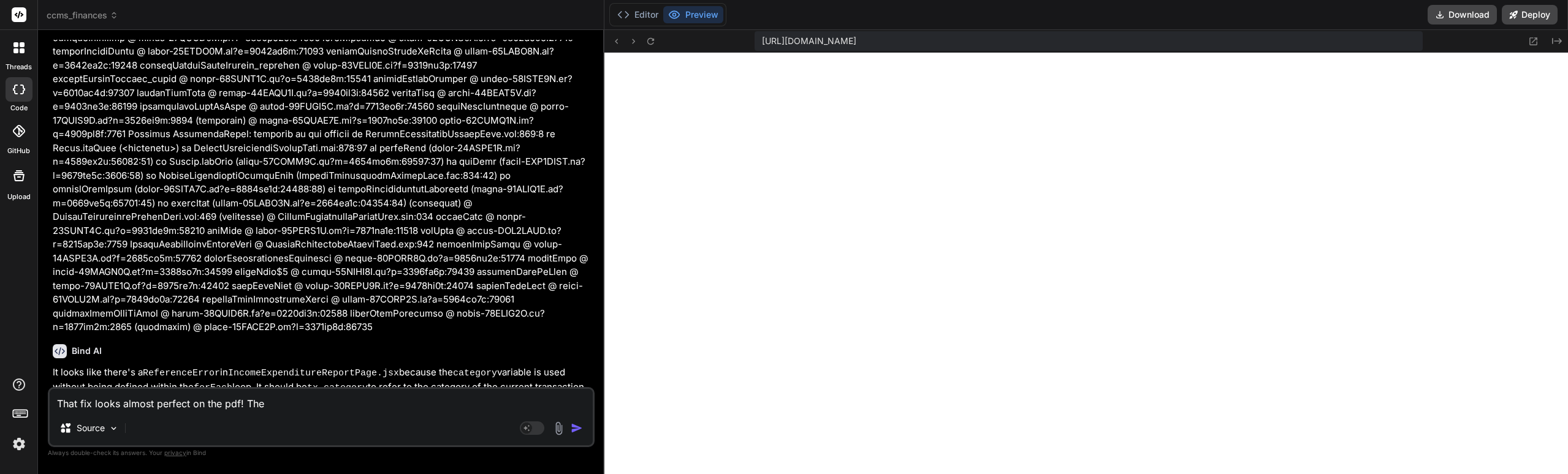
type textarea "That fix looks almost perfect on the pdf! Ther"
type textarea "x"
type textarea "That fix looks almost perfect on the pdf! There"
type textarea "x"
type textarea "That fix looks almost perfect on the pdf! There"
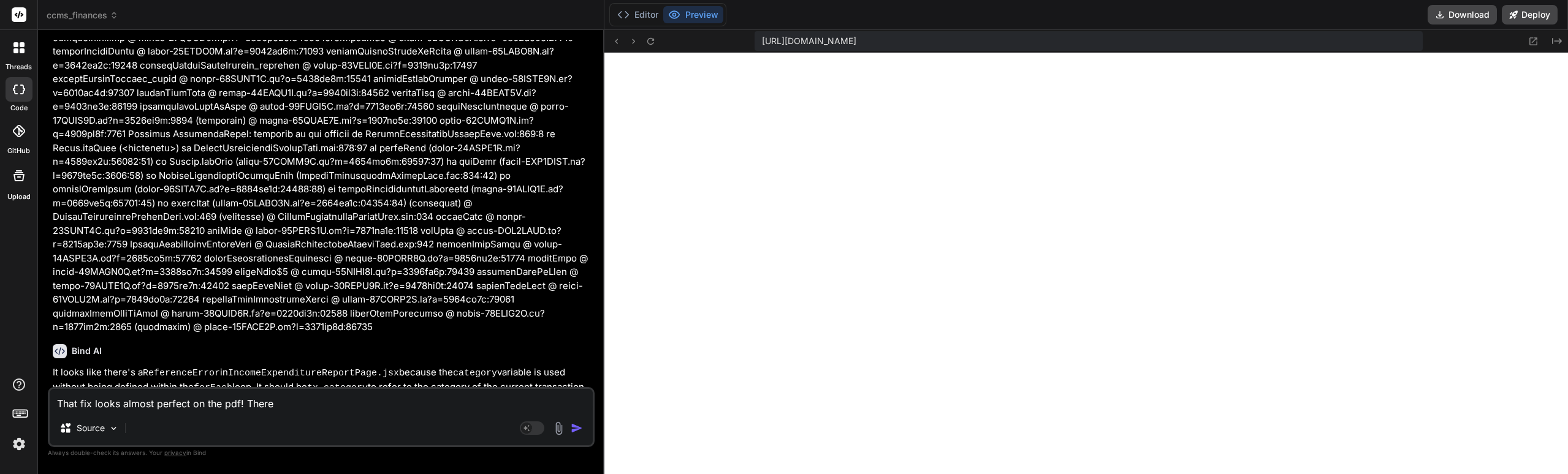
type textarea "x"
type textarea "That fix looks almost perfect on the pdf! There a"
type textarea "x"
type textarea "That fix looks almost perfect on the pdf! There ar"
type textarea "x"
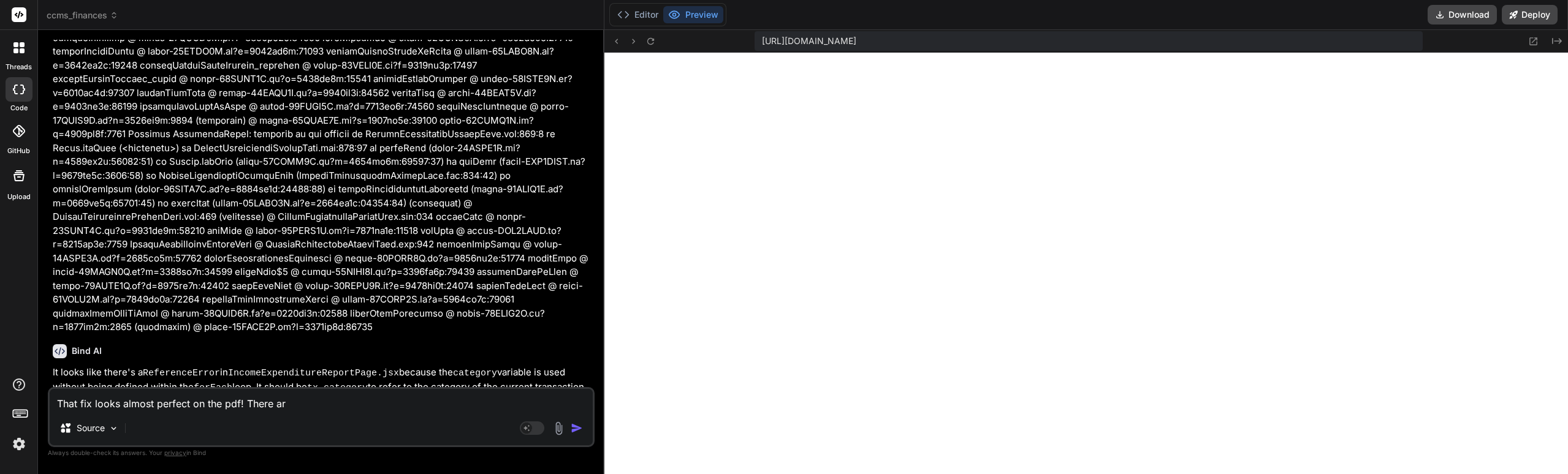
type textarea "That fix looks almost perfect on the pdf! There are"
type textarea "x"
type textarea "That fix looks almost perfect on the pdf! There are"
type textarea "x"
type textarea "That fix looks almost perfect on the pdf! There are t"
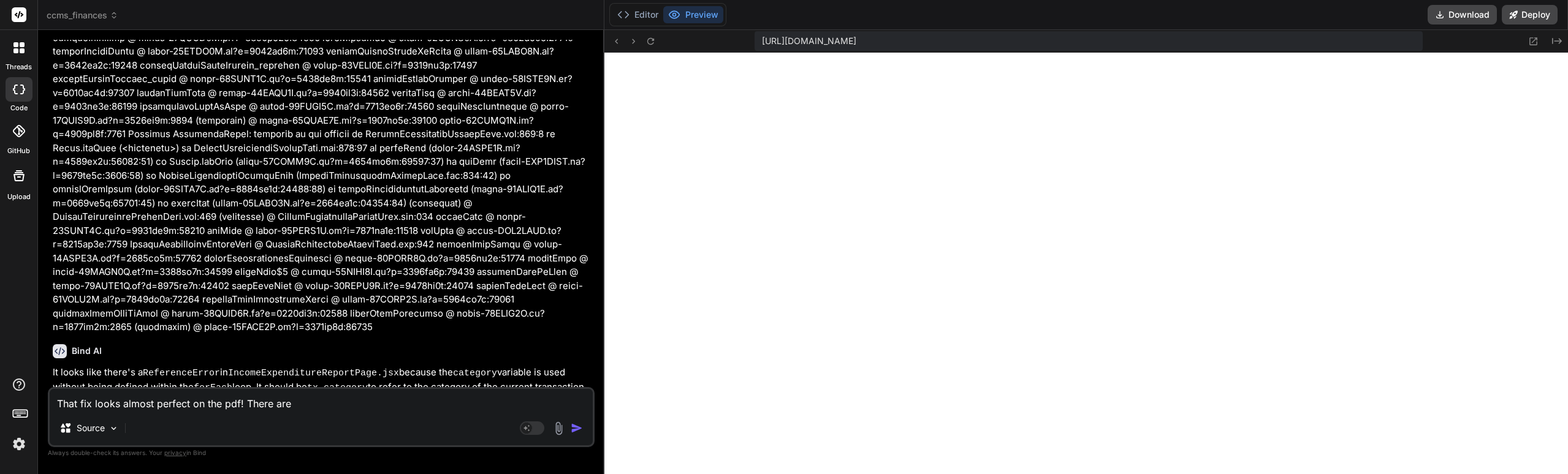
type textarea "x"
type textarea "That fix looks almost perfect on the pdf! There are th"
type textarea "x"
type textarea "That fix looks almost perfect on the pdf! There are thr"
type textarea "x"
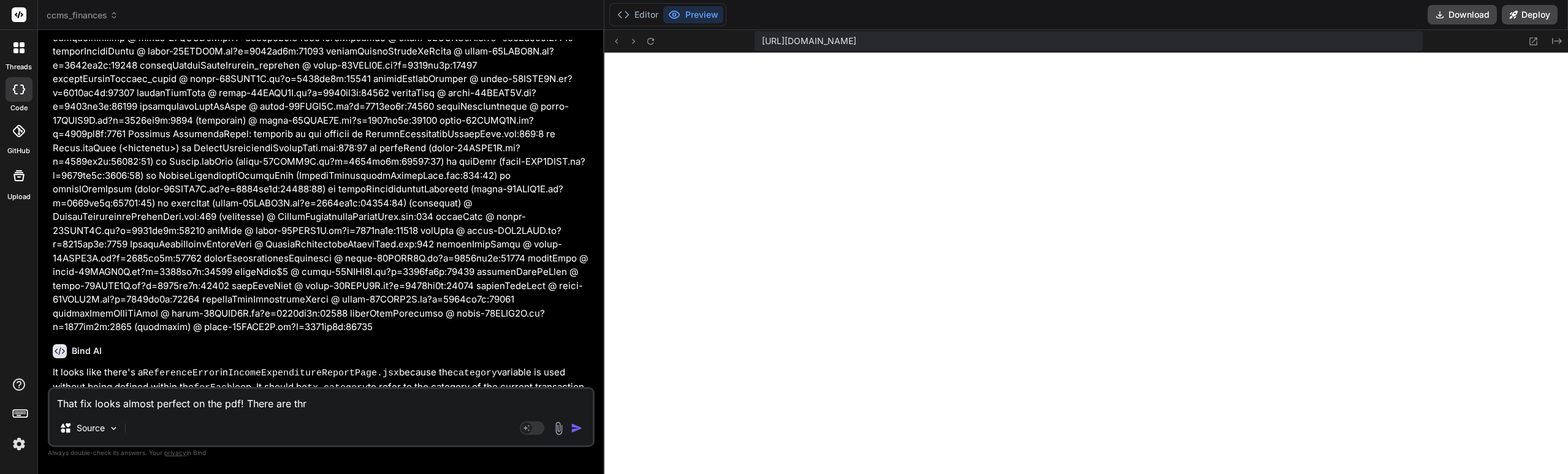
type textarea "That fix looks almost perfect on the pdf! There are thre"
type textarea "x"
type textarea "That fix looks almost perfect on the pdf! There are three"
type textarea "x"
type textarea "That fix looks almost perfect on the pdf! There are three"
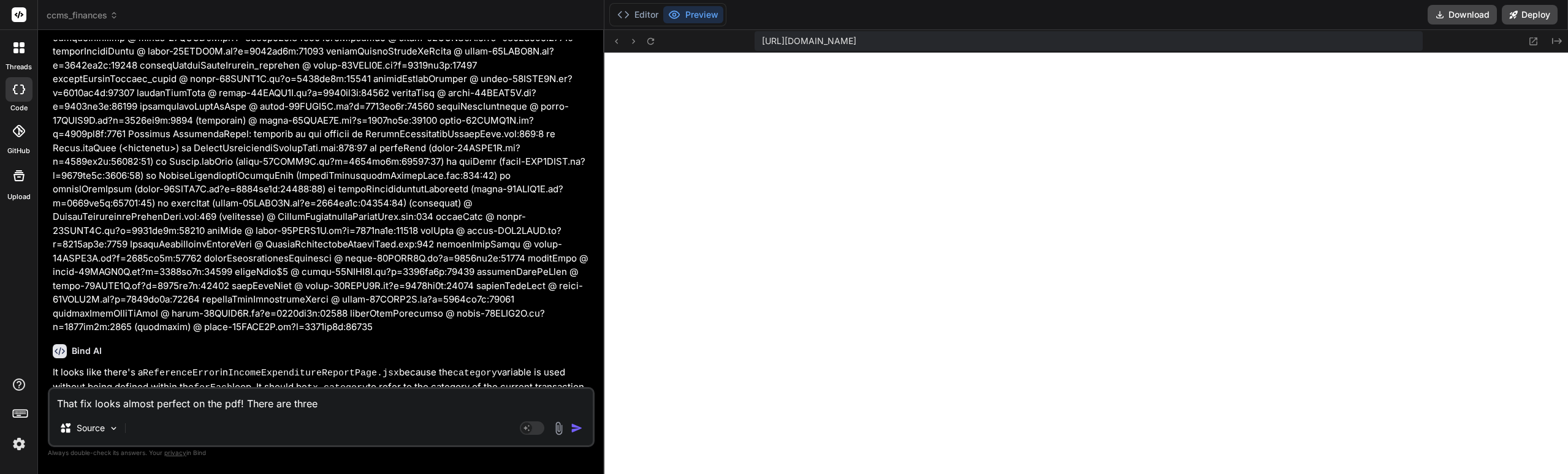
type textarea "x"
type textarea "That fix looks almost perfect on the pdf! There are three s"
type textarea "x"
type textarea "That fix looks almost perfect on the pdf! There are three su"
type textarea "x"
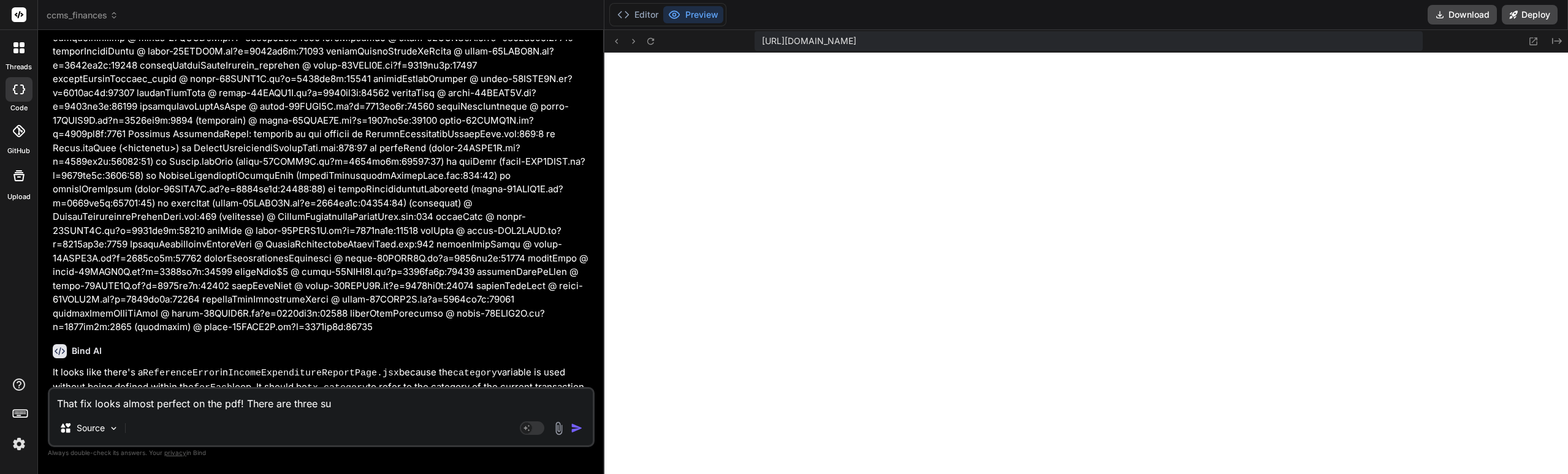
type textarea "That fix looks almost perfect on the pdf! There are three sub"
type textarea "x"
type textarea "That fix looks almost perfect on the pdf! There are three sub-"
type textarea "x"
type textarea "That fix looks almost perfect on the pdf! There are three sub-c"
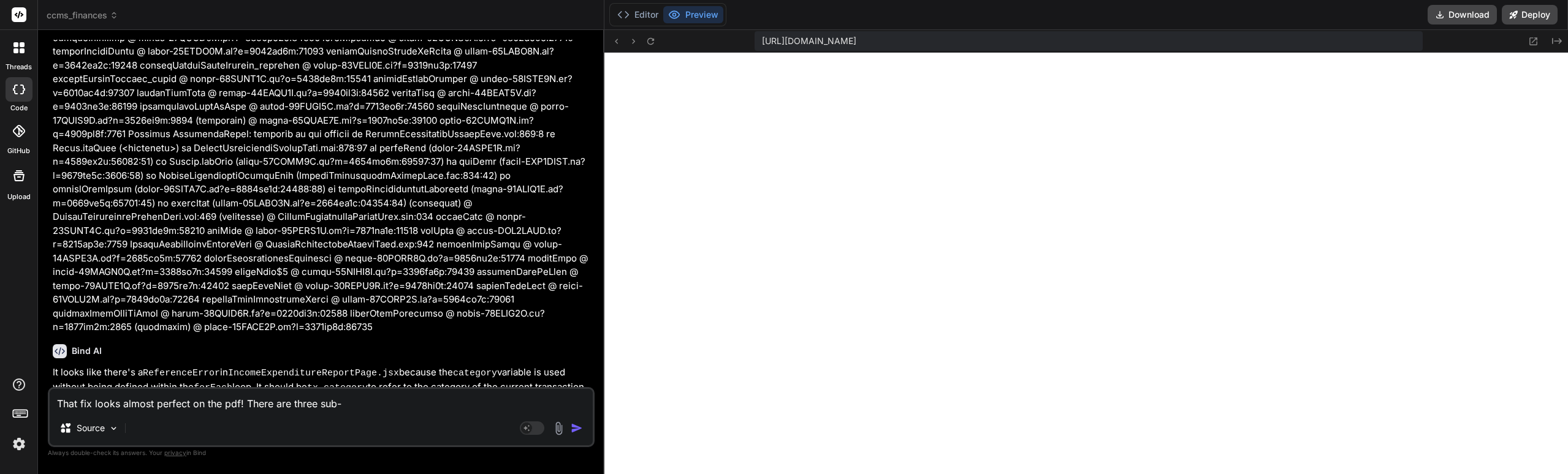
type textarea "x"
type textarea "That fix looks almost perfect on the pdf! There are three sub-ca"
type textarea "x"
type textarea "That fix looks almost perfect on the pdf! There are three sub-cat"
type textarea "x"
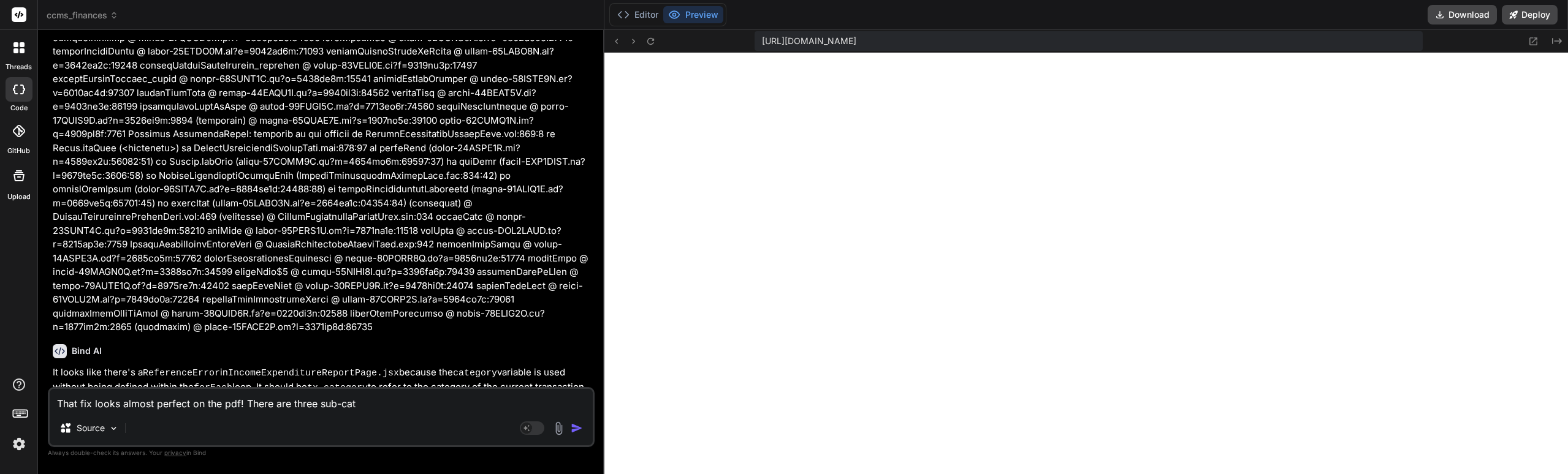
type textarea "That fix looks almost perfect on the pdf! There are three sub-catr"
type textarea "x"
type textarea "That fix looks almost perfect on the pdf! There are three sub-cat"
type textarea "x"
type textarea "That fix looks almost perfect on the pdf! There are three sub-cate"
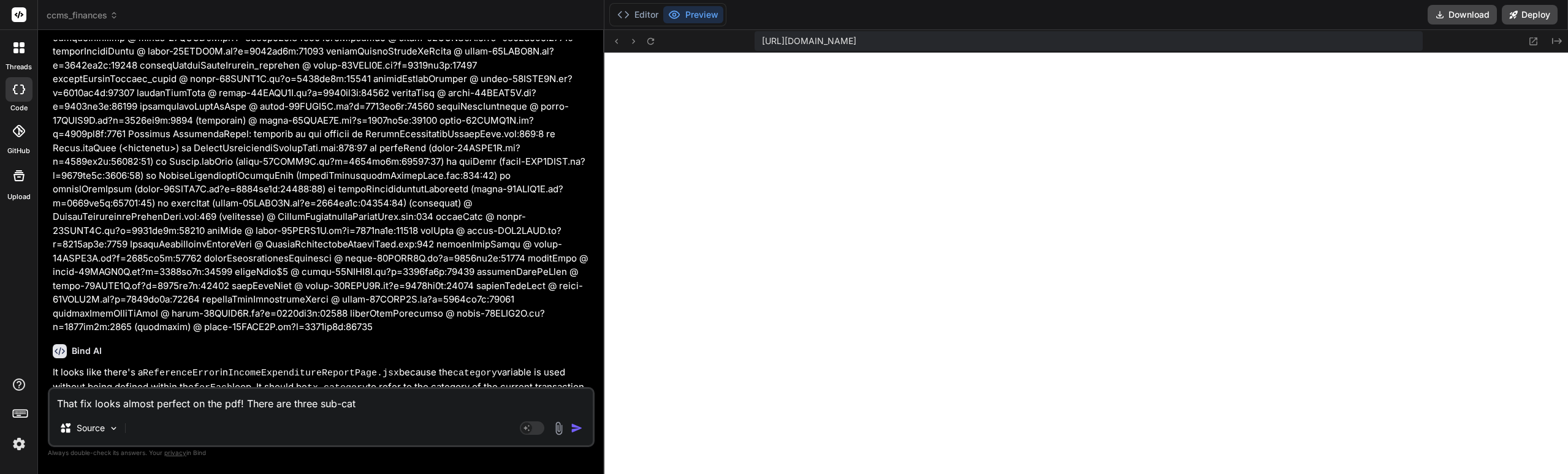
type textarea "x"
type textarea "That fix looks almost perfect on the pdf! There are three sub-cater"
type textarea "x"
type textarea "That fix looks almost perfect on the pdf! There are three sub-cate"
type textarea "x"
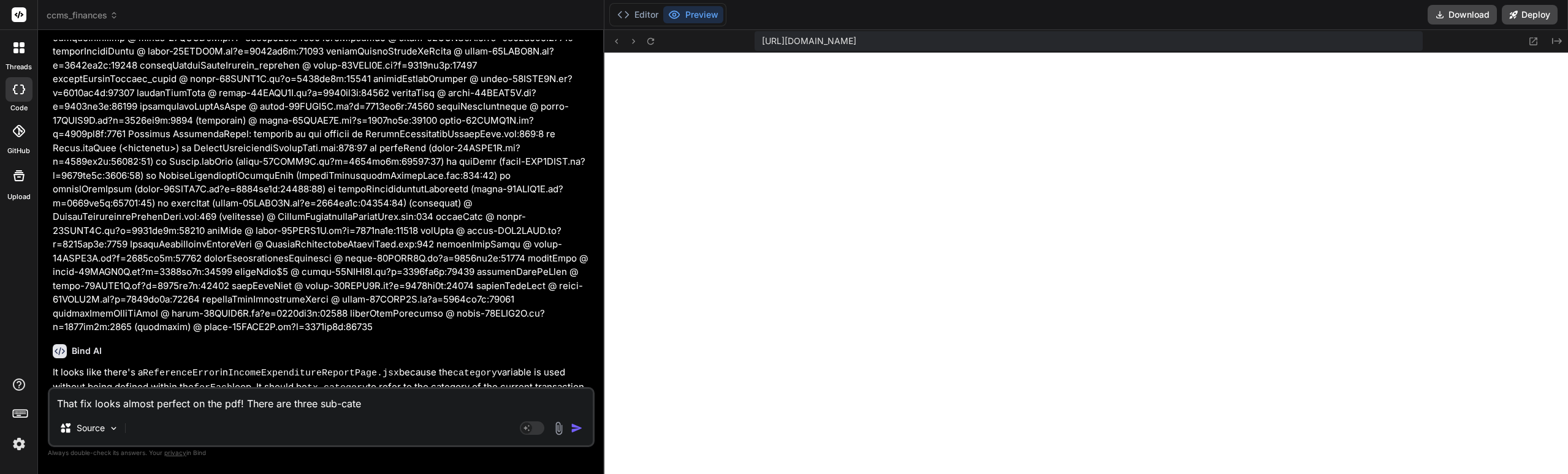
type textarea "That fix looks almost perfect on the pdf! There are three sub-categ"
type textarea "x"
type textarea "That fix looks almost perfect on the pdf! There are three sub-catego"
type textarea "x"
type textarea "That fix looks almost perfect on the pdf! There are three sub-categor"
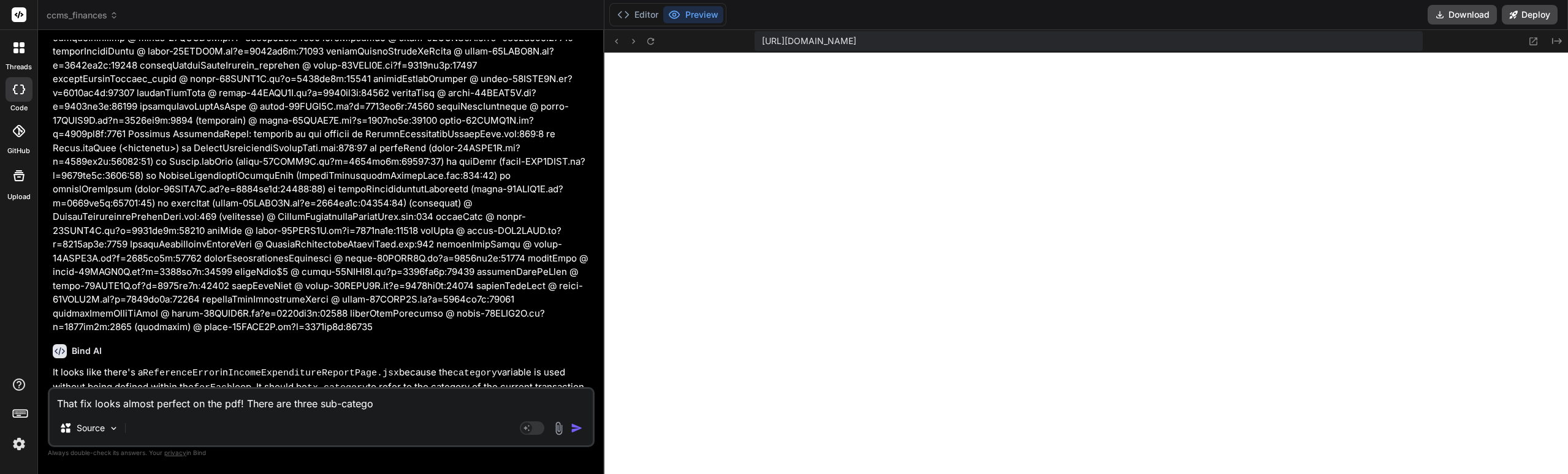
type textarea "x"
type textarea "That fix looks almost perfect on the pdf! There are three sub-categori"
type textarea "x"
type textarea "That fix looks almost perfect on the pdf! There are three sub-categorie"
type textarea "x"
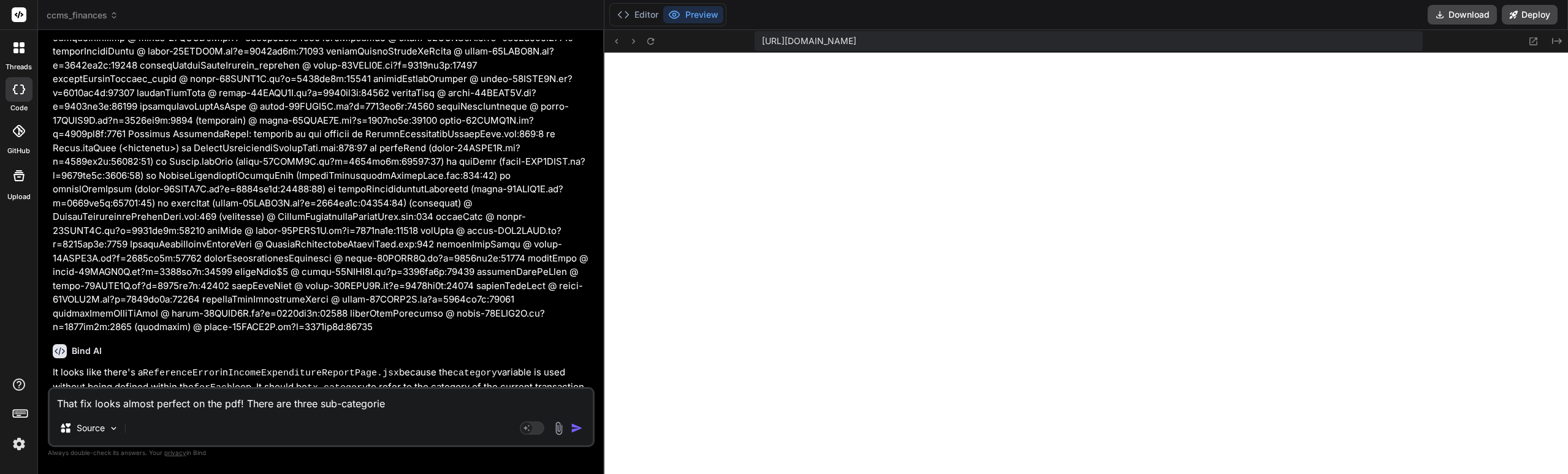
type textarea "That fix looks almost perfect on the pdf! There are three sub-categories"
type textarea "x"
type textarea "That fix looks almost perfect on the pdf! There are three sub-categories"
type textarea "x"
type textarea "That fix looks almost perfect on the pdf! There are three sub-categories w"
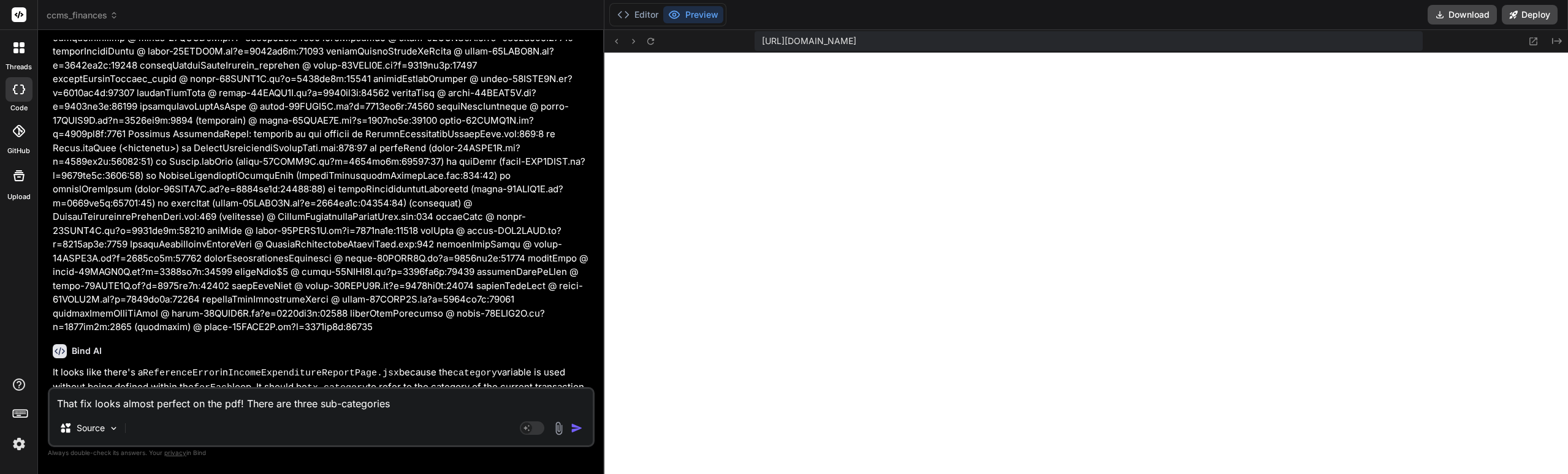
type textarea "x"
type textarea "That fix looks almost perfect on the pdf! There are three sub-categories wi"
type textarea "x"
type textarea "That fix looks almost perfect on the pdf! There are three sub-categories wit"
type textarea "x"
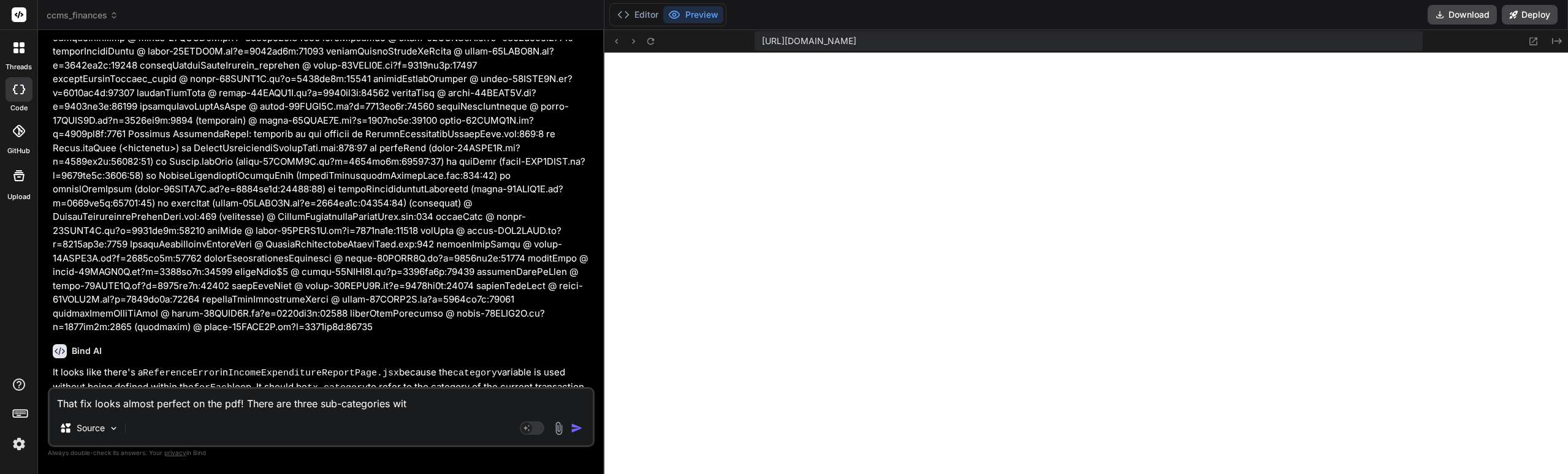
type textarea "That fix looks almost perfect on the pdf! There are three sub-categories with"
type textarea "x"
type textarea "That fix looks almost perfect on the pdf! There are three sub-categories withi"
type textarea "x"
type textarea "That fix looks almost perfect on the pdf! There are three sub-categories within"
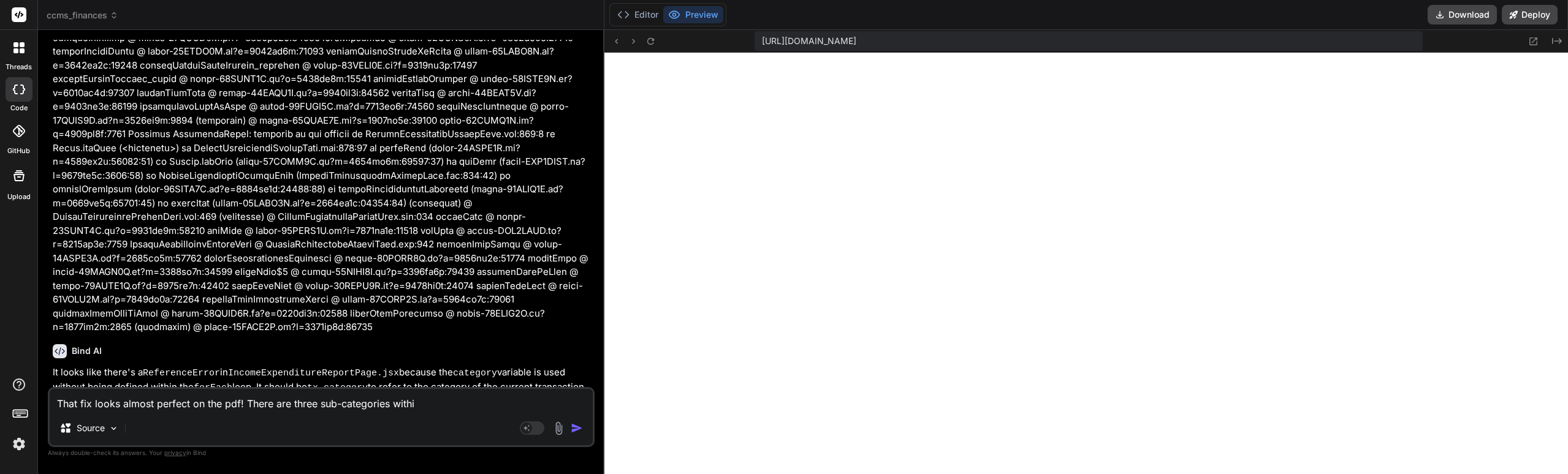
type textarea "x"
type textarea "That fix looks almost perfect on the pdf! There are three sub-categories within"
type textarea "x"
type textarea "That fix looks almost perfect on the pdf! There are three sub-categories within…"
type textarea "x"
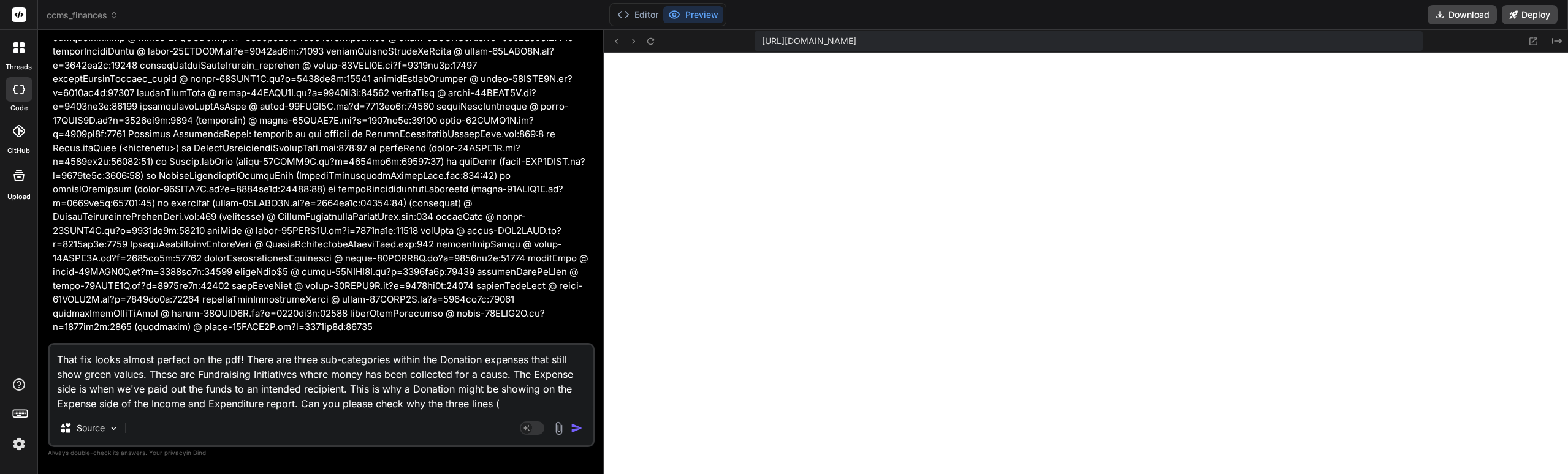
paste textarea "Donations Delivered to [PERSON_NAME] Family $710.00 - Donation to RFS $250.00 -…"
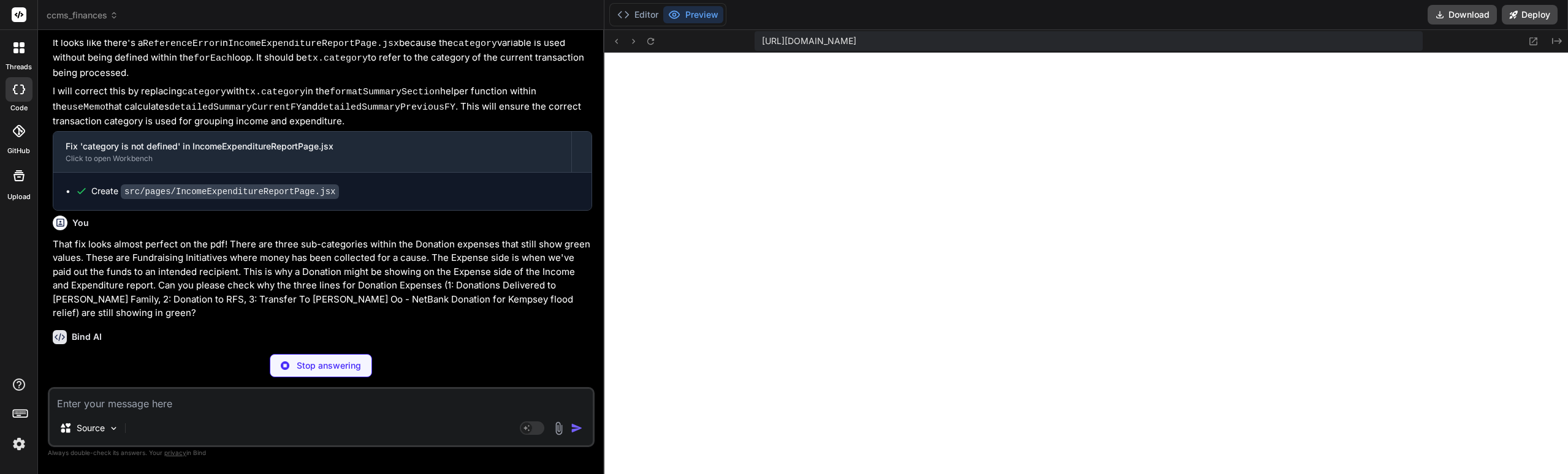
scroll to position [3169, 0]
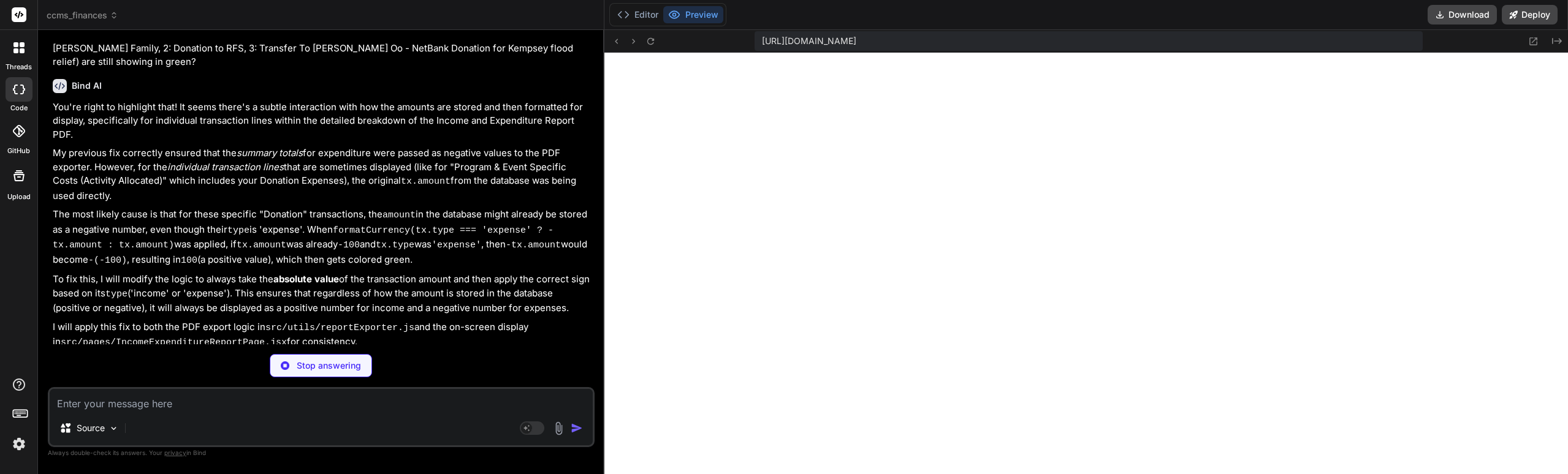
drag, startPoint x: 334, startPoint y: 218, endPoint x: 332, endPoint y: 225, distance: 7.3
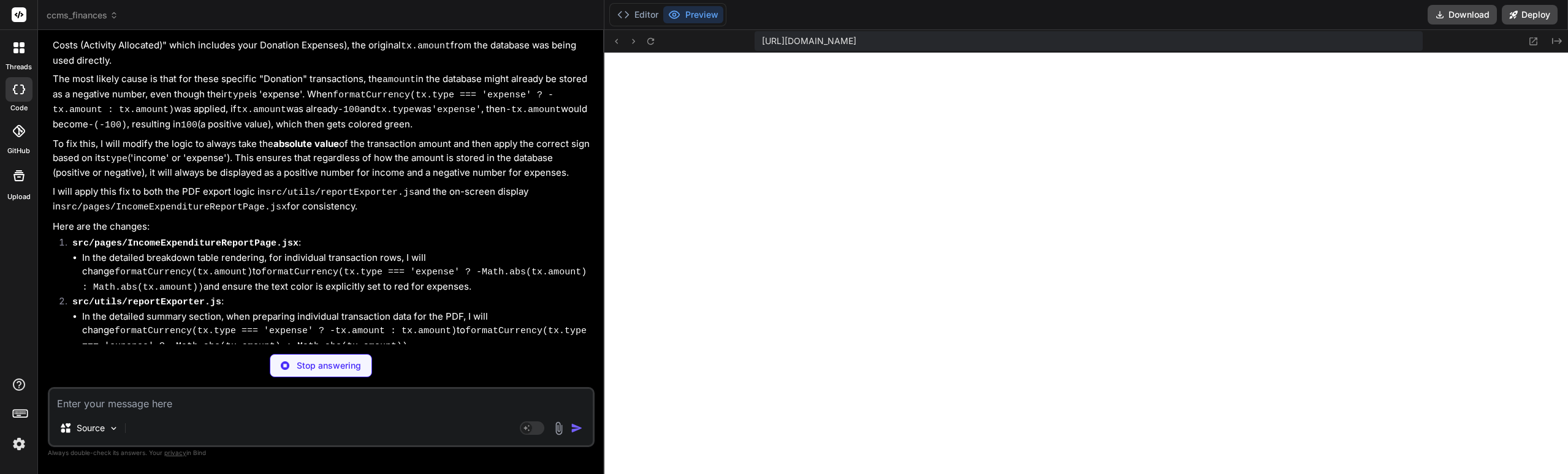
drag, startPoint x: 348, startPoint y: 165, endPoint x: 347, endPoint y: 182, distance: 17.0
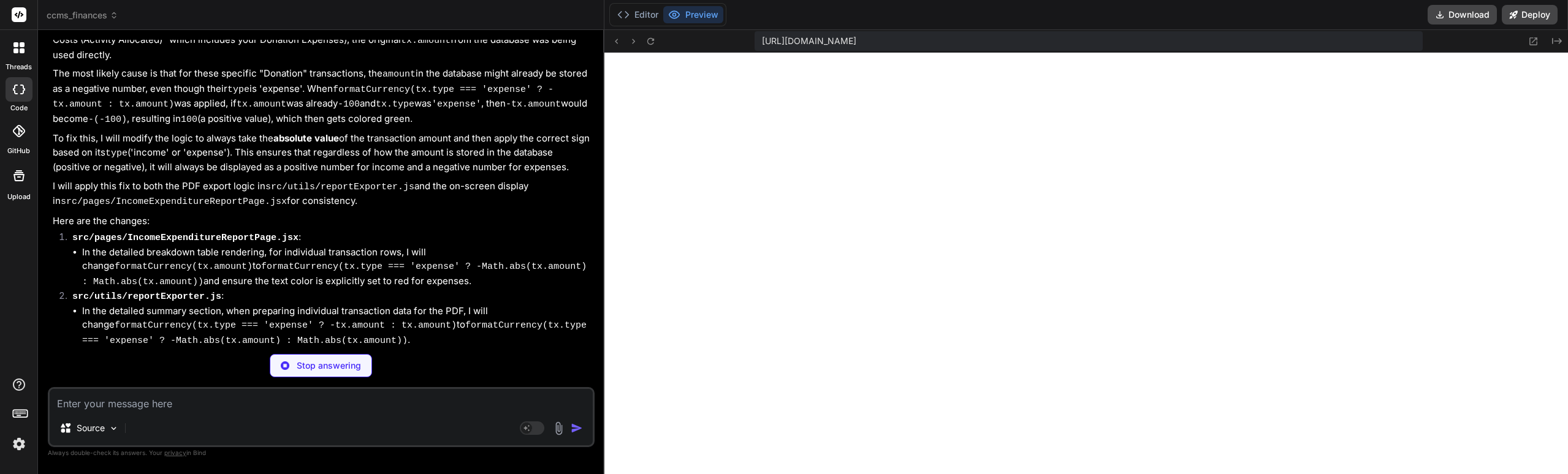
drag, startPoint x: 347, startPoint y: 182, endPoint x: 346, endPoint y: 201, distance: 19.0
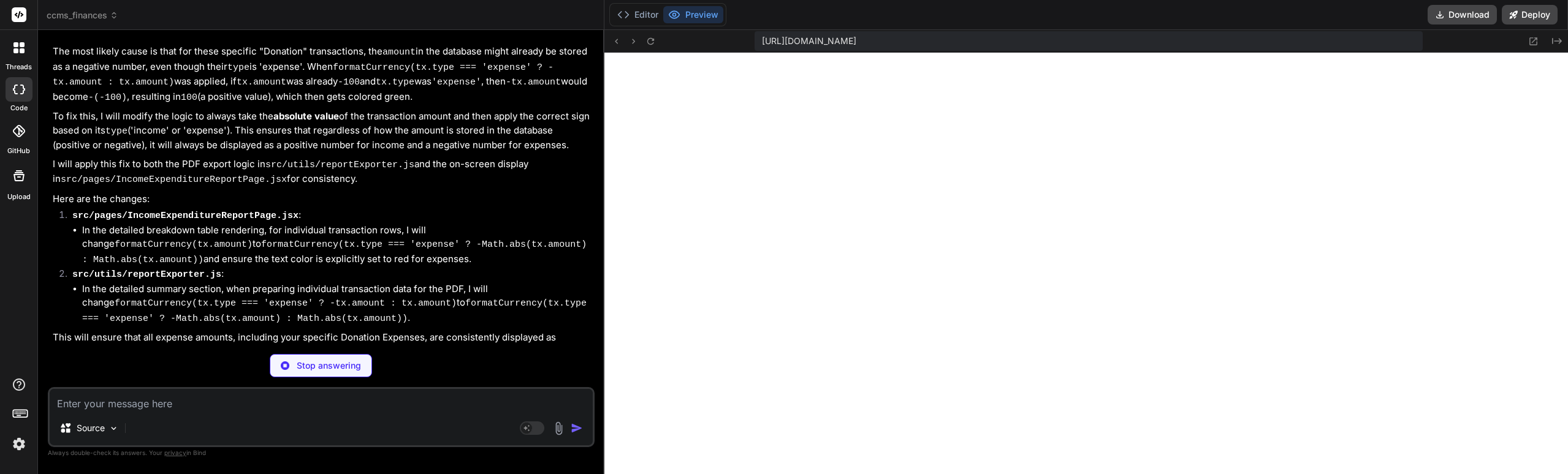
scroll to position [3401, 0]
drag, startPoint x: 342, startPoint y: 195, endPoint x: 342, endPoint y: 201, distance: 6.0
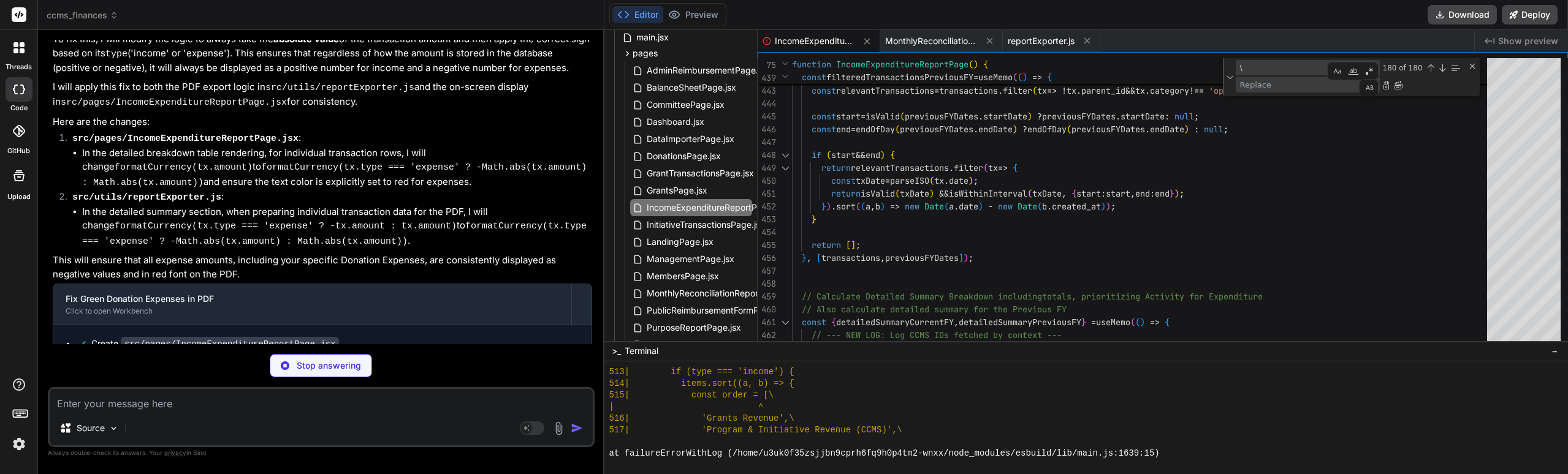
scroll to position [3478, 0]
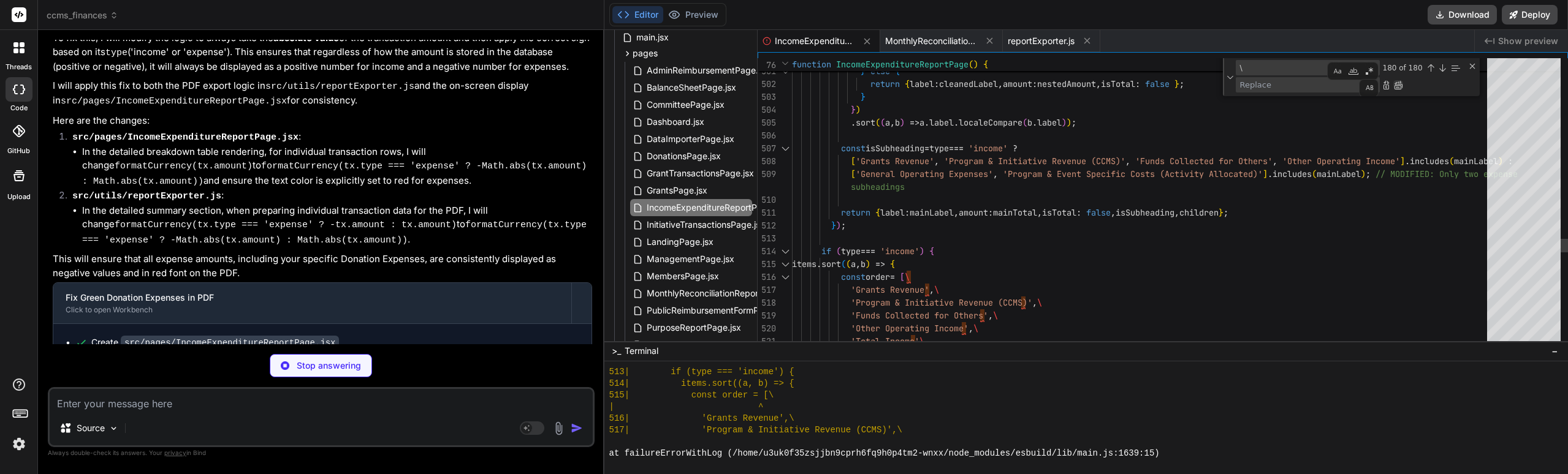
click at [1400, 85] on div "Replace All (Ctrl+Alt+Enter)" at bounding box center [1398, 85] width 10 height 10
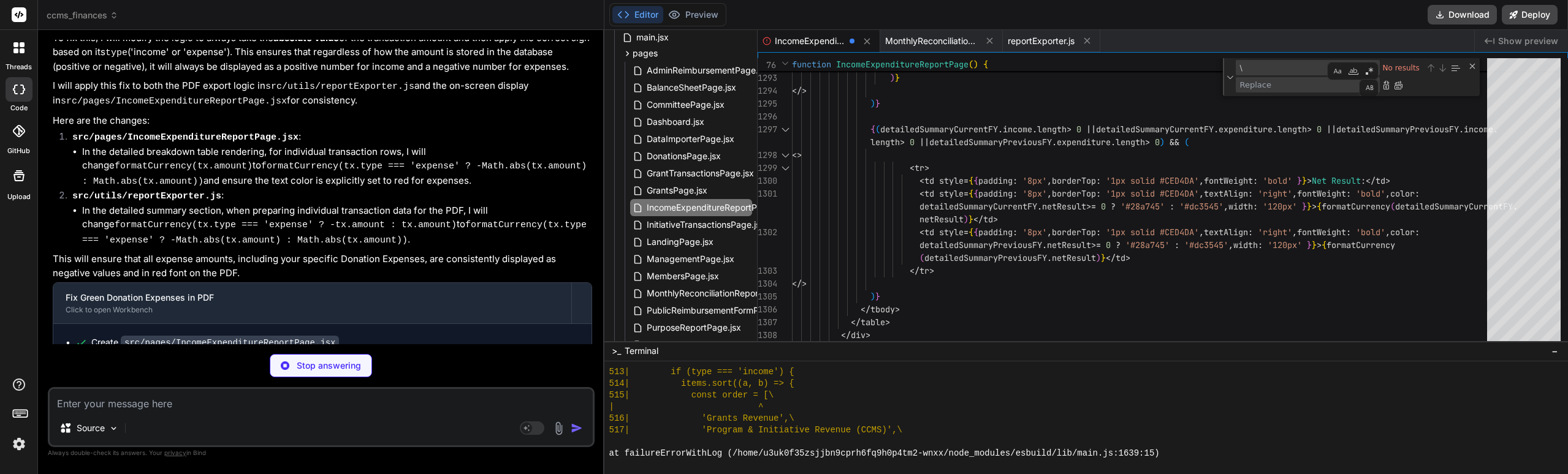
click at [1032, 47] on div "reportExporter.js" at bounding box center [1052, 41] width 98 height 22
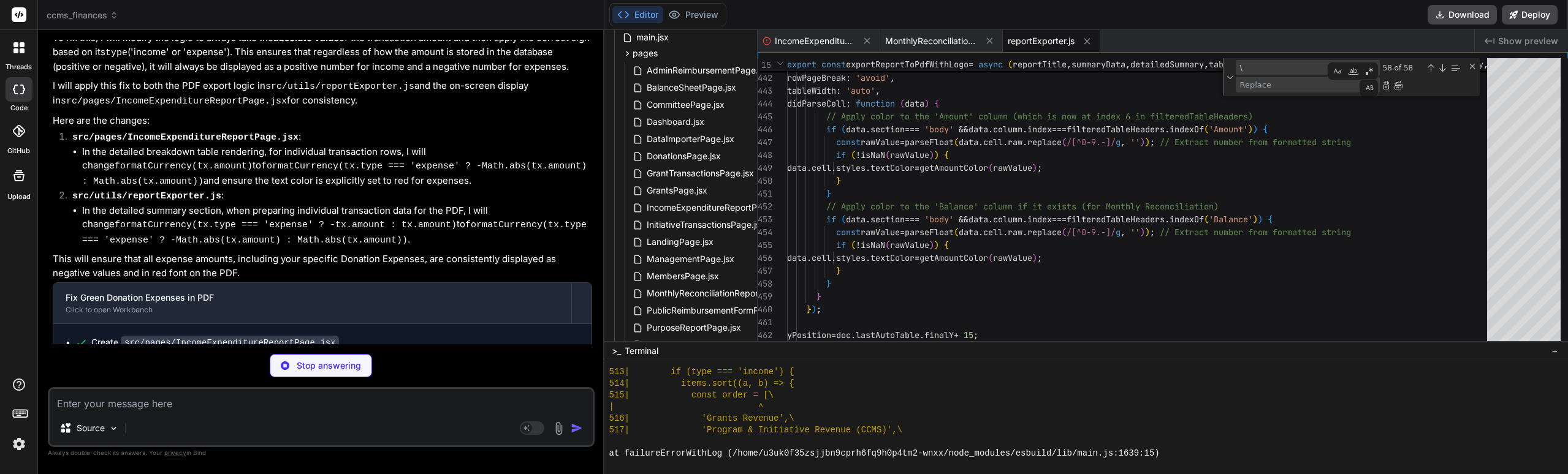
scroll to position [3435, 0]
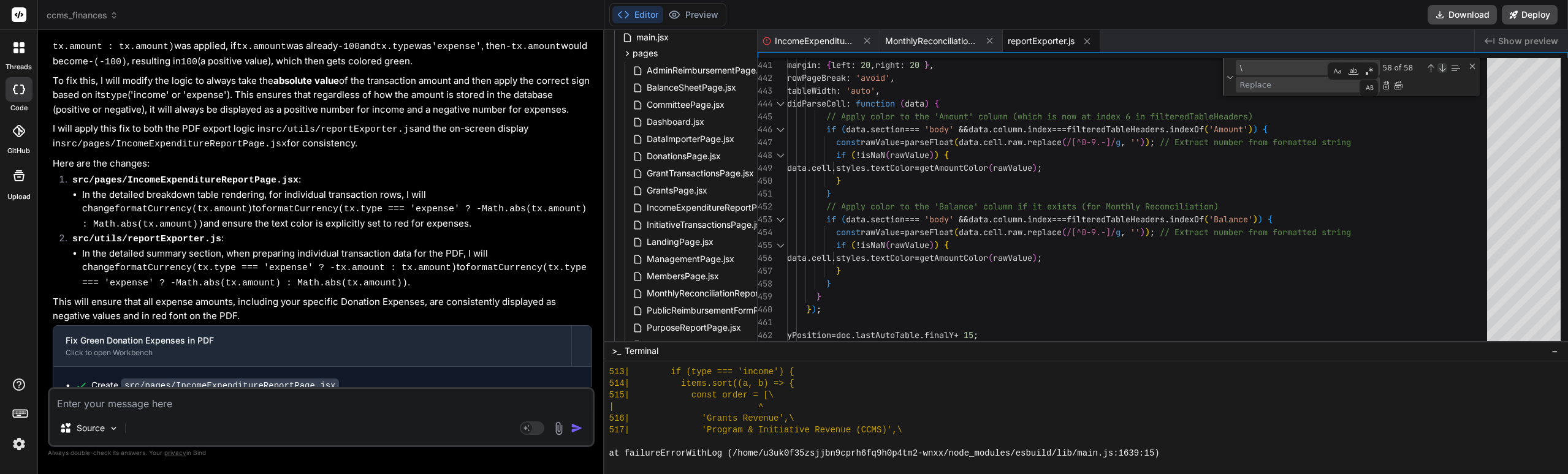
click at [1441, 67] on div "Next Match (Enter)" at bounding box center [1442, 67] width 10 height 10
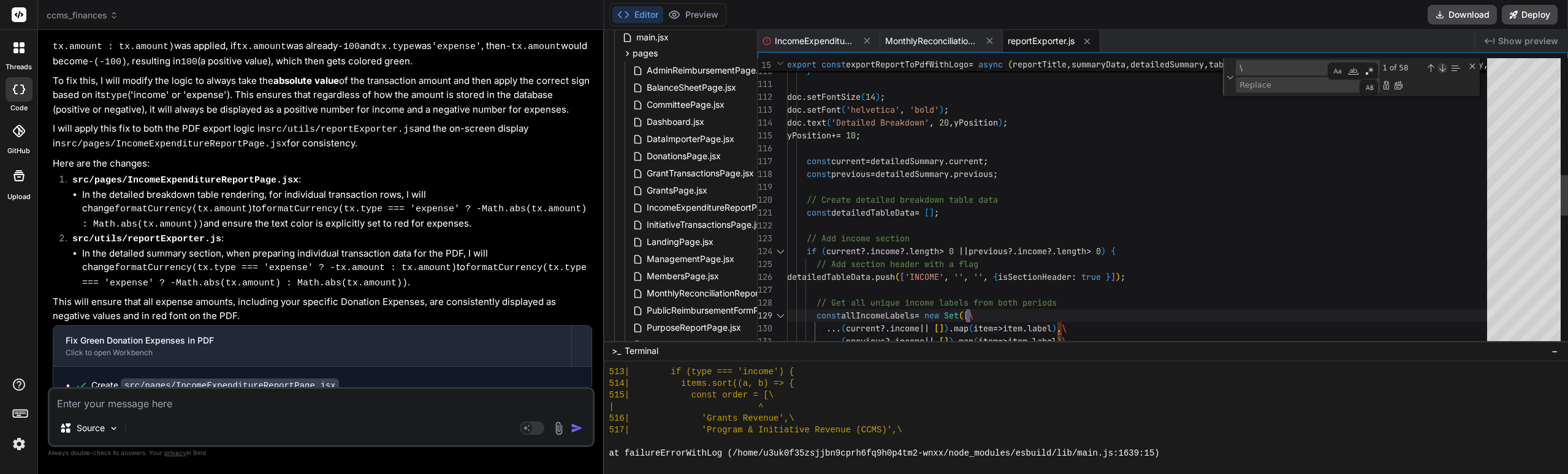
click at [1438, 68] on div "Next Match (Enter)" at bounding box center [1442, 67] width 10 height 10
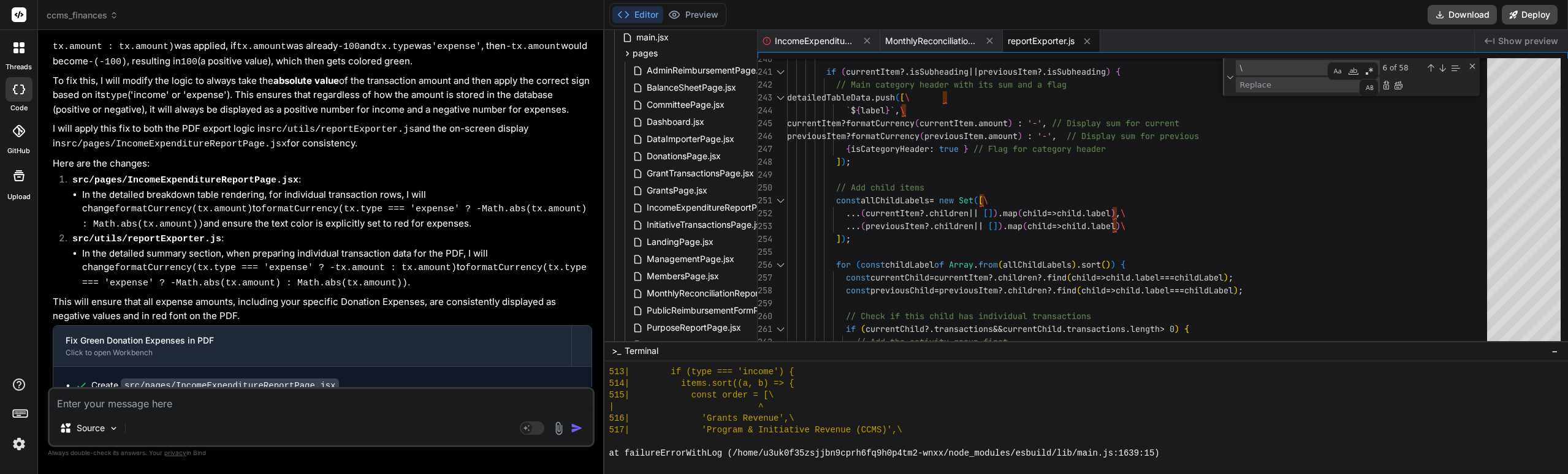
drag, startPoint x: 252, startPoint y: 369, endPoint x: 124, endPoint y: 366, distance: 128.0
click at [124, 397] on code "src/utils/reportExporter.js" at bounding box center [193, 405] width 147 height 15
copy code "src/utils/reportExporter.js"
click at [124, 397] on textarea at bounding box center [321, 400] width 544 height 22
paste textarea "src/utils/reportExporter.js"
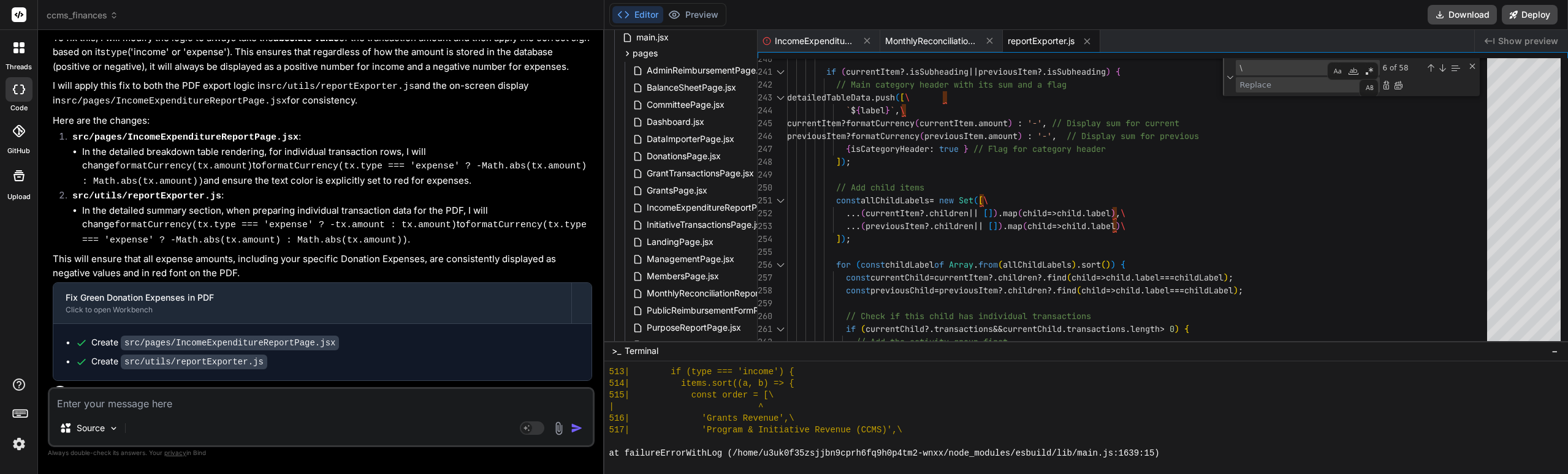
scroll to position [3562, 0]
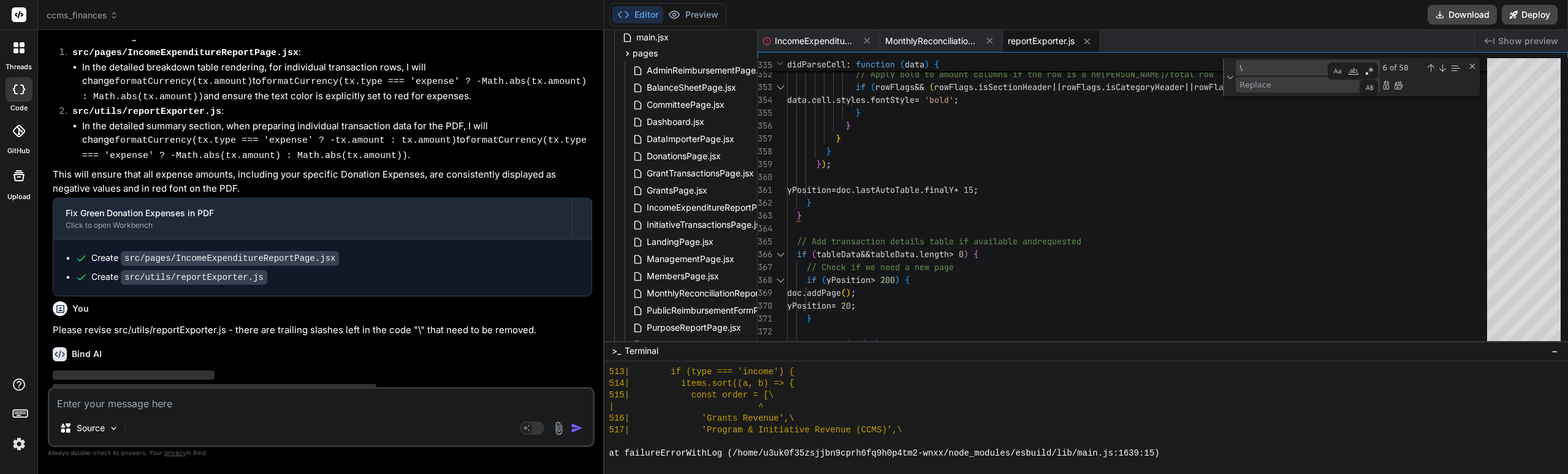
click at [1531, 425] on div at bounding box center [1524, 446] width 74 height 47
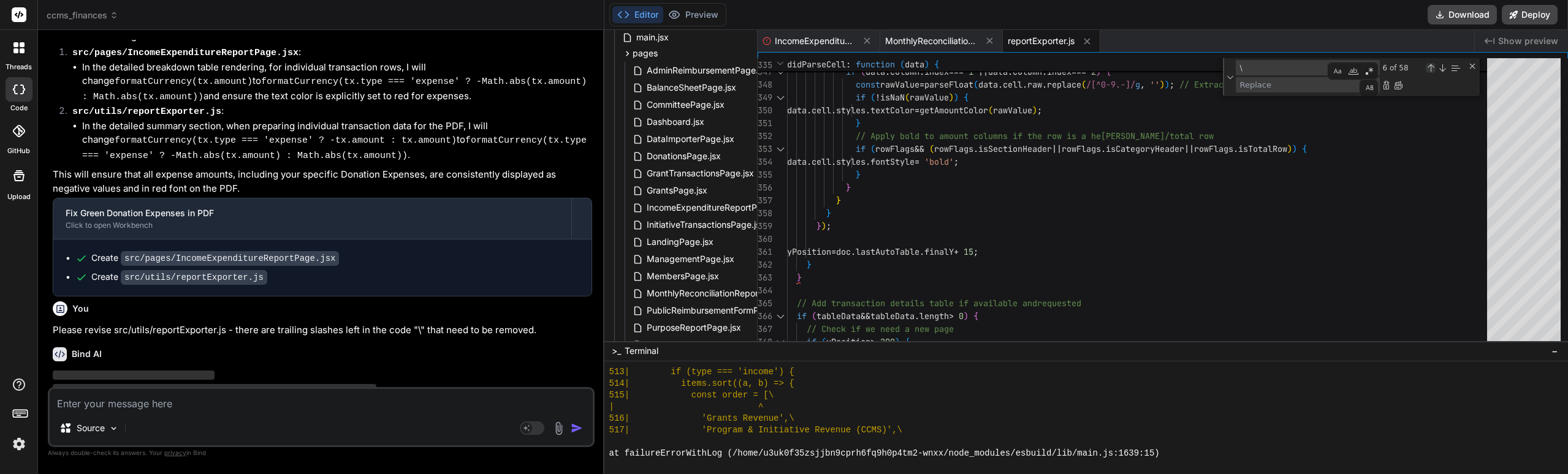
click at [1432, 67] on div "Previous Match (Shift+Enter)" at bounding box center [1430, 67] width 10 height 10
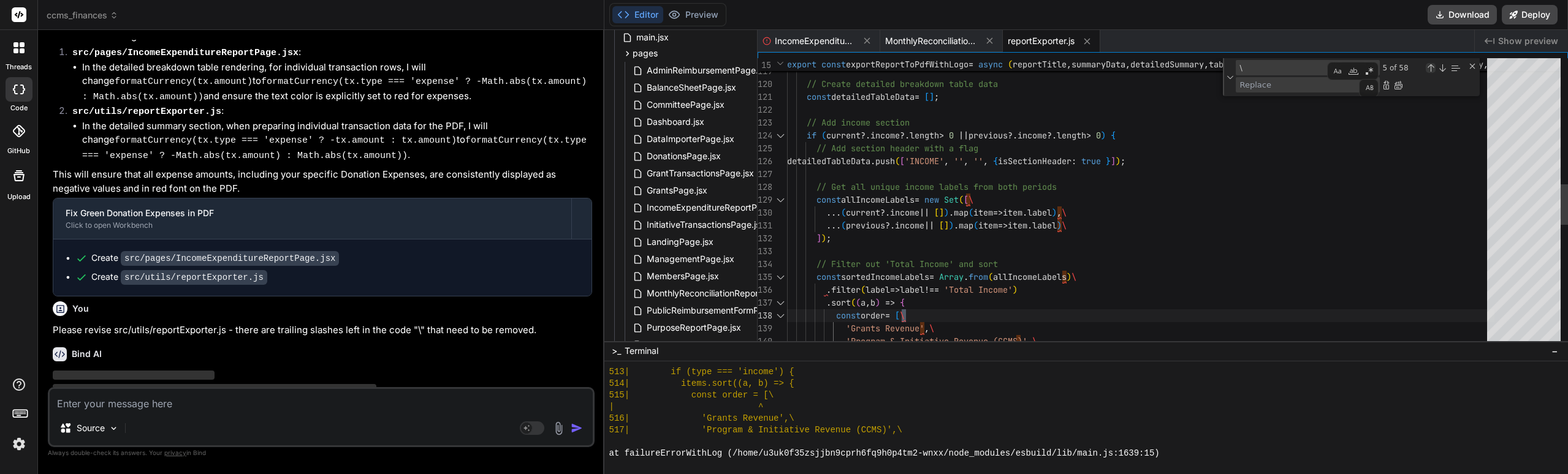
click at [1432, 67] on div "Previous Match (Shift+Enter)" at bounding box center [1430, 67] width 10 height 10
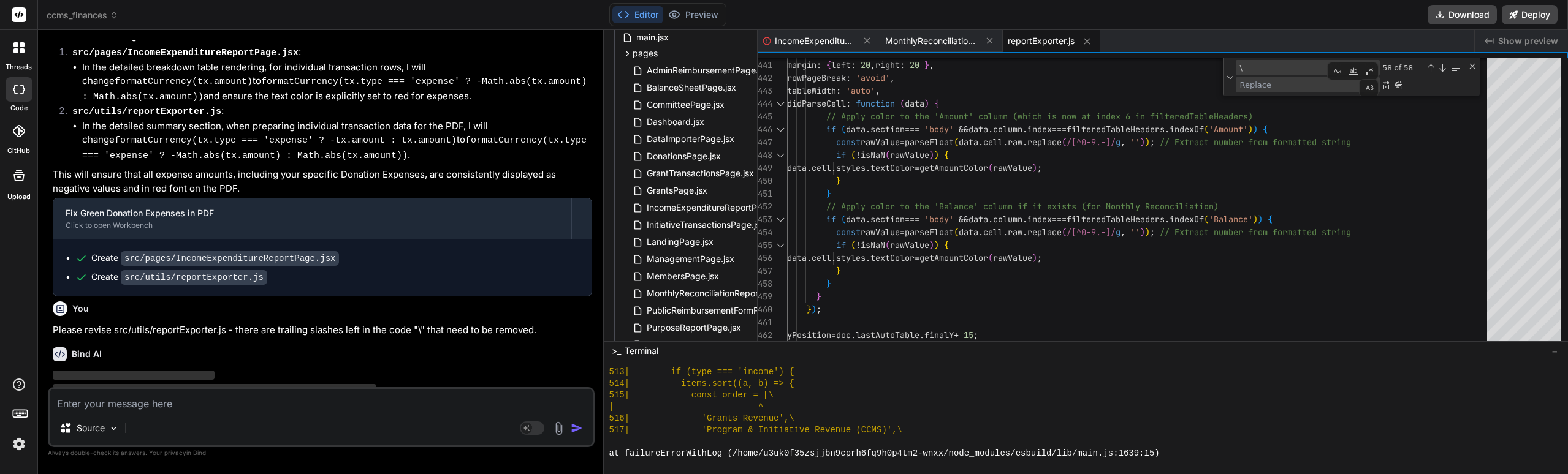
click at [1434, 68] on div "Previous Match (Shift+Enter)" at bounding box center [1430, 67] width 10 height 10
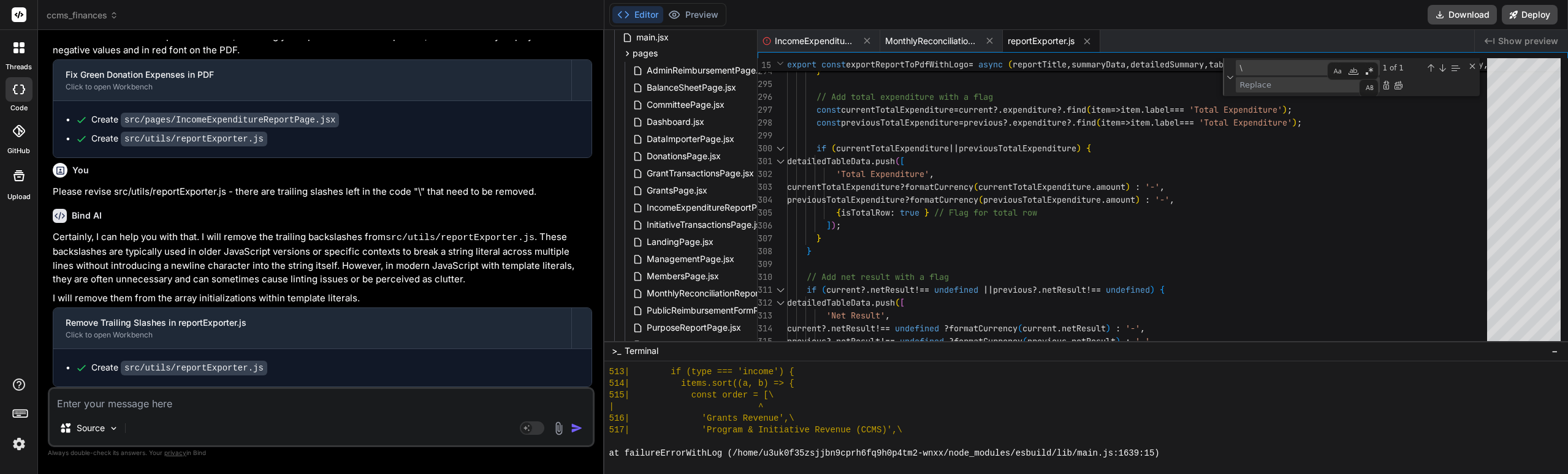
scroll to position [3663, 0]
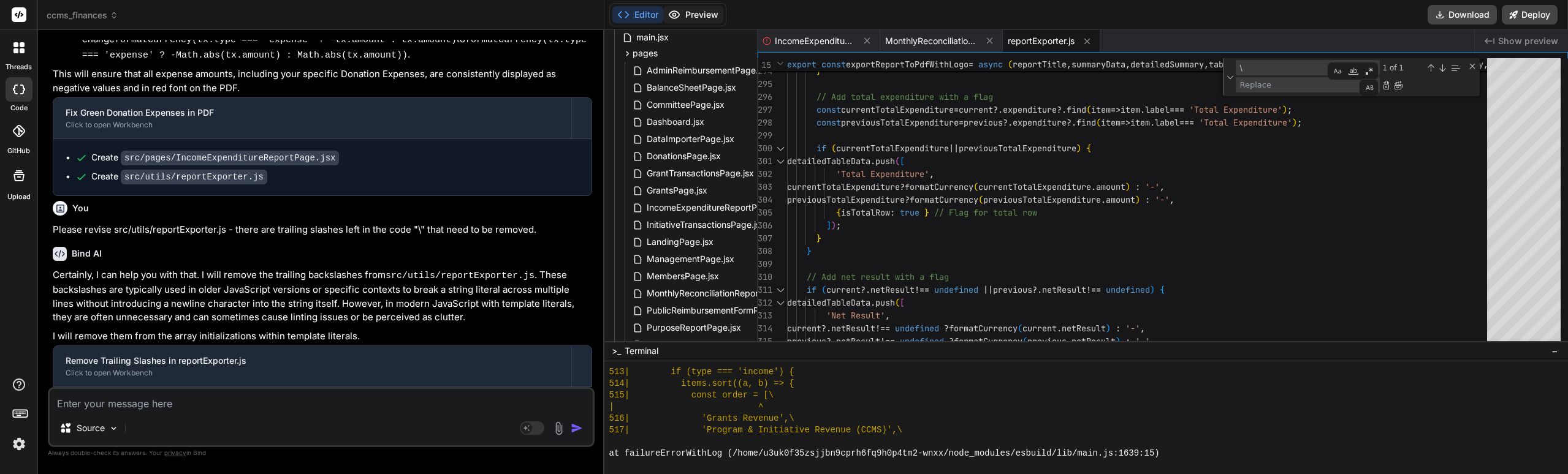
click at [713, 19] on button "Preview" at bounding box center [693, 15] width 60 height 17
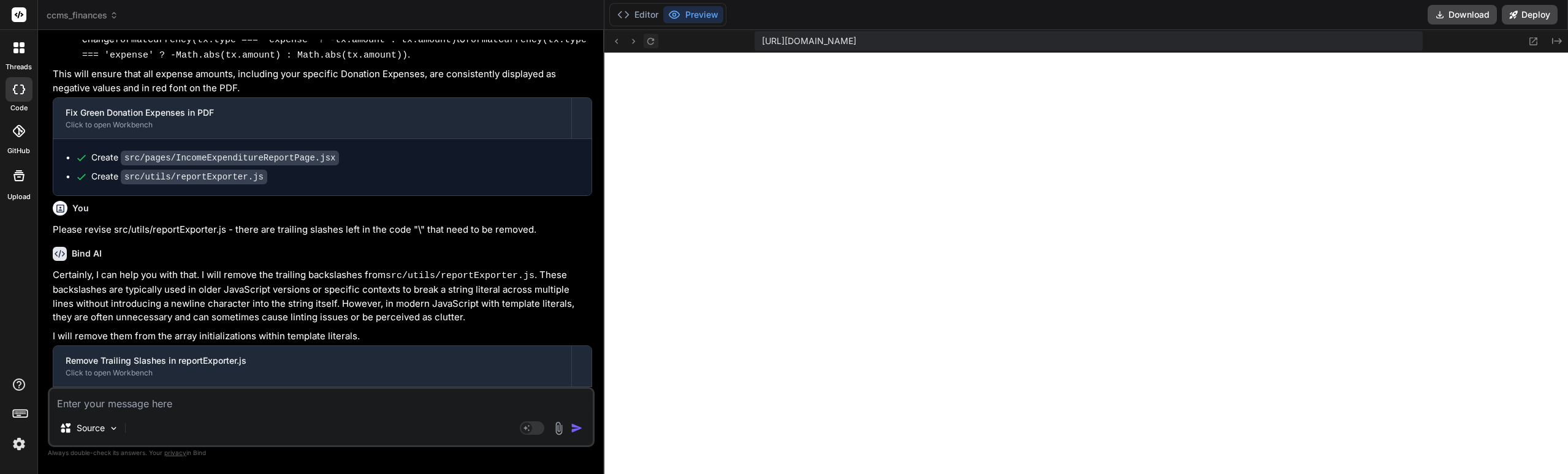
click at [651, 46] on icon at bounding box center [650, 41] width 10 height 10
paste textarea "loremipsUmdolo.si:27 Ametc Adipisci elit sed. Doeius TEM in utlaboreet do magn …"
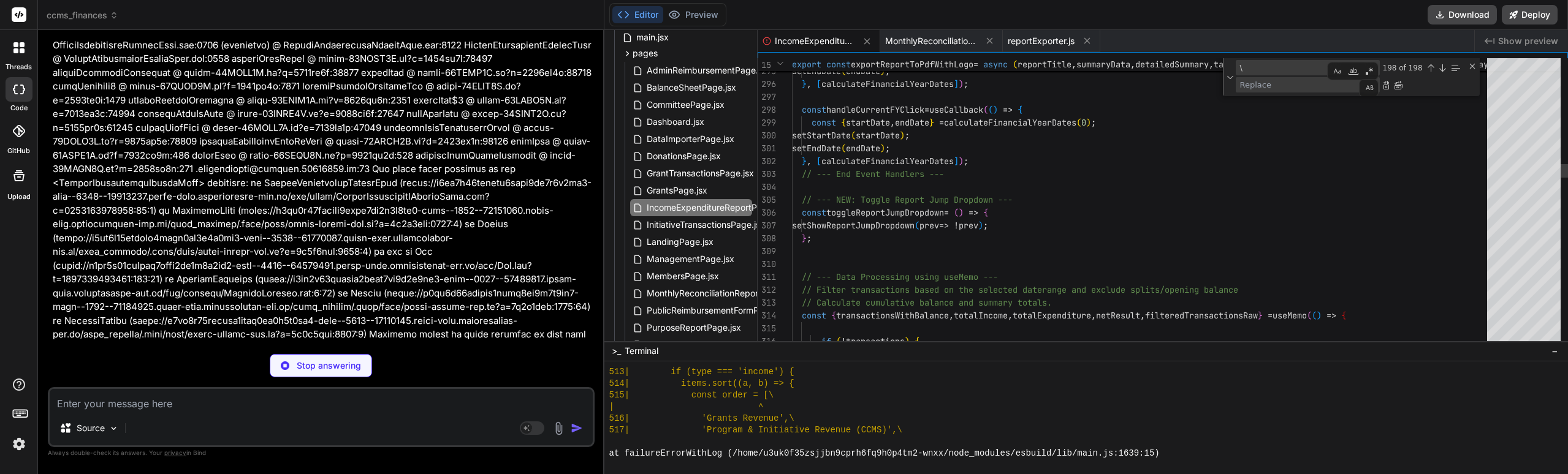
scroll to position [106637, 0]
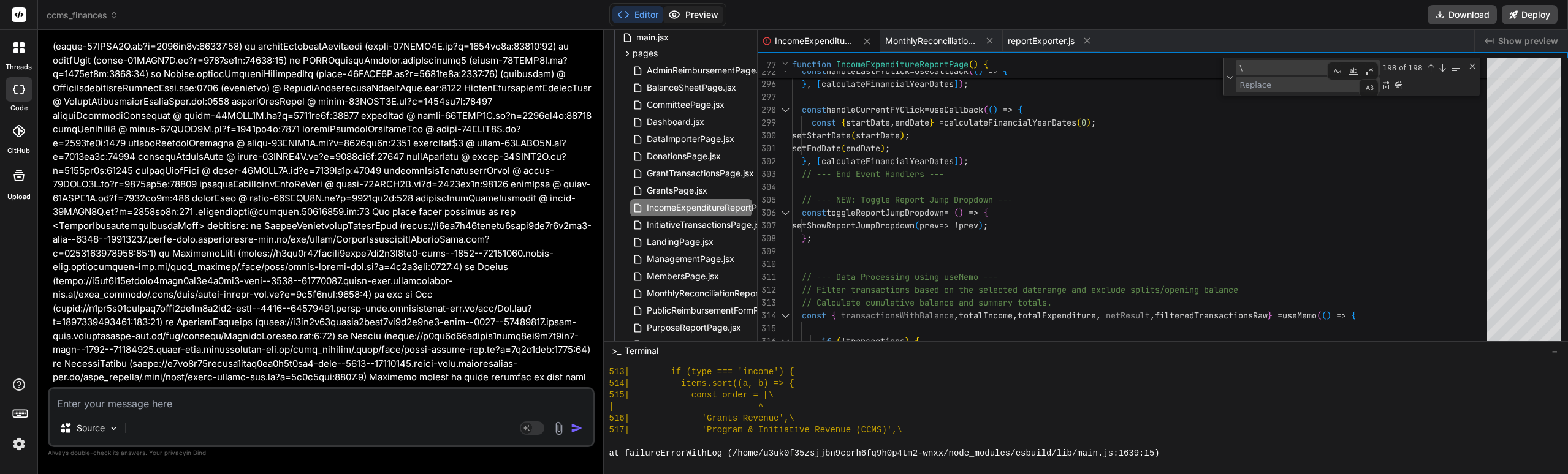
click at [707, 15] on button "Preview" at bounding box center [693, 15] width 60 height 17
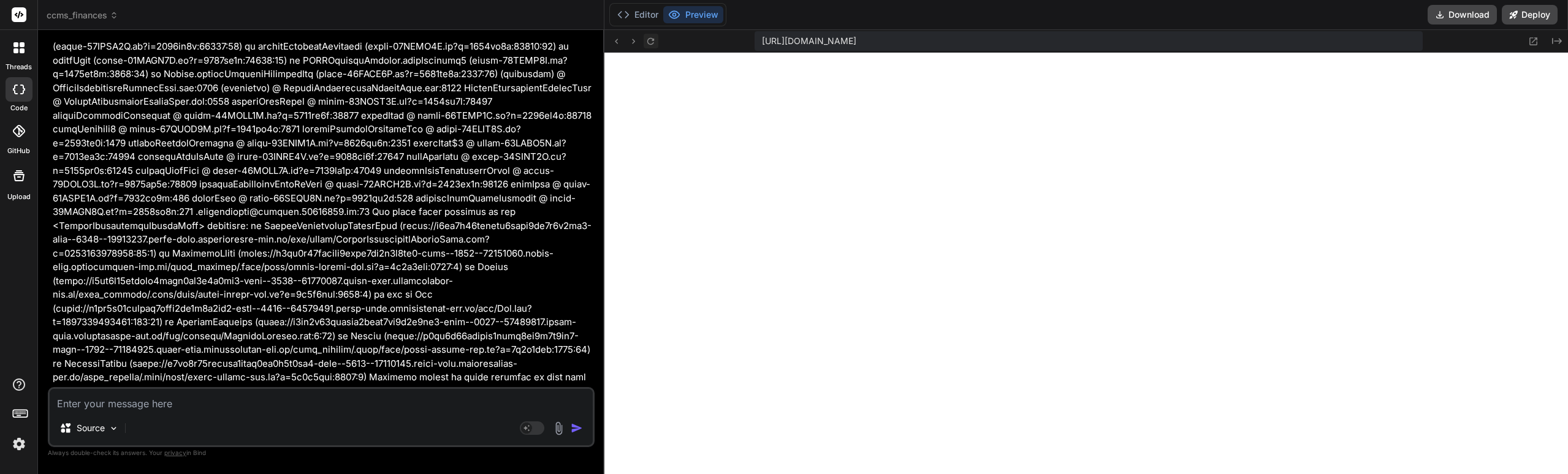
click at [656, 46] on icon at bounding box center [650, 41] width 10 height 10
click at [148, 403] on textarea at bounding box center [321, 400] width 544 height 22
paste textarea "[plugin:vite:esbuild] Transform failed with 1 error: /home/u3uk0f35zsjjbn9cprh6…"
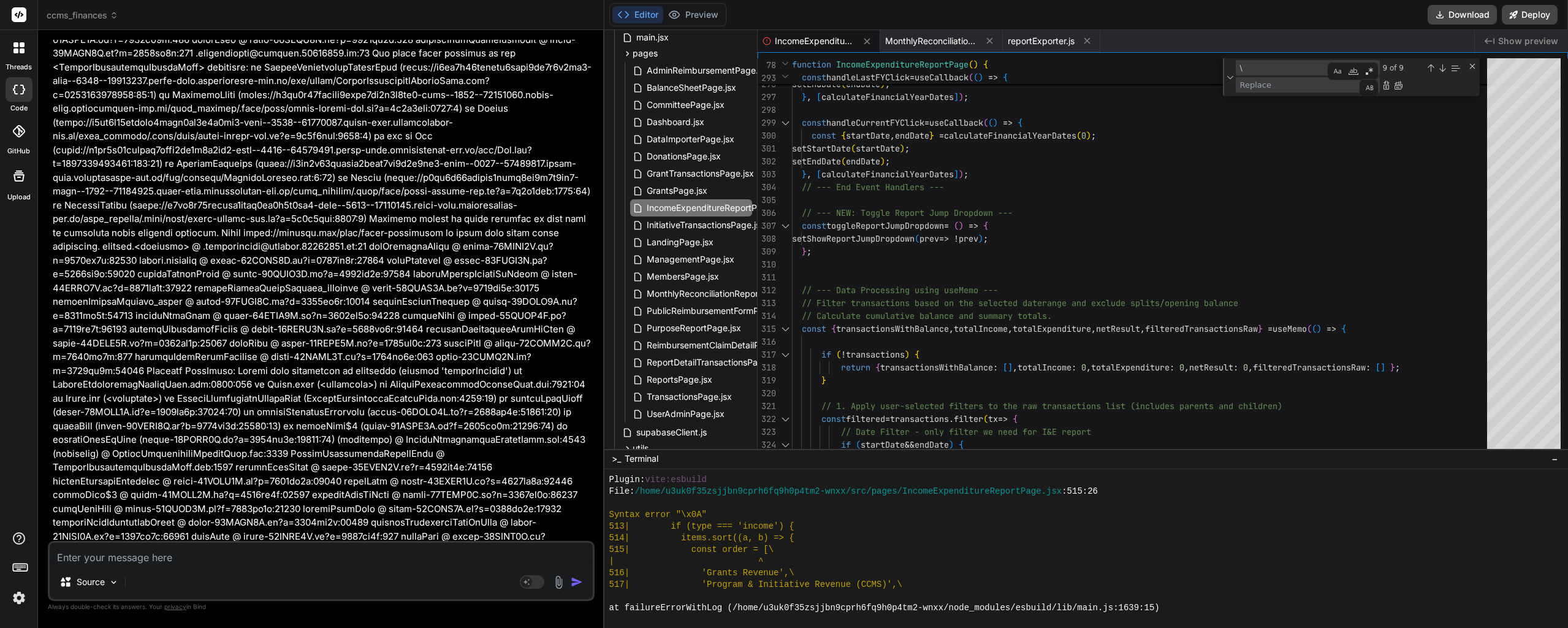
scroll to position [106900, 0]
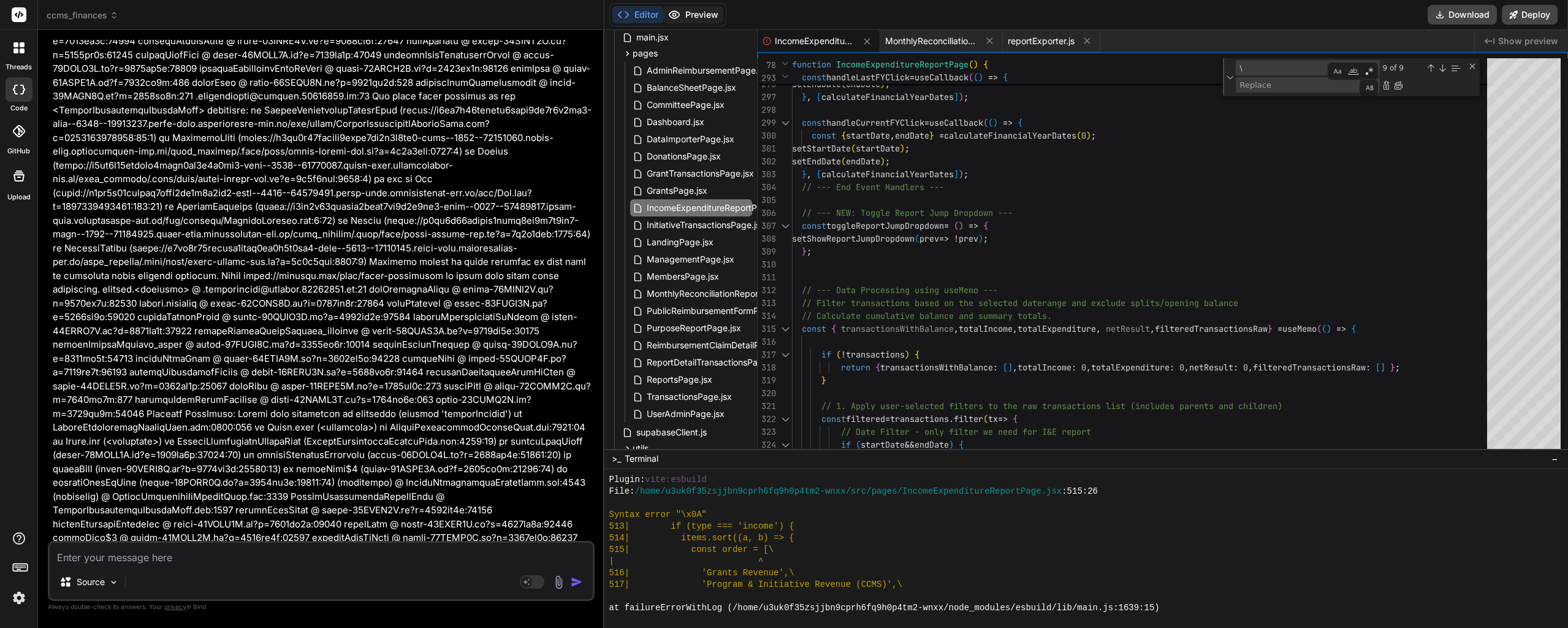
click at [683, 20] on button "Preview" at bounding box center [693, 15] width 60 height 17
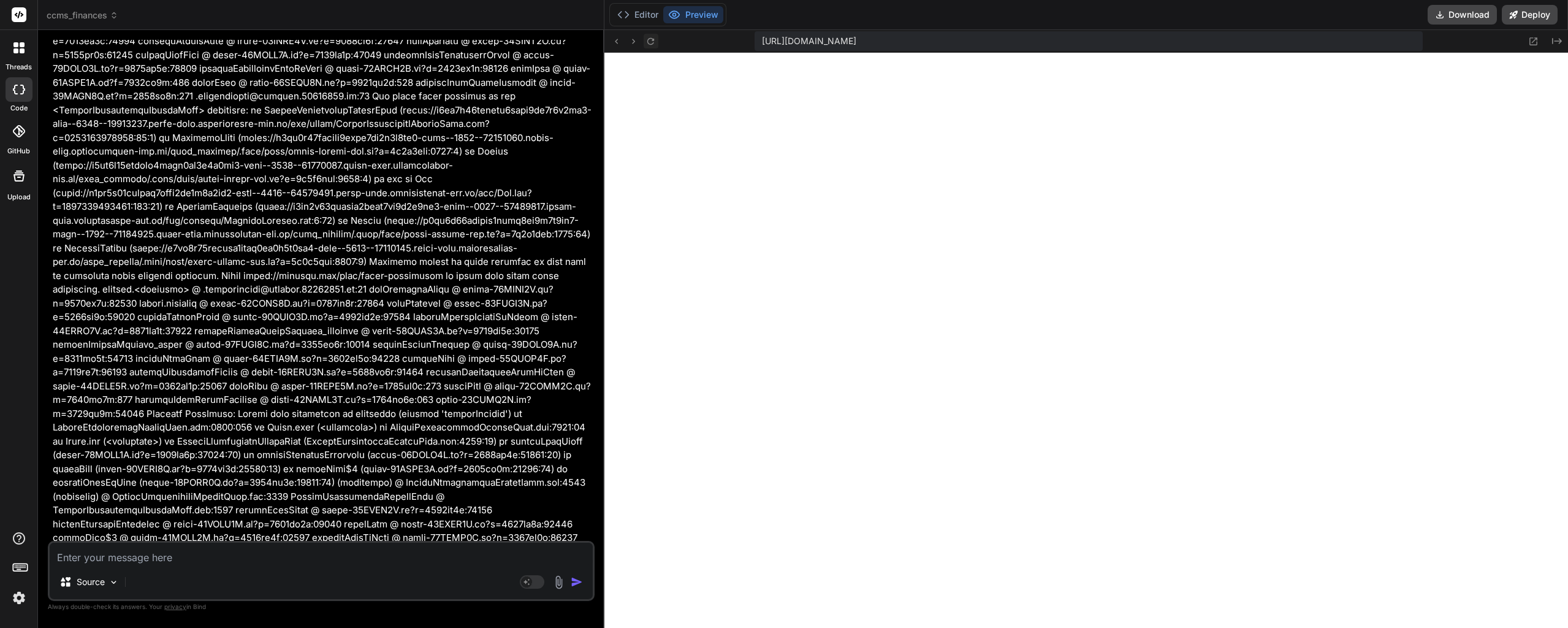
click at [651, 44] on icon at bounding box center [650, 40] width 6 height 6
click at [651, 19] on button "Editor" at bounding box center [638, 15] width 51 height 17
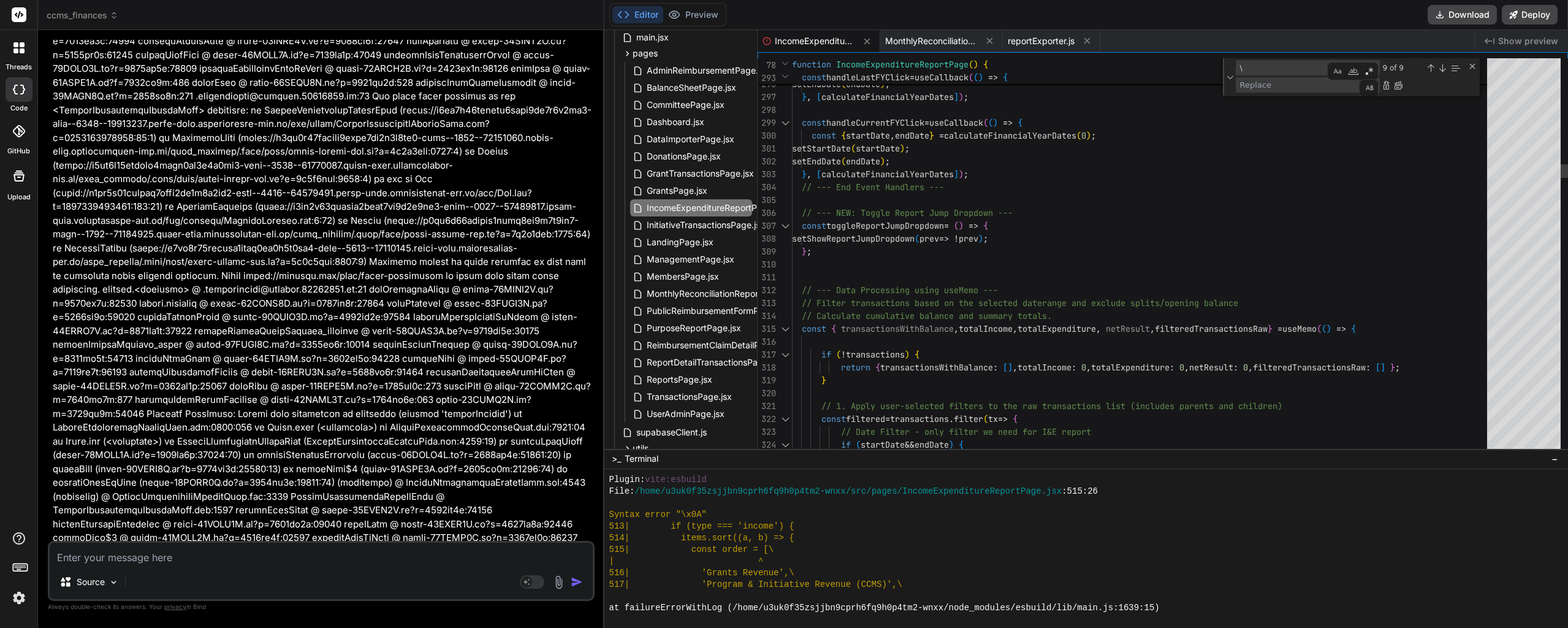
click at [1400, 83] on div "Replace All (Ctrl+Alt+Enter)" at bounding box center [1398, 85] width 10 height 10
click at [711, 20] on button "Preview" at bounding box center [693, 15] width 60 height 17
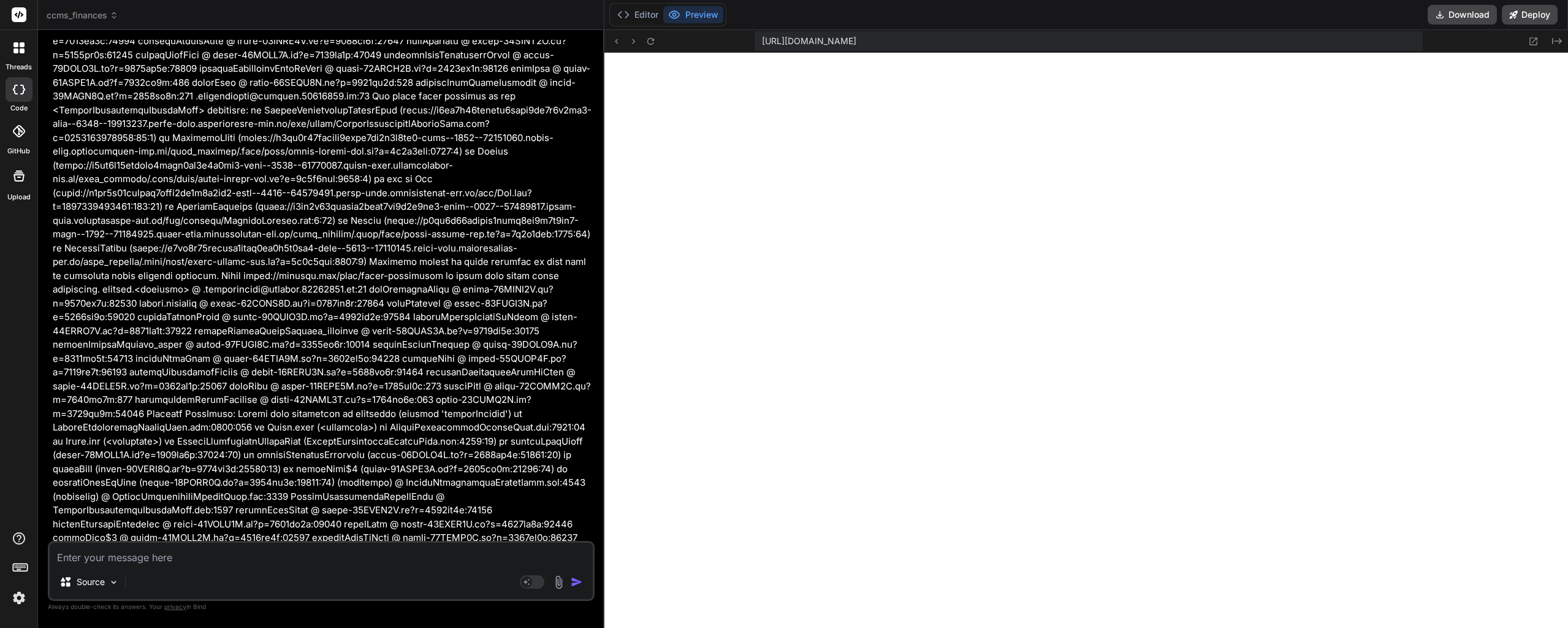
click at [156, 573] on div "Source" at bounding box center [321, 584] width 544 height 29
click at [157, 569] on div "Source Agent Mode. When this toggle is activated, AI automatically makes decisi…" at bounding box center [321, 571] width 547 height 60
click at [157, 570] on div "Source Agent Mode. When this toggle is activated, AI automatically makes decisi…" at bounding box center [321, 571] width 547 height 60
click at [158, 561] on textarea at bounding box center [321, 554] width 544 height 22
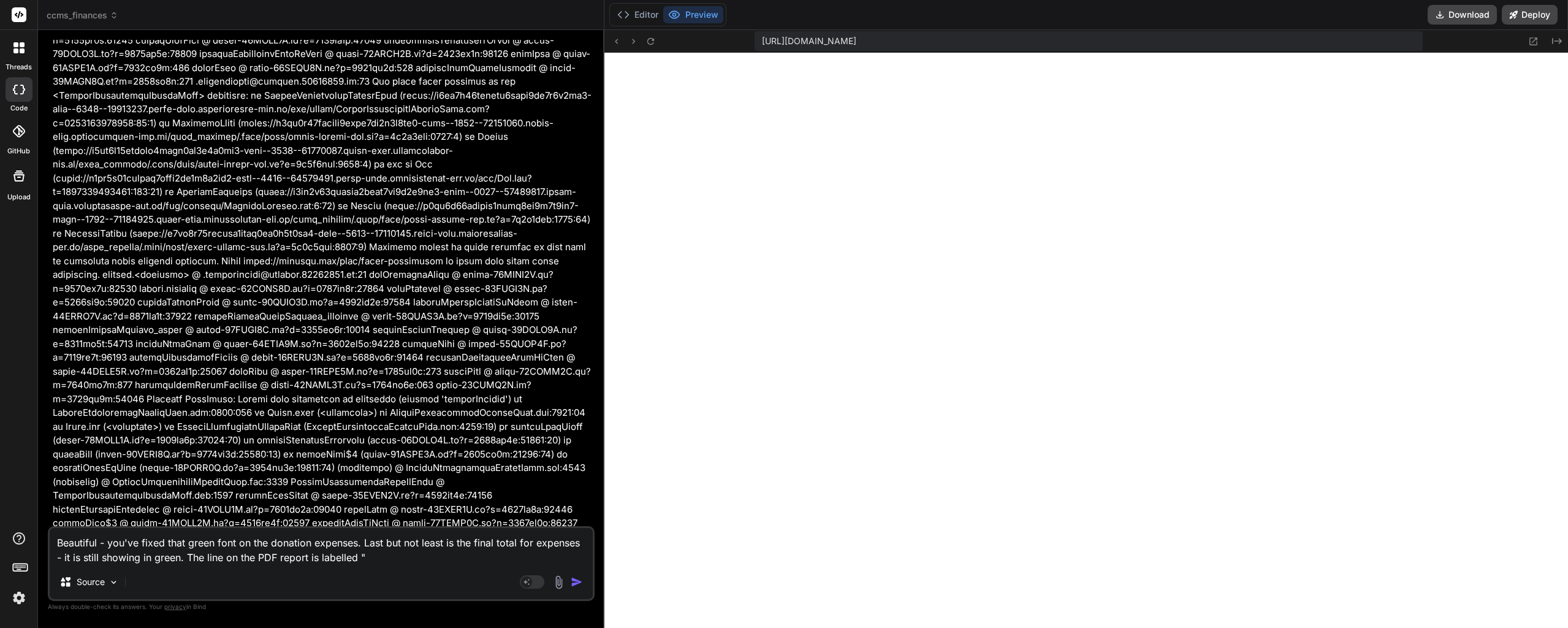
paste textarea "Total Expenditure"
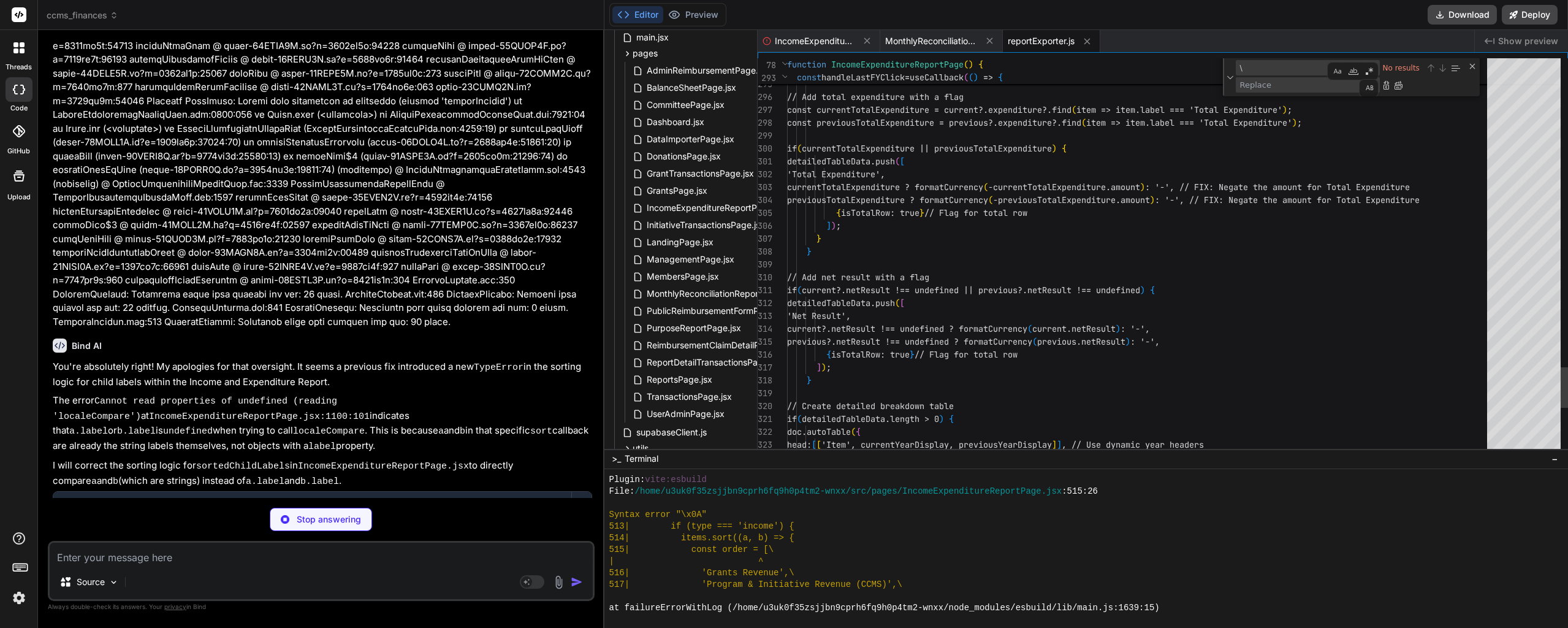
scroll to position [107170, 0]
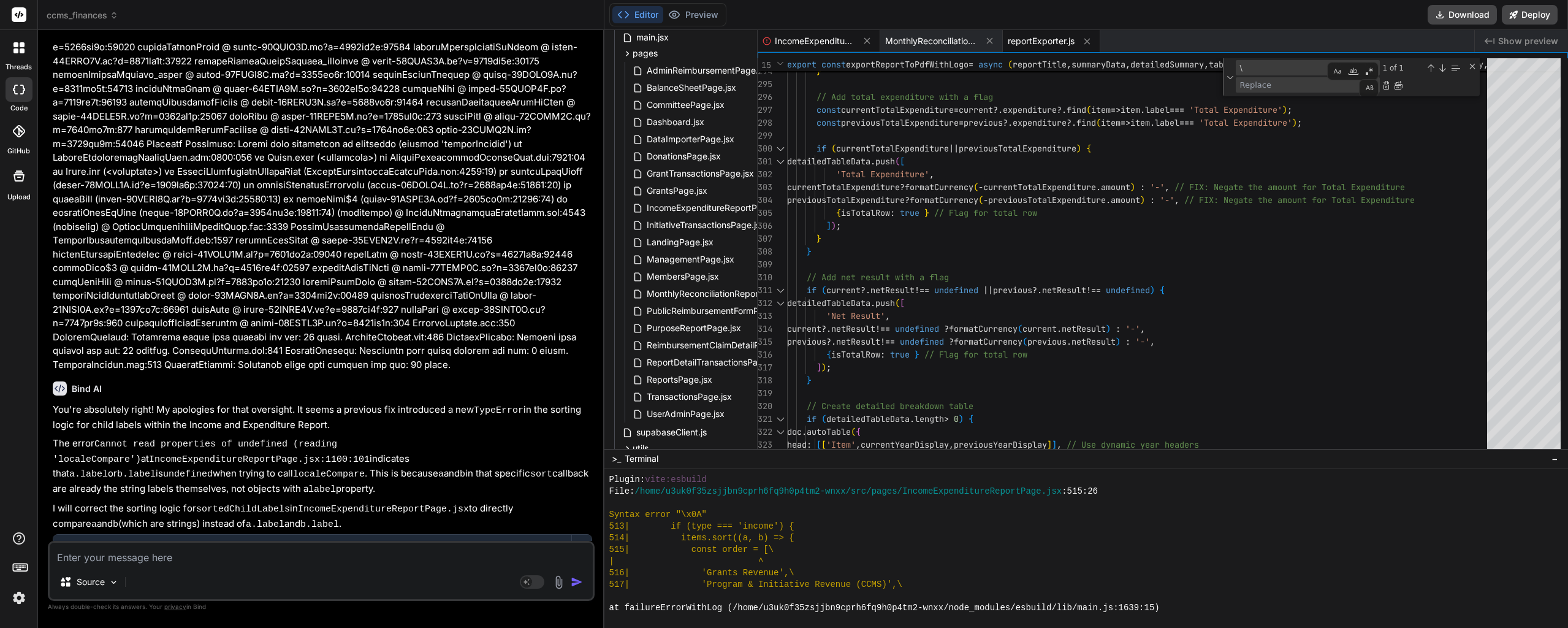
click at [821, 32] on div "IncomeExpenditureReportPage.jsx" at bounding box center [819, 41] width 122 height 22
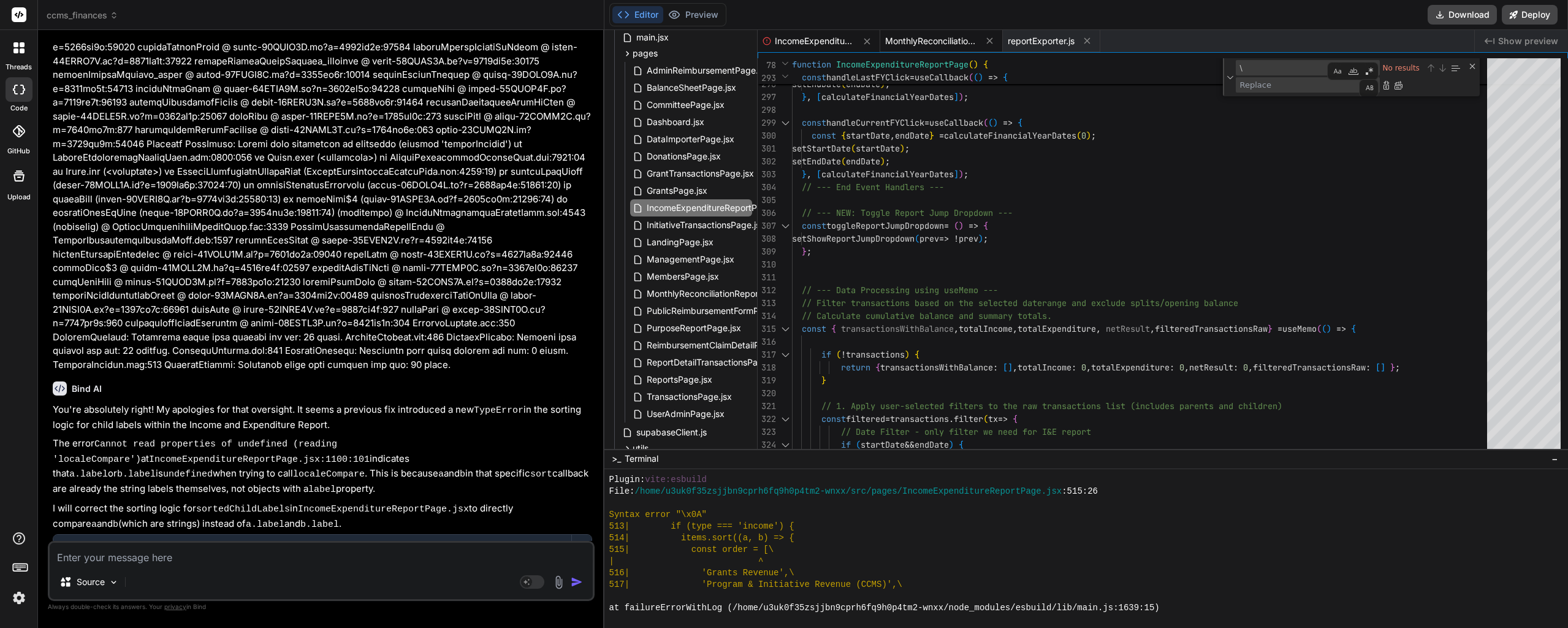
click at [930, 37] on span "MonthlyReconciliationReportPage.jsx" at bounding box center [931, 40] width 92 height 12
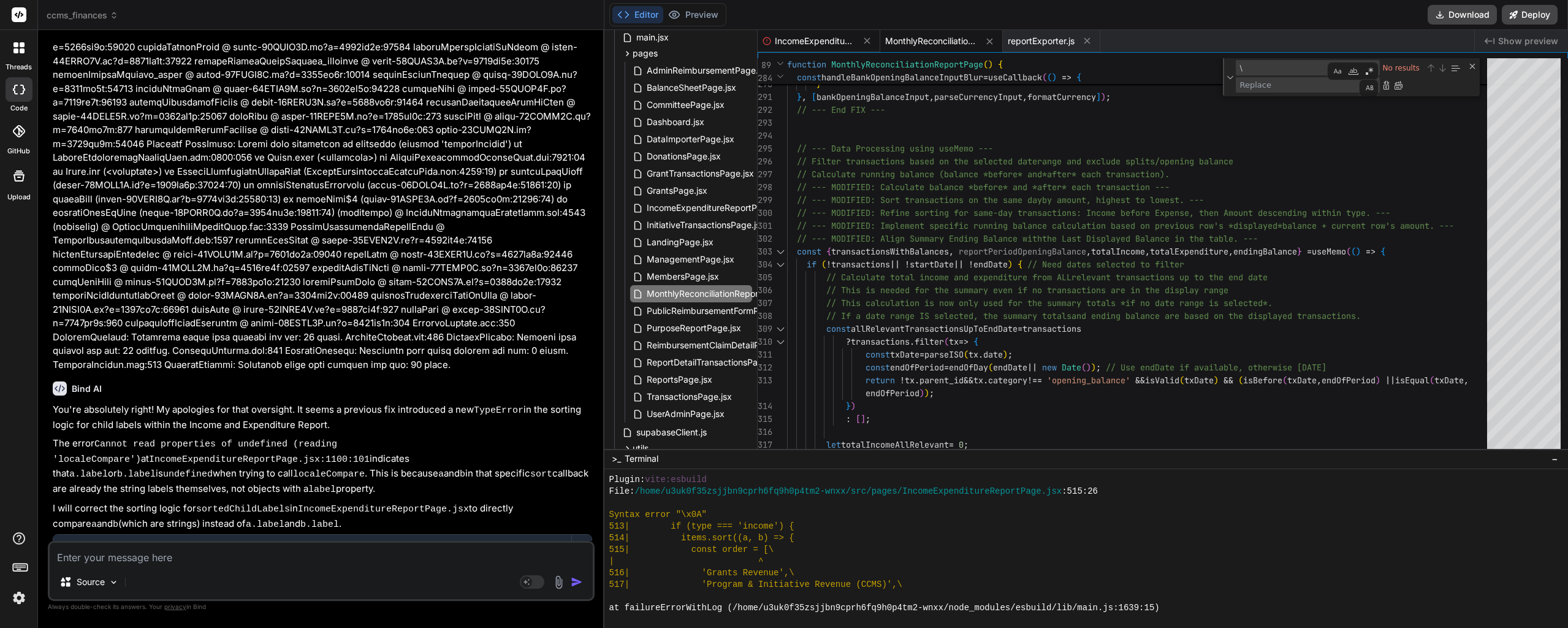
click at [805, 47] on div "IncomeExpenditureReportPage.jsx" at bounding box center [819, 41] width 122 height 22
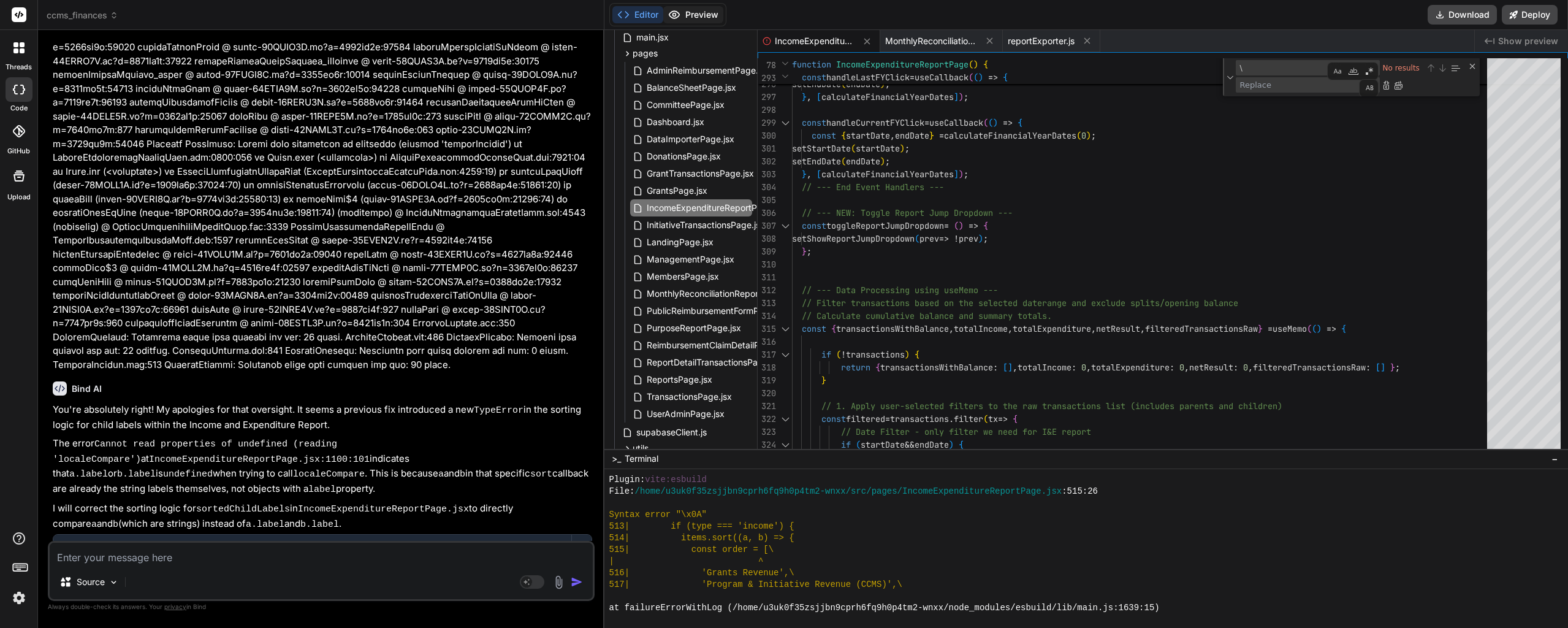
click at [702, 16] on button "Preview" at bounding box center [693, 15] width 60 height 17
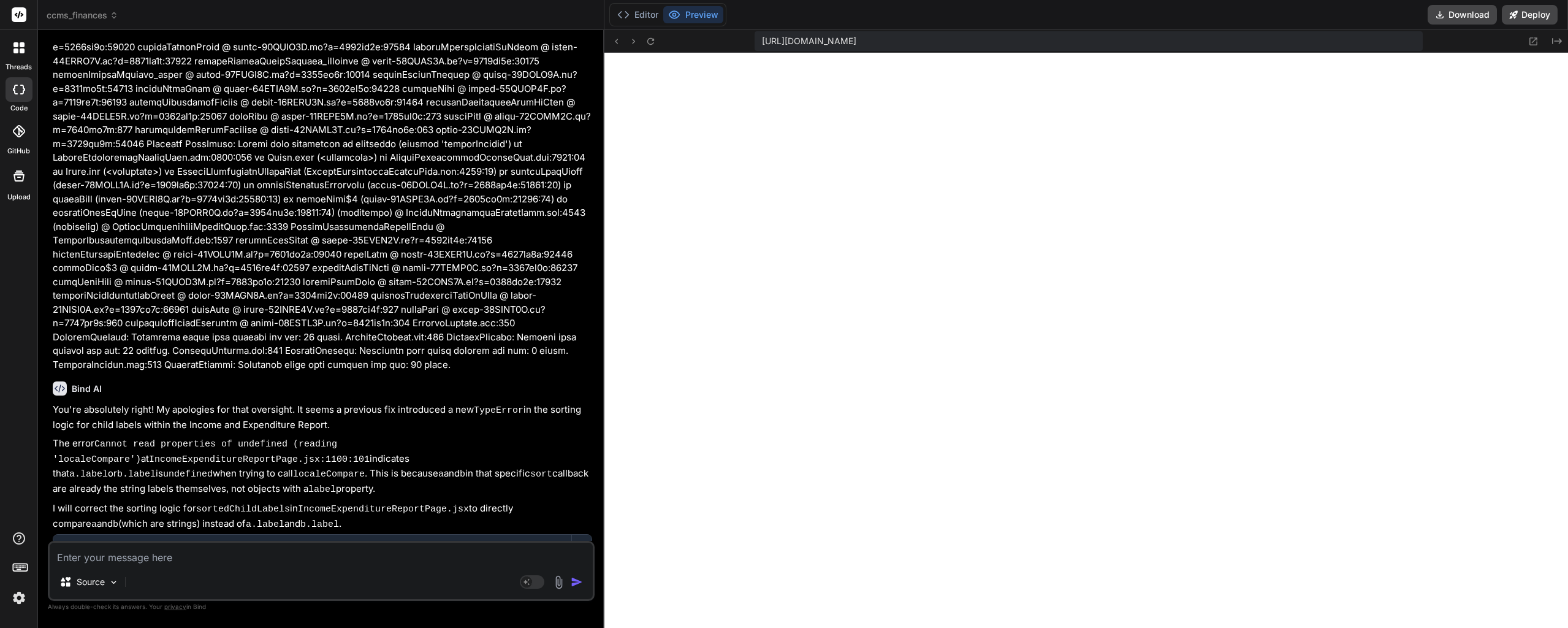
click at [232, 556] on textarea at bounding box center [321, 554] width 544 height 22
click at [330, 559] on textarea "Awesome, that looks great to me now! Thank you." at bounding box center [321, 554] width 544 height 22
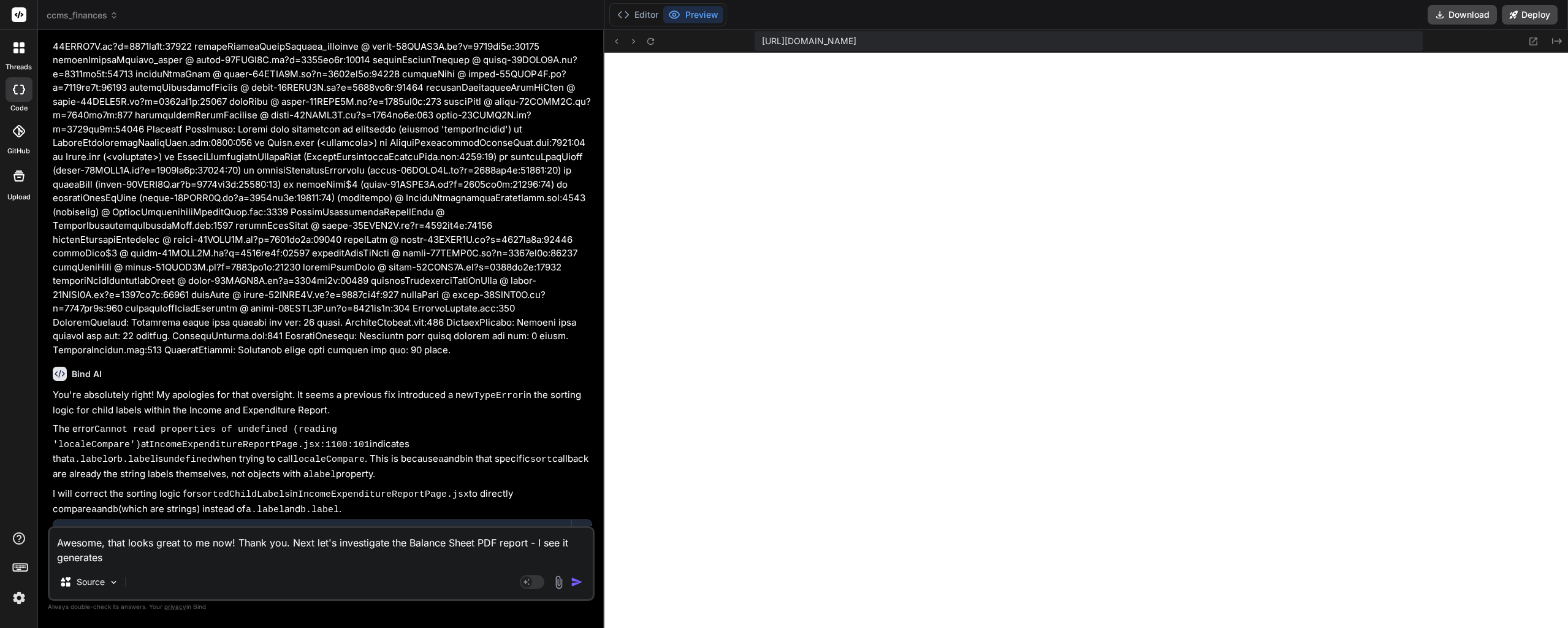
click at [309, 556] on textarea "Awesome, that looks great to me now! Thank you. Next let's investigate the Bala…" at bounding box center [321, 547] width 544 height 37
click at [243, 559] on textarea "Awesome, that looks great to me now! Thank you. Next let's investigate the Bala…" at bounding box center [321, 547] width 544 height 37
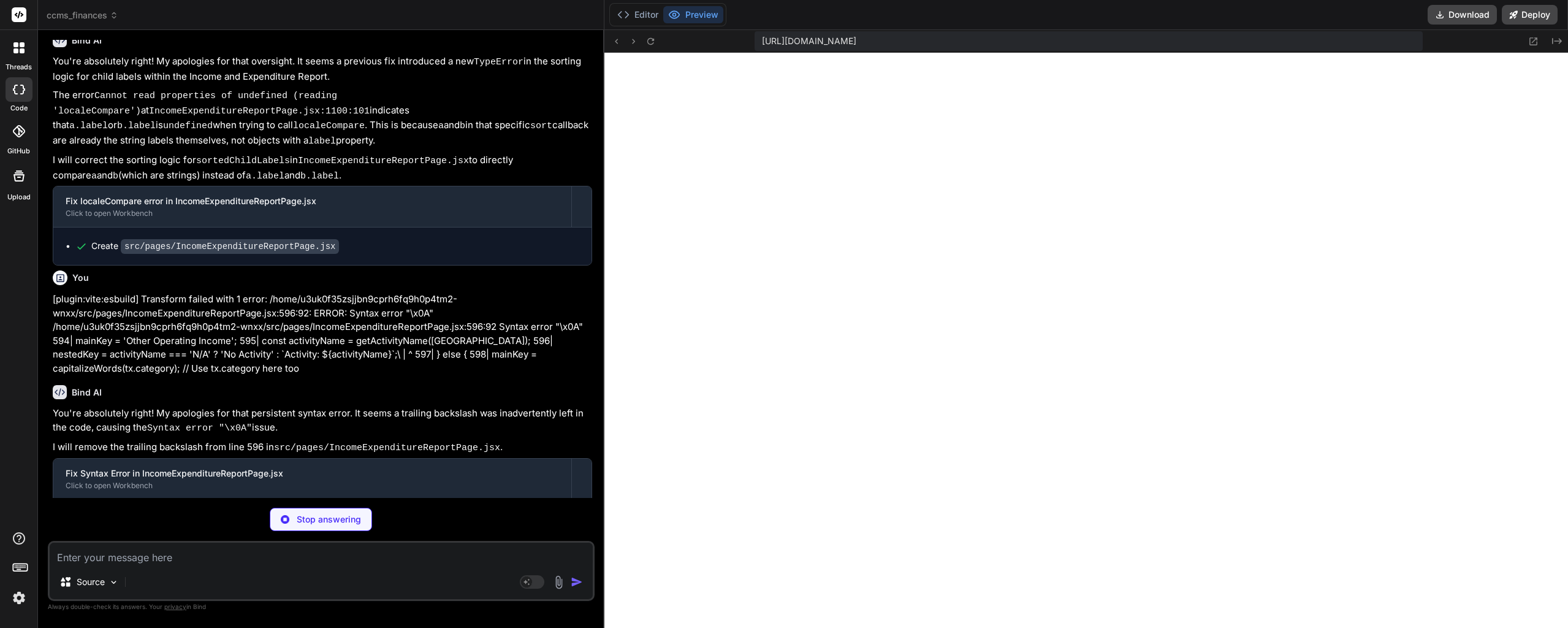
scroll to position [107519, 0]
click at [642, 16] on button "Editor" at bounding box center [638, 15] width 51 height 17
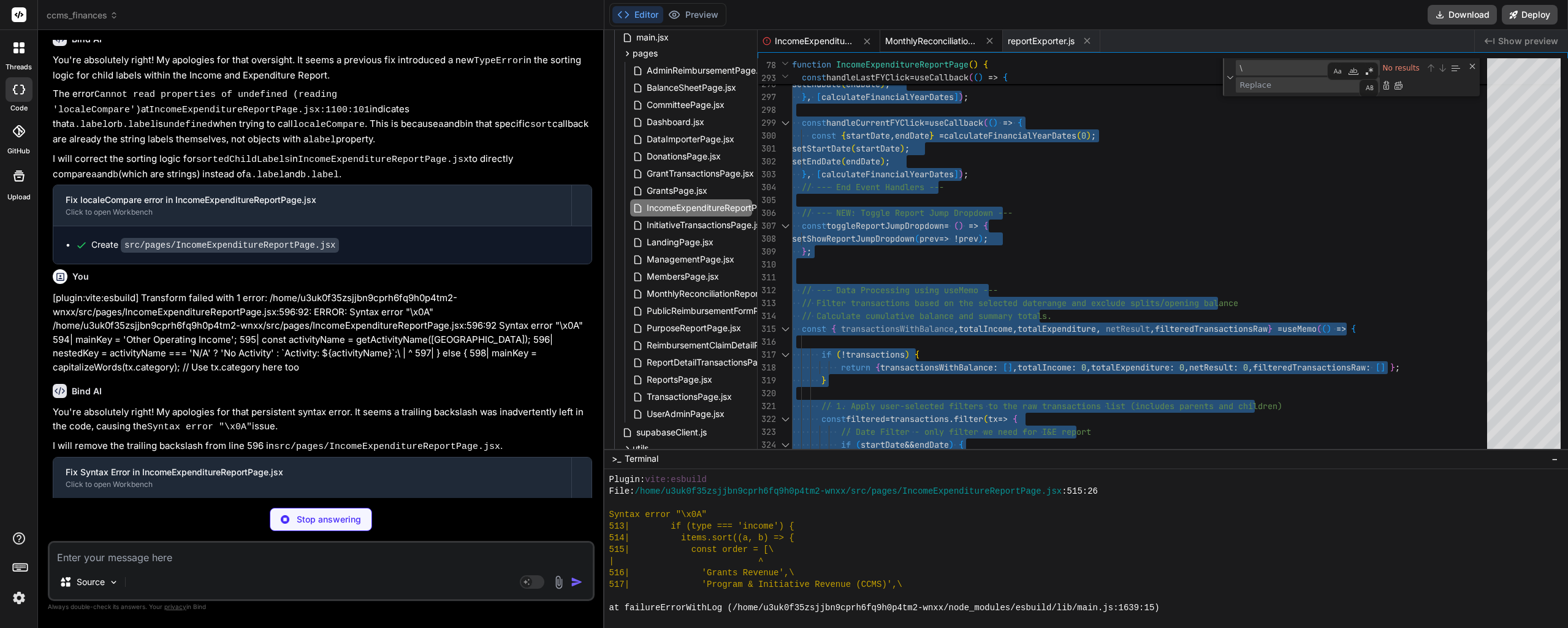
click at [939, 35] on span "MonthlyReconciliationReportPage.jsx" at bounding box center [931, 40] width 92 height 12
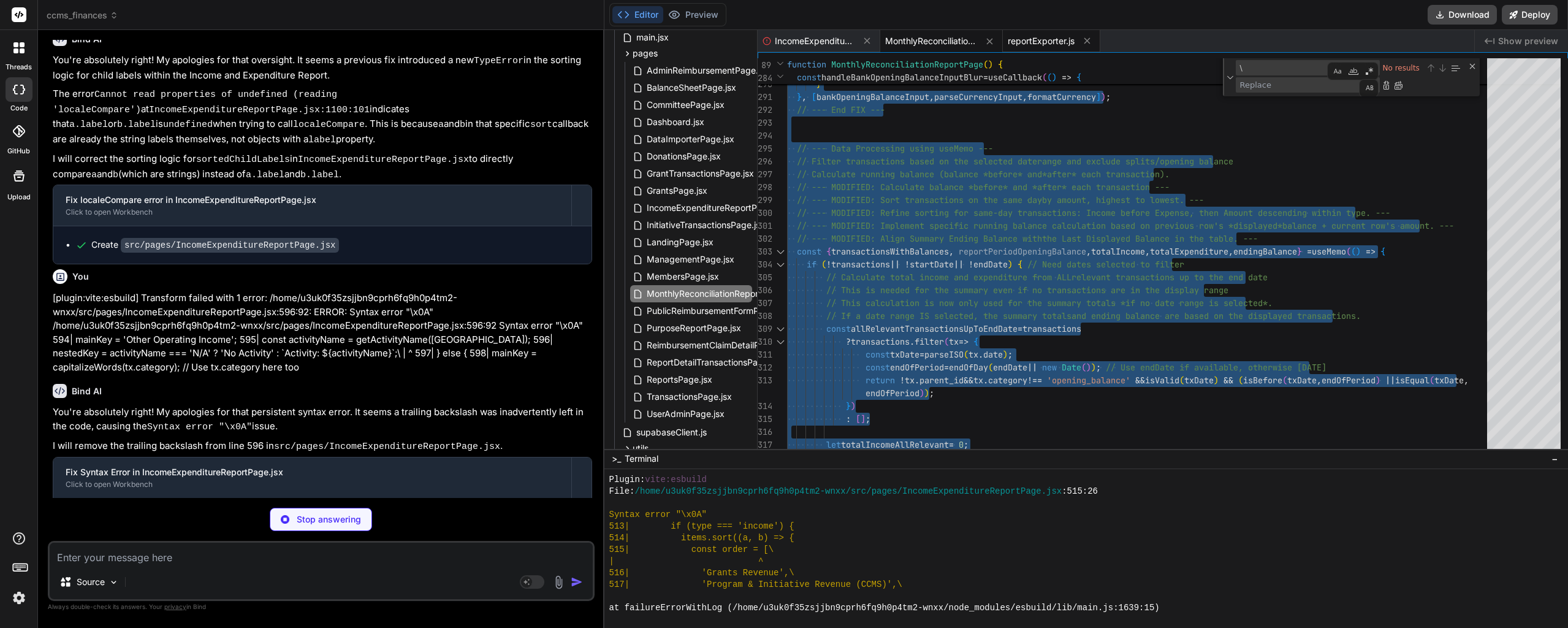
click at [1043, 38] on span "reportExporter.js" at bounding box center [1041, 40] width 67 height 12
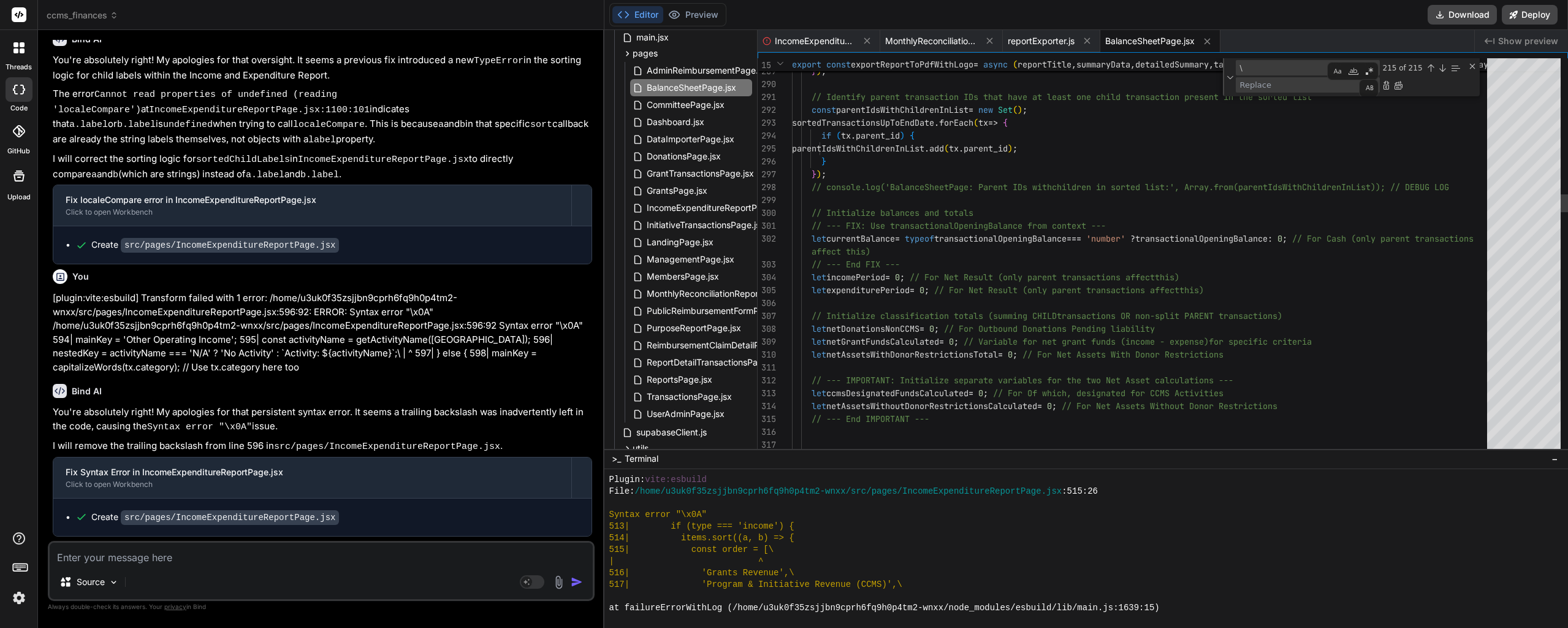
scroll to position [107477, 0]
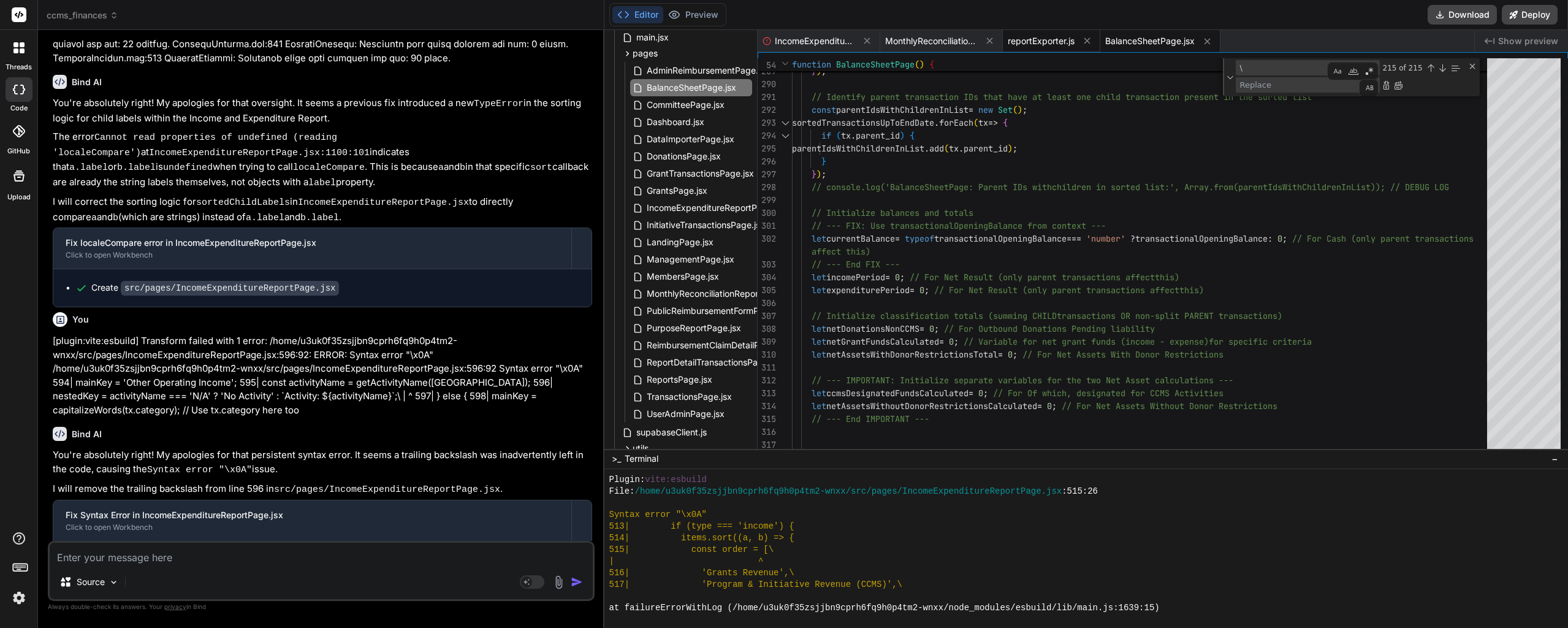
click at [1029, 41] on span "reportExporter.js" at bounding box center [1041, 40] width 67 height 12
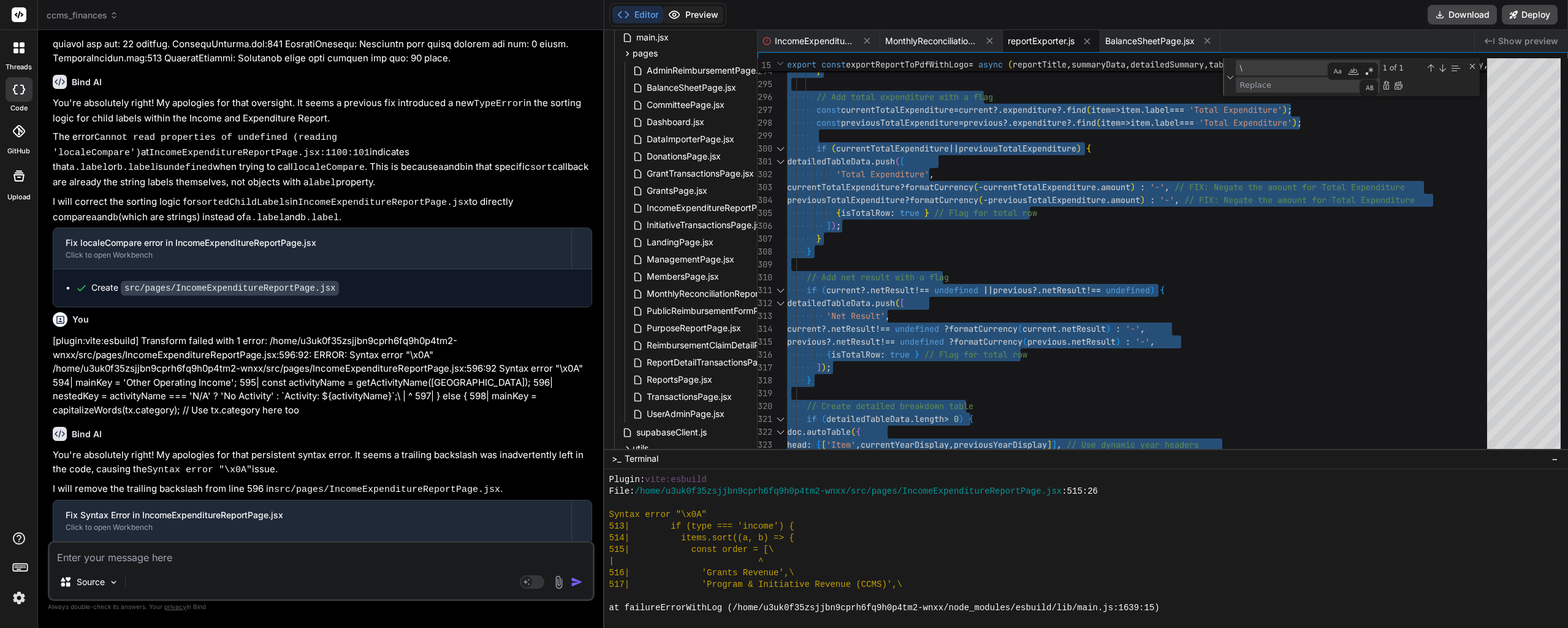
click at [712, 21] on button "Preview" at bounding box center [693, 15] width 60 height 17
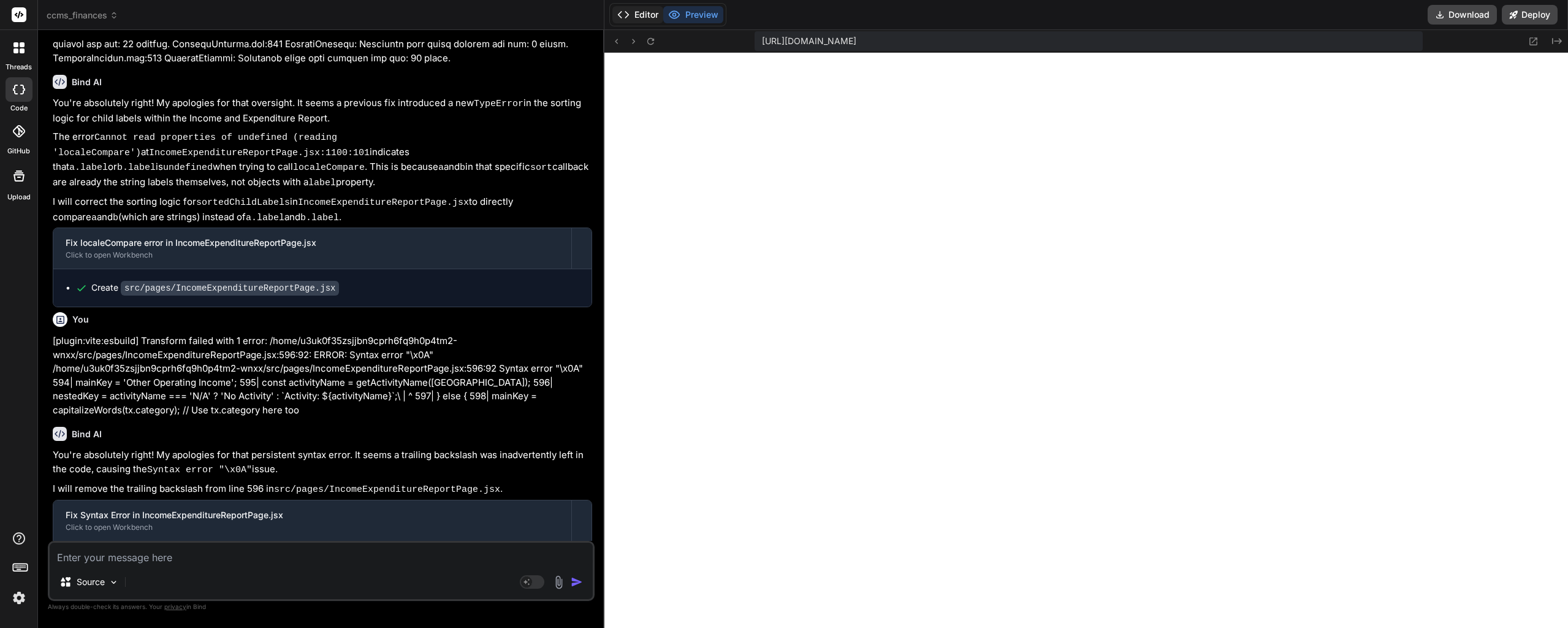
click at [644, 17] on button "Editor" at bounding box center [638, 15] width 51 height 17
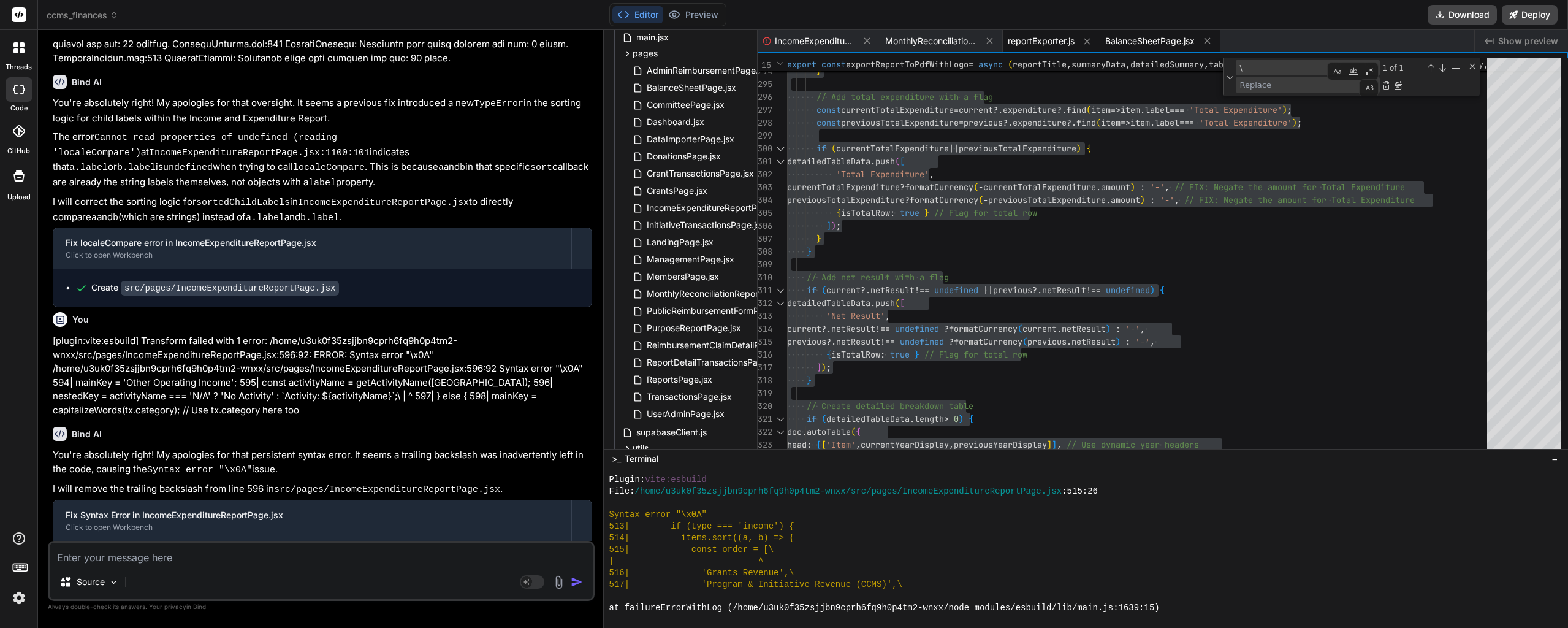
click at [1157, 46] on span "BalanceSheetPage.jsx" at bounding box center [1150, 40] width 89 height 12
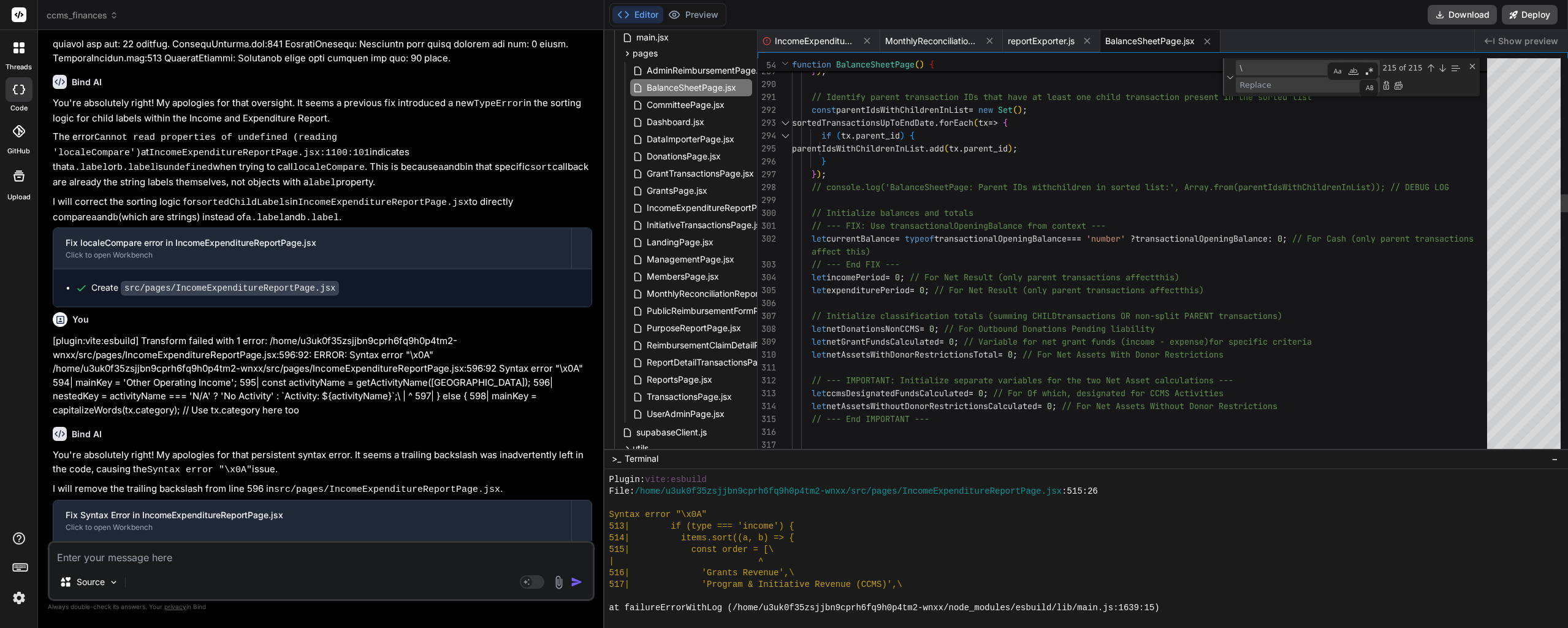
click at [1397, 89] on div "Replace All (Ctrl+Alt+Enter)" at bounding box center [1398, 85] width 10 height 10
click at [706, 18] on button "Preview" at bounding box center [693, 15] width 60 height 17
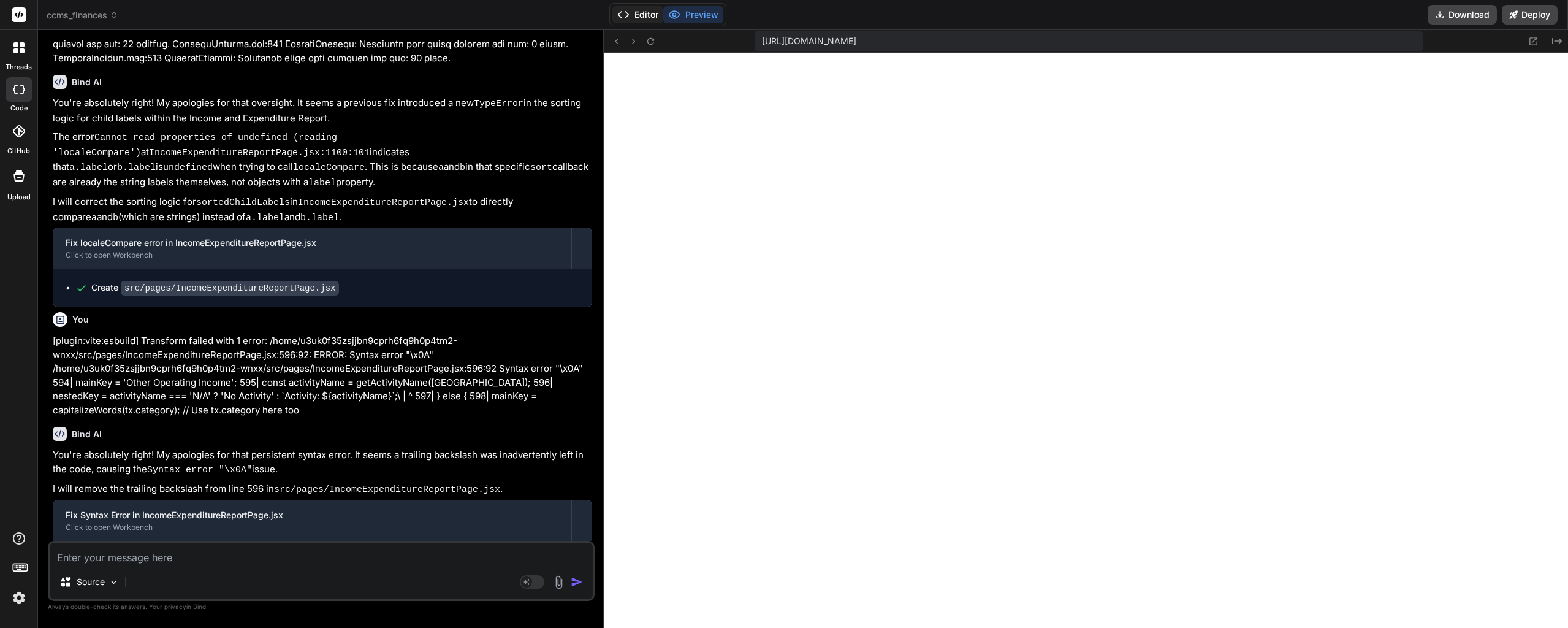
click at [648, 18] on button "Editor" at bounding box center [638, 15] width 51 height 17
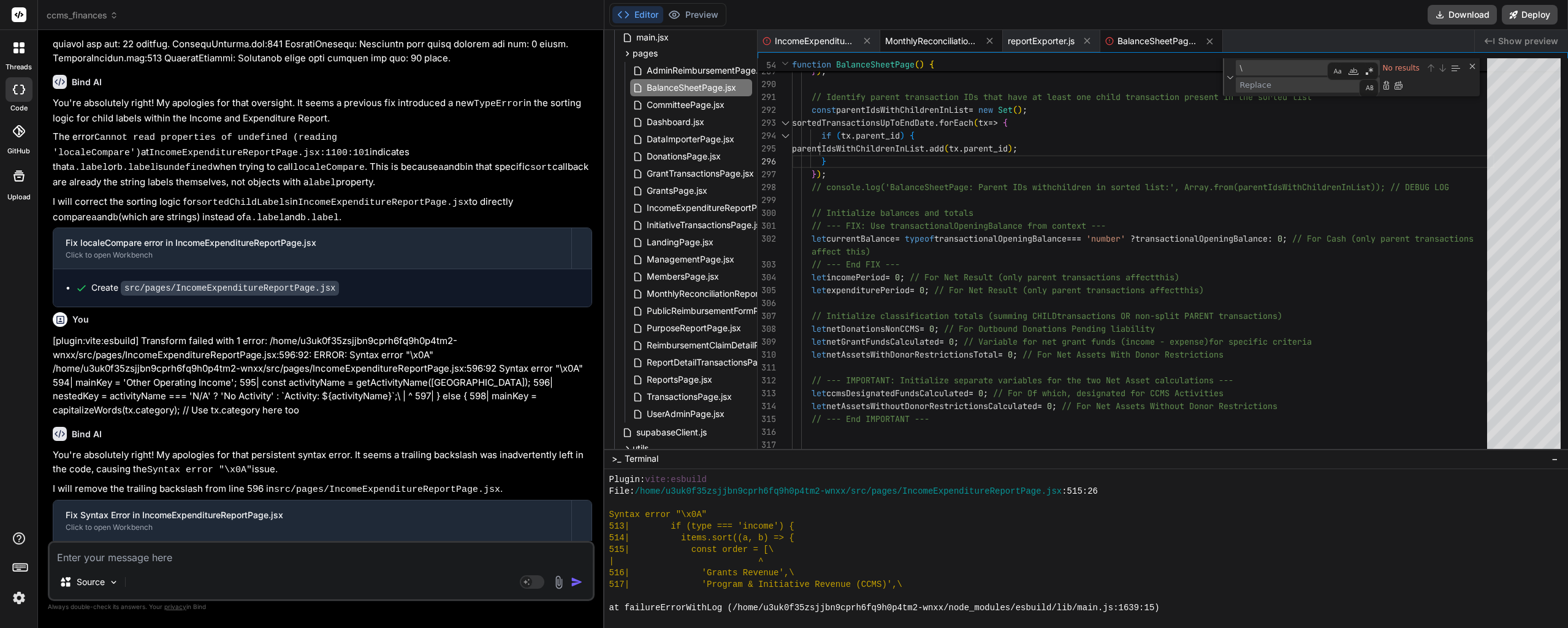
click at [940, 47] on span "MonthlyReconciliationReportPage.jsx" at bounding box center [931, 40] width 92 height 12
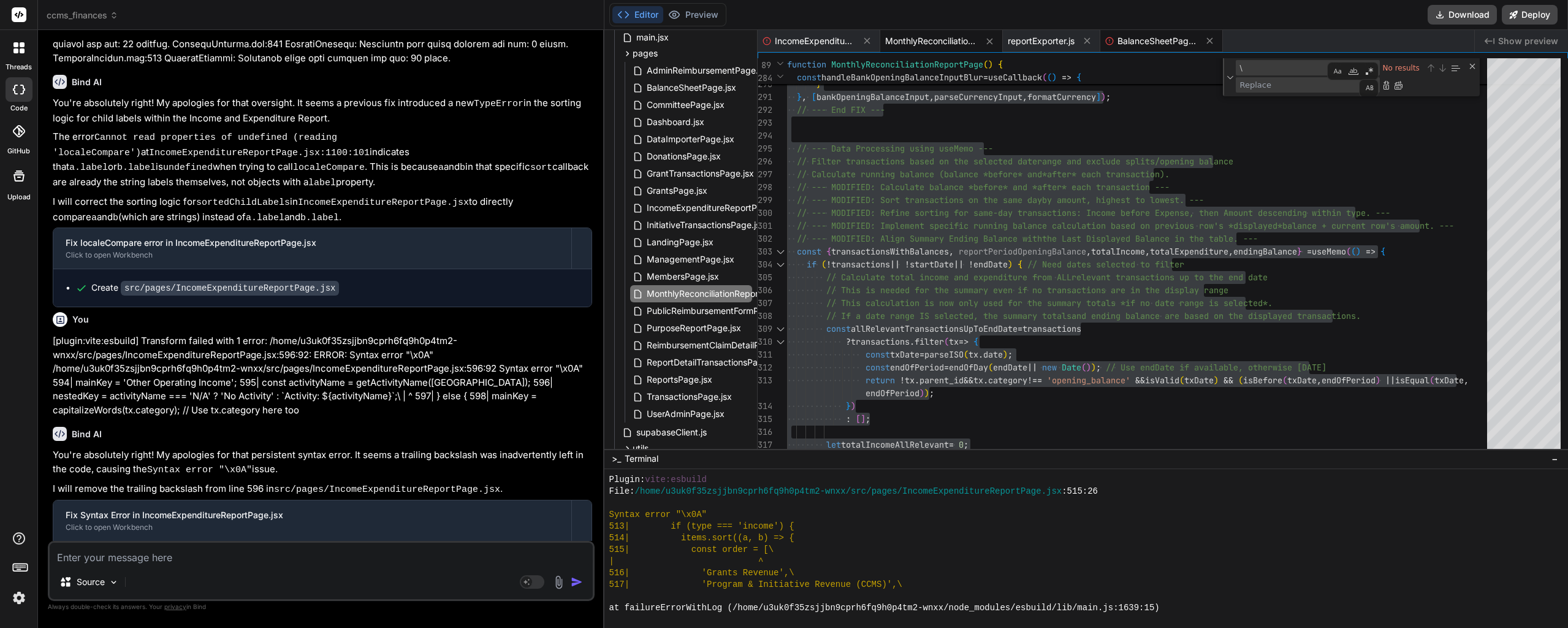
click at [1146, 44] on span "BalanceSheetPage.jsx" at bounding box center [1157, 40] width 79 height 12
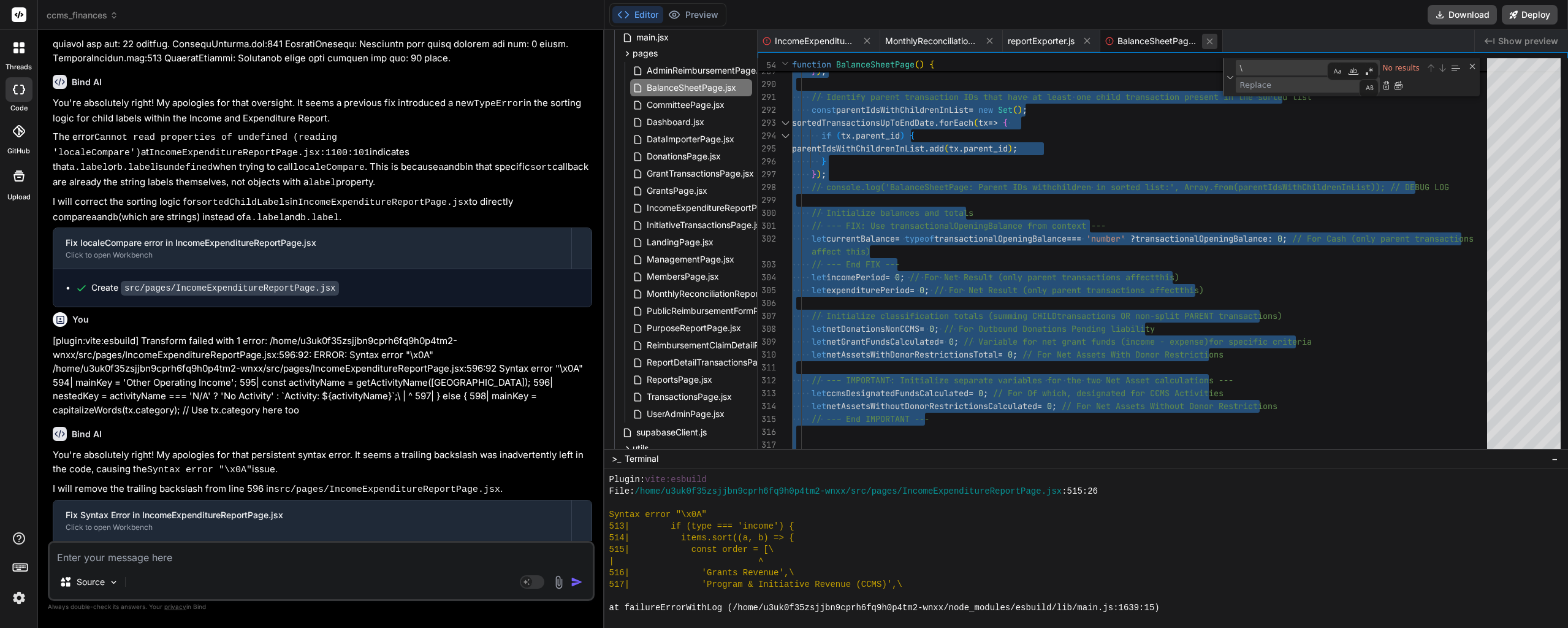
click at [1211, 42] on icon at bounding box center [1210, 41] width 6 height 6
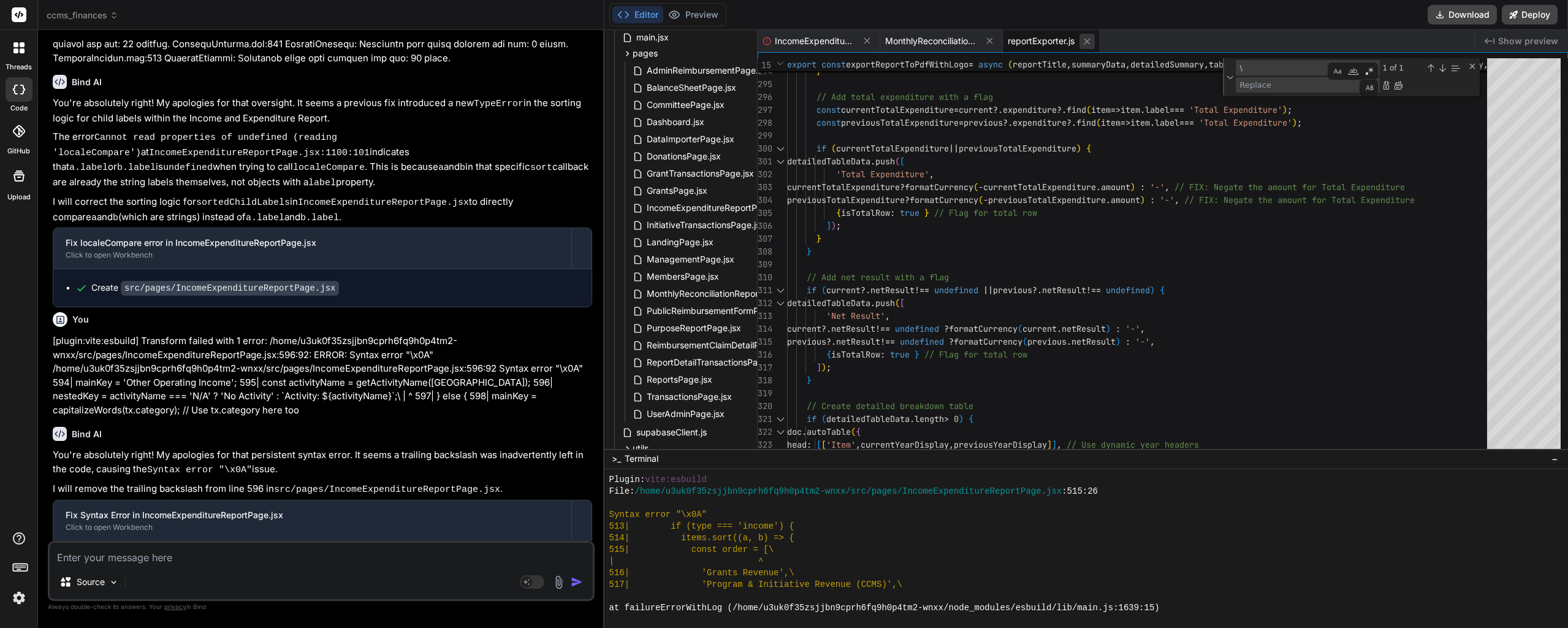
click at [1085, 40] on icon at bounding box center [1086, 41] width 10 height 10
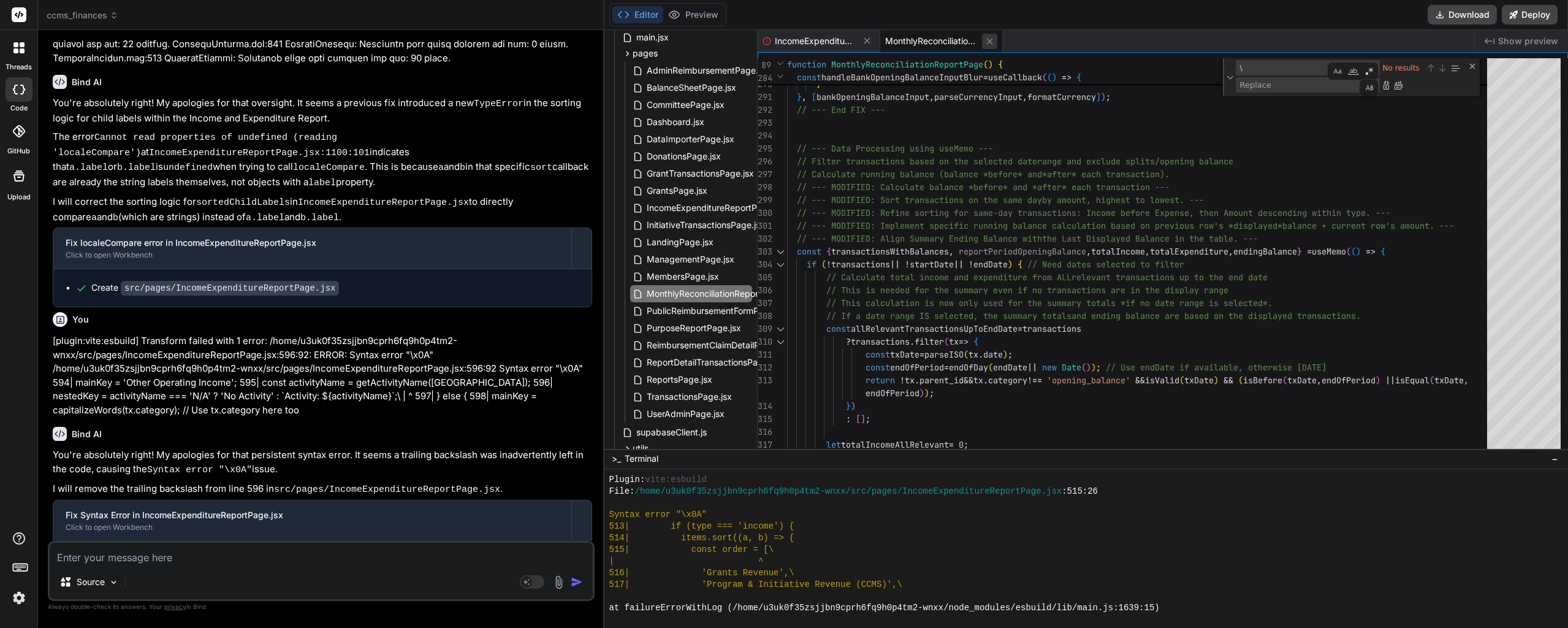
click at [992, 41] on icon at bounding box center [989, 41] width 10 height 10
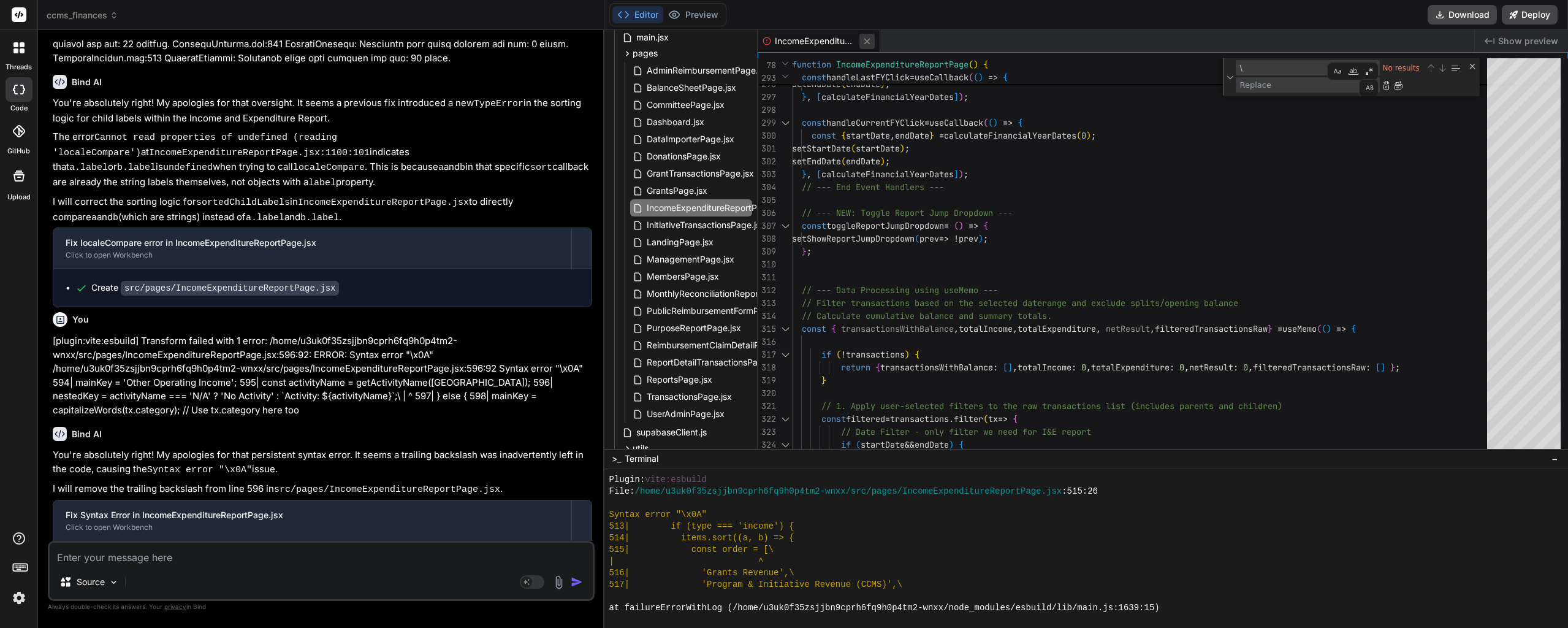
click at [867, 37] on icon at bounding box center [867, 41] width 10 height 10
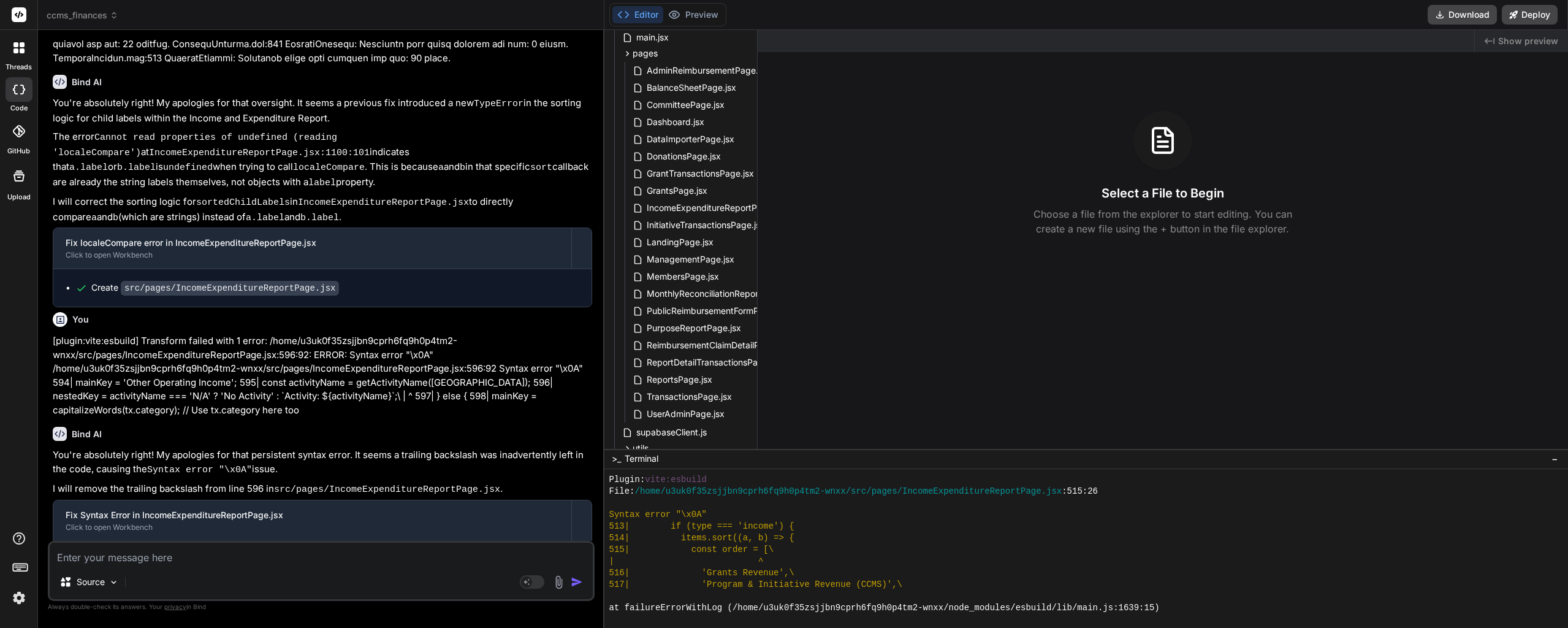
click at [182, 545] on textarea at bounding box center [321, 554] width 544 height 22
click at [706, 6] on button "Preview" at bounding box center [693, 15] width 60 height 17
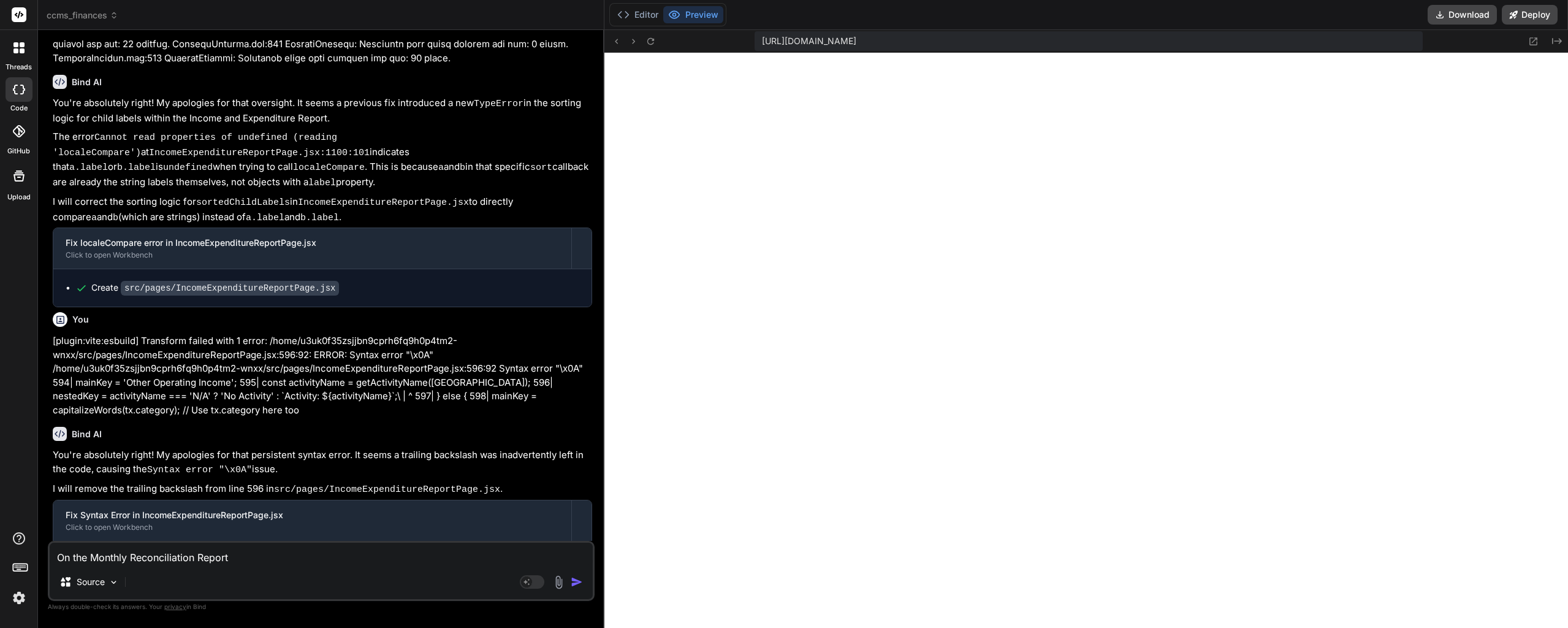
click at [259, 562] on textarea "On the Monthly Reconciliation Report" at bounding box center [321, 554] width 544 height 22
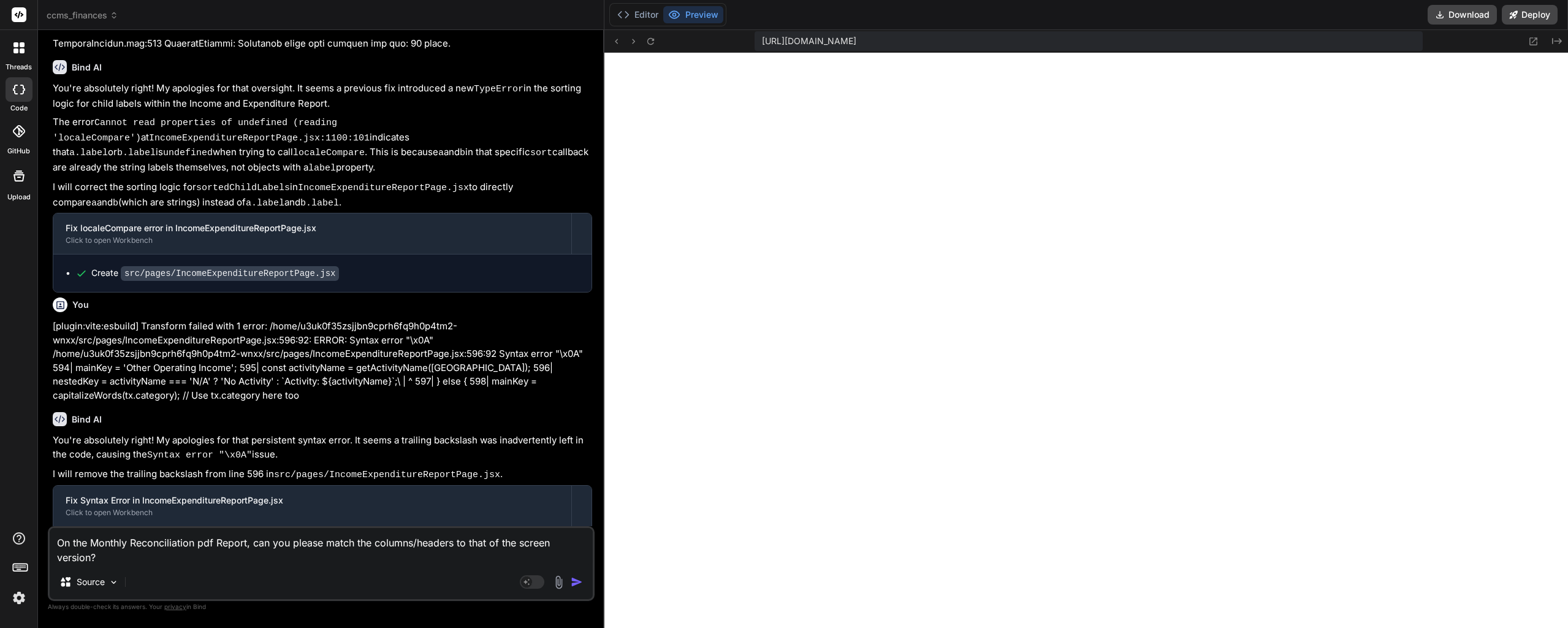
click at [201, 560] on textarea "On the Monthly Reconciliation pdf Report, can you please match the columns/head…" at bounding box center [321, 547] width 544 height 37
paste textarea "Date Description Type Amount Category Source/Destination Purpose Activity Balan…"
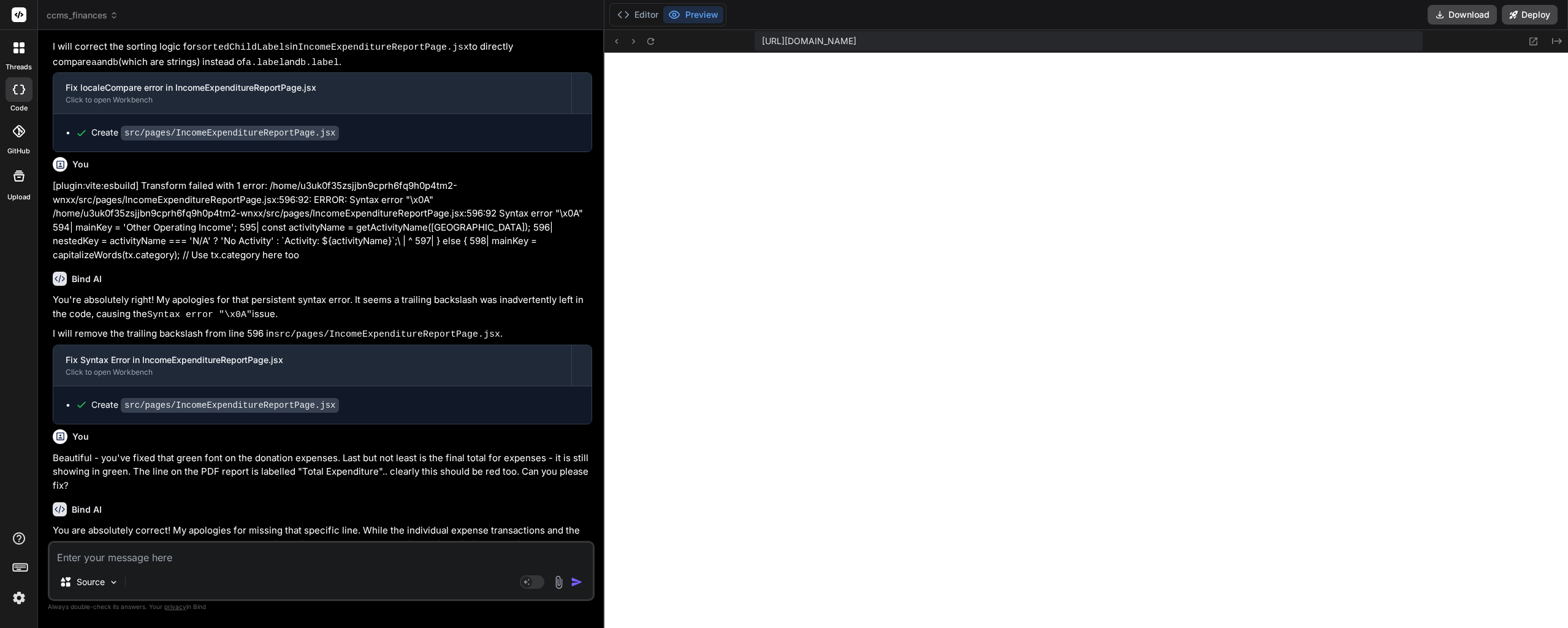
scroll to position [107632, 0]
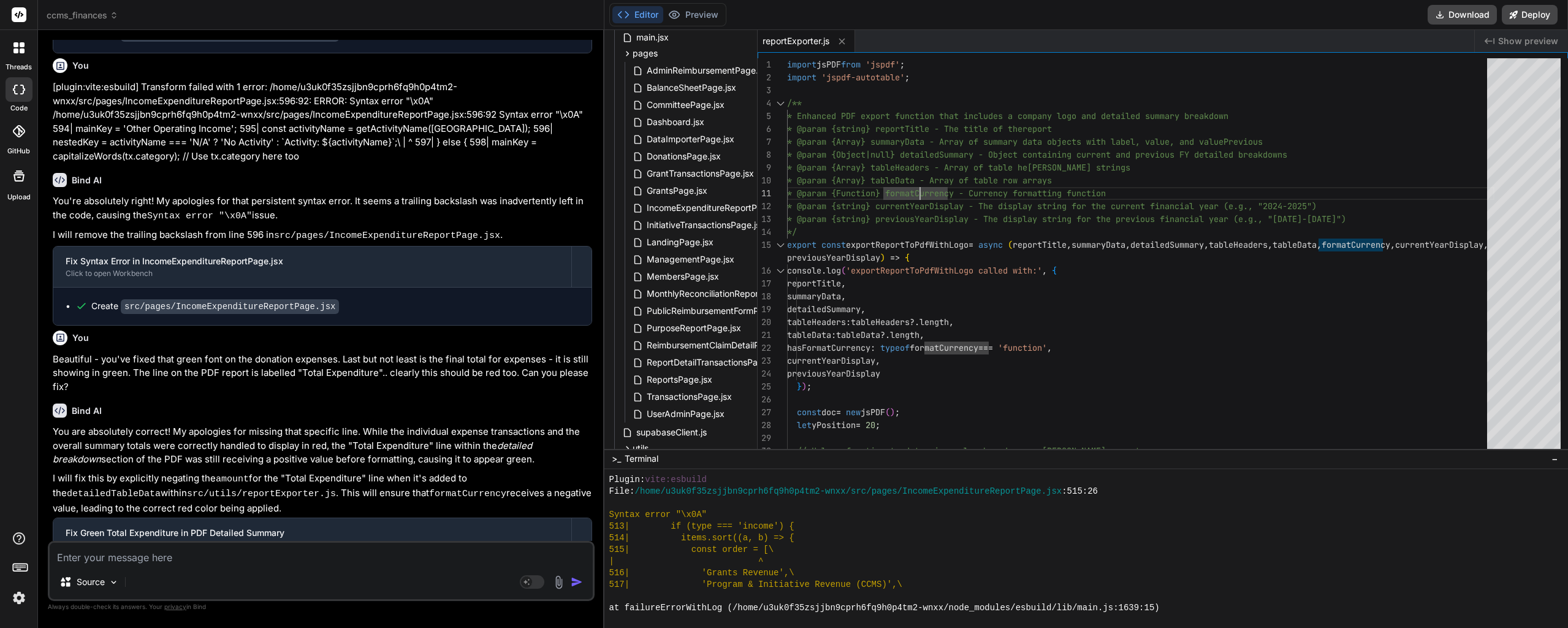
scroll to position [107732, 0]
click at [709, 11] on button "Preview" at bounding box center [693, 15] width 60 height 17
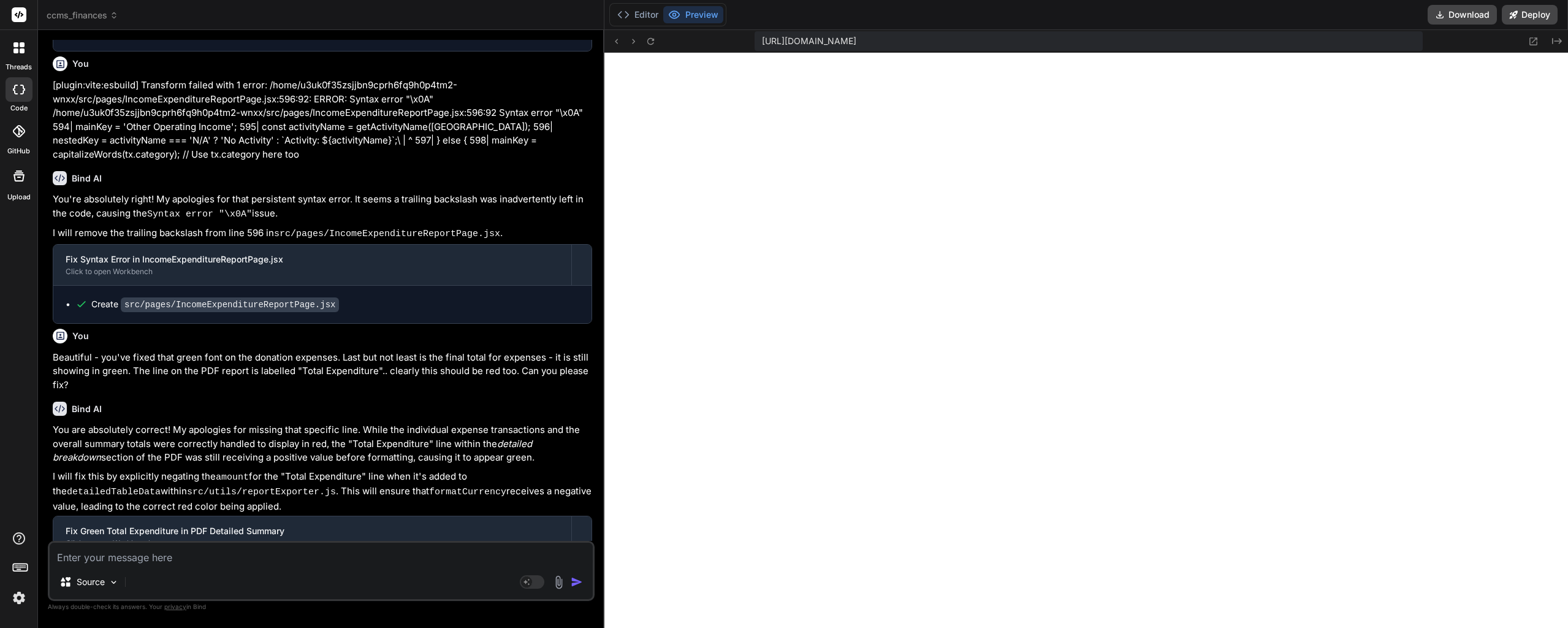
click at [174, 557] on textarea at bounding box center [321, 554] width 544 height 22
paste textarea "Total Expenditure (Displayed Period)"
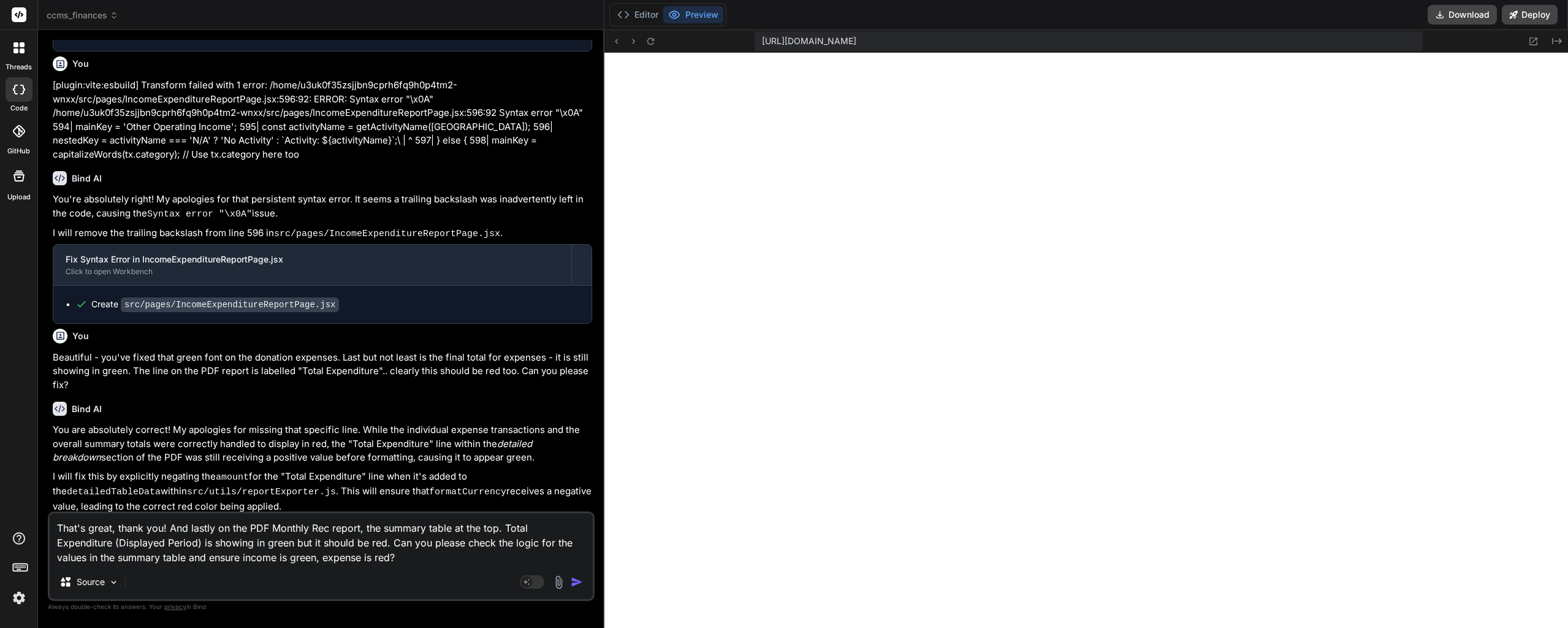
click at [368, 557] on textarea "That's great, thank you! And lastly on the PDF Monthly Rec report, the summary …" at bounding box center [321, 539] width 544 height 51
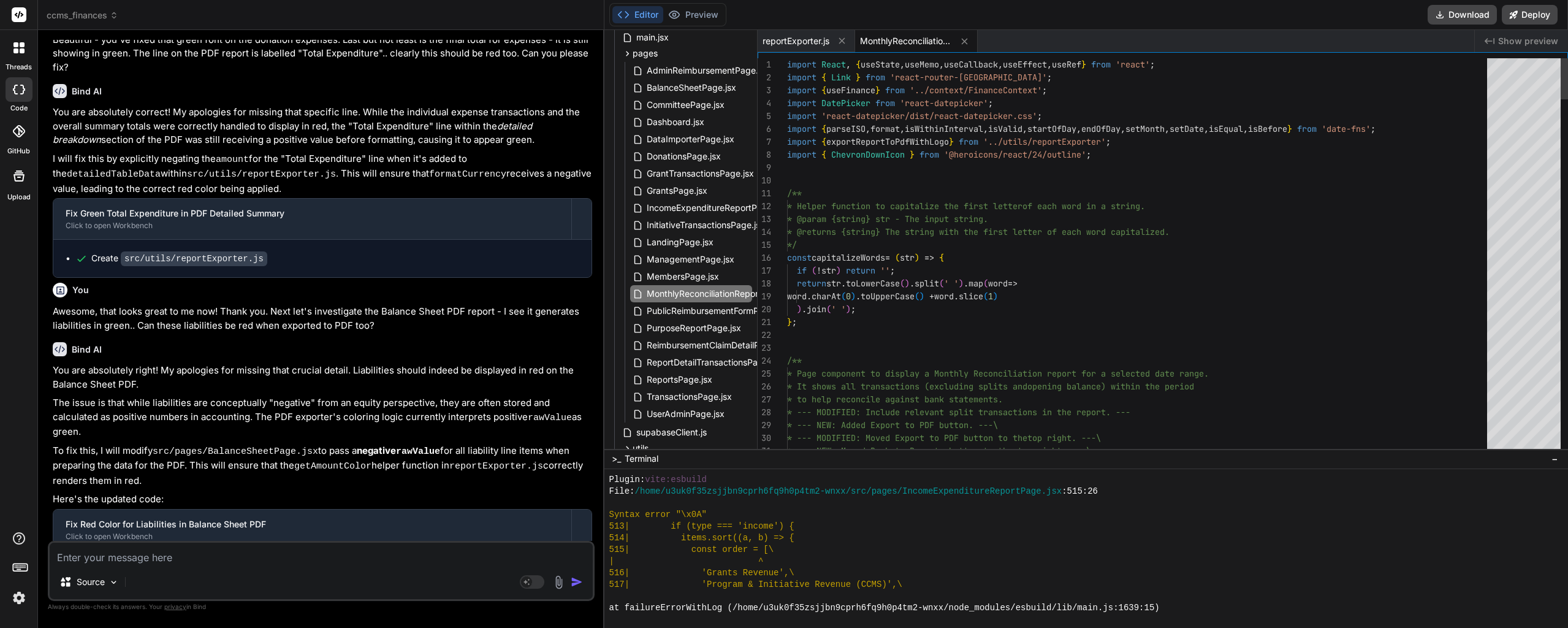
scroll to position [108007, 0]
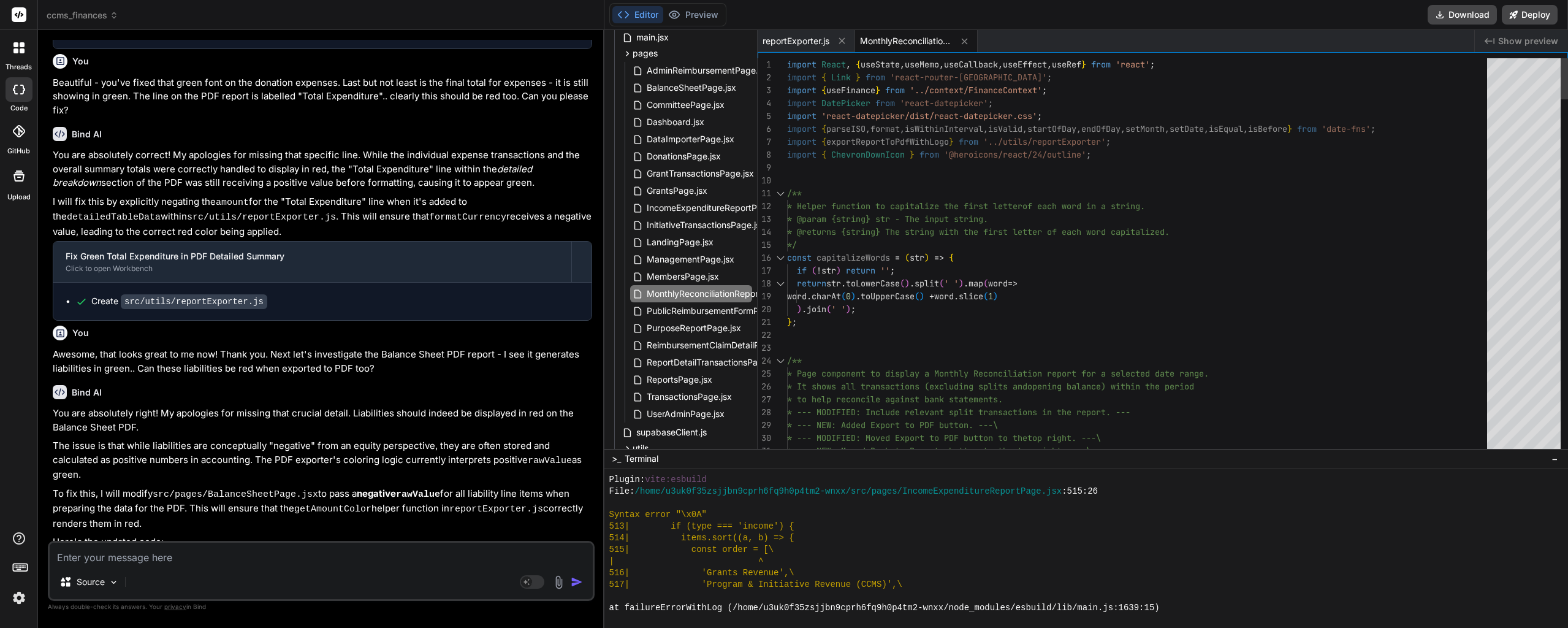
click at [1542, 193] on div at bounding box center [1524, 309] width 74 height 503
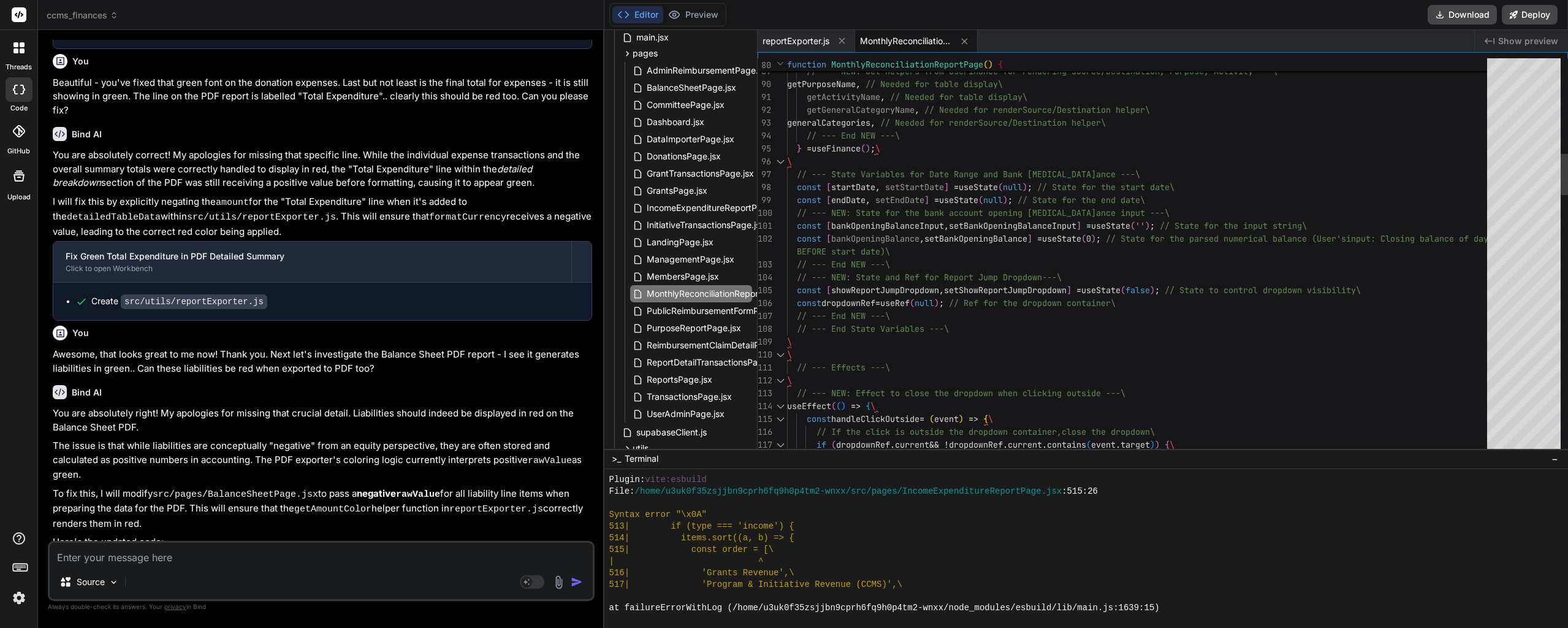
click at [1234, 68] on div "Toggle Replace" at bounding box center [1231, 68] width 11 height 20
click at [1427, 68] on div "Previous Match (Shift+Enter)" at bounding box center [1430, 68] width 10 height 10
click at [1429, 68] on div "Previous Match (Shift+Enter)" at bounding box center [1430, 68] width 10 height 10
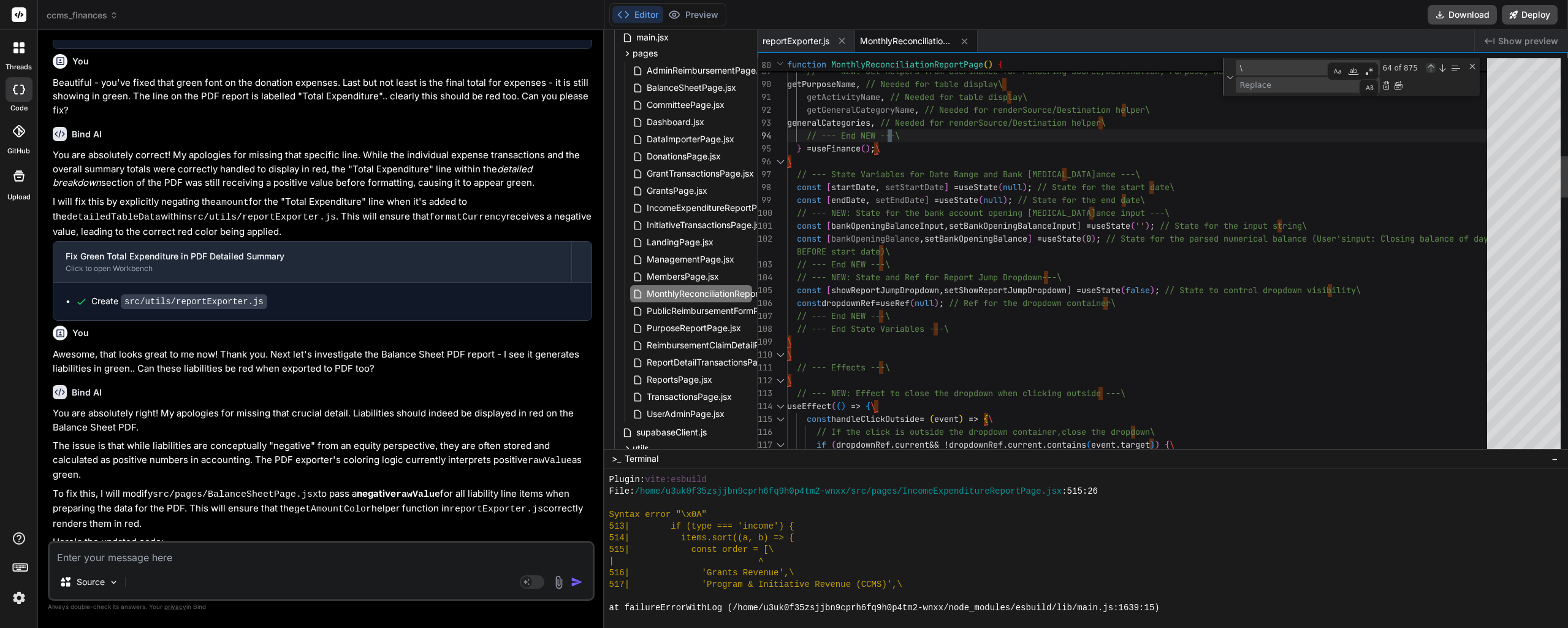
click at [1429, 68] on div "Previous Match (Shift+Enter)" at bounding box center [1430, 68] width 10 height 10
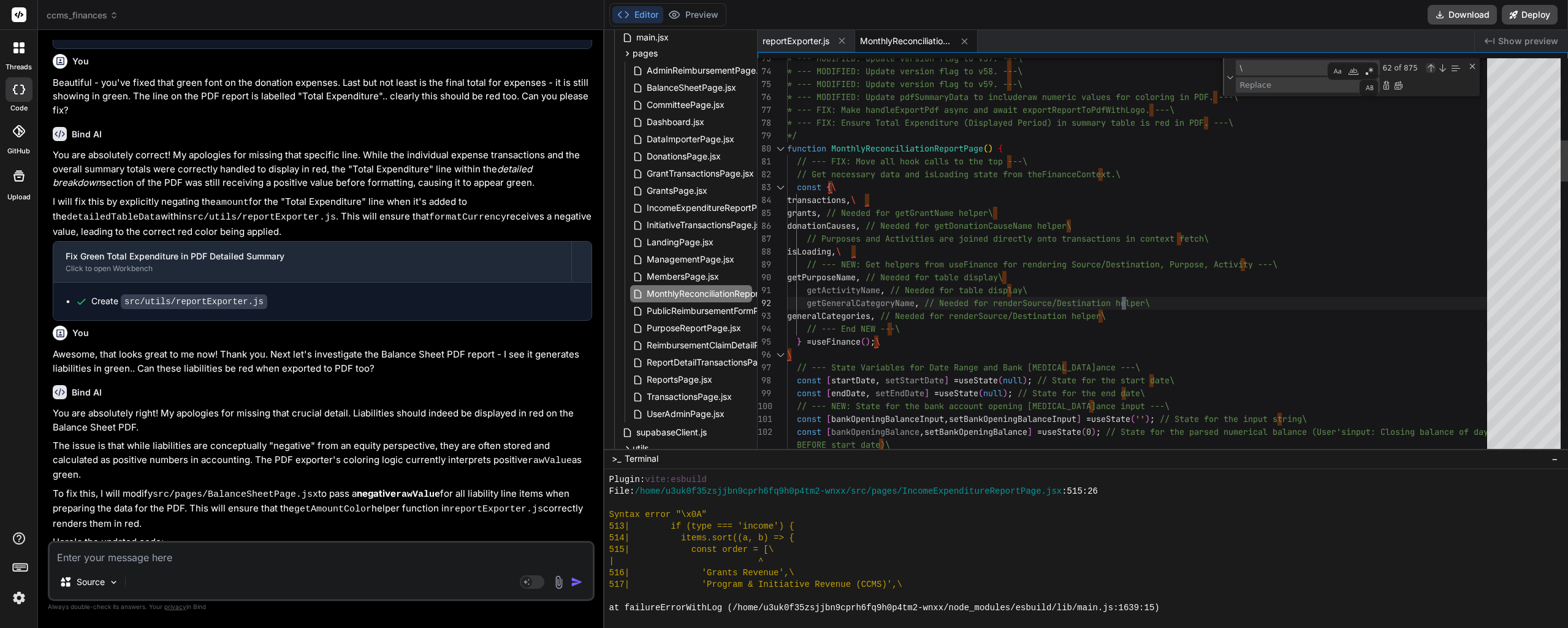
click at [1429, 68] on div "Previous Match (Shift+Enter)" at bounding box center [1430, 68] width 10 height 10
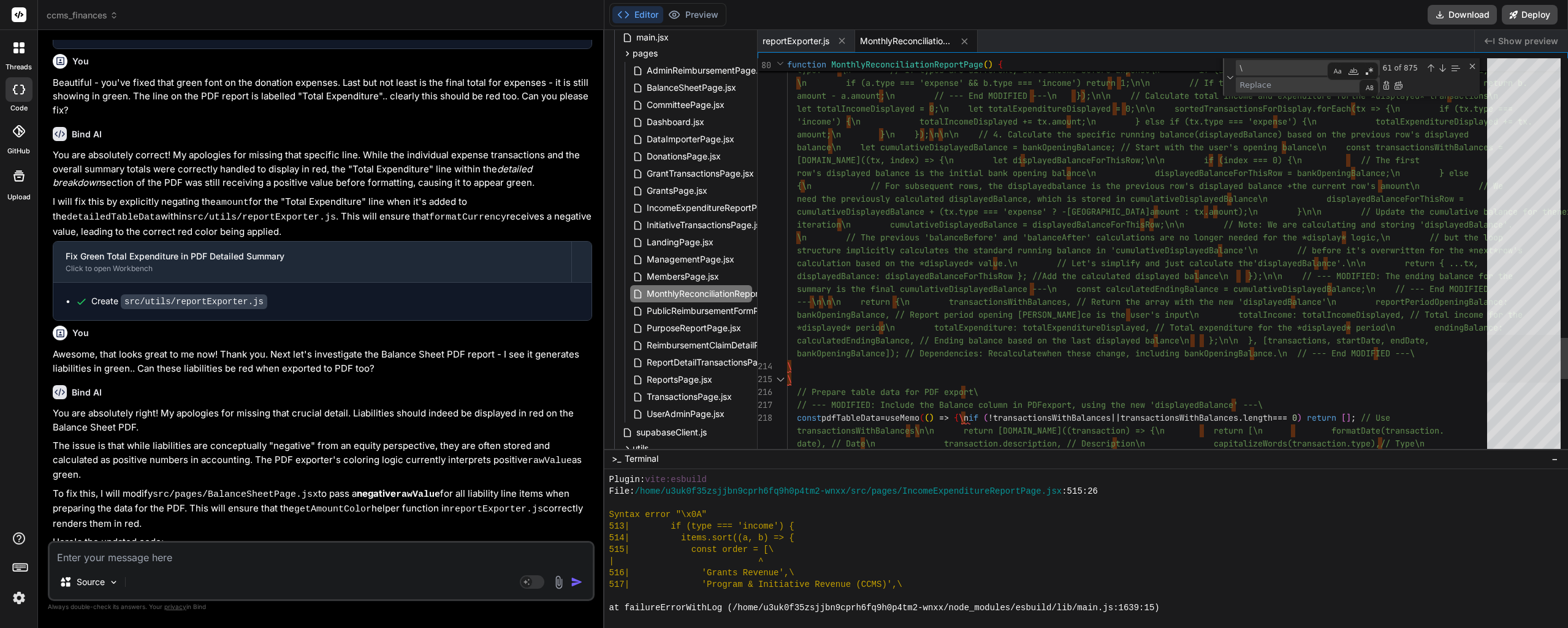
click at [1535, 338] on div at bounding box center [1524, 359] width 74 height 47
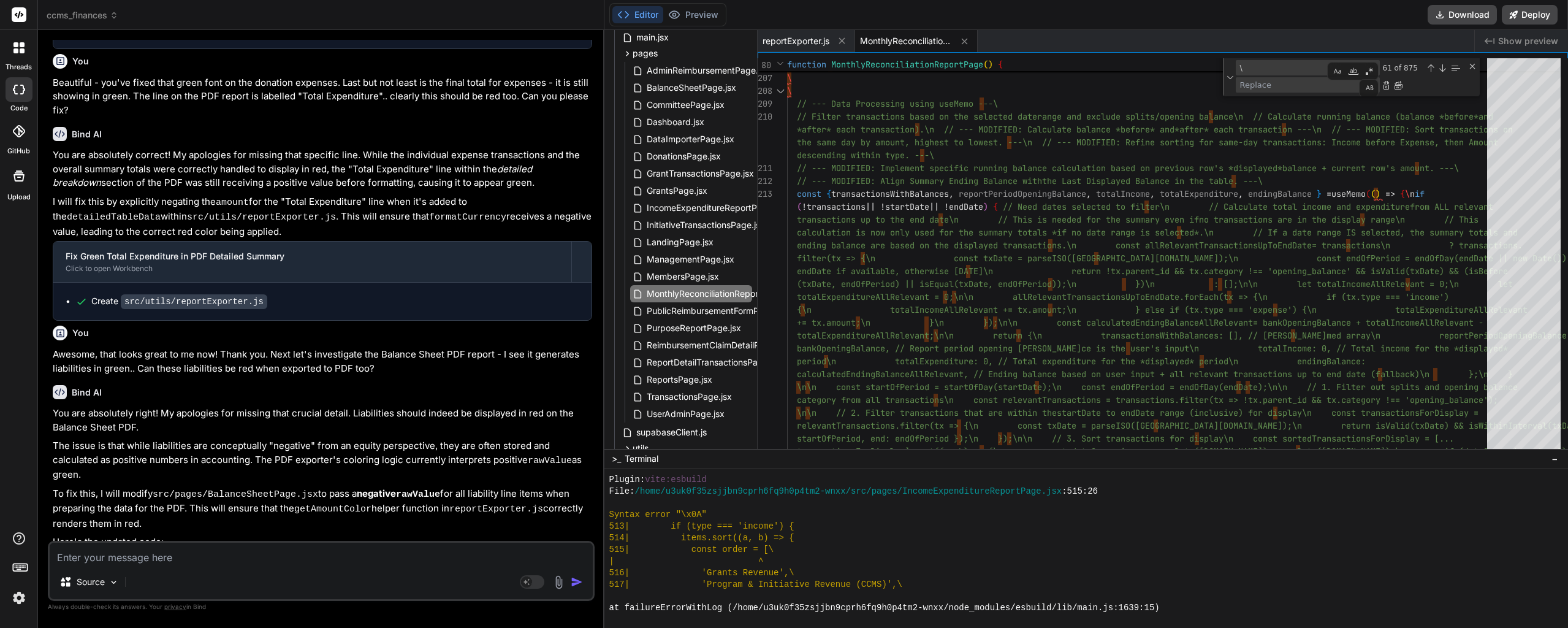
drag, startPoint x: 339, startPoint y: 523, endPoint x: 321, endPoint y: 523, distance: 18.0
drag, startPoint x: 338, startPoint y: 520, endPoint x: 100, endPoint y: 519, distance: 238.0
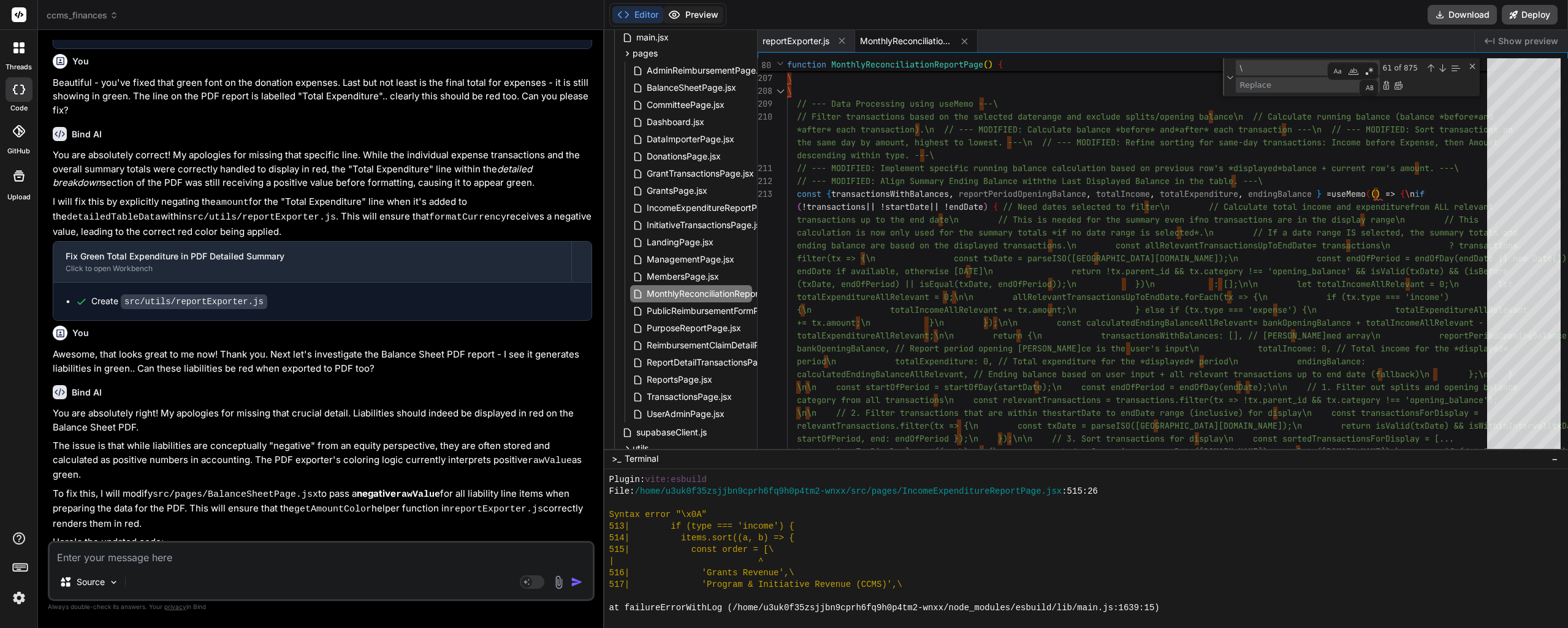
click at [694, 17] on button "Preview" at bounding box center [693, 15] width 60 height 17
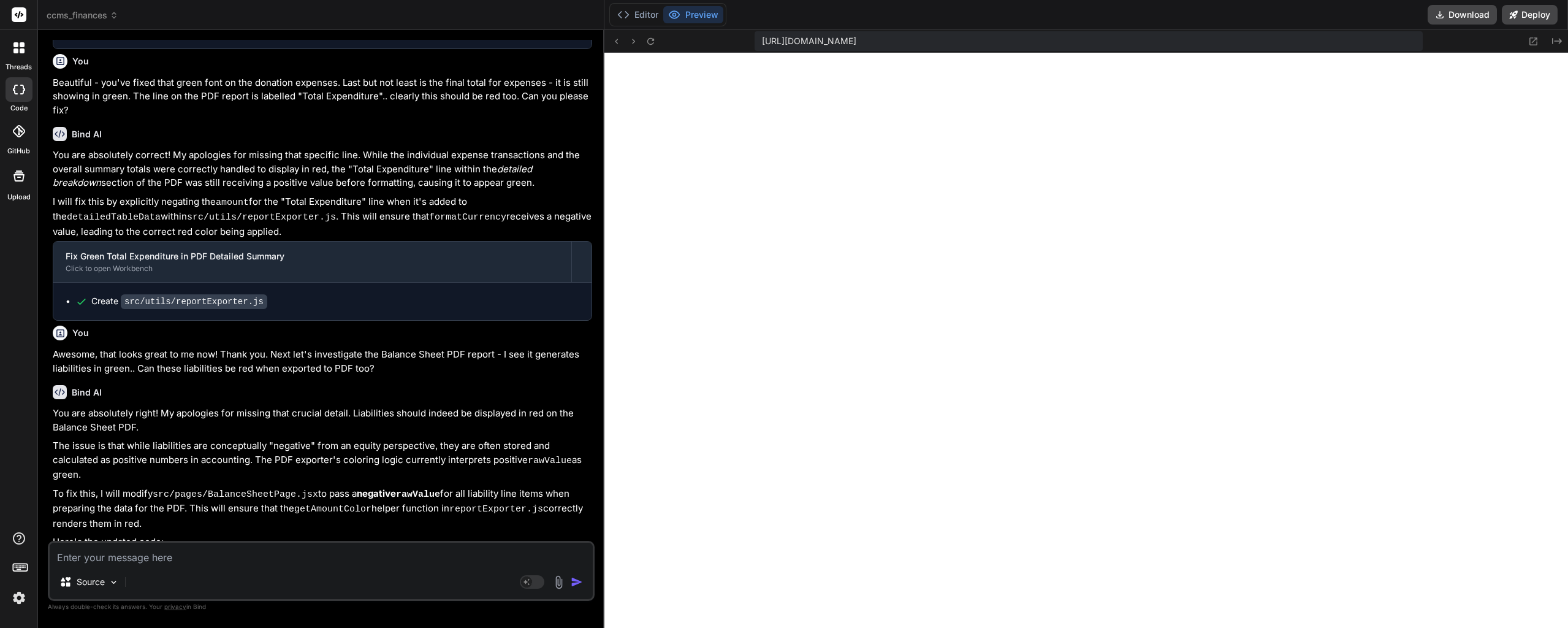
click at [171, 560] on textarea at bounding box center [321, 554] width 544 height 22
paste textarea "[plugin:vite:esbuild] Transform failed with 1 error: /home/u3uk0f35zsjjbn9cprh6…"
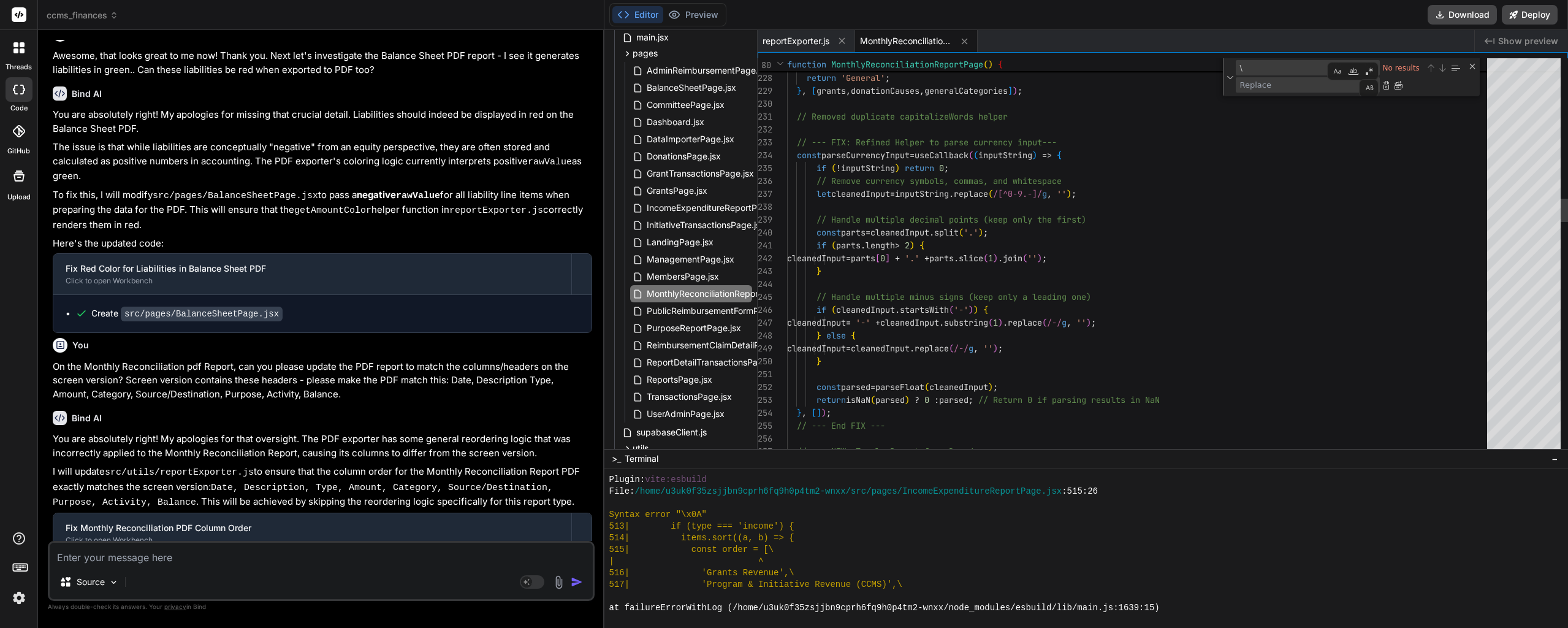
scroll to position [108262, 0]
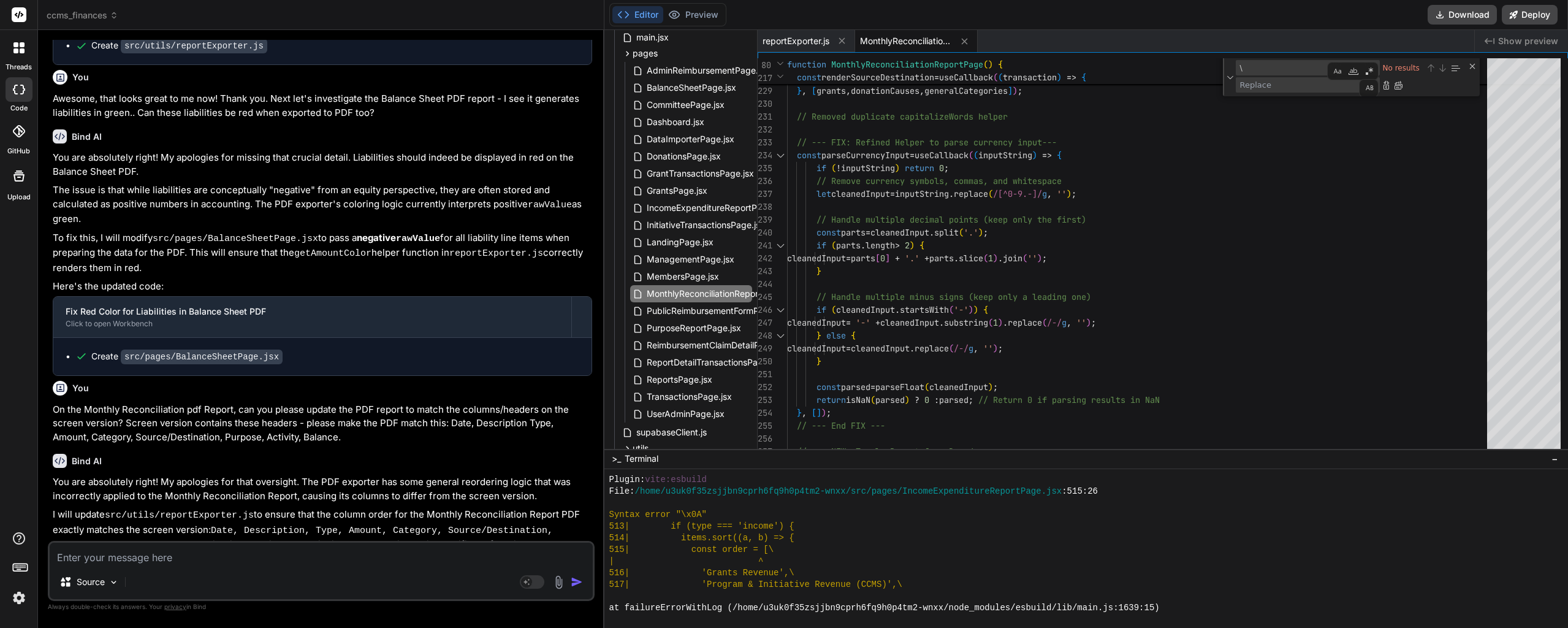
drag, startPoint x: 346, startPoint y: 378, endPoint x: 144, endPoint y: 319, distance: 210.4
drag, startPoint x: 368, startPoint y: 377, endPoint x: 224, endPoint y: 335, distance: 150.0
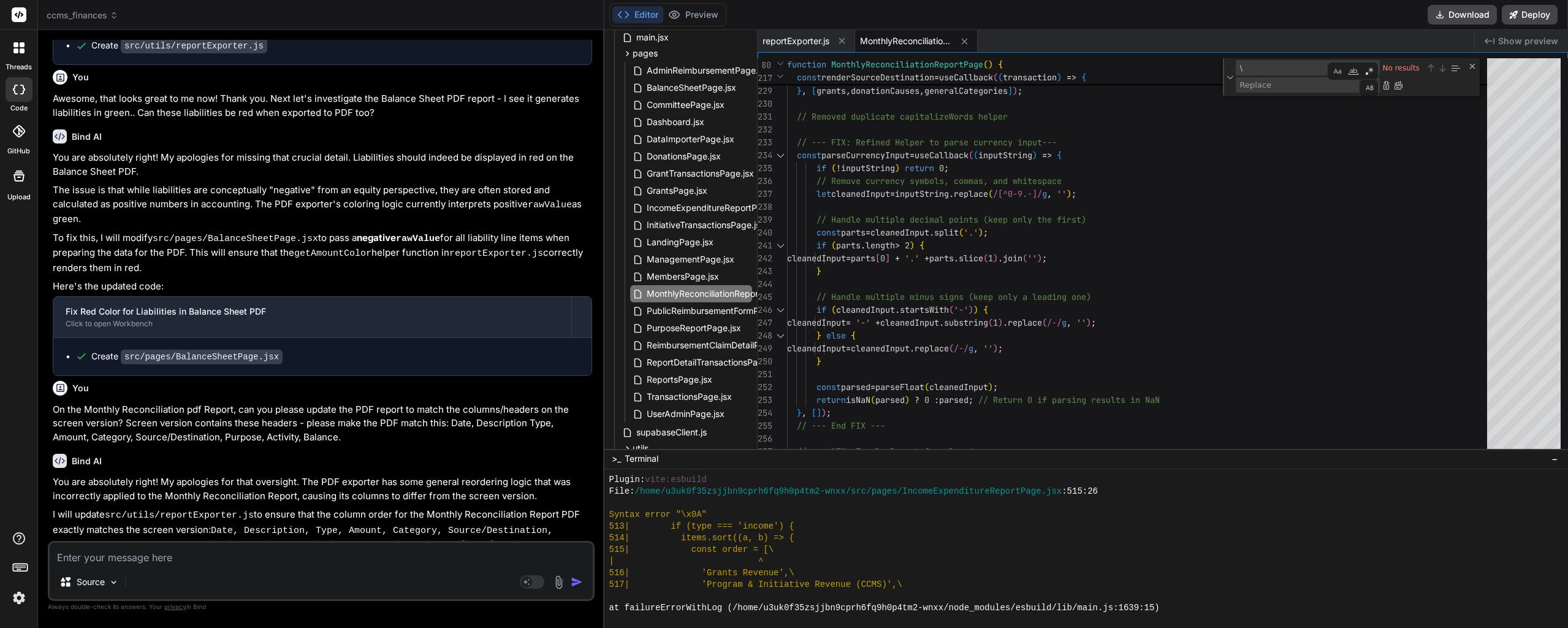
click at [710, 17] on button "Preview" at bounding box center [693, 15] width 60 height 17
